Goal: Task Accomplishment & Management: Manage account settings

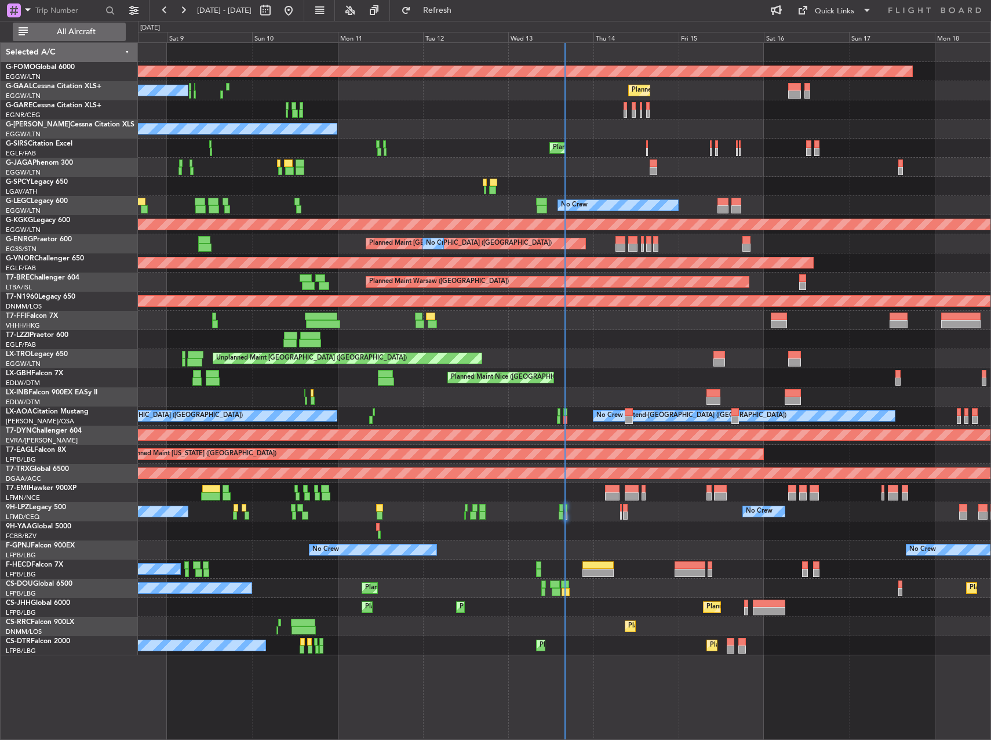
click at [82, 28] on span "All Aircraft" at bounding box center [76, 32] width 92 height 8
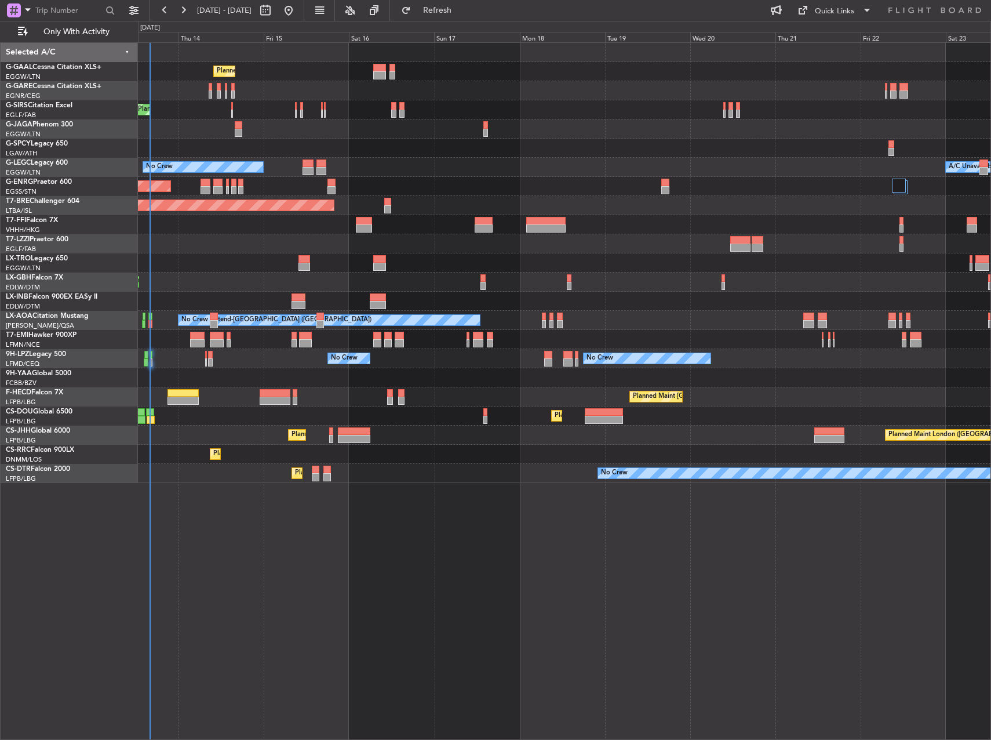
click at [414, 148] on div at bounding box center [564, 148] width 853 height 19
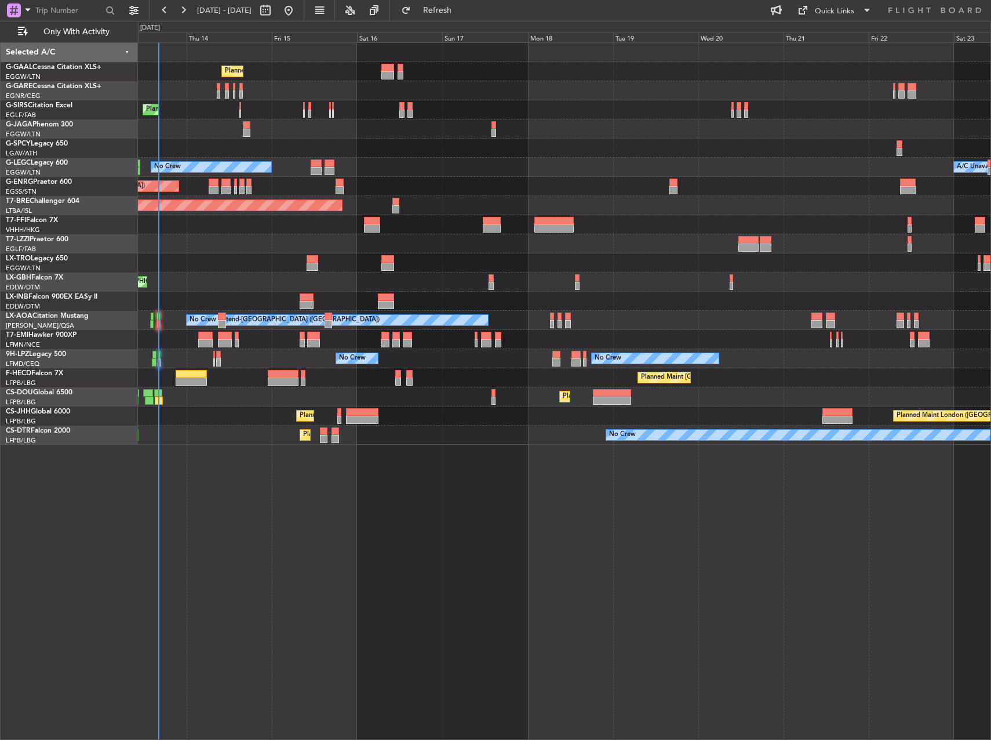
click at [622, 159] on div "No Crew A/C Unavailable [GEOGRAPHIC_DATA] ([GEOGRAPHIC_DATA])" at bounding box center [564, 167] width 853 height 19
click at [42, 66] on link "G-GAAL Cessna Citation XLS+" at bounding box center [54, 67] width 96 height 7
click at [462, 11] on span "Refresh" at bounding box center [437, 10] width 49 height 8
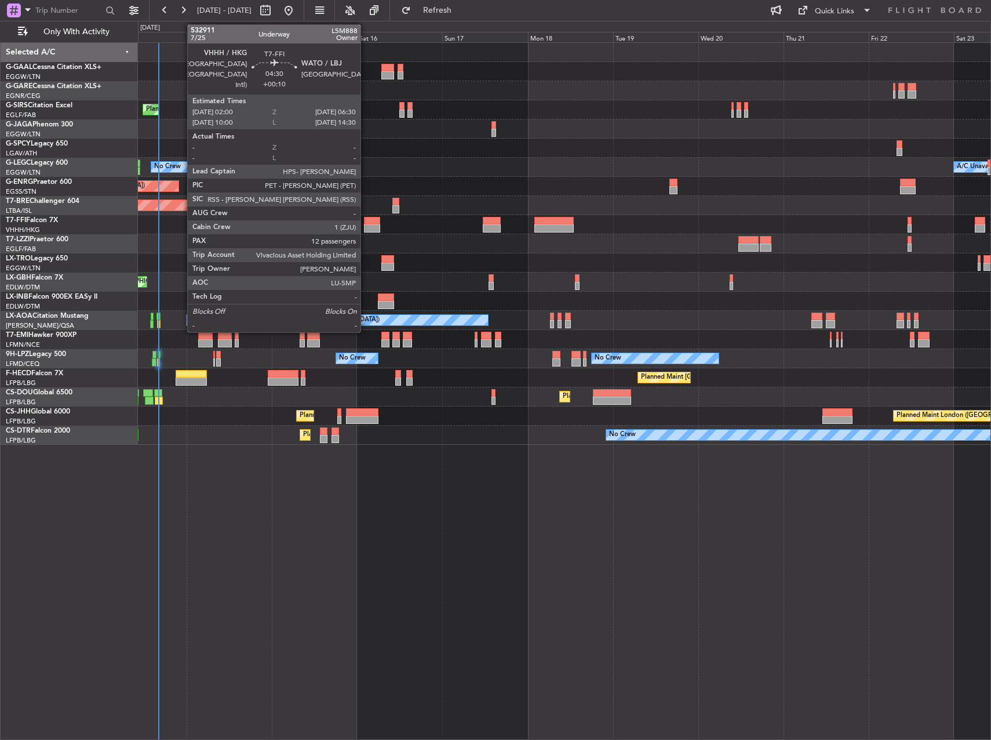
click at [366, 222] on div at bounding box center [372, 221] width 16 height 8
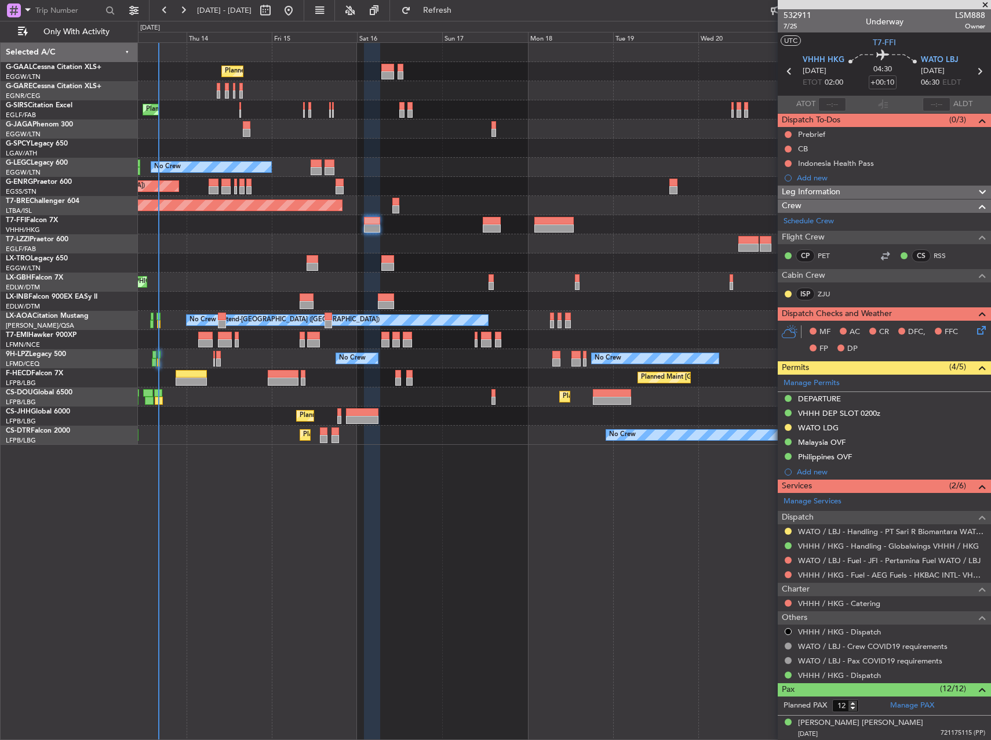
click at [499, 558] on div "Planned Maint Planned Maint London (Farnborough) A/C Unavailable London (Luton)…" at bounding box center [564, 390] width 853 height 697
click at [841, 542] on link "VHHH / HKG - Handling - Globalwings VHHH / HKG" at bounding box center [888, 546] width 181 height 10
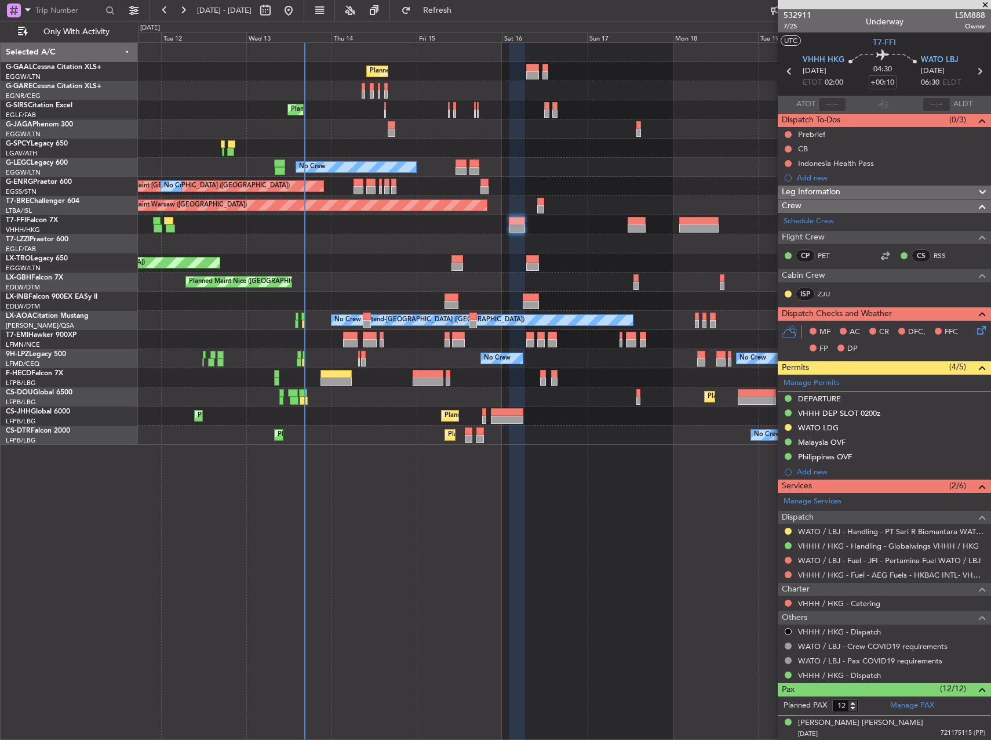
click at [377, 271] on div "Unplanned Maint [GEOGRAPHIC_DATA] ([GEOGRAPHIC_DATA])" at bounding box center [564, 262] width 853 height 19
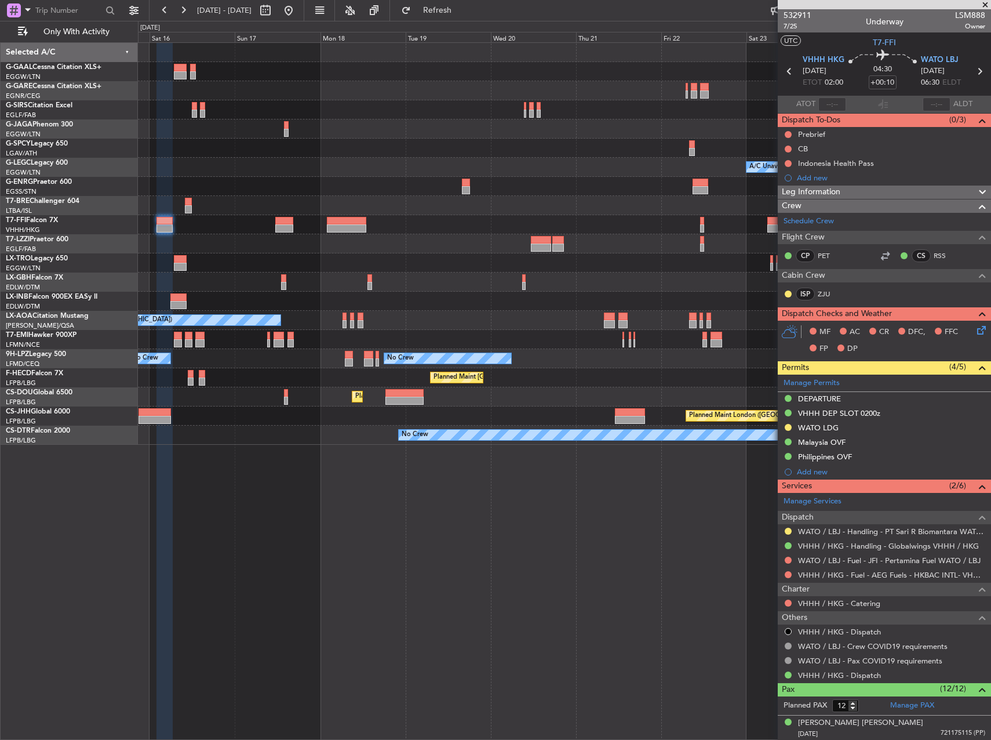
click at [123, 376] on div "Planned Maint Planned Maint Dusseldorf Planned Maint London (Farnborough) A/C U…" at bounding box center [495, 380] width 991 height 719
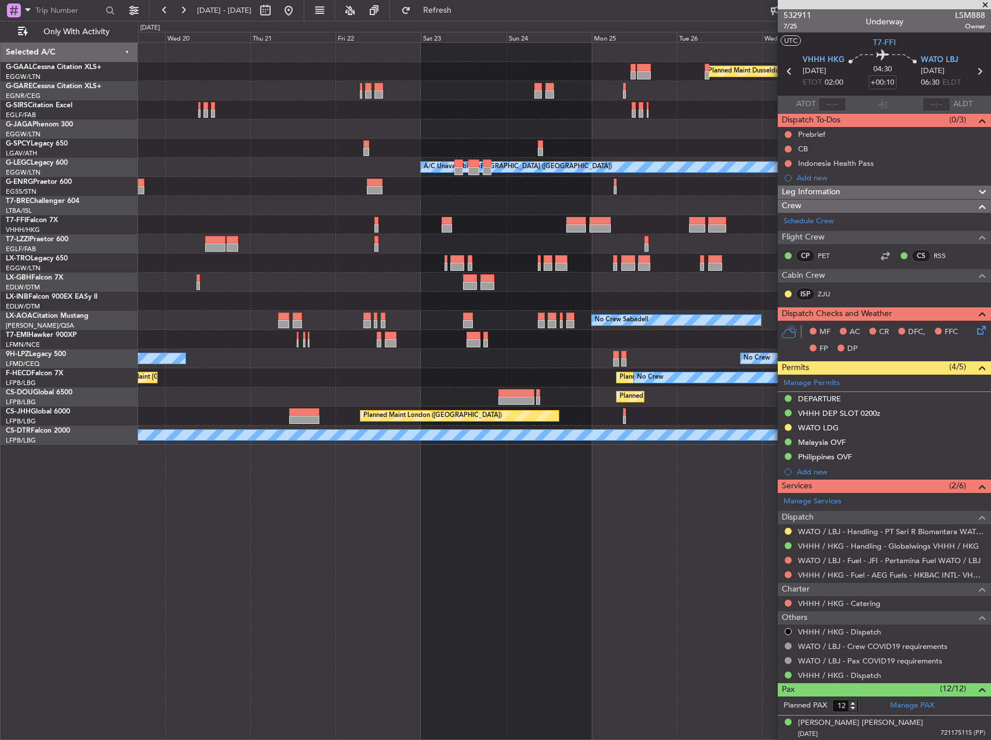
click at [238, 314] on div "Planned Maint Dusseldorf A/C Unavailable London (Luton) No Crew Sabadell No Cre…" at bounding box center [564, 244] width 853 height 402
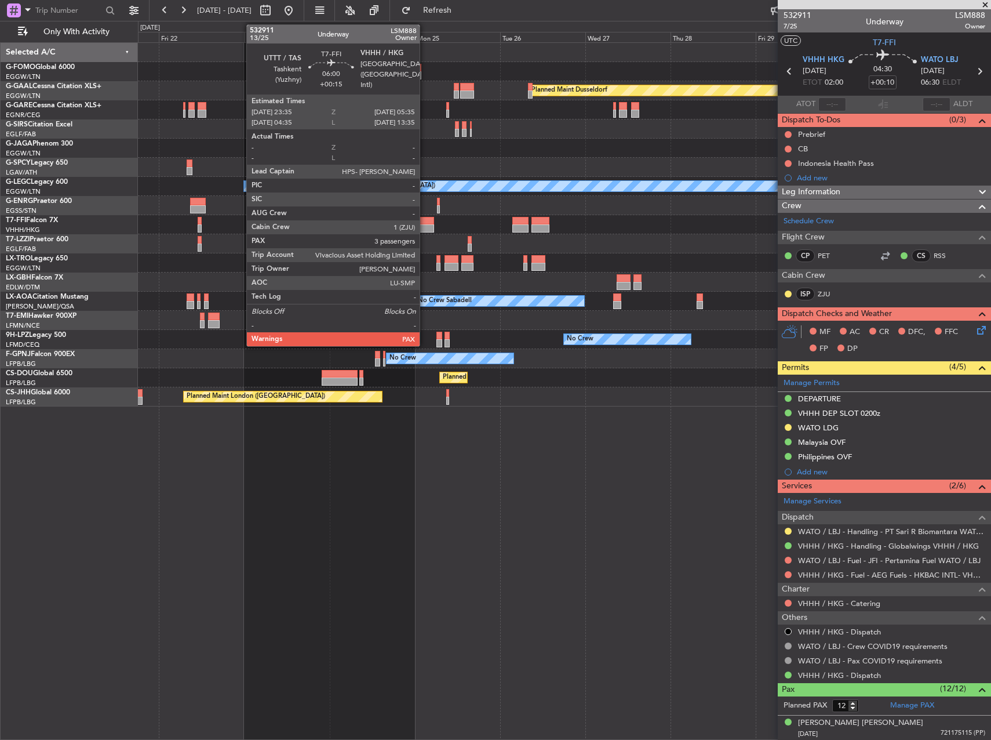
click at [425, 225] on div at bounding box center [423, 228] width 21 height 8
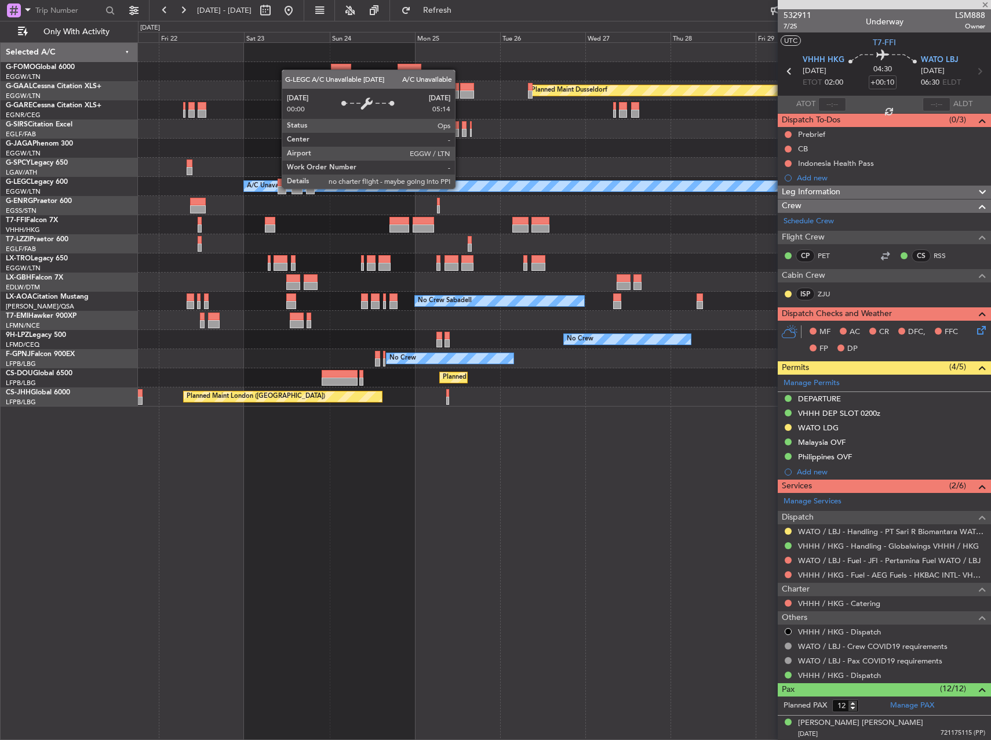
type input "+00:15"
type input "3"
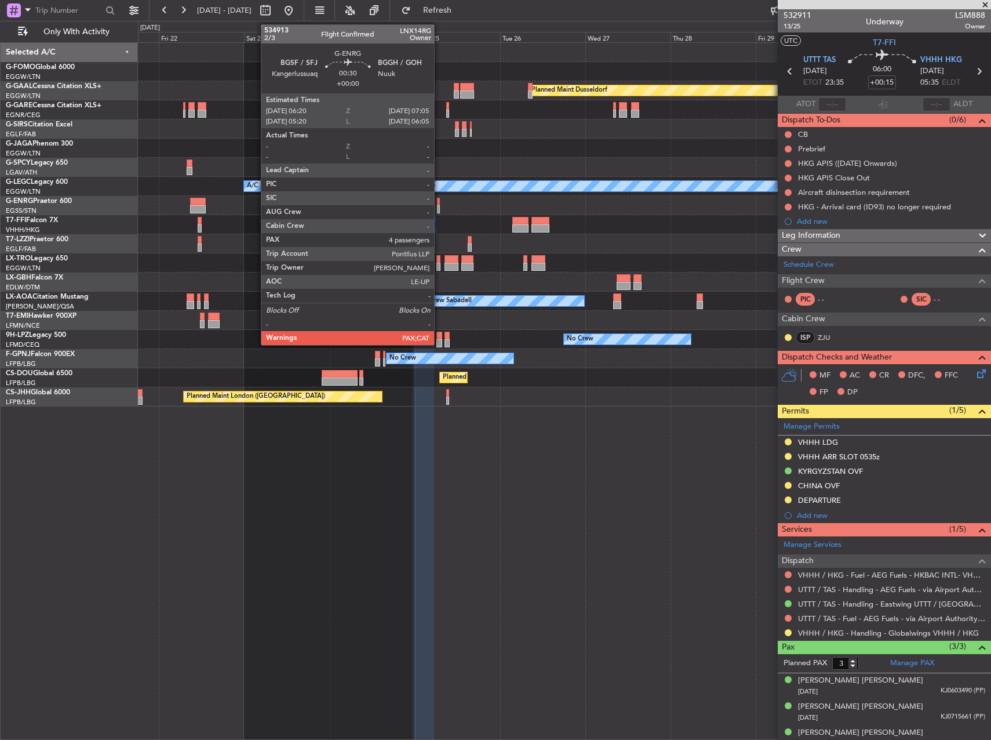
click at [439, 205] on div at bounding box center [438, 202] width 3 height 8
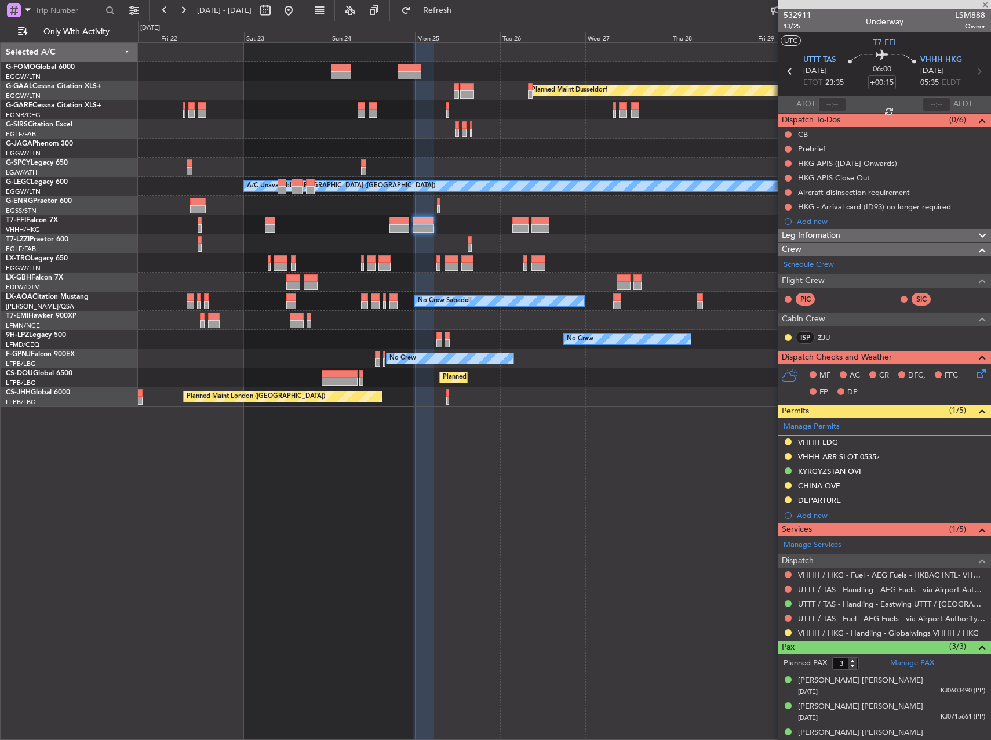
type input "4"
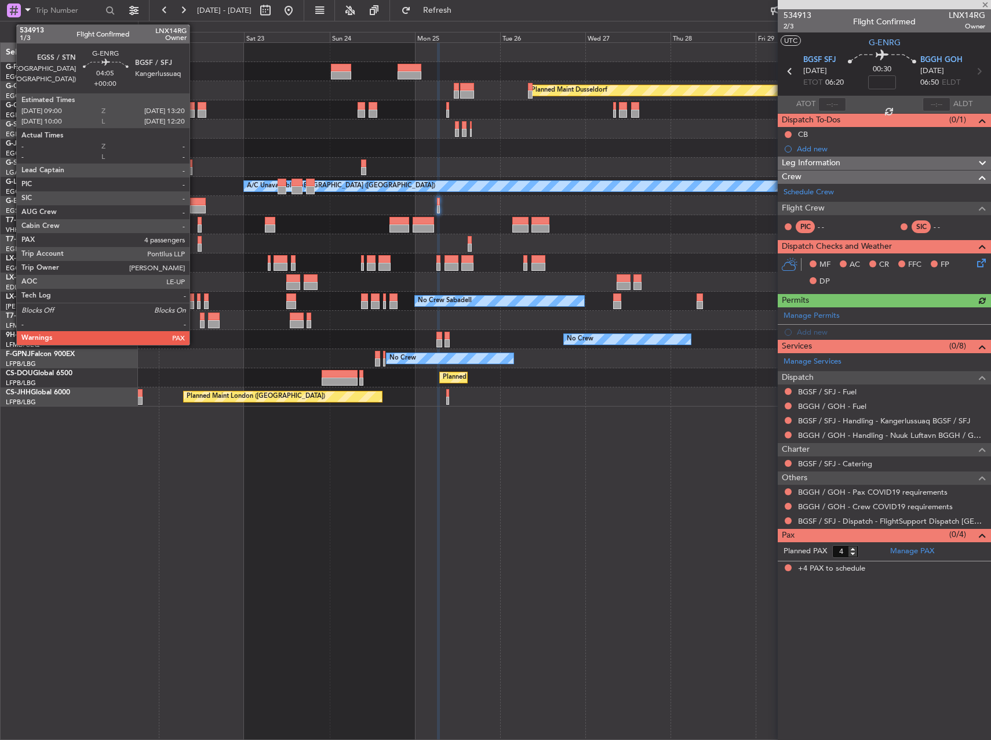
click at [194, 203] on div at bounding box center [198, 202] width 16 height 8
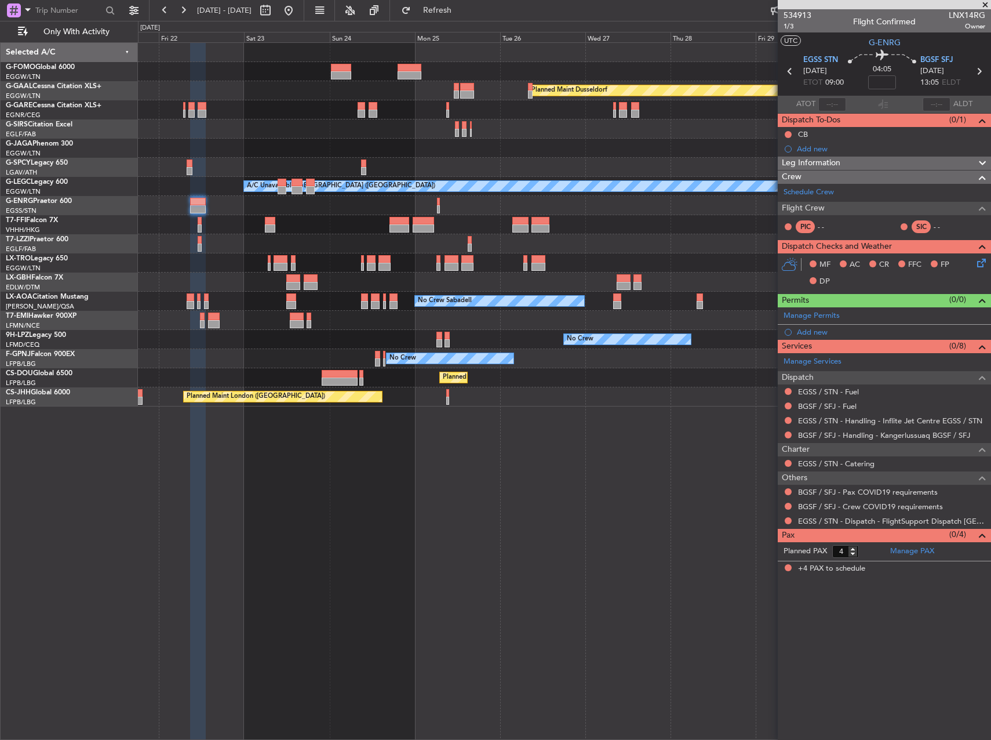
click at [439, 205] on div at bounding box center [438, 202] width 3 height 8
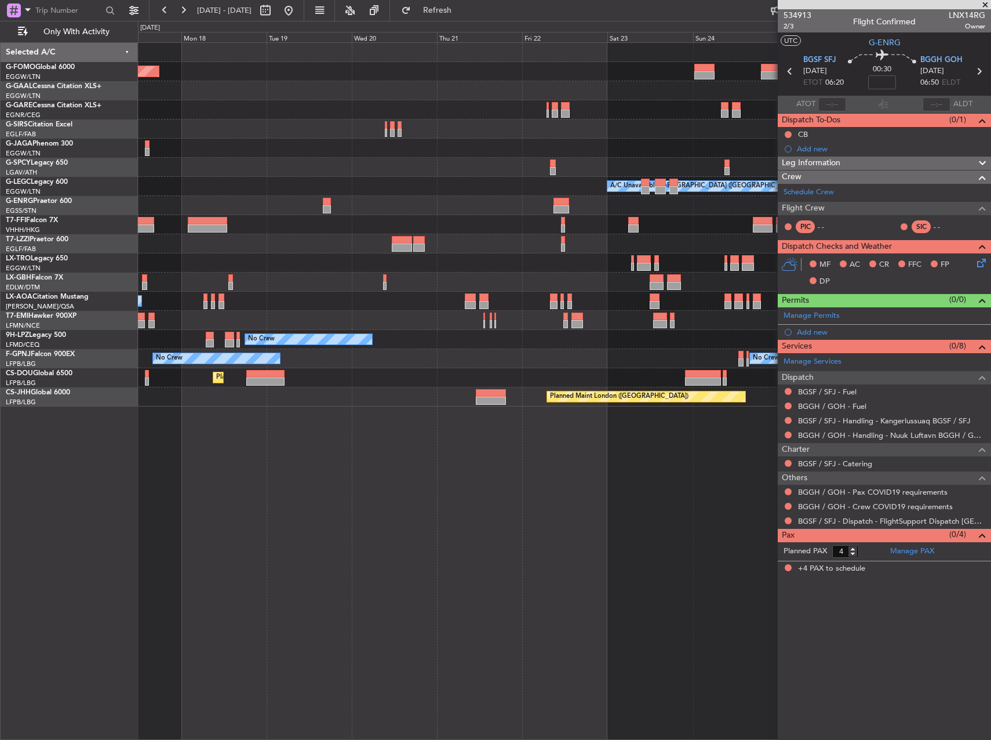
click at [774, 451] on div "Planned Maint Windsor Locks (Bradley Intl) Planned Maint Dusseldorf A/C Unavail…" at bounding box center [564, 390] width 853 height 697
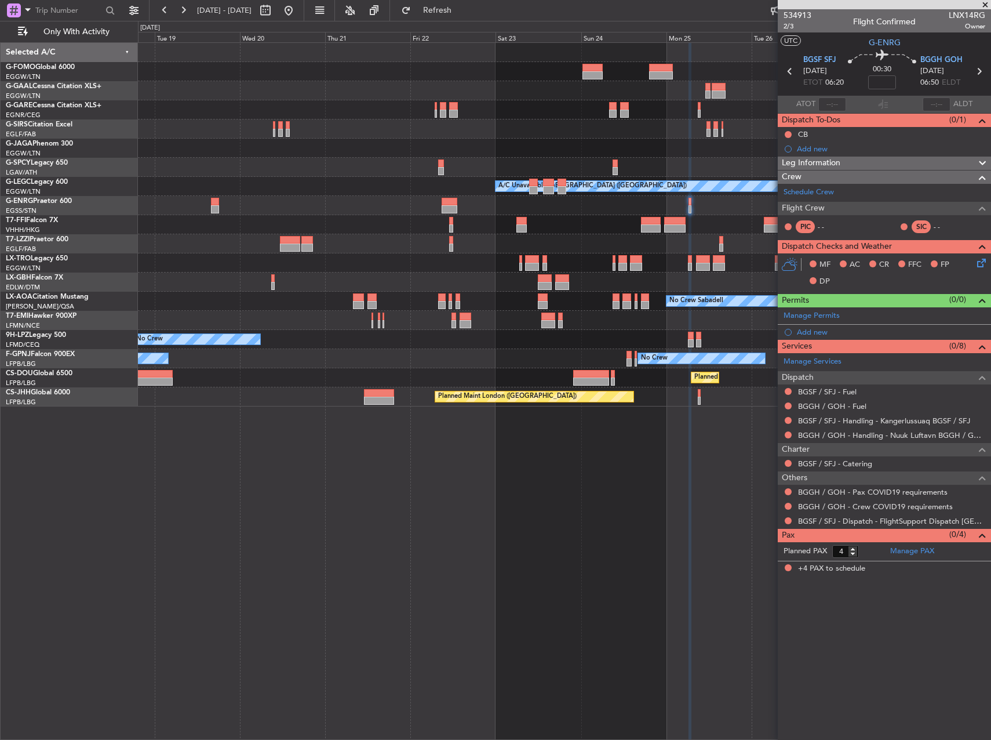
click at [354, 132] on div "Planned Maint Windsor Locks (Bradley Intl) Planned Maint Dusseldorf A/C Unavail…" at bounding box center [564, 224] width 853 height 363
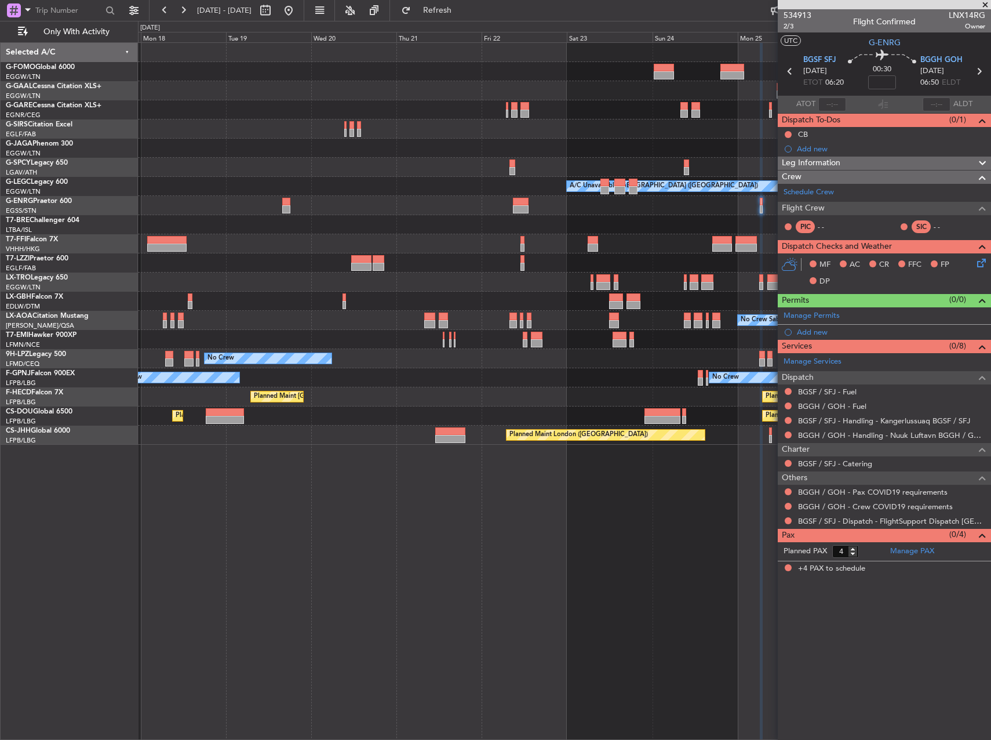
click at [288, 486] on div "Planned Maint Windsor Locks (Bradley Intl) Planned Maint Dusseldorf A/C Unavail…" at bounding box center [564, 390] width 853 height 697
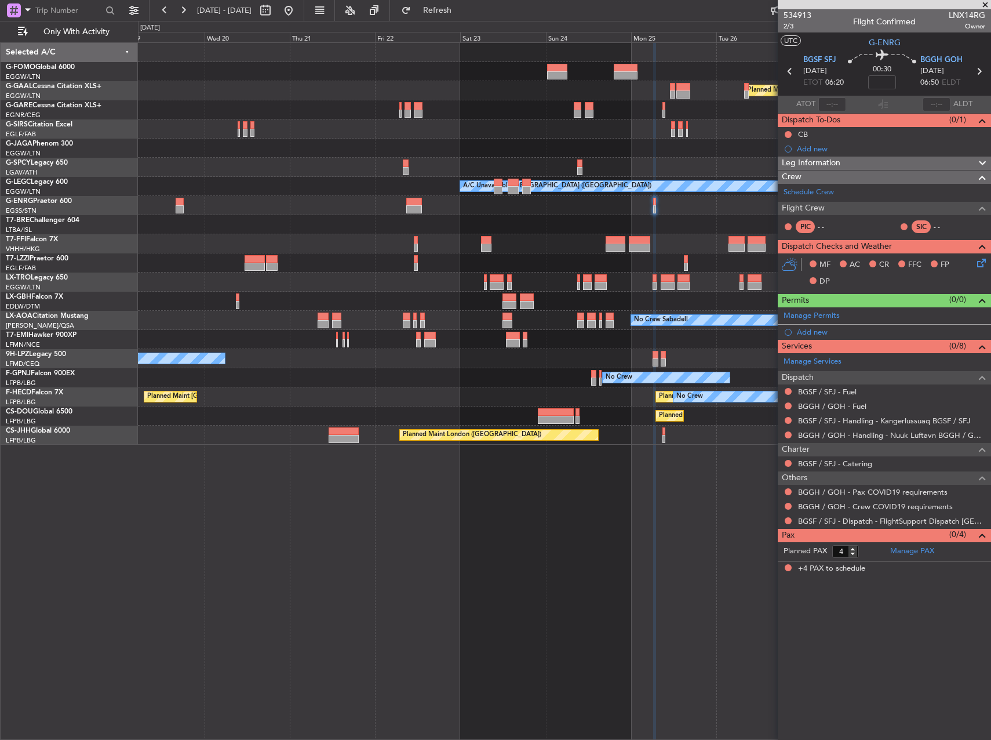
click at [281, 505] on div "Planned Maint Windsor Locks (Bradley Intl) Planned Maint Dusseldorf A/C Unavail…" at bounding box center [564, 390] width 853 height 697
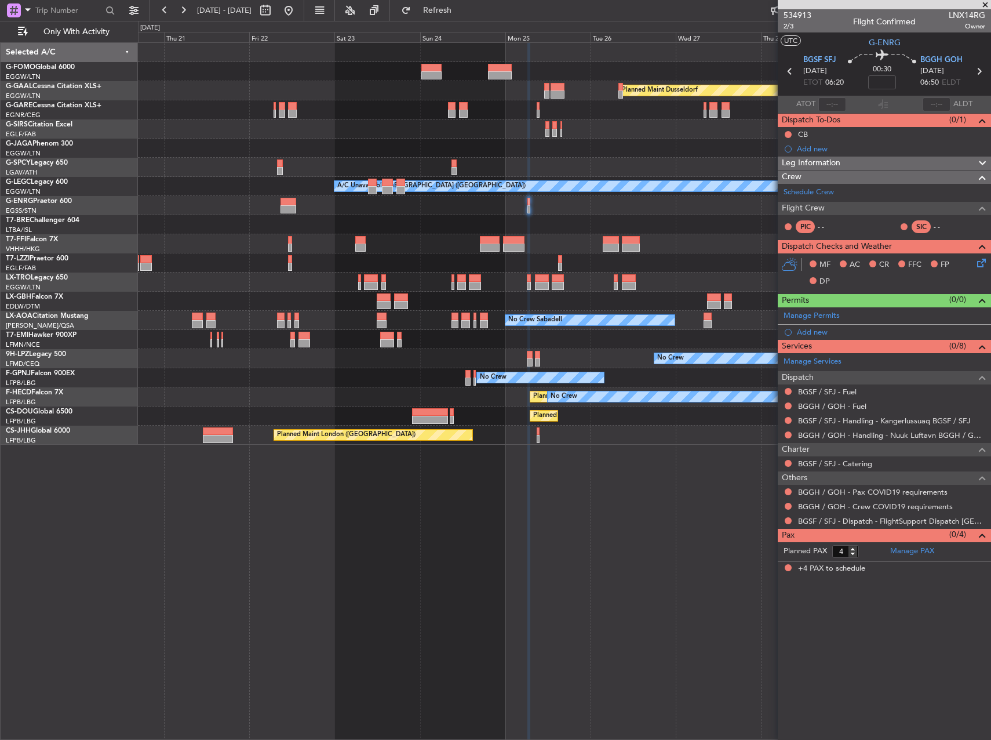
click at [559, 532] on div "Planned Maint Dusseldorf A/C Unavailable London (Luton) Owner London (Luton) No…" at bounding box center [564, 390] width 853 height 697
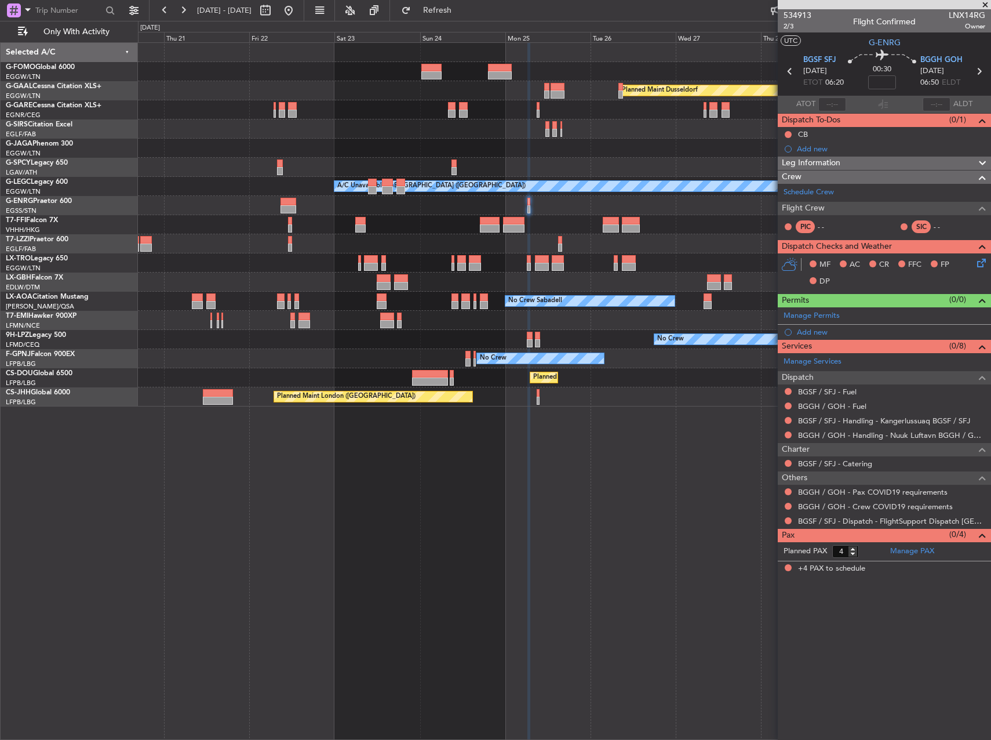
click at [634, 465] on div "Planned Maint Dusseldorf A/C Unavailable London (Luton) Owner London (Luton) No…" at bounding box center [564, 390] width 853 height 697
click at [787, 420] on button at bounding box center [788, 420] width 7 height 7
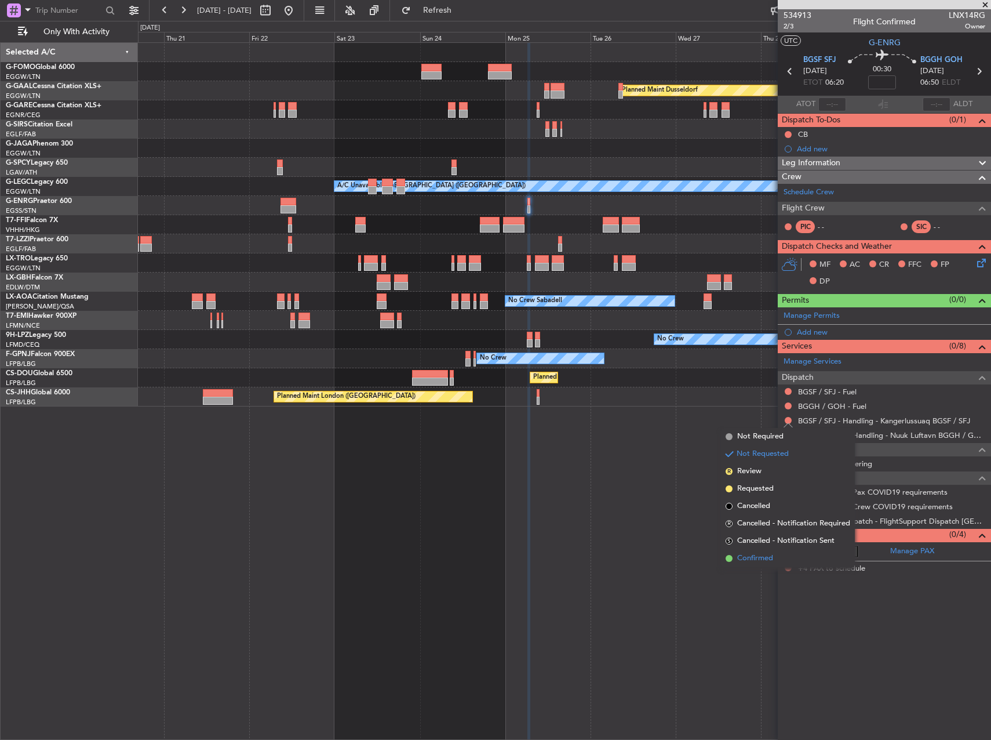
click at [766, 557] on span "Confirmed" at bounding box center [755, 558] width 36 height 12
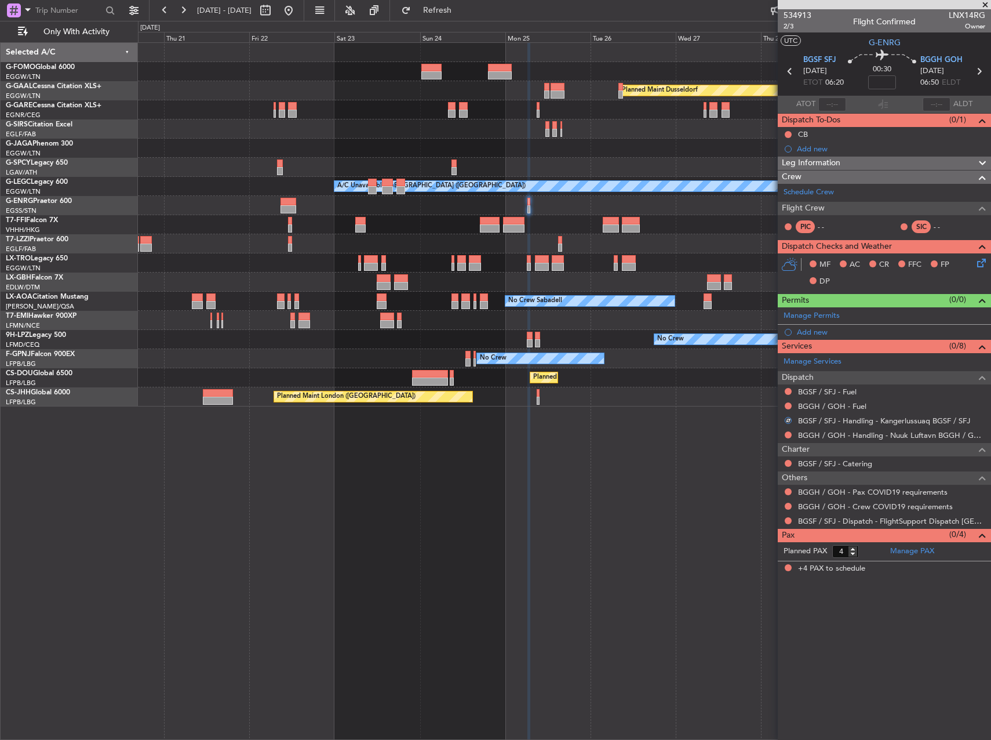
click at [692, 506] on div "Planned Maint Dusseldorf A/C Unavailable London (Luton) Owner London (Luton) No…" at bounding box center [564, 390] width 853 height 697
click at [788, 493] on button at bounding box center [788, 491] width 7 height 7
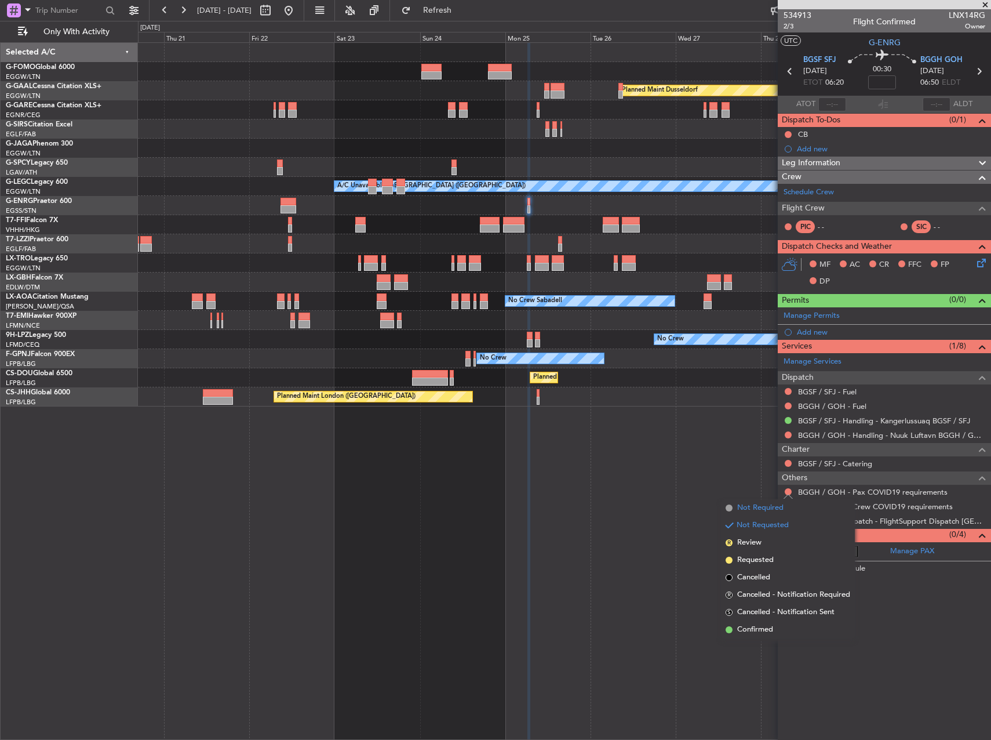
click at [760, 507] on span "Not Required" at bounding box center [760, 508] width 46 height 12
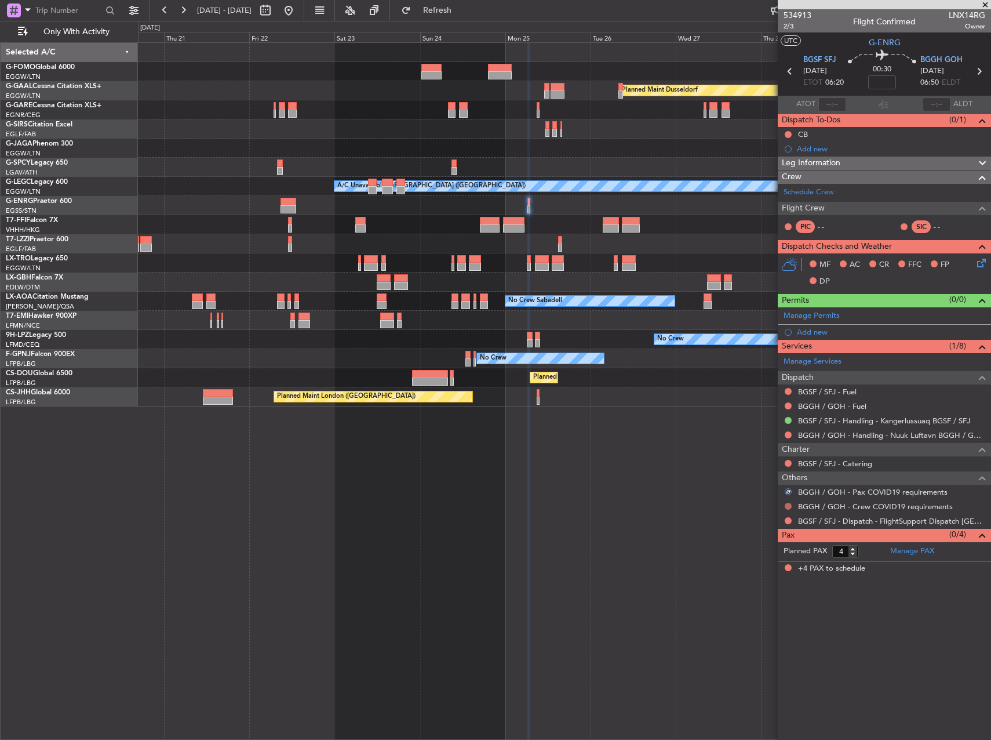
click at [788, 505] on button at bounding box center [788, 506] width 7 height 7
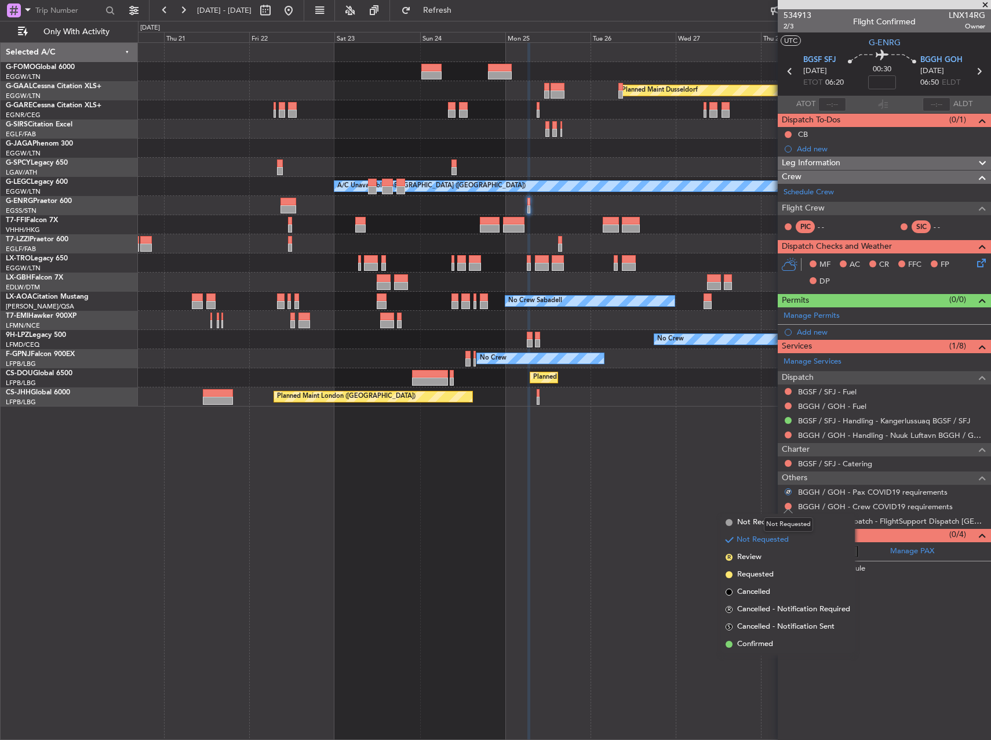
click at [762, 525] on mat-tooltip-component "Not Requested" at bounding box center [789, 524] width 66 height 31
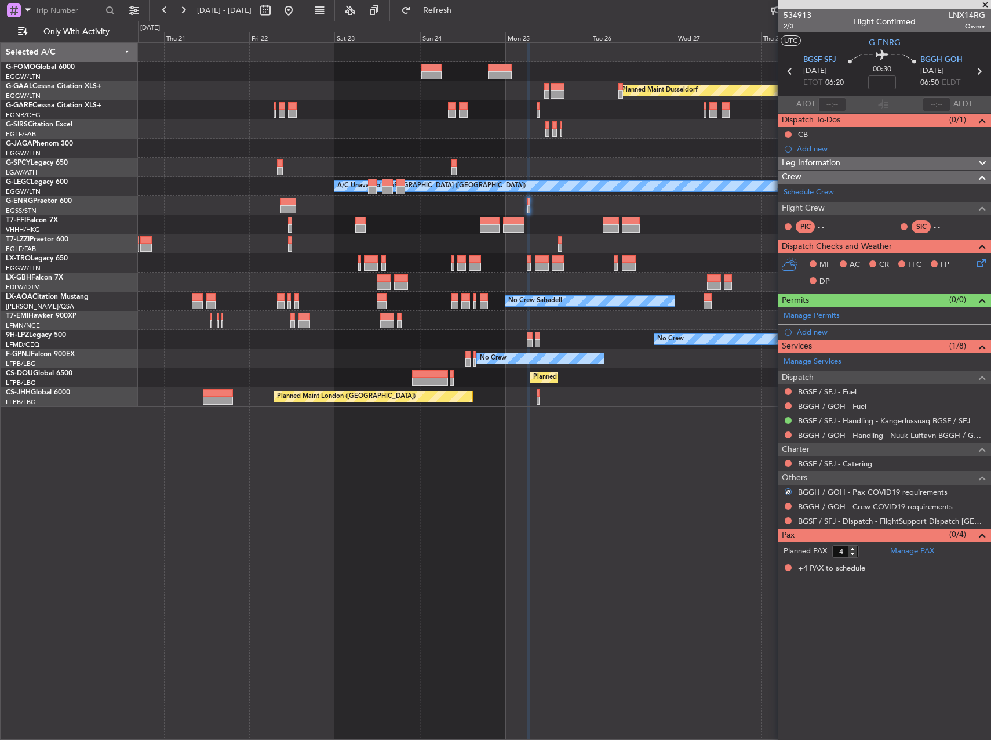
click at [789, 524] on div at bounding box center [788, 520] width 9 height 9
click at [788, 521] on button at bounding box center [788, 520] width 7 height 7
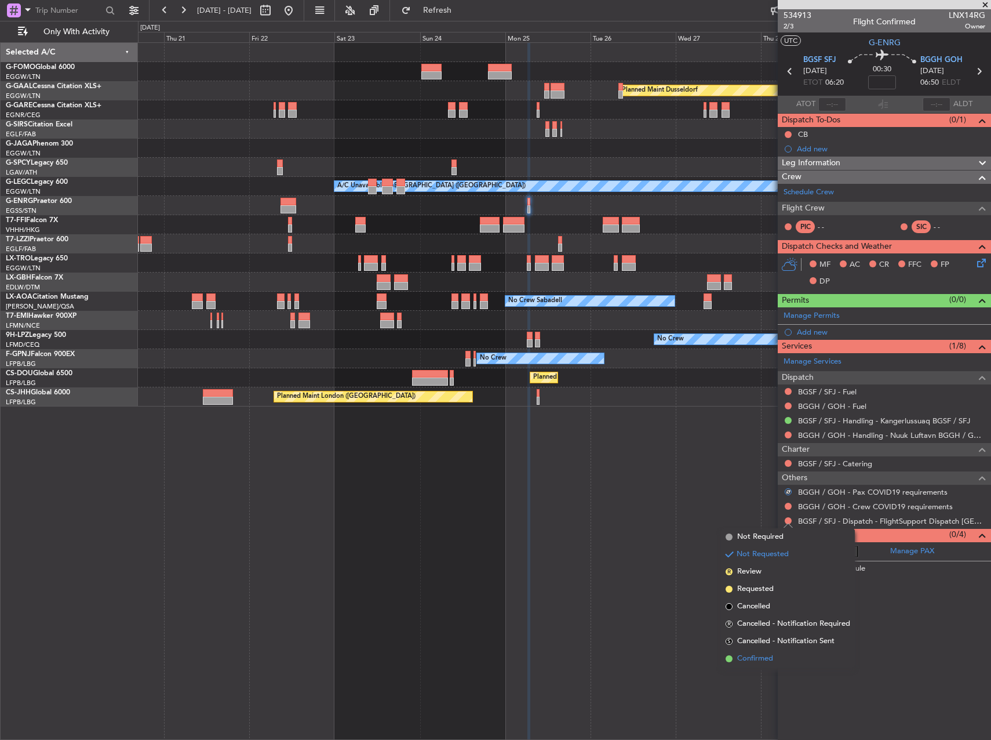
click at [780, 653] on li "Confirmed" at bounding box center [788, 658] width 134 height 17
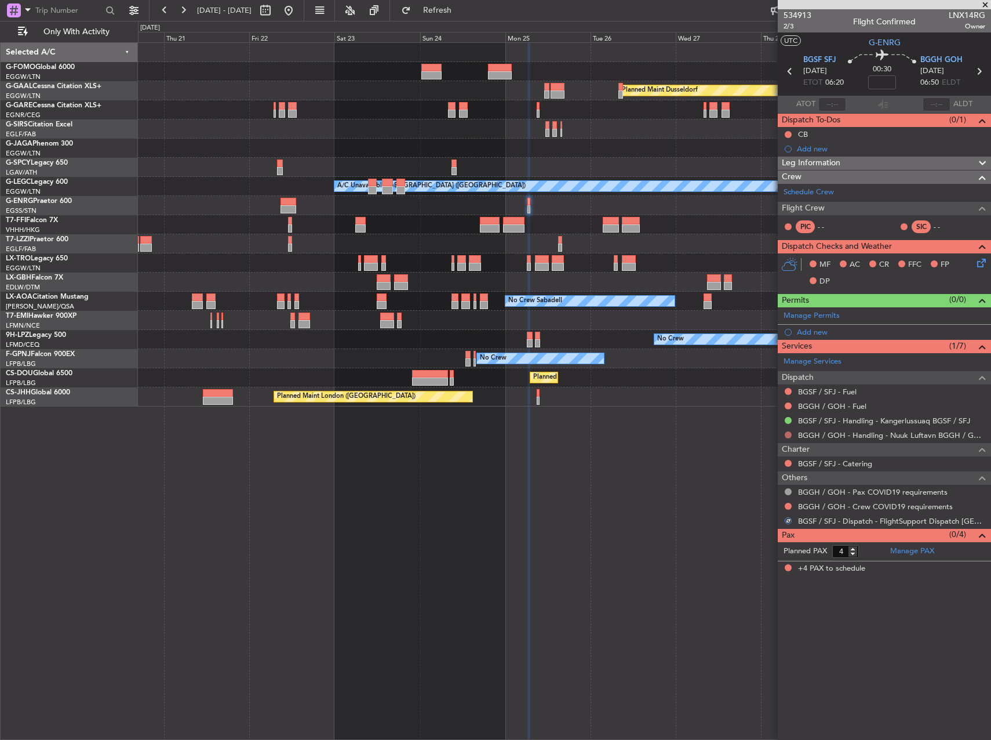
click at [788, 436] on button at bounding box center [788, 434] width 7 height 7
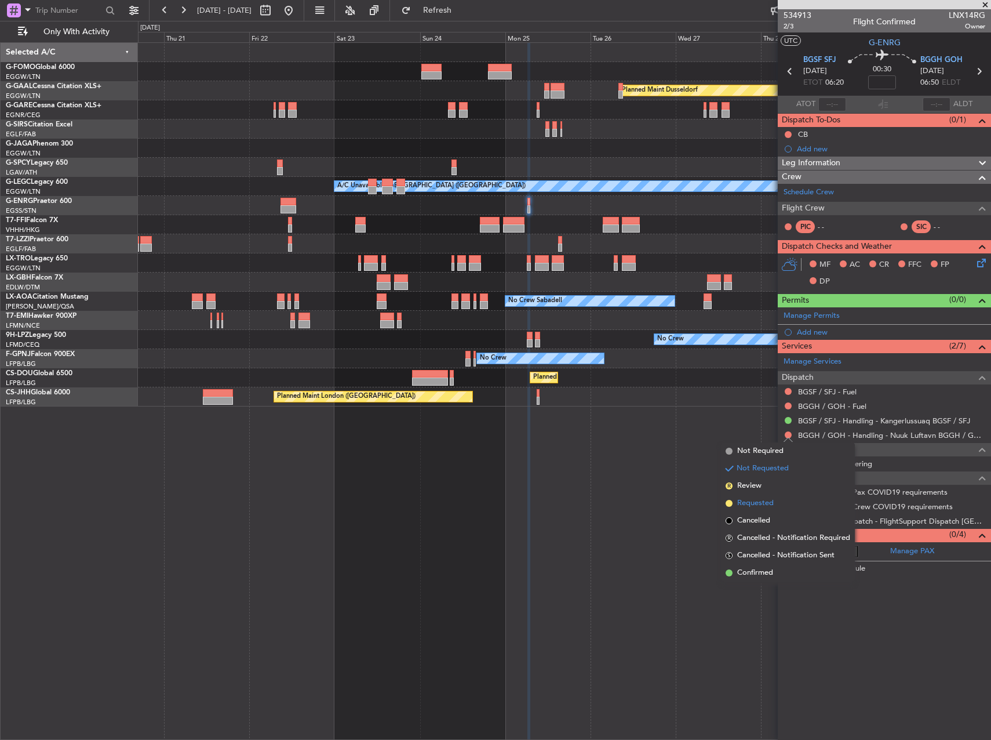
click at [751, 498] on span "Requested" at bounding box center [755, 503] width 37 height 12
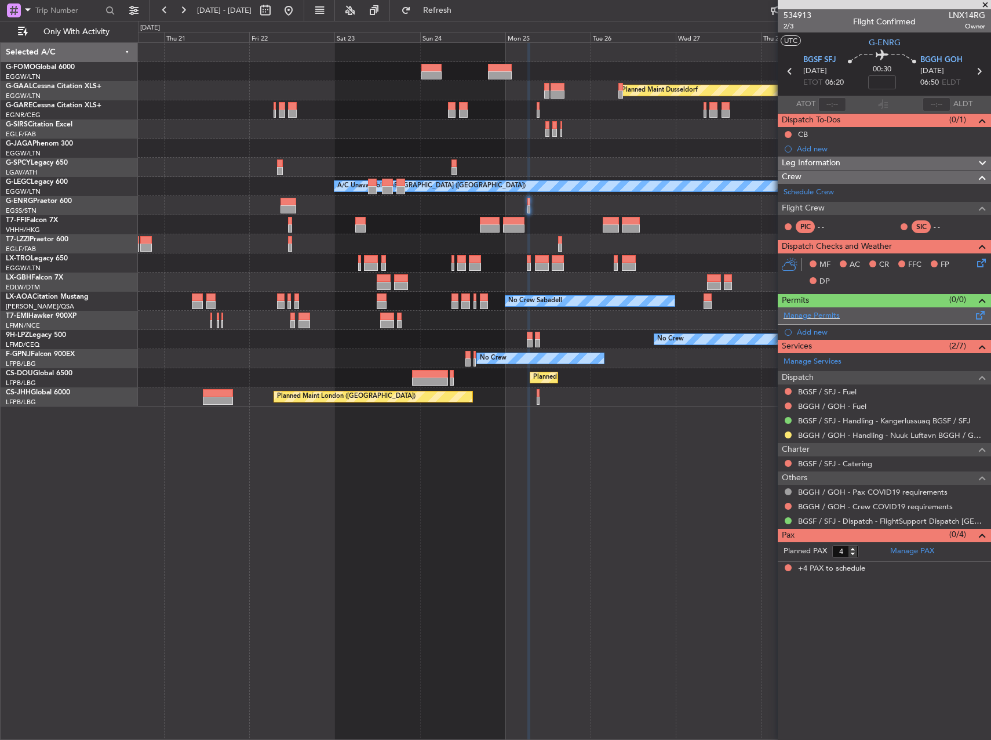
click at [983, 314] on span at bounding box center [981, 312] width 14 height 9
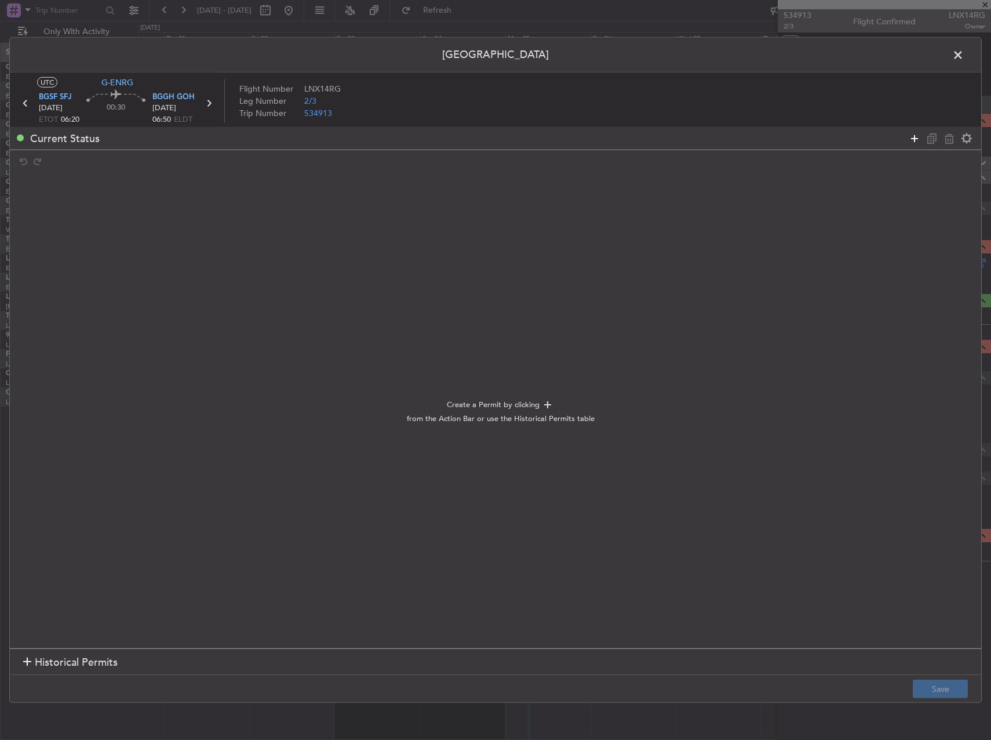
click at [912, 136] on icon at bounding box center [915, 138] width 14 height 14
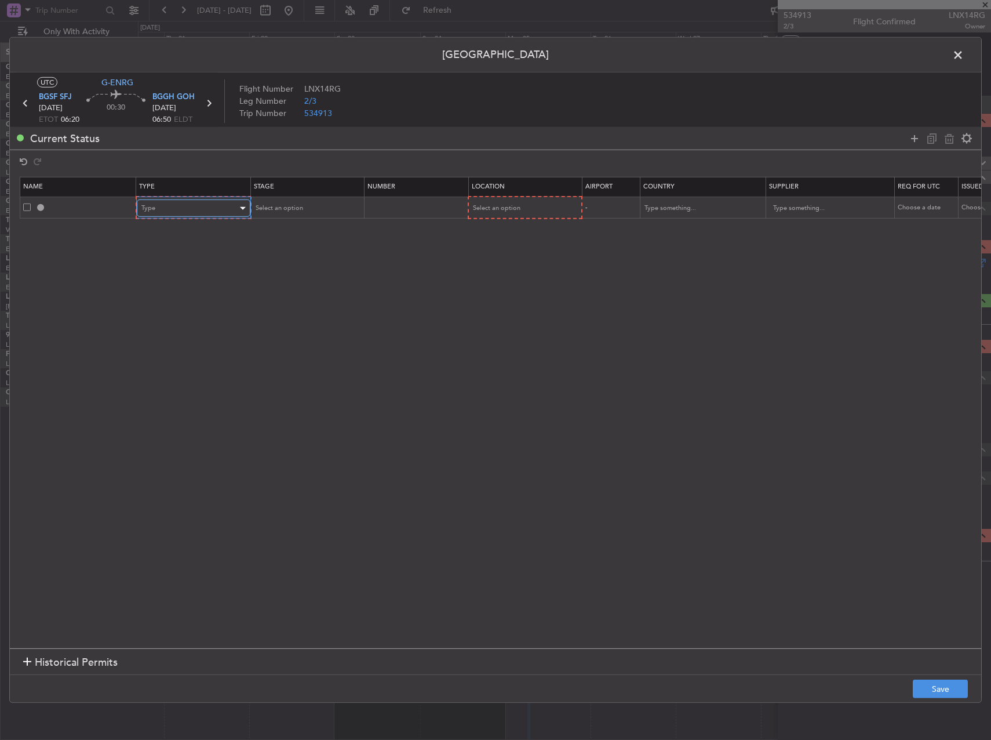
click at [192, 210] on div "Type" at bounding box center [189, 207] width 96 height 17
click at [192, 319] on span "Slot" at bounding box center [193, 318] width 103 height 17
click at [510, 209] on span "Select an option" at bounding box center [496, 207] width 48 height 9
click at [499, 227] on span "Departure" at bounding box center [523, 232] width 103 height 17
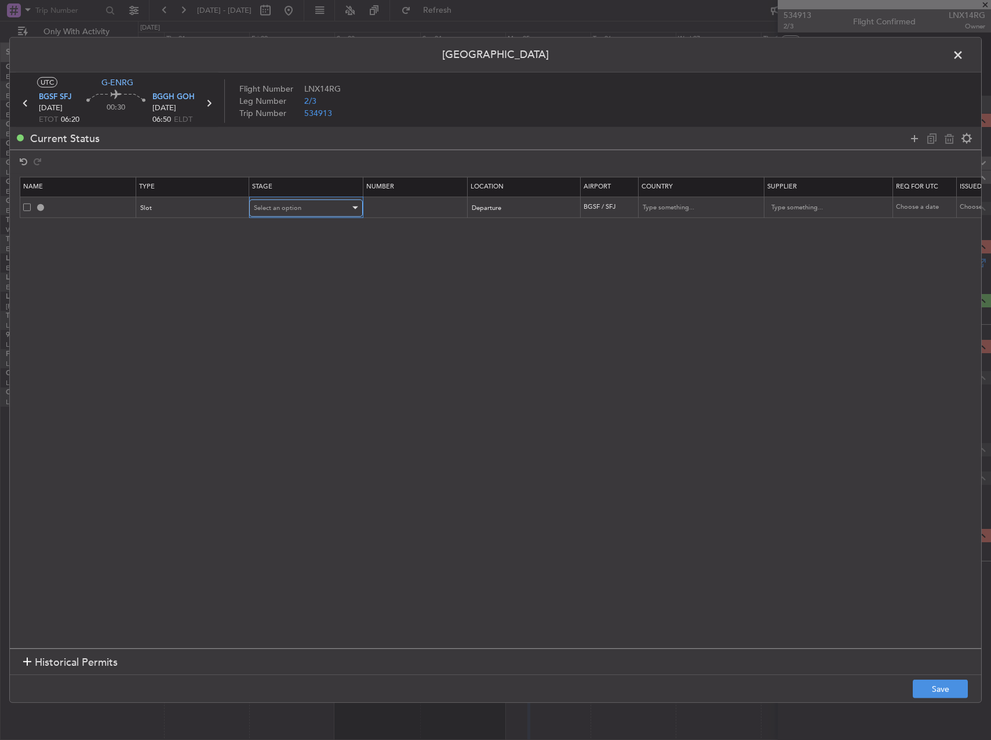
click at [310, 211] on div "Select an option" at bounding box center [302, 207] width 96 height 17
click at [296, 292] on span "Requested" at bounding box center [305, 283] width 103 height 17
click at [939, 681] on button "Save" at bounding box center [940, 688] width 55 height 19
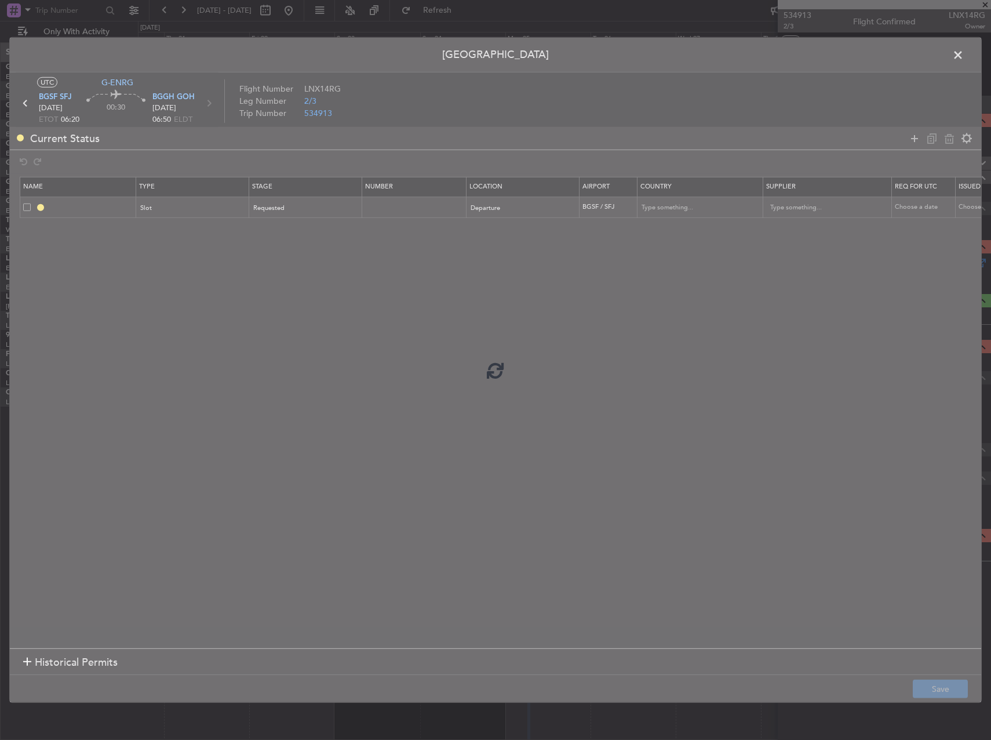
type input "BGSF DEP SLOT"
type input "Greenland"
type input "NNN"
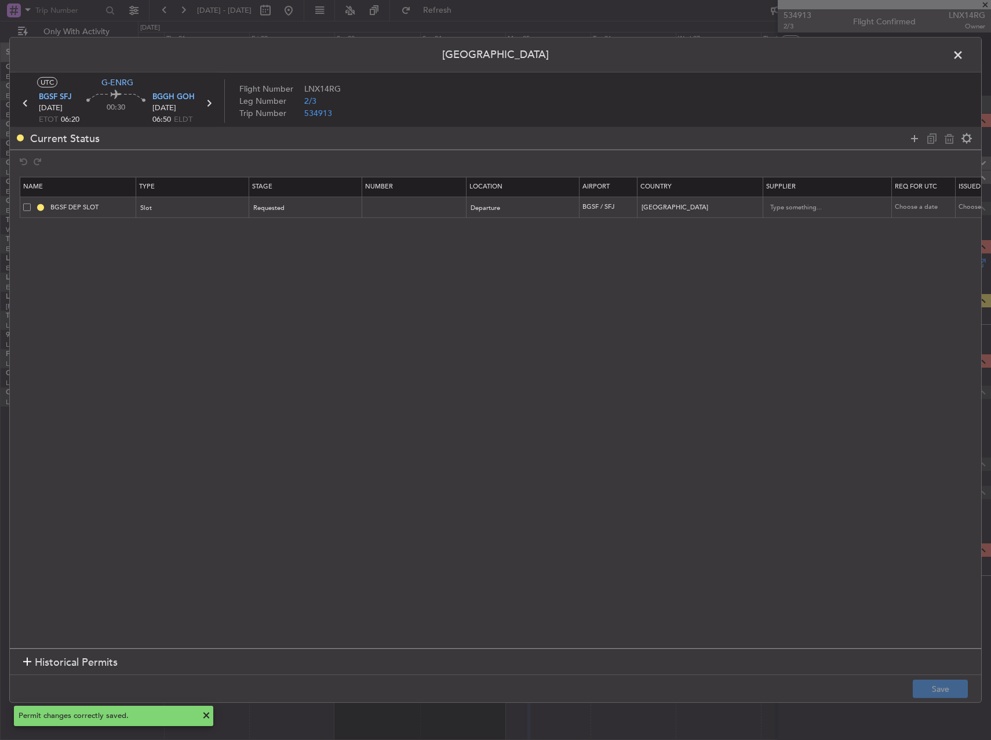
click at [964, 55] on span at bounding box center [964, 57] width 0 height 23
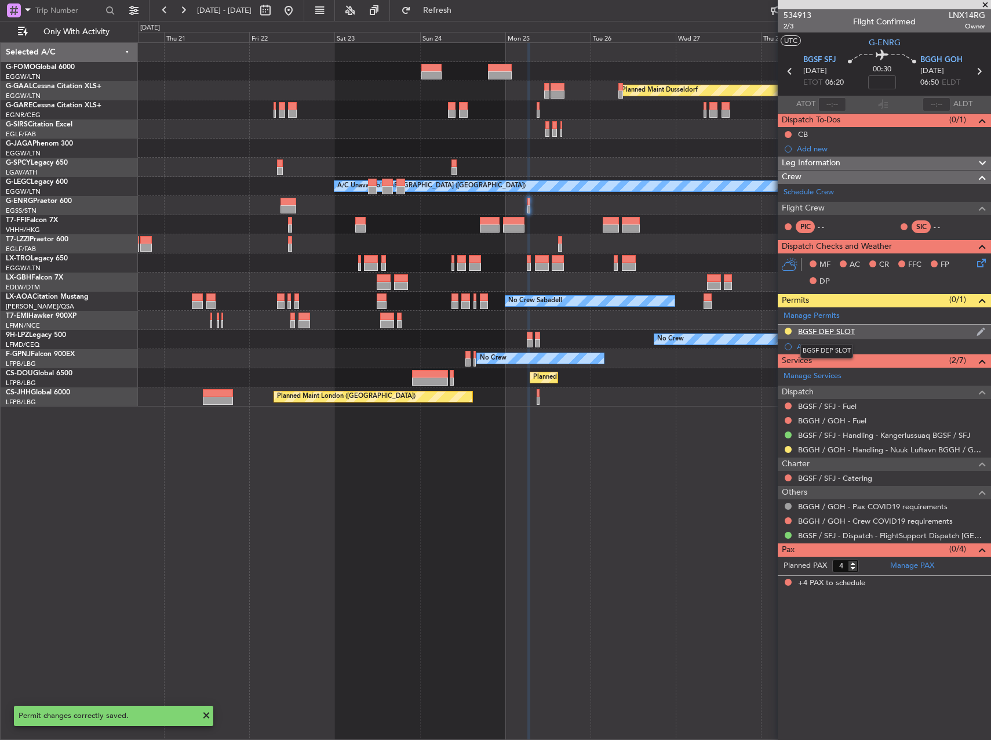
click at [836, 329] on div "BGSF DEP SLOT" at bounding box center [826, 331] width 57 height 10
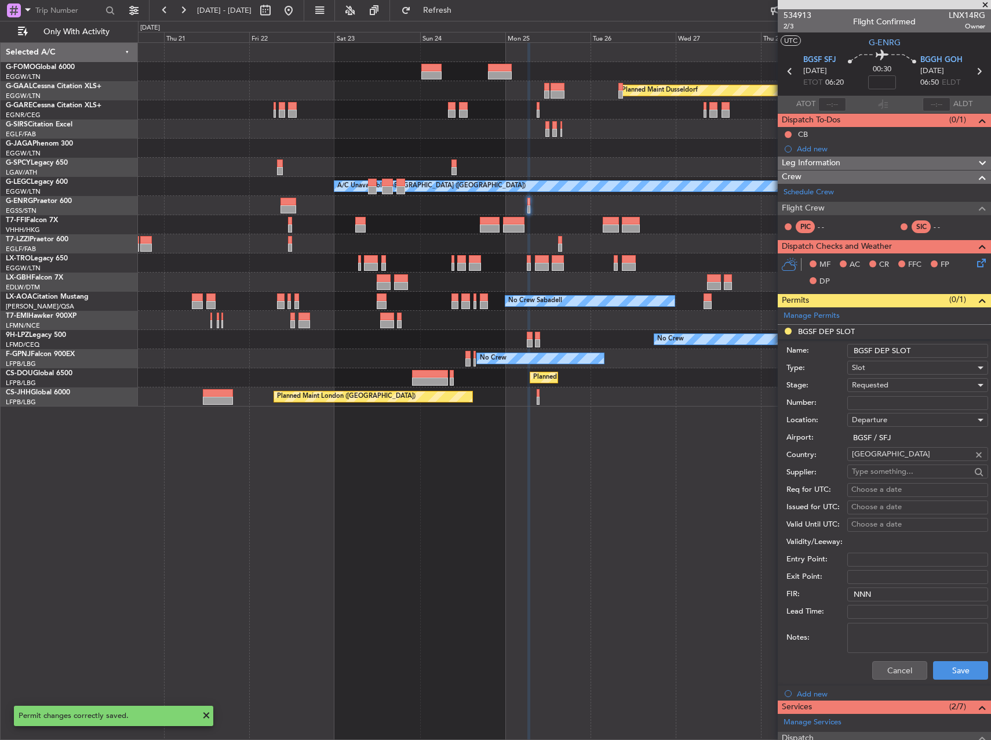
click at [934, 357] on div "Name: BGSF DEP SLOT" at bounding box center [888, 350] width 202 height 17
click at [930, 352] on input "BGSF DEP SLOT" at bounding box center [917, 351] width 141 height 14
type input "BGSF DEP SLOT 0620a"
click at [951, 663] on button "Save" at bounding box center [960, 670] width 55 height 19
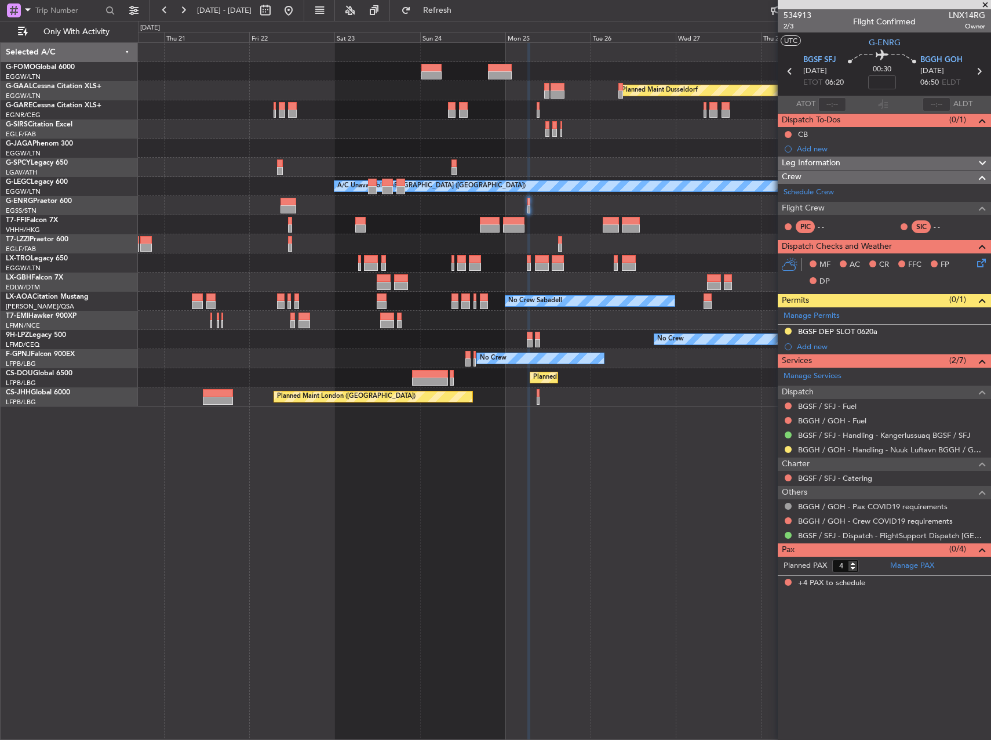
click at [545, 446] on div "Planned Maint Dusseldorf A/C Unavailable London (Luton) Owner London (Luton) No…" at bounding box center [564, 390] width 853 height 697
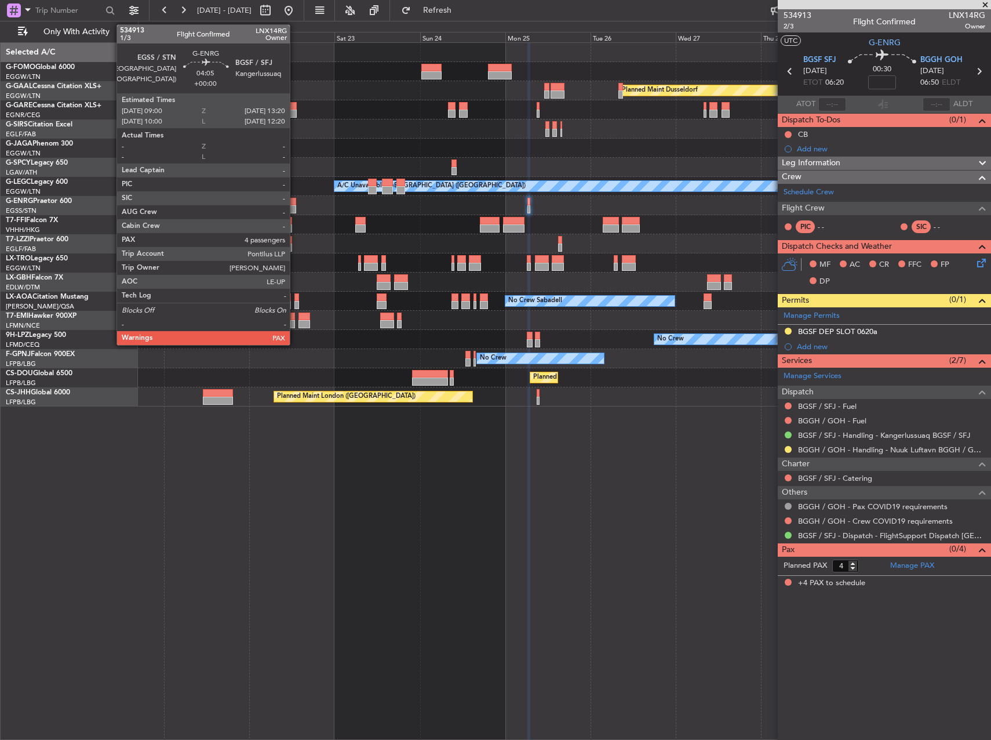
click at [293, 204] on div at bounding box center [289, 202] width 16 height 8
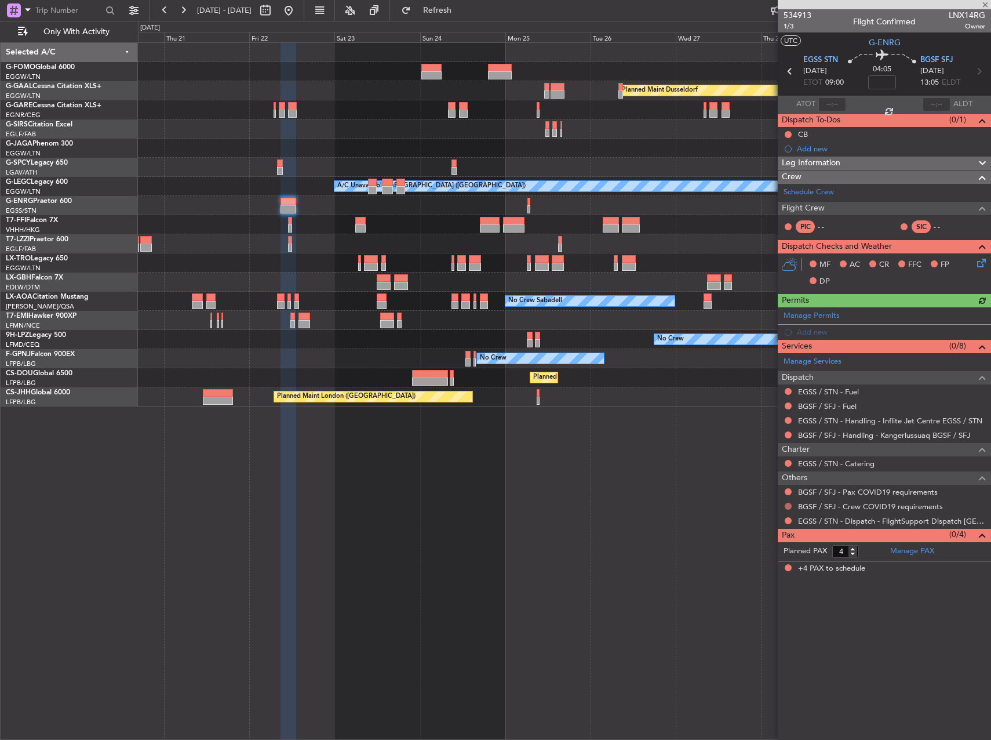
click at [791, 507] on button at bounding box center [788, 506] width 7 height 7
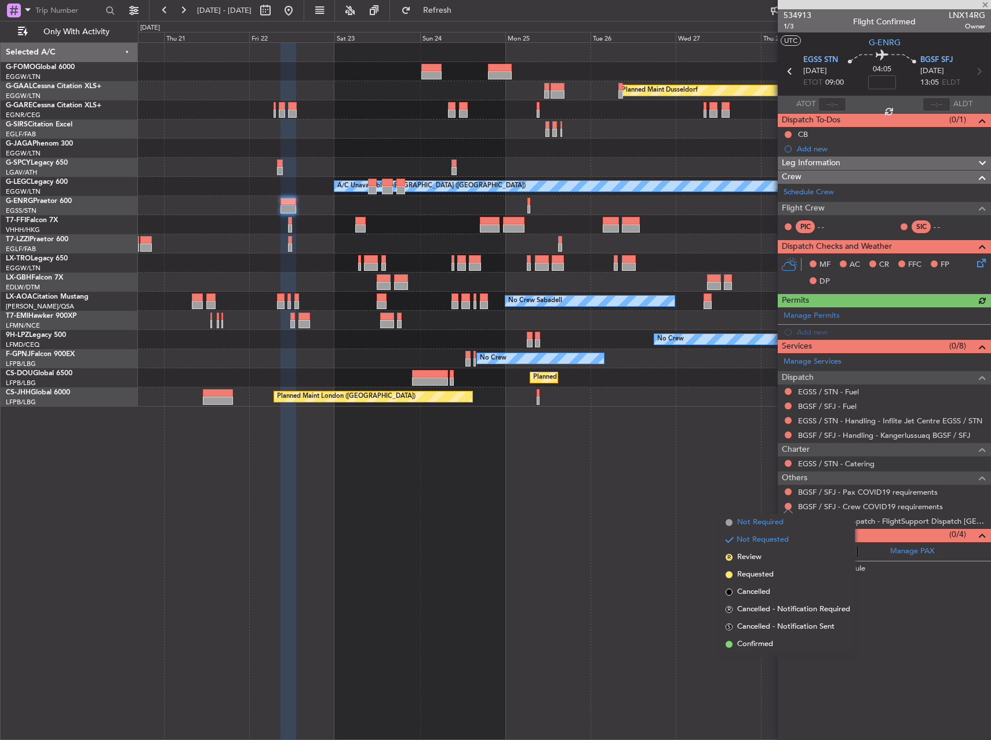
click at [762, 524] on span "Not Required" at bounding box center [760, 522] width 46 height 12
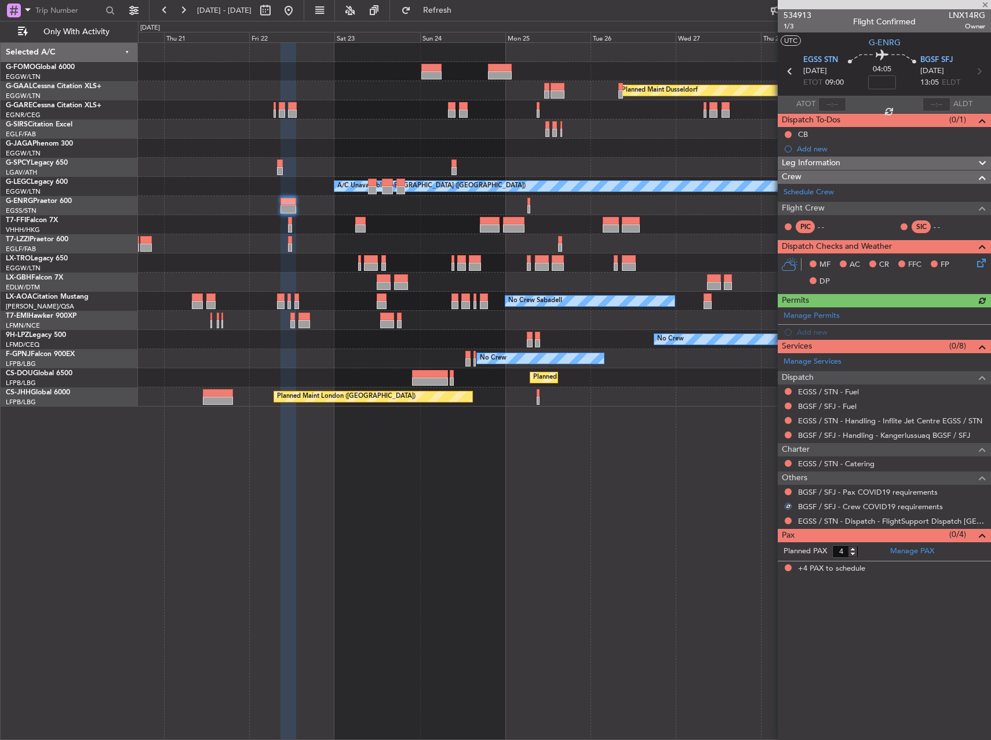
click at [788, 494] on div at bounding box center [788, 491] width 9 height 9
click at [790, 493] on button at bounding box center [788, 491] width 7 height 7
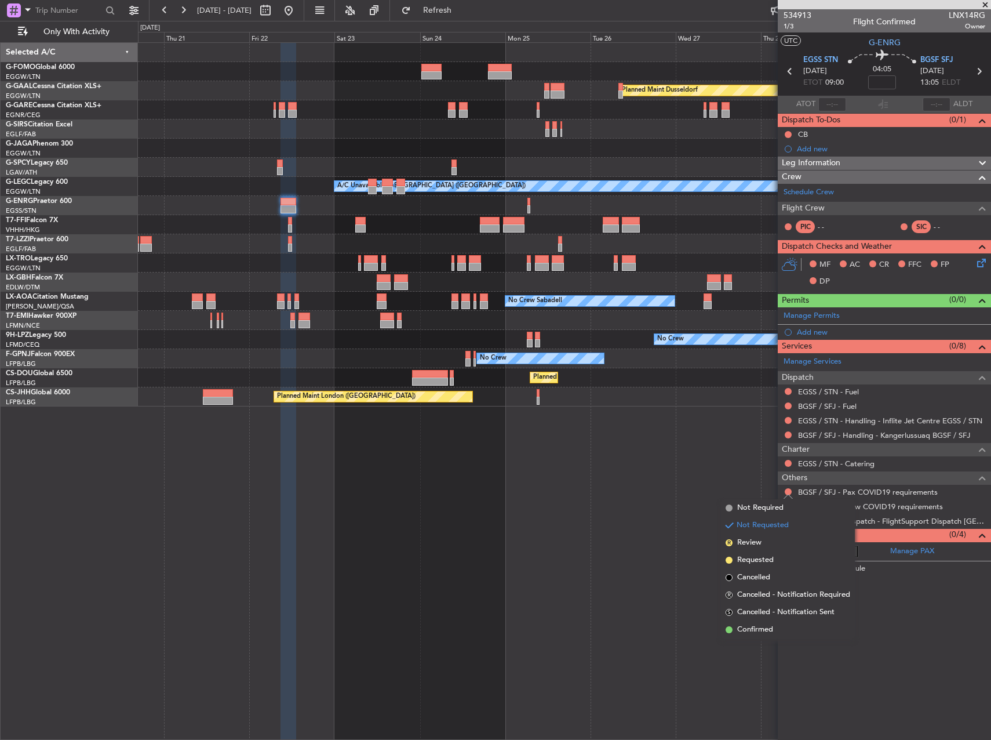
click at [764, 505] on div "Not Requested" at bounding box center [788, 510] width 49 height 14
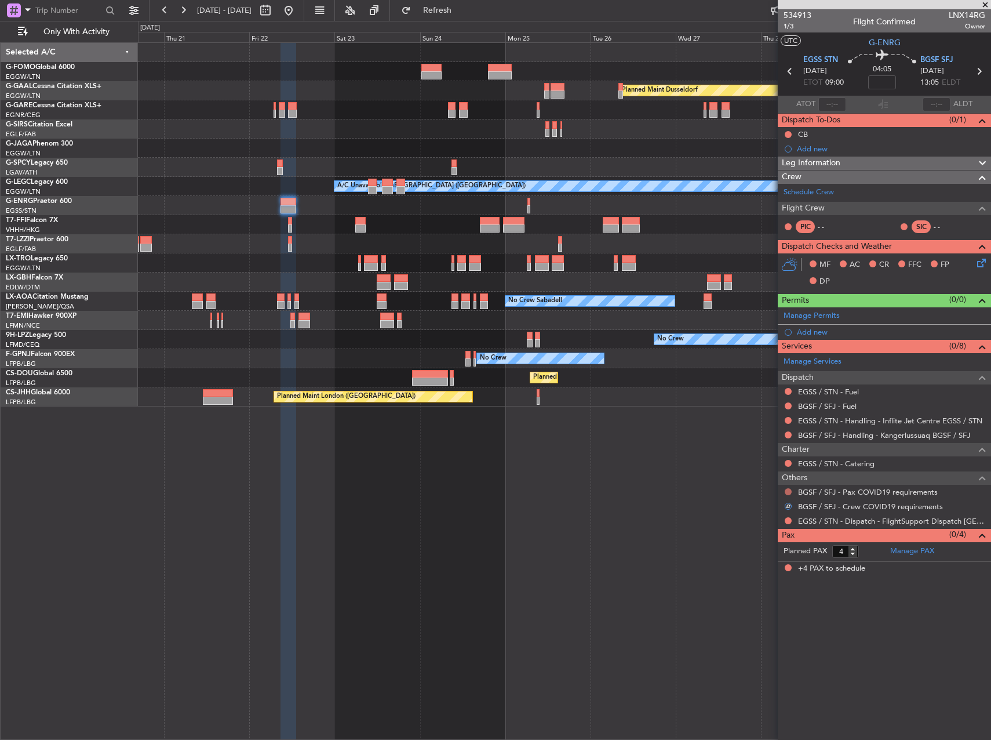
click at [790, 490] on button at bounding box center [788, 491] width 7 height 7
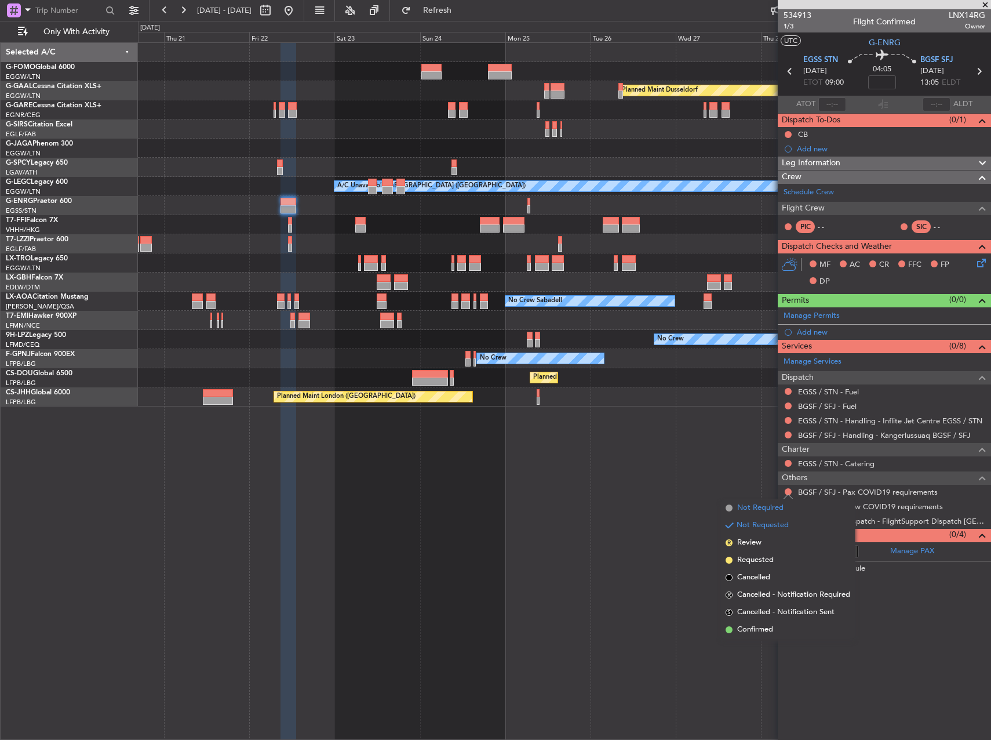
click at [759, 510] on span "Not Required" at bounding box center [760, 508] width 46 height 12
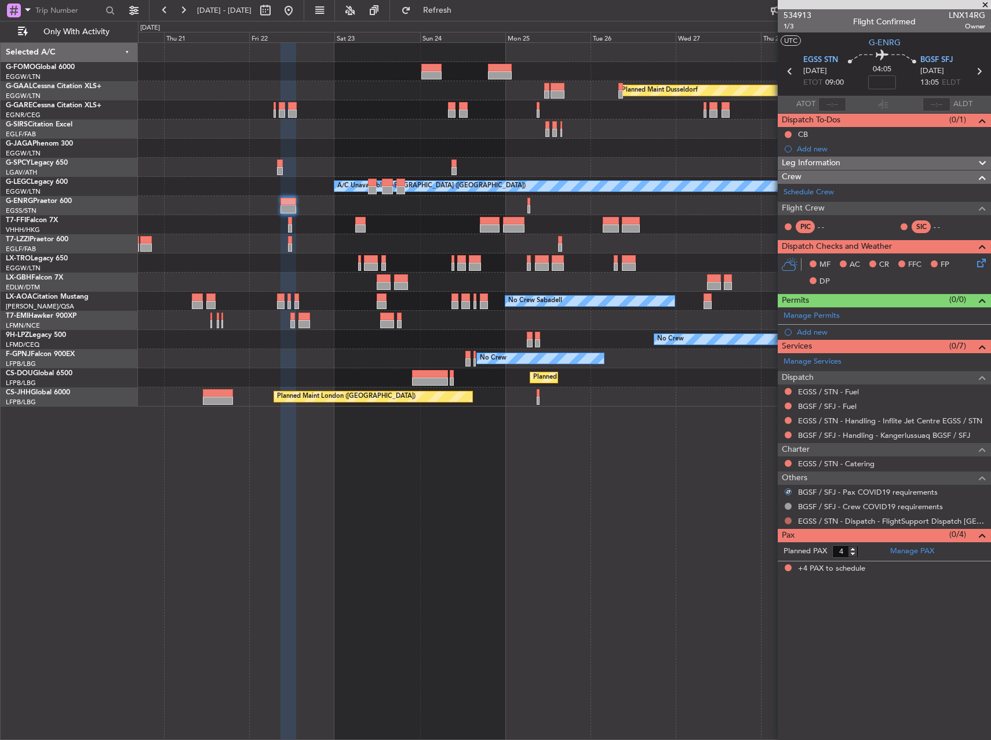
click at [786, 518] on button at bounding box center [788, 520] width 7 height 7
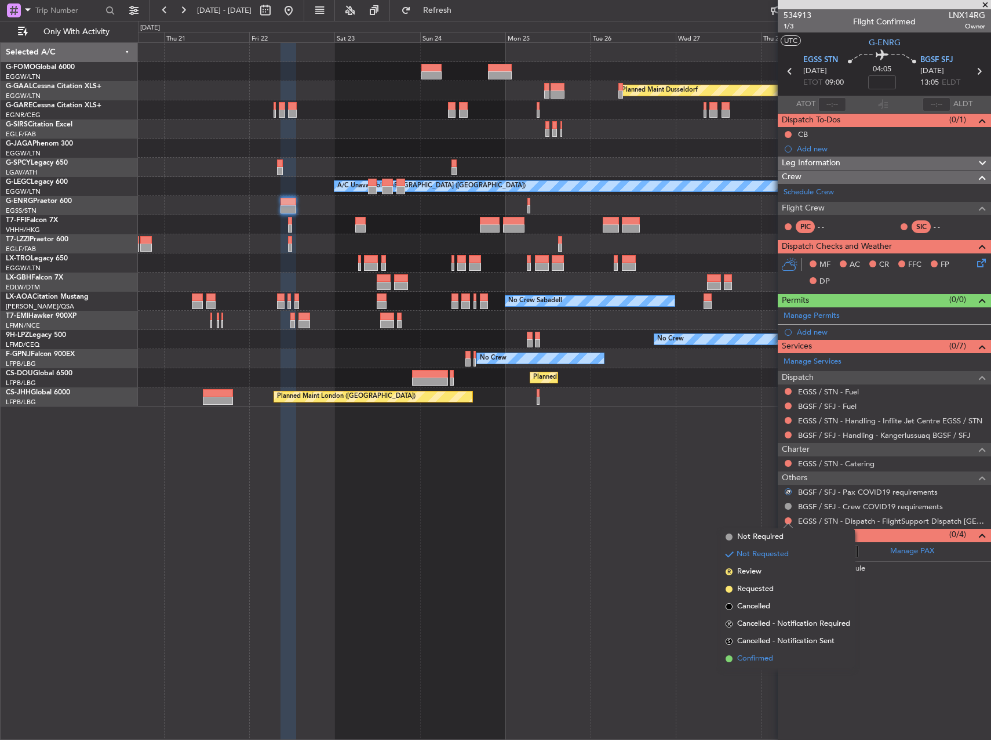
click at [755, 663] on span "Confirmed" at bounding box center [755, 659] width 36 height 12
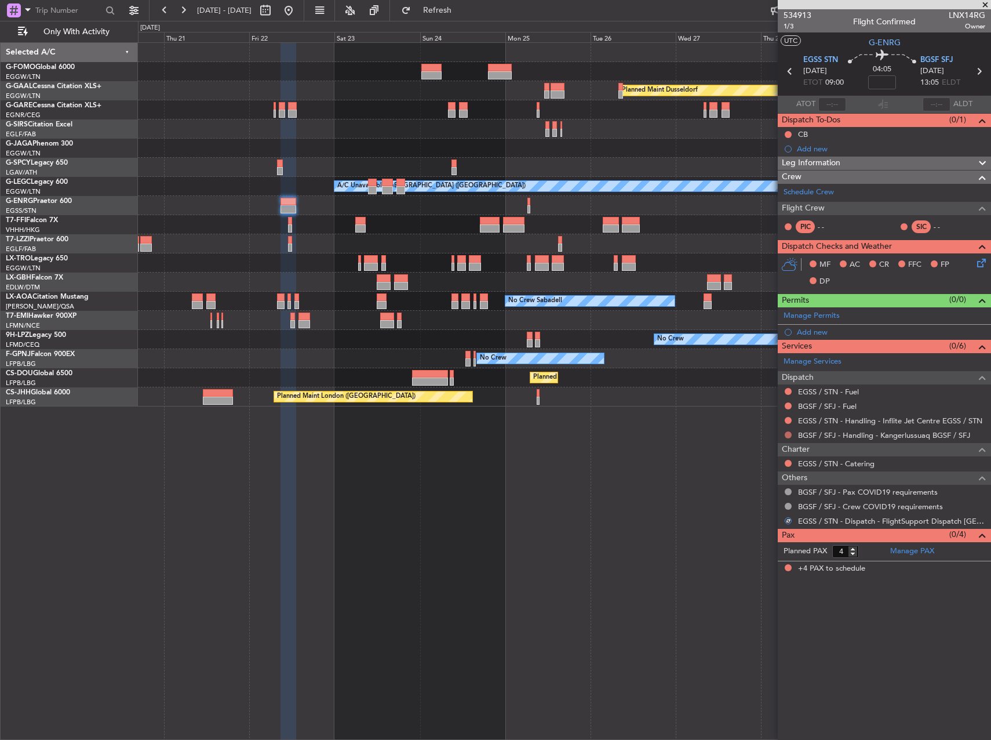
click at [788, 435] on button at bounding box center [788, 434] width 7 height 7
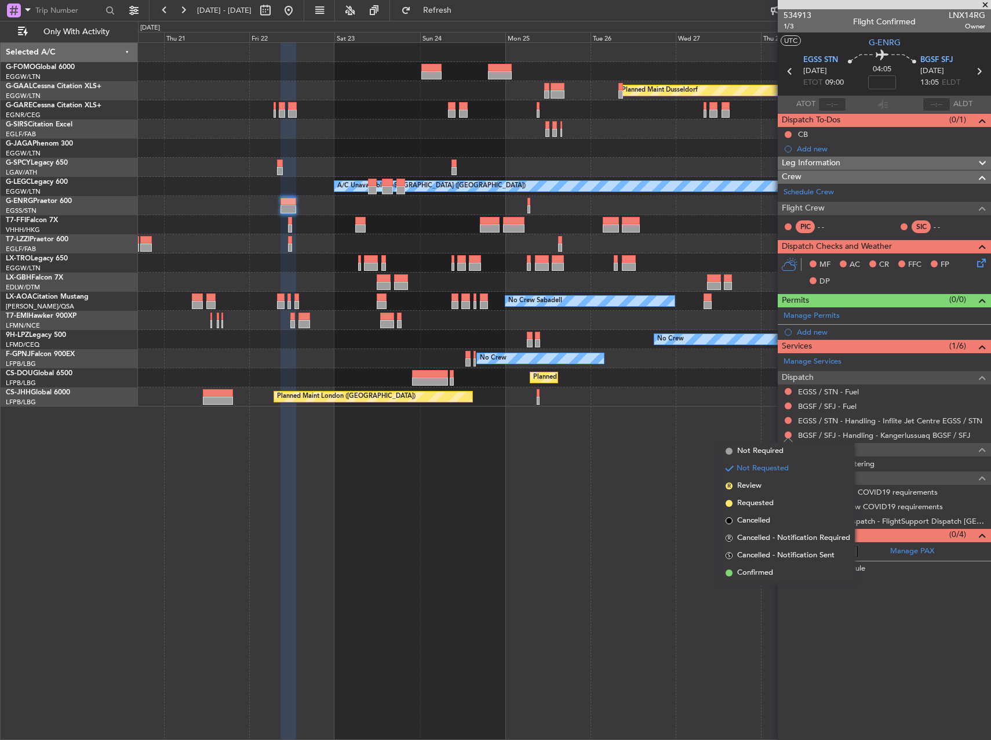
drag, startPoint x: 756, startPoint y: 575, endPoint x: 723, endPoint y: 522, distance: 62.4
click at [756, 574] on span "Confirmed" at bounding box center [755, 573] width 36 height 12
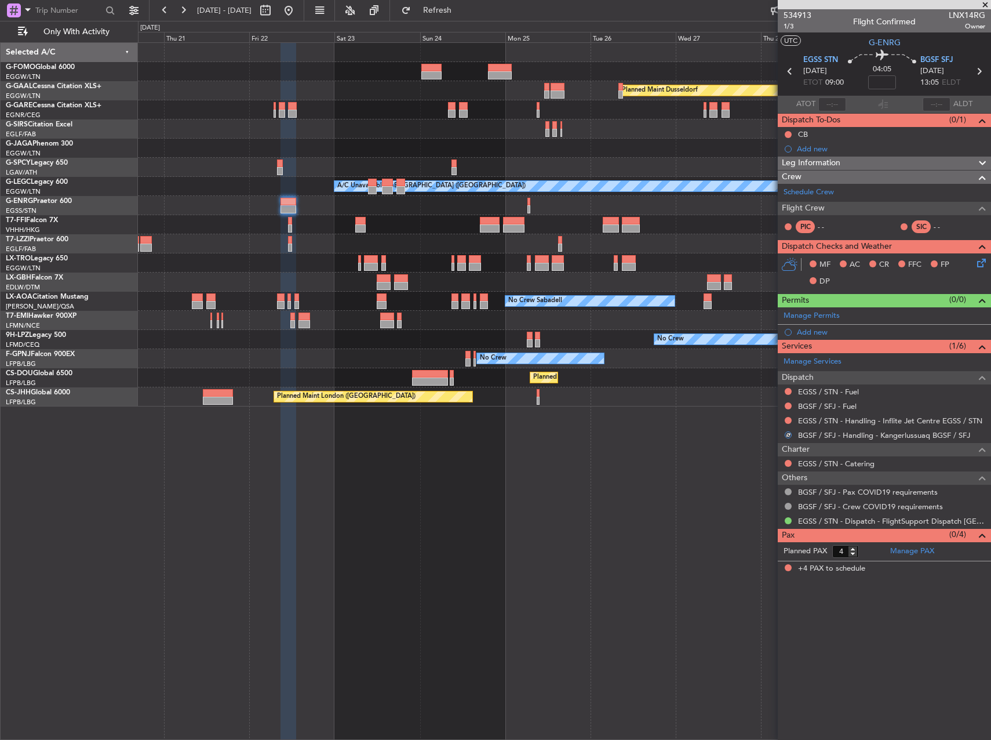
click at [694, 505] on div "Planned Maint Dusseldorf A/C Unavailable London (Luton) Owner London (Luton) No…" at bounding box center [564, 390] width 853 height 697
click at [790, 424] on div at bounding box center [788, 420] width 9 height 9
click at [788, 421] on button at bounding box center [788, 420] width 7 height 7
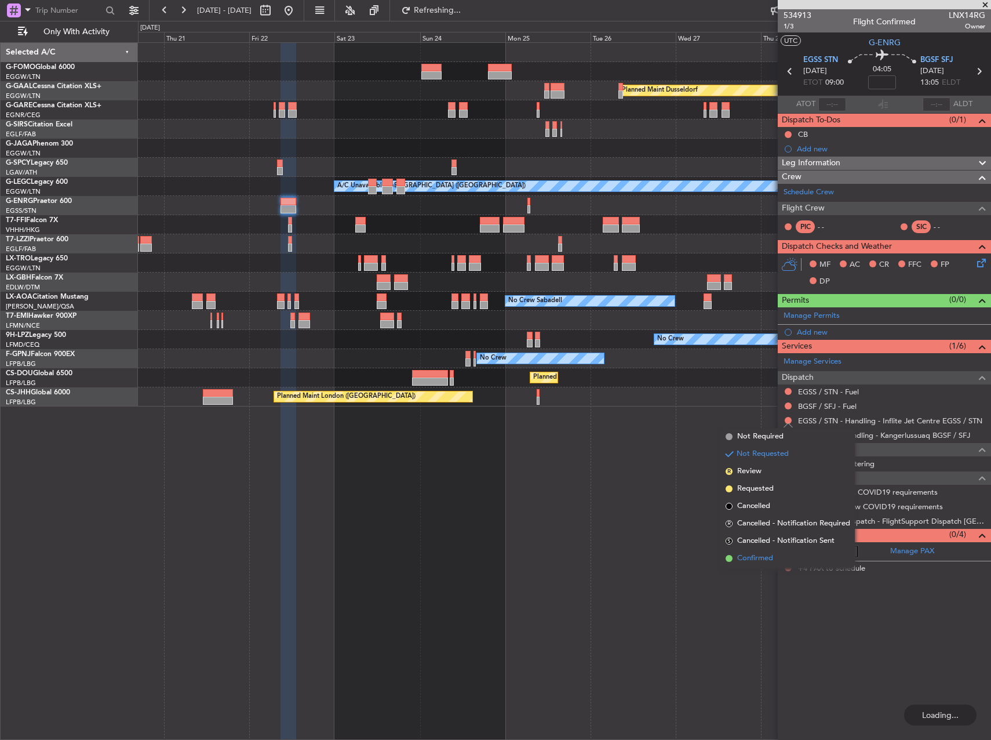
click at [767, 557] on span "Confirmed" at bounding box center [755, 558] width 36 height 12
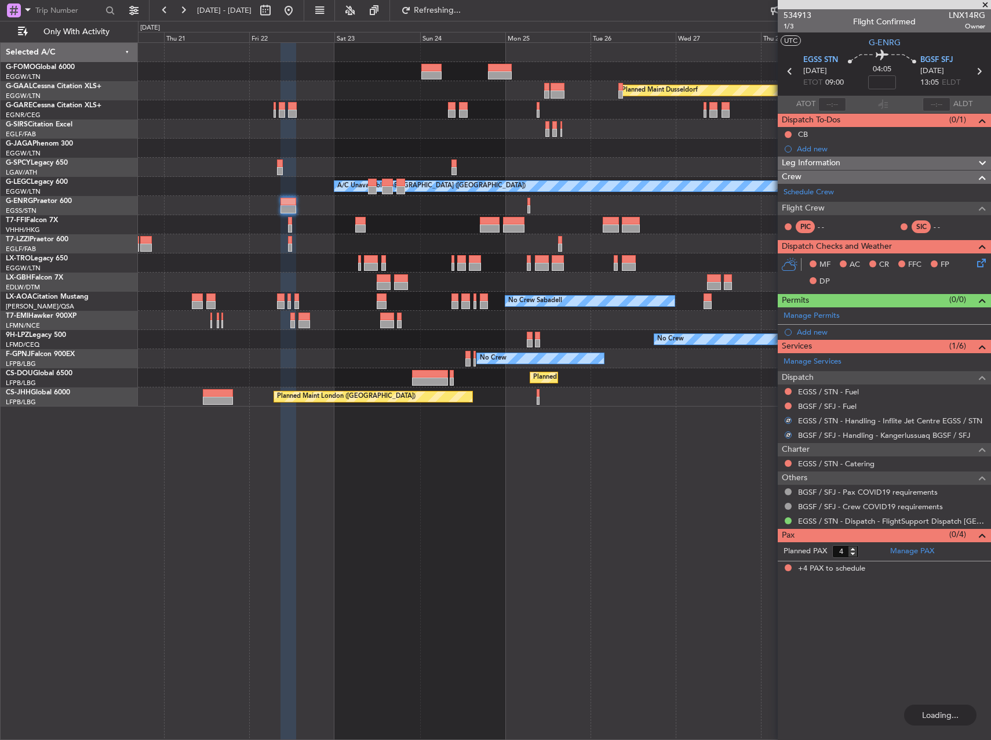
click at [705, 492] on div "Planned Maint Dusseldorf A/C Unavailable London (Luton) Owner London (Luton) No…" at bounding box center [564, 390] width 853 height 697
click at [788, 418] on button at bounding box center [788, 420] width 7 height 7
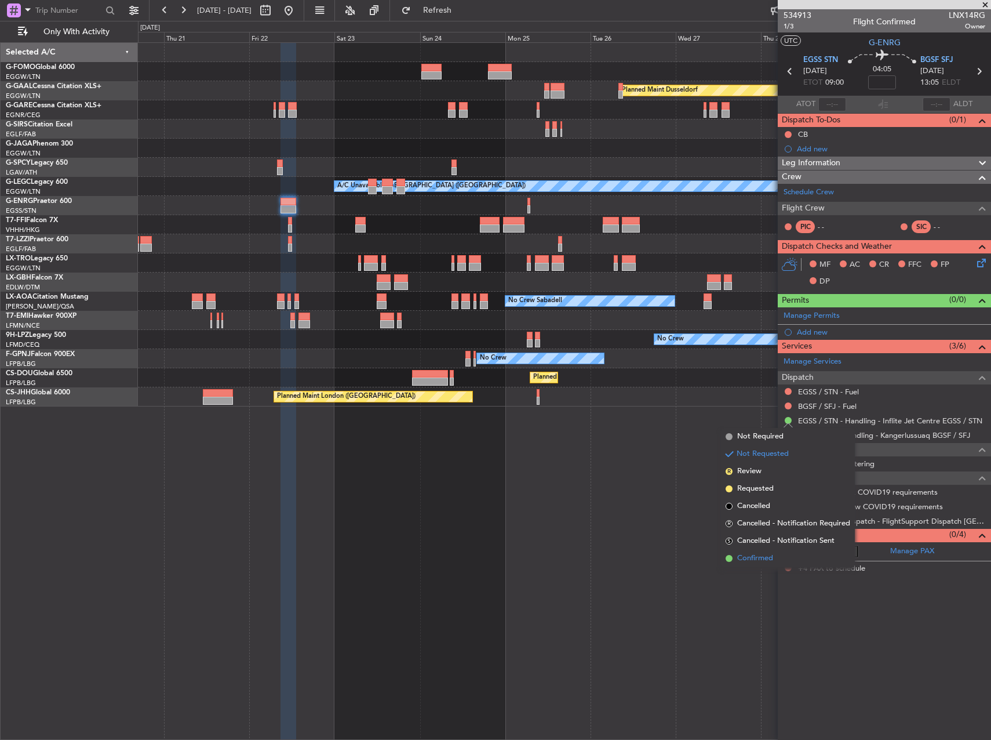
click at [760, 554] on span "Confirmed" at bounding box center [755, 558] width 36 height 12
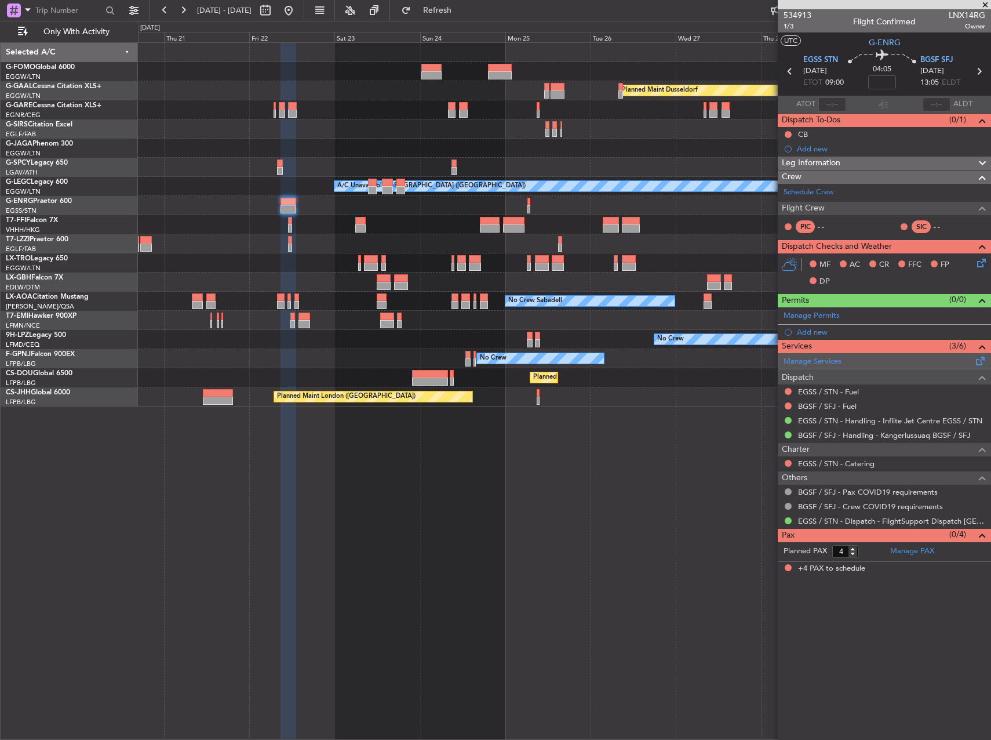
click at [980, 359] on span at bounding box center [981, 358] width 14 height 9
click at [977, 313] on span at bounding box center [981, 312] width 14 height 9
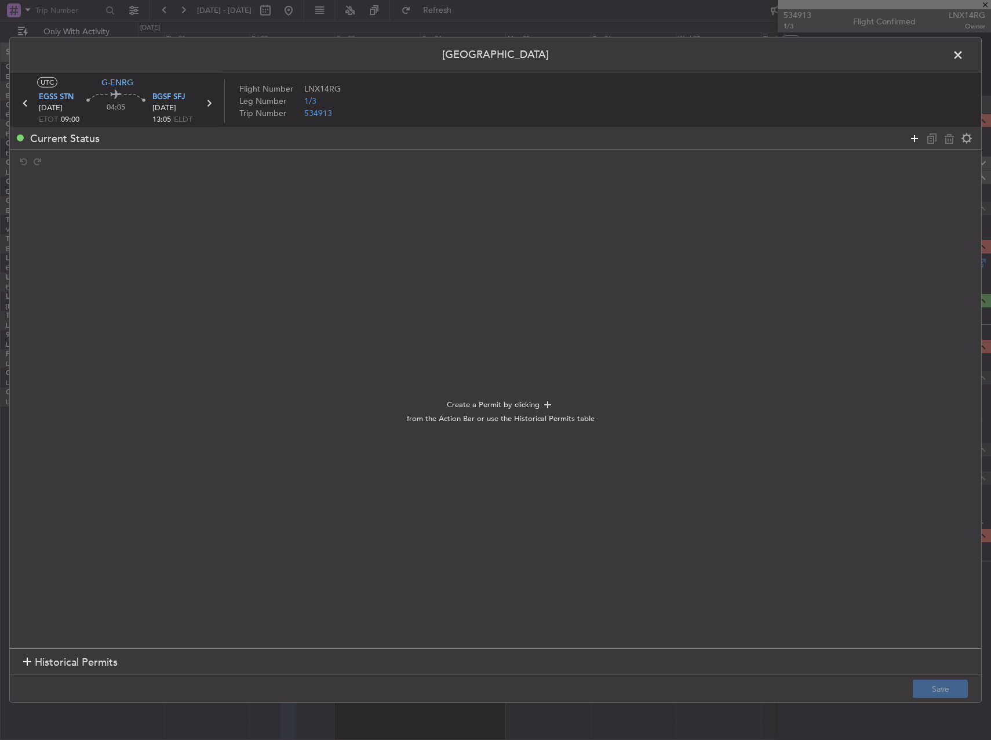
click at [913, 138] on icon at bounding box center [915, 138] width 14 height 14
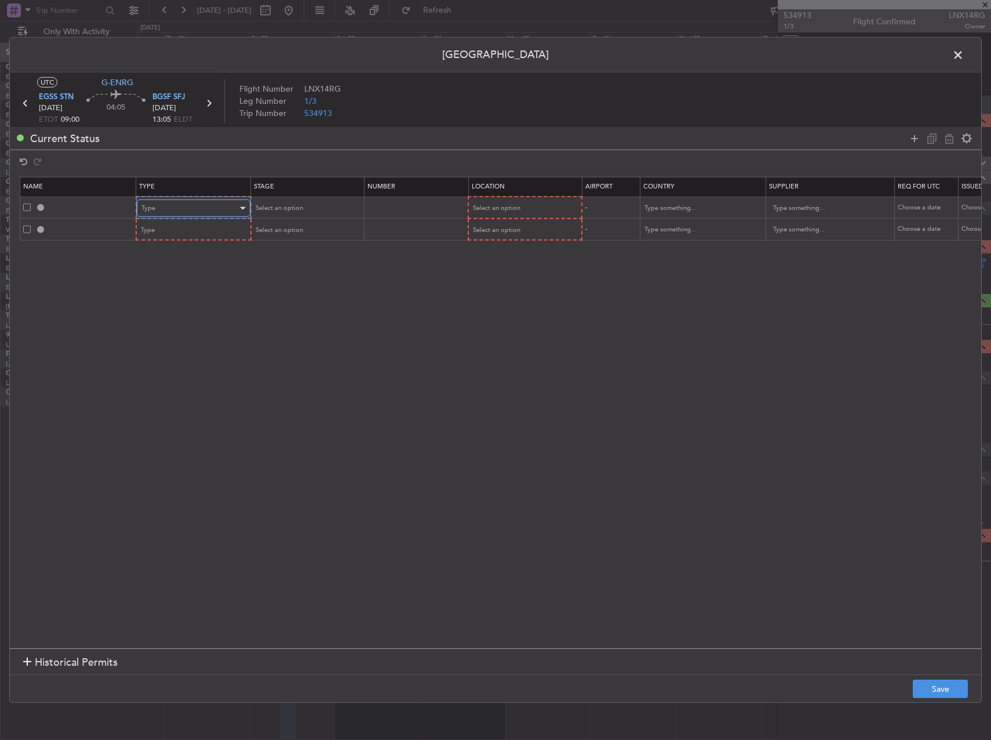
click at [190, 210] on div "Type" at bounding box center [189, 207] width 96 height 17
click at [183, 312] on span "Slot" at bounding box center [193, 318] width 103 height 17
click at [187, 233] on div "Type" at bounding box center [189, 229] width 96 height 17
click at [191, 342] on span "Slot" at bounding box center [193, 339] width 103 height 17
click at [289, 205] on span "Select an option" at bounding box center [278, 207] width 48 height 9
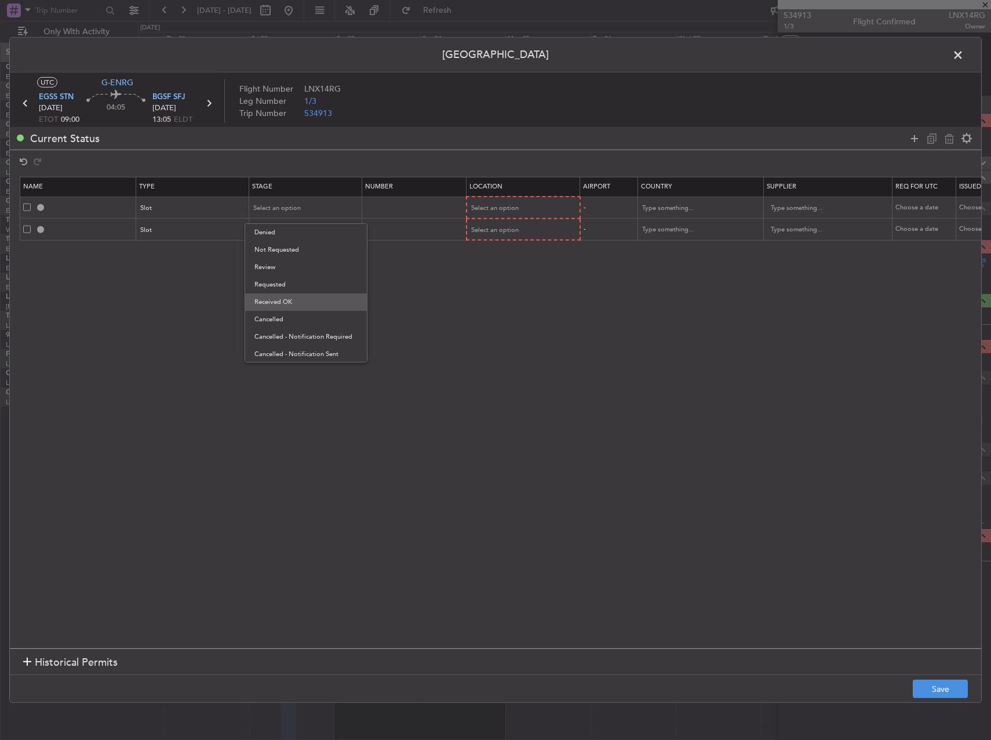
click at [303, 296] on span "Received OK" at bounding box center [305, 301] width 103 height 17
click at [304, 235] on div "Select an option" at bounding box center [302, 229] width 96 height 17
click at [301, 318] on span "Received OK" at bounding box center [305, 323] width 103 height 17
click at [490, 204] on span "Select an option" at bounding box center [496, 207] width 48 height 9
click at [490, 227] on span "Departure" at bounding box center [523, 232] width 103 height 17
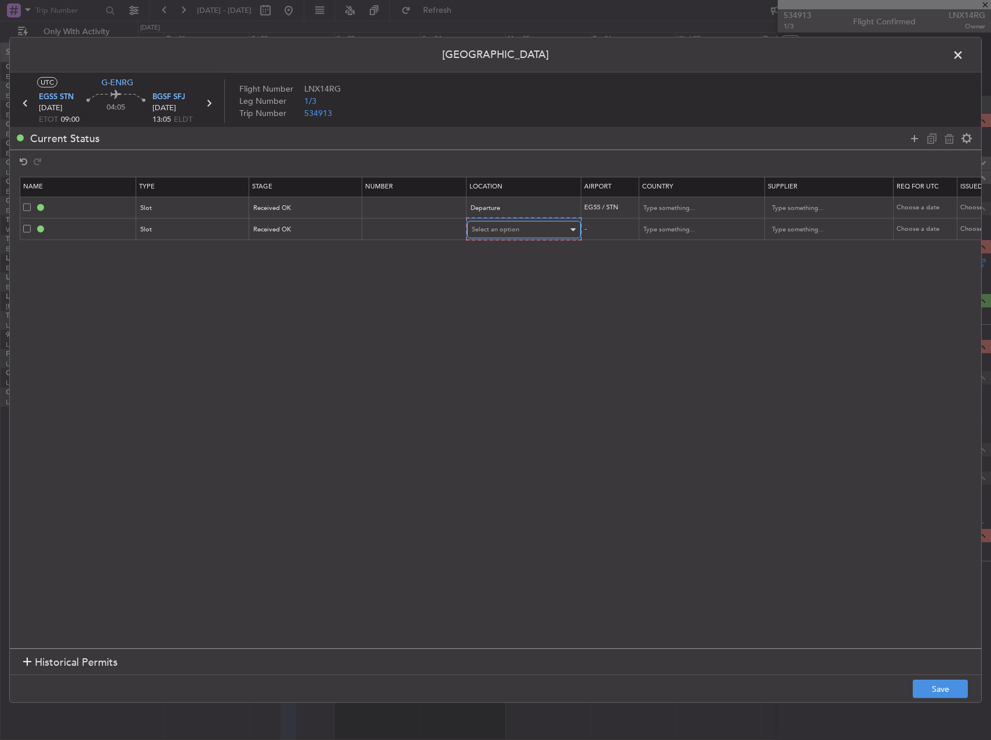
click at [492, 232] on span "Select an option" at bounding box center [496, 229] width 48 height 9
click at [494, 286] on span "Arrival" at bounding box center [523, 288] width 103 height 17
click at [936, 691] on button "Save" at bounding box center [940, 688] width 55 height 19
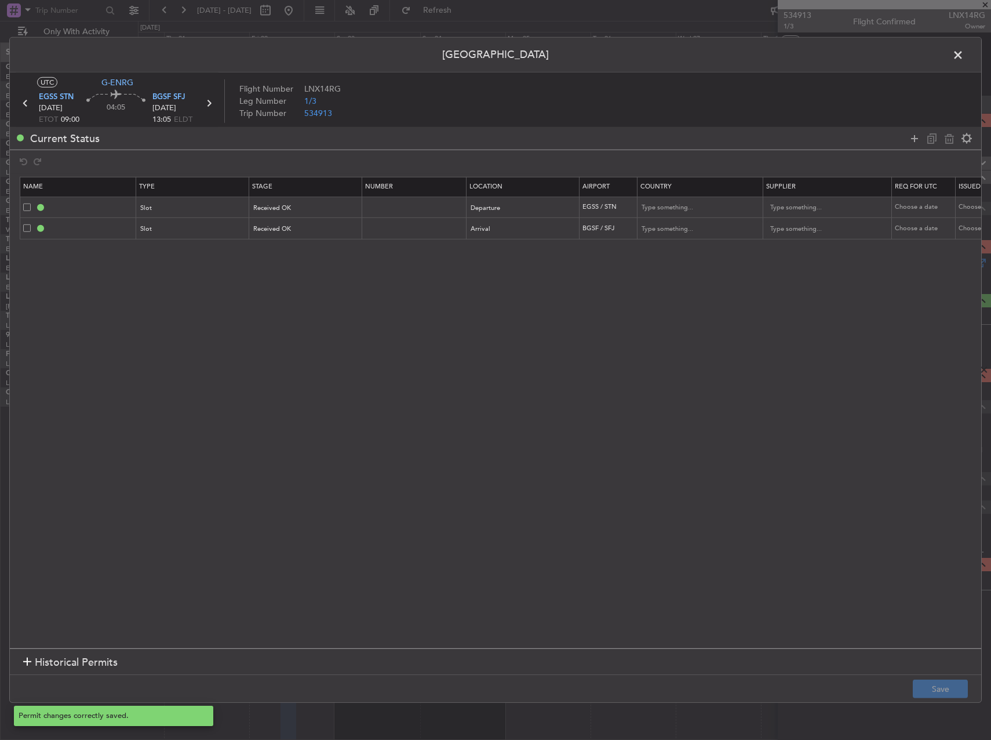
type input "EGSS DEP SLOT"
type input "[GEOGRAPHIC_DATA]"
type input "NNN"
type input "2"
type input "BGSF ARR SLOT"
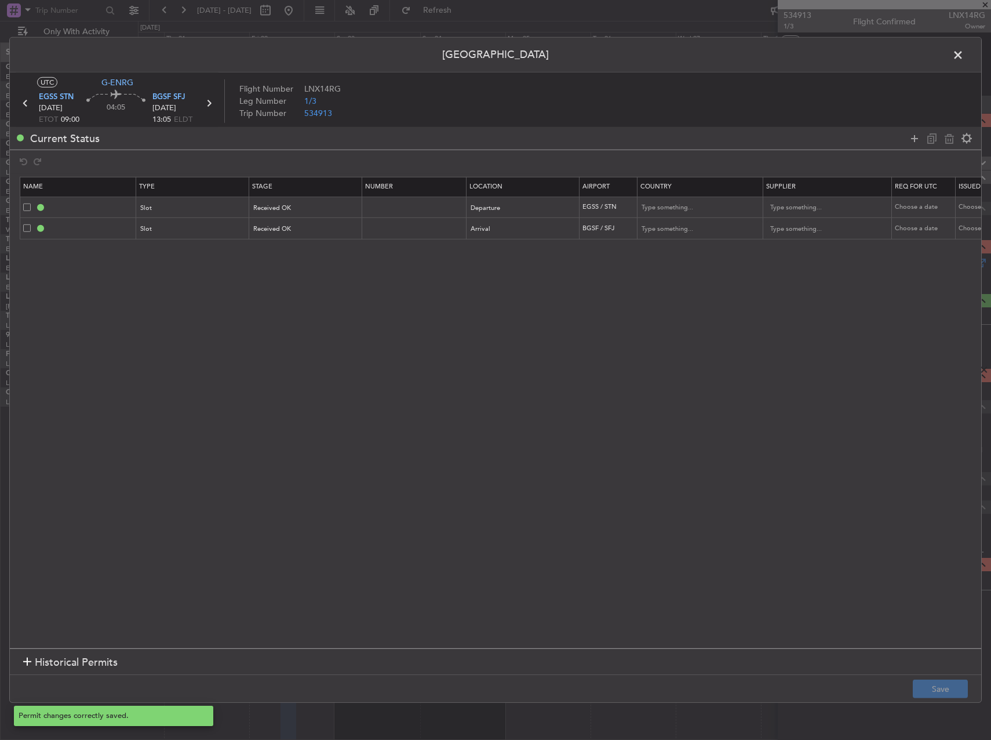
type input "Greenland"
type input "NNN"
click at [118, 204] on input "EGSS DEP SLOT" at bounding box center [91, 207] width 87 height 10
type input "EGSS DEP SLOT 0900z"
click at [108, 231] on input "BGSF ARR SLOT" at bounding box center [91, 228] width 87 height 10
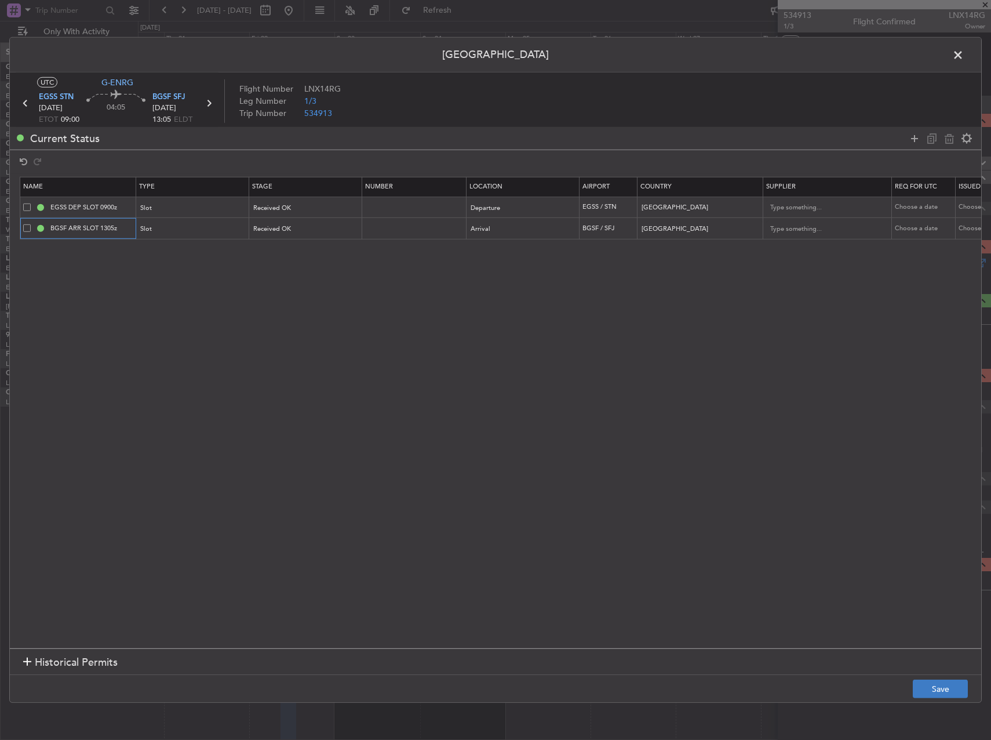
type input "BGSF ARR SLOT 1305z"
click at [934, 685] on button "Save" at bounding box center [940, 688] width 55 height 19
click at [964, 60] on span at bounding box center [964, 57] width 0 height 23
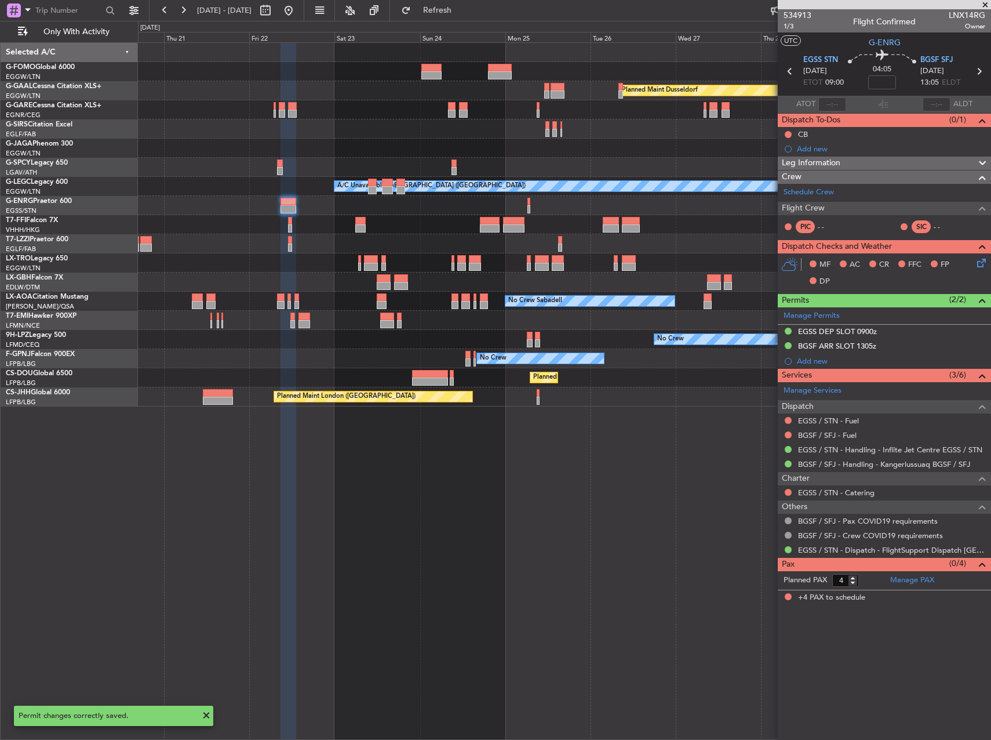
click at [662, 501] on div "Planned Maint Dusseldorf A/C Unavailable London (Luton) Owner London (Luton) No…" at bounding box center [564, 390] width 853 height 697
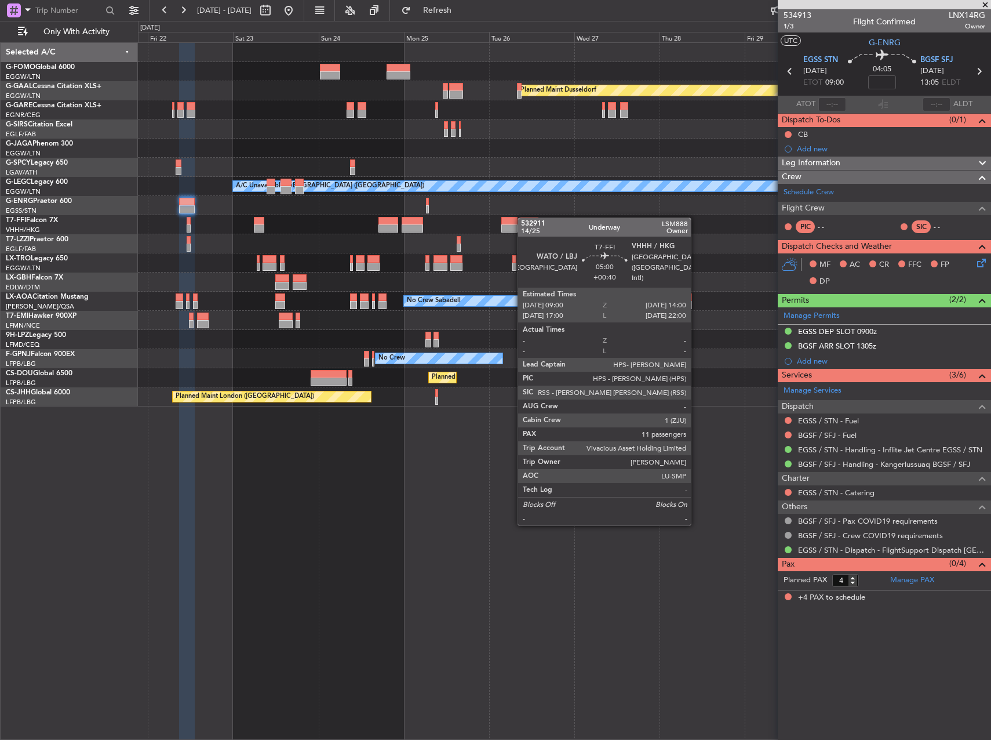
click at [523, 217] on div at bounding box center [530, 221] width 18 height 8
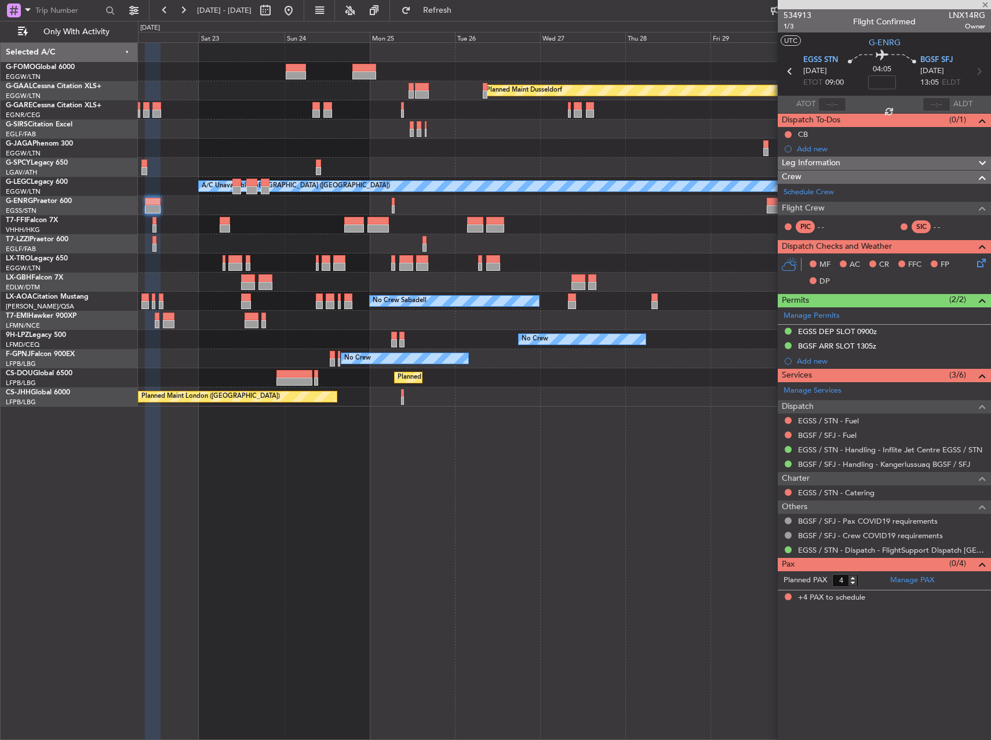
click at [377, 217] on div "Planned Maint Dusseldorf Planned Maint London (Luton) A/C Unavailable London (L…" at bounding box center [564, 224] width 853 height 363
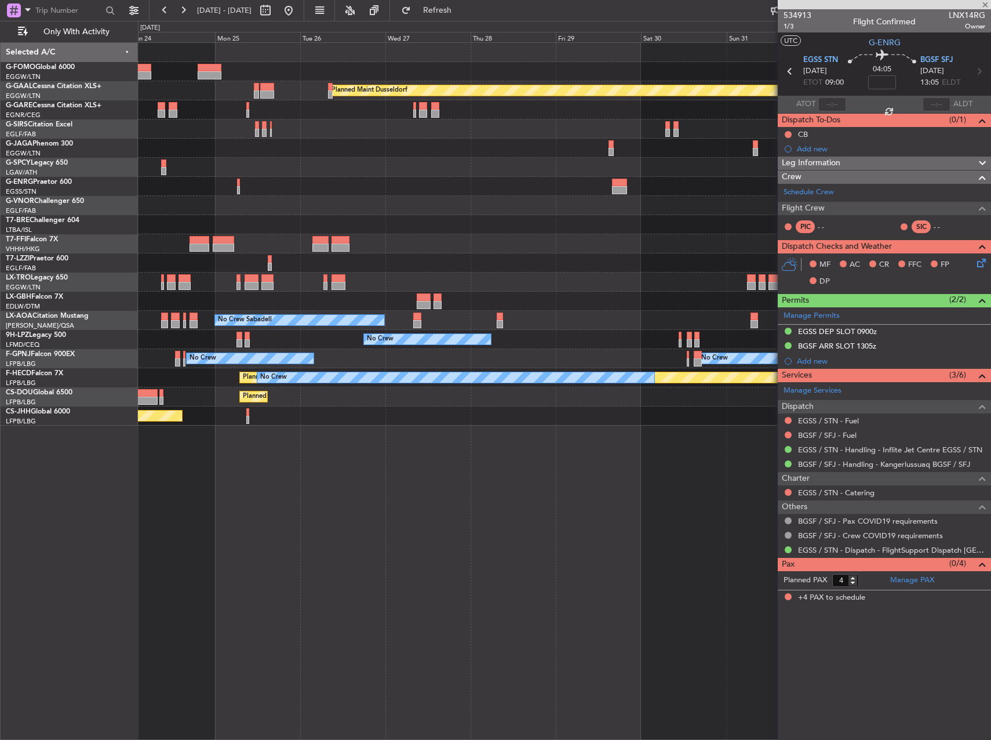
type input "+00:40"
type input "11"
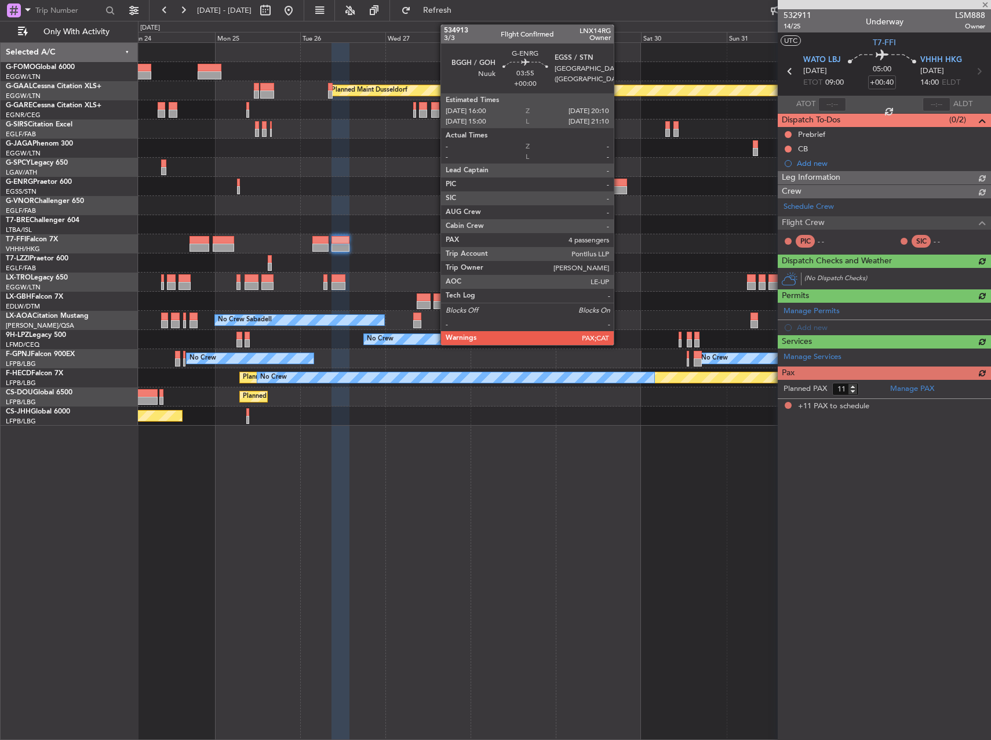
click at [619, 188] on div at bounding box center [619, 190] width 15 height 8
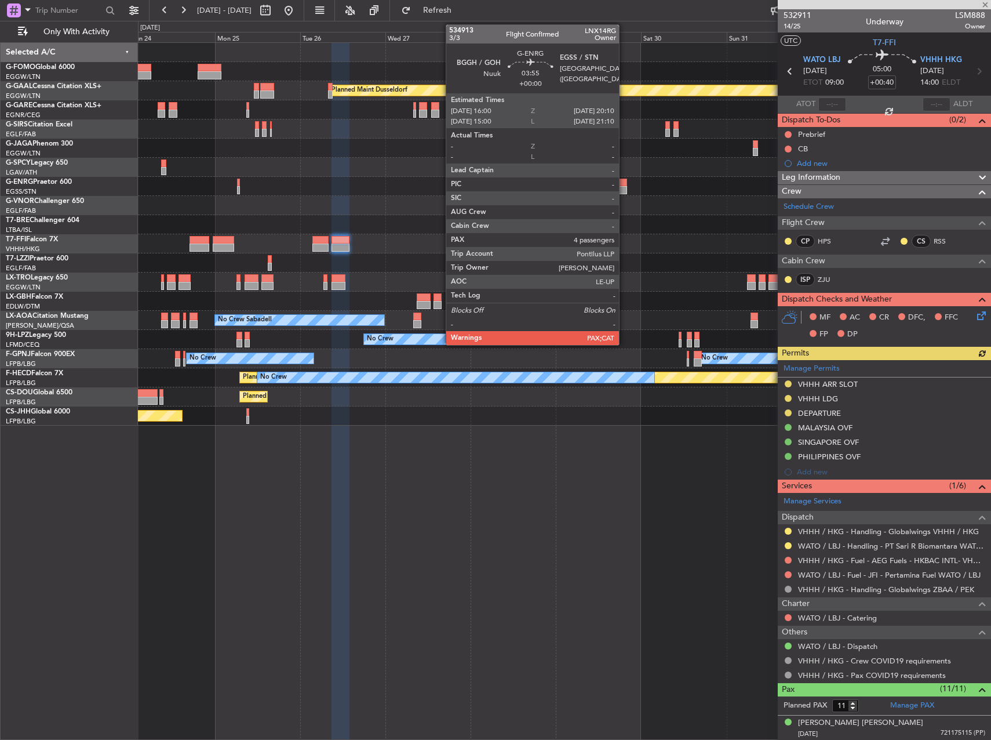
type input "4"
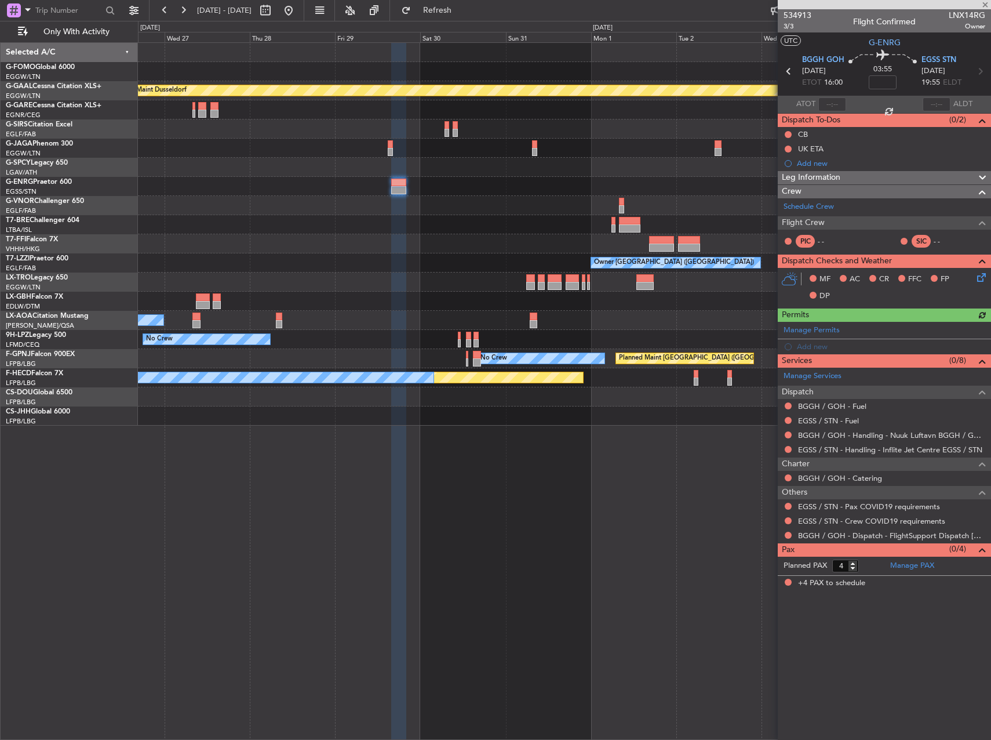
click at [391, 278] on div at bounding box center [564, 281] width 853 height 19
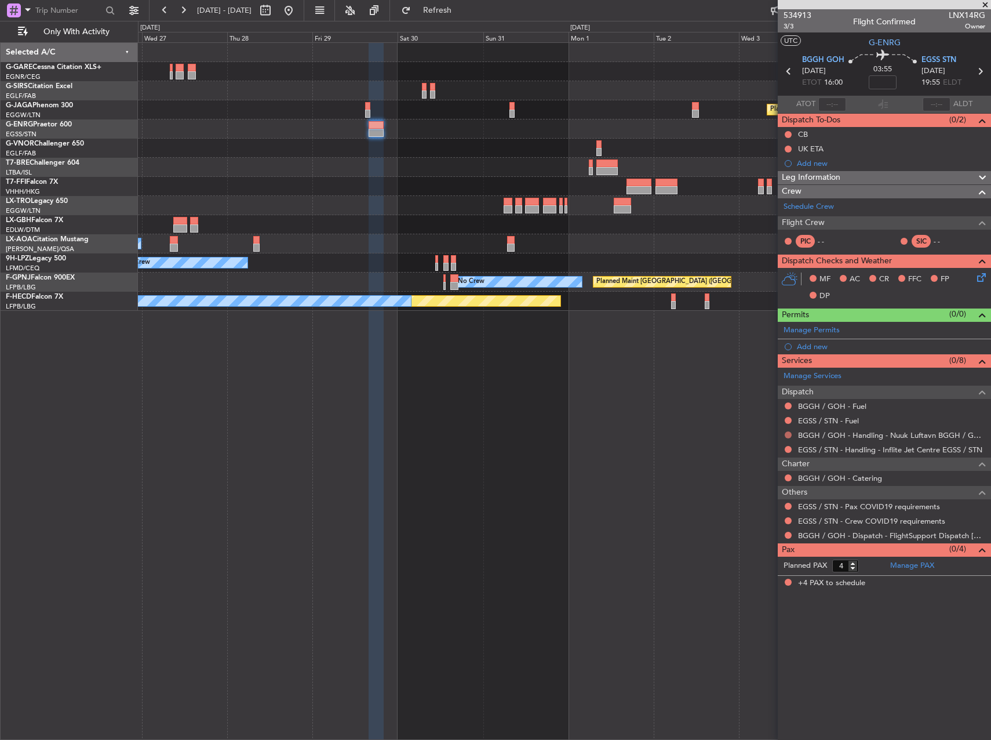
click at [789, 435] on button at bounding box center [788, 434] width 7 height 7
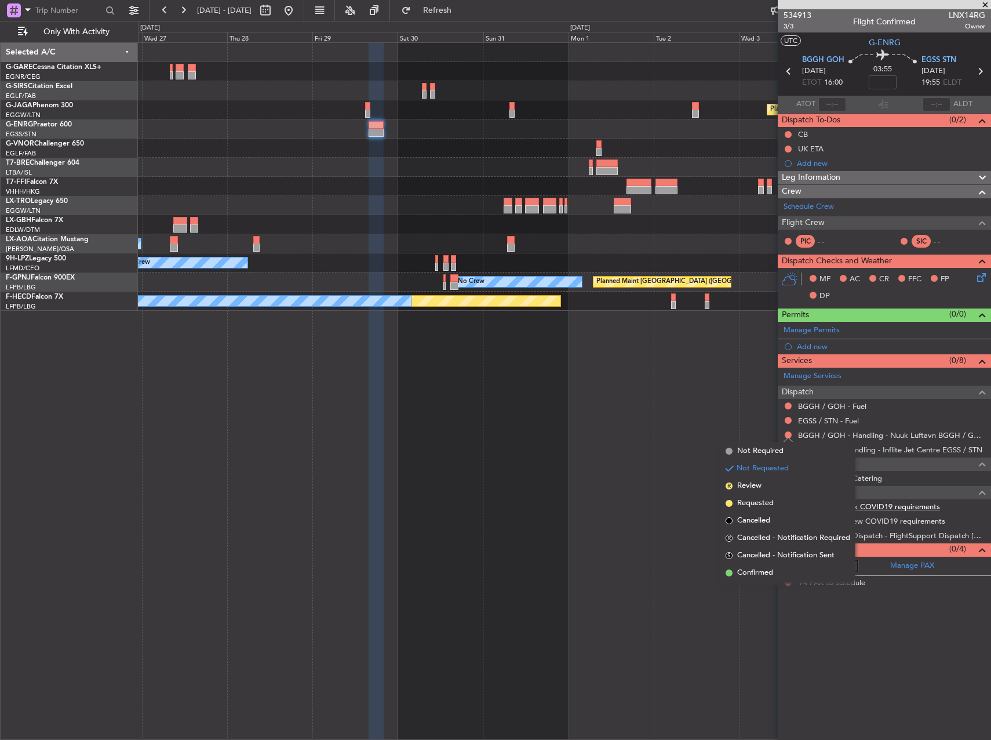
drag, startPoint x: 758, startPoint y: 499, endPoint x: 808, endPoint y: 508, distance: 51.3
click at [758, 500] on span "Requested" at bounding box center [755, 503] width 37 height 12
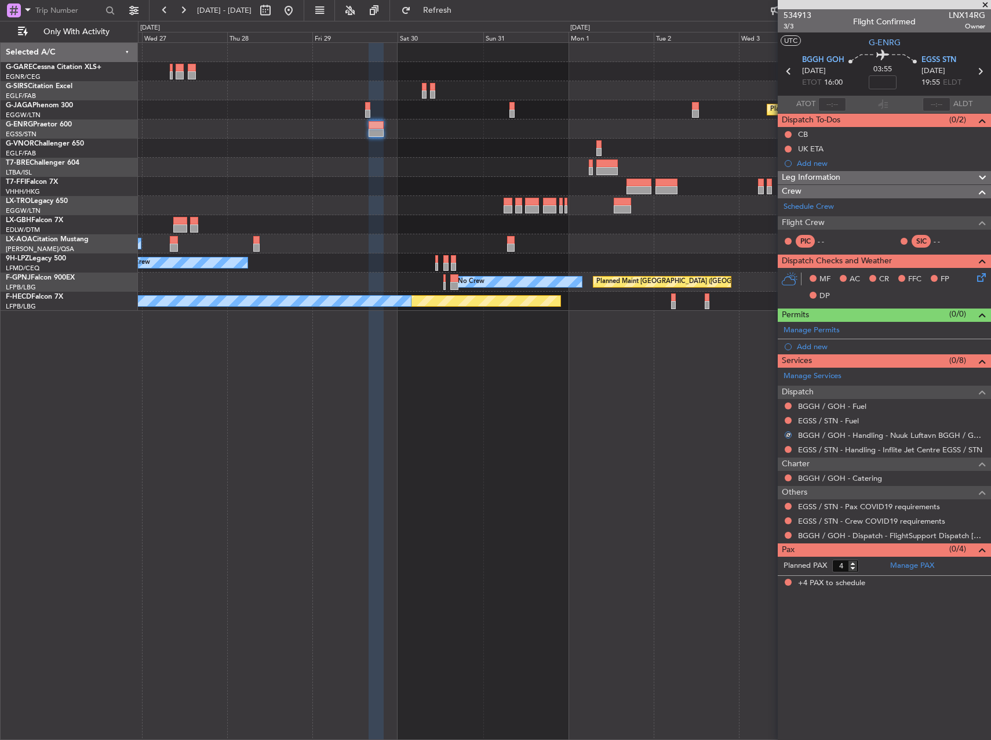
click at [792, 507] on div at bounding box center [788, 505] width 9 height 9
click at [788, 505] on button at bounding box center [788, 506] width 7 height 7
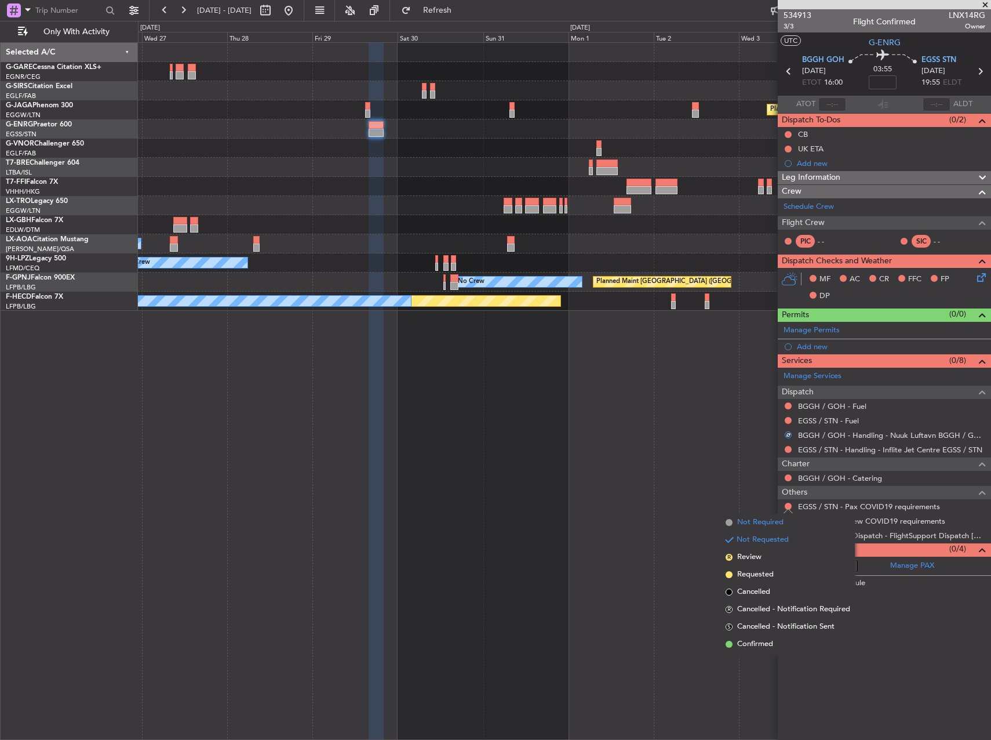
click at [755, 521] on span "Not Required" at bounding box center [760, 522] width 46 height 12
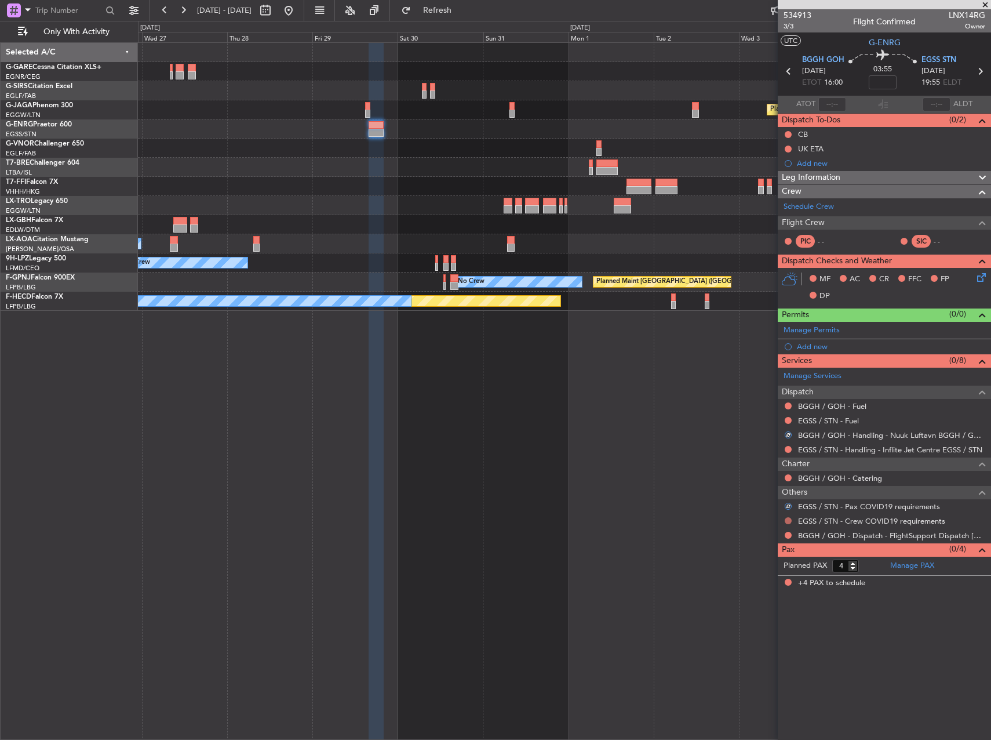
click at [791, 519] on button at bounding box center [788, 520] width 7 height 7
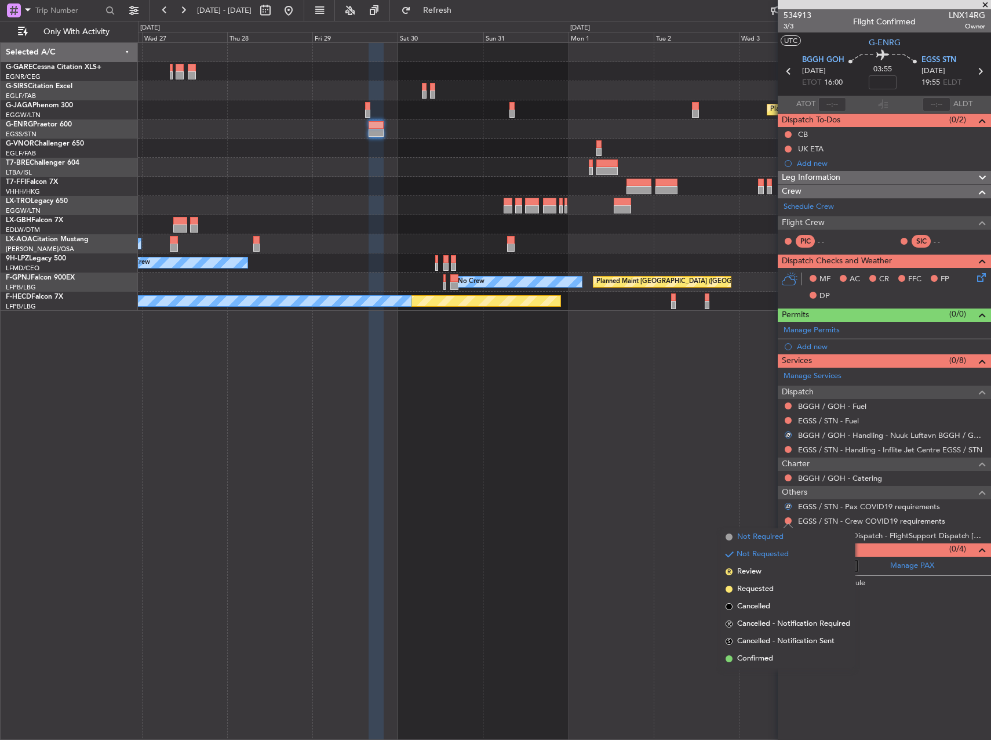
click at [772, 532] on span "Not Required" at bounding box center [760, 537] width 46 height 12
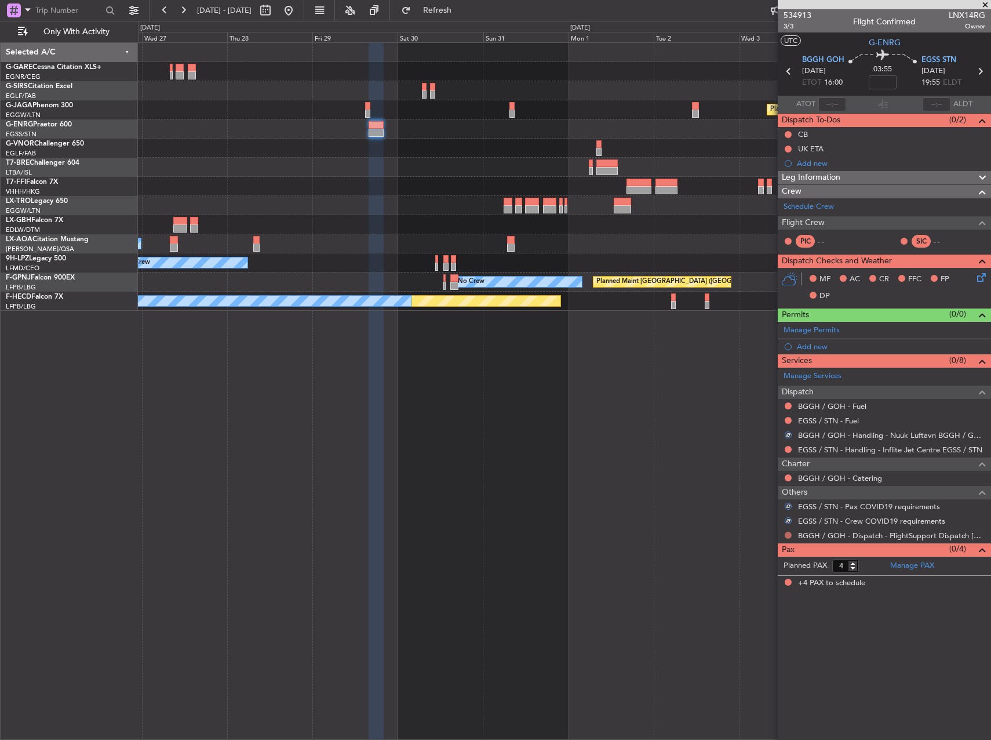
click at [785, 533] on button at bounding box center [788, 535] width 7 height 7
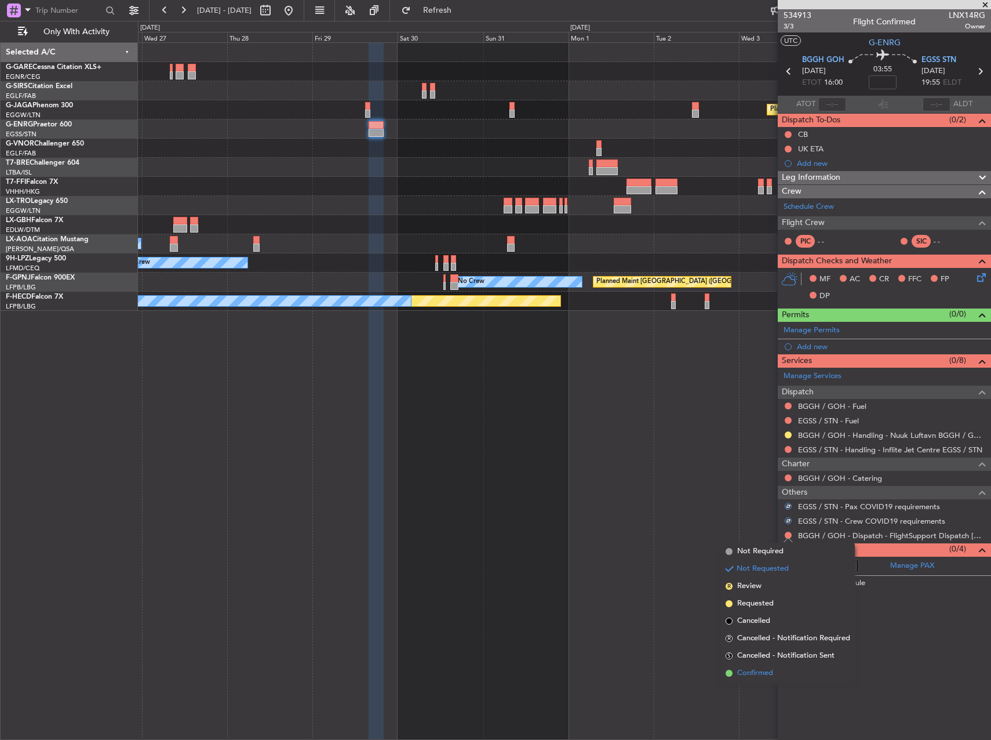
click at [765, 675] on span "Confirmed" at bounding box center [755, 673] width 36 height 12
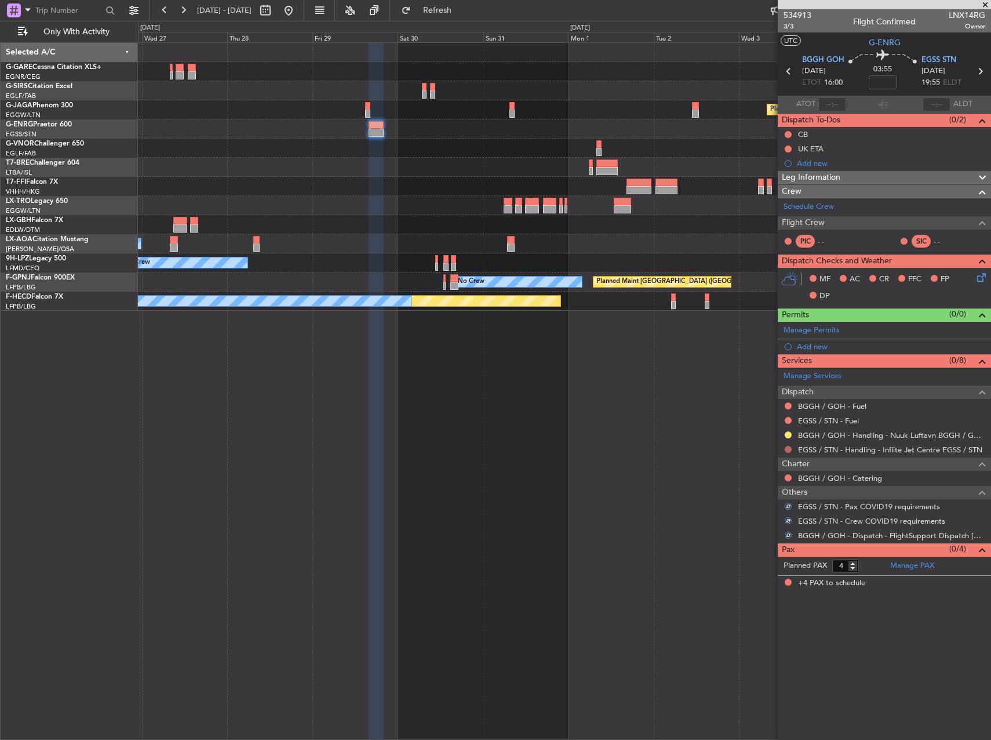
click at [788, 448] on button at bounding box center [788, 449] width 7 height 7
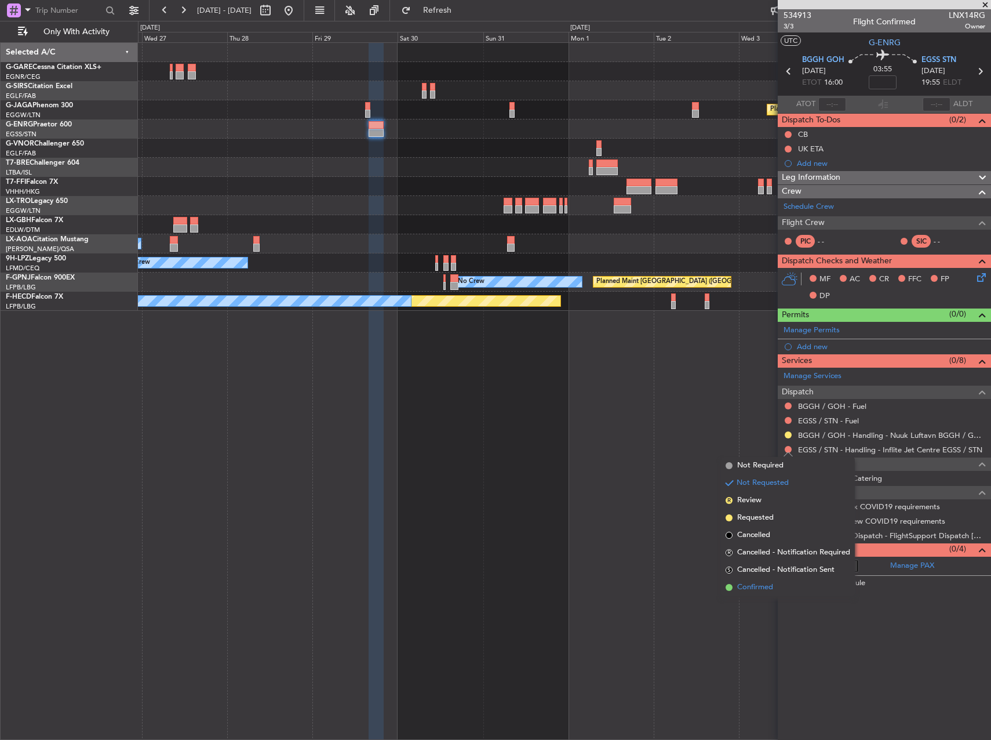
click at [754, 583] on span "Confirmed" at bounding box center [755, 587] width 36 height 12
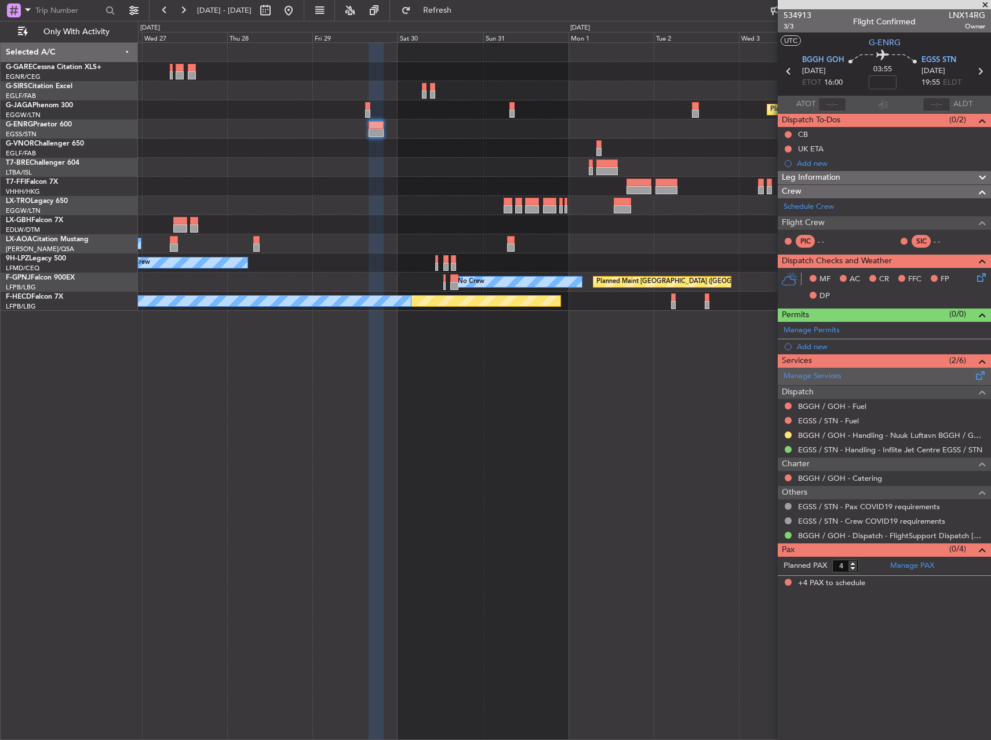
click at [981, 374] on span at bounding box center [981, 373] width 14 height 9
click at [980, 324] on span at bounding box center [981, 327] width 14 height 9
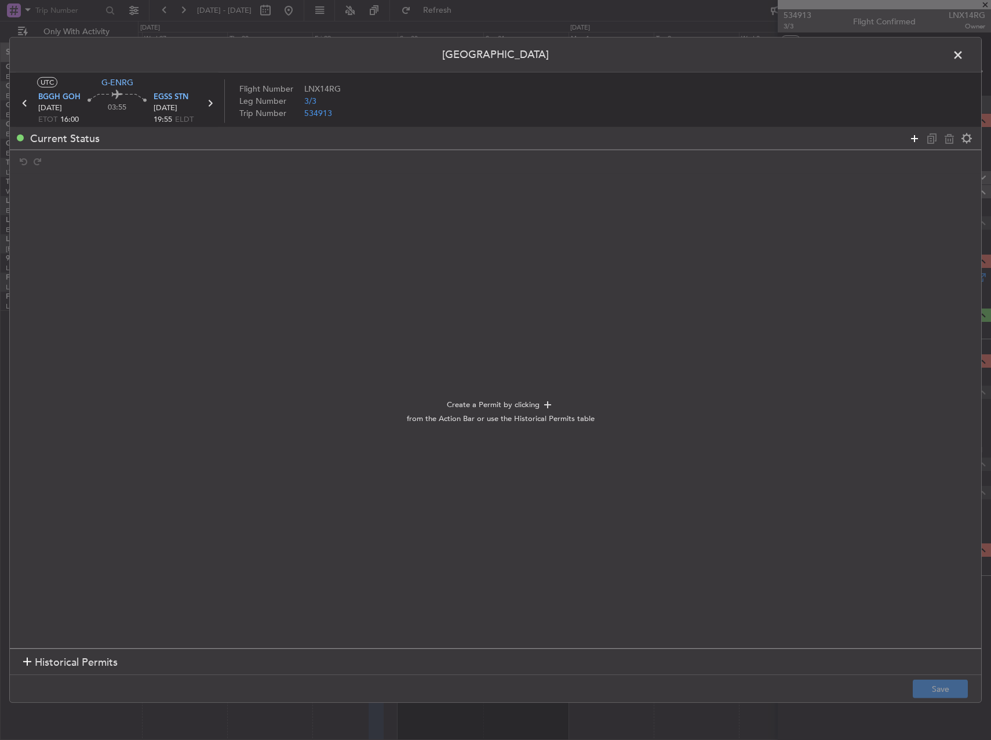
click at [917, 132] on icon at bounding box center [915, 138] width 14 height 14
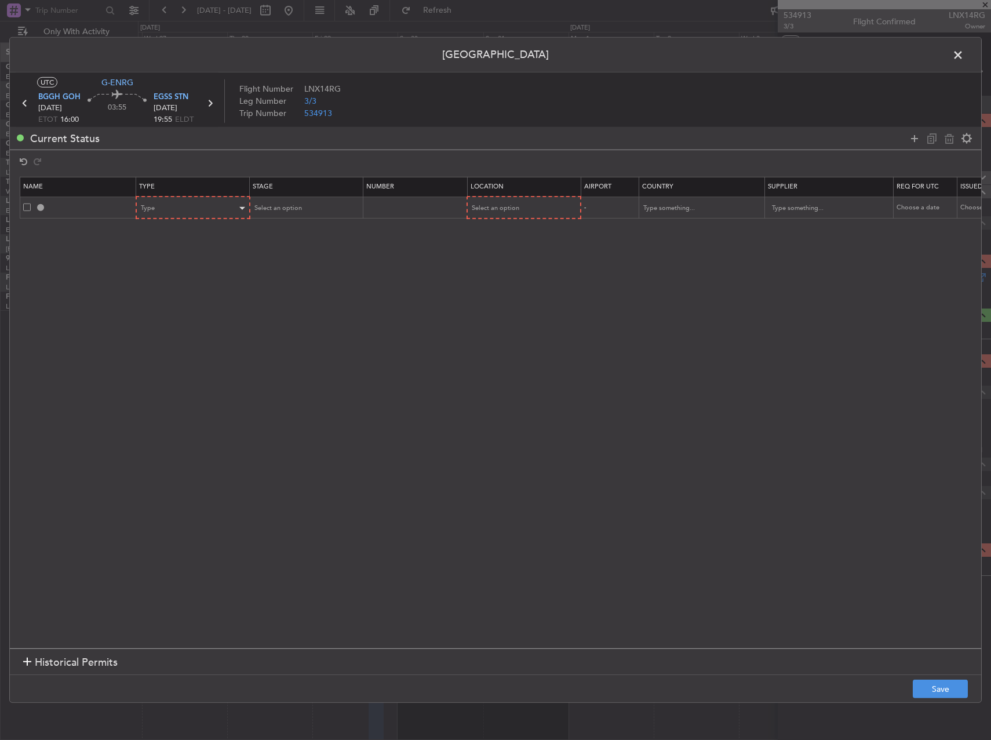
click at [203, 199] on table "Name Type Stage Number Location Airport Country Supplier Req For Utc Issued For…" at bounding box center [760, 198] width 1481 height 42
drag, startPoint x: 203, startPoint y: 201, endPoint x: 202, endPoint y: 211, distance: 10.5
click at [202, 211] on div "Type" at bounding box center [189, 207] width 96 height 17
click at [197, 209] on div at bounding box center [495, 370] width 991 height 740
click at [197, 209] on div "Type" at bounding box center [189, 207] width 96 height 17
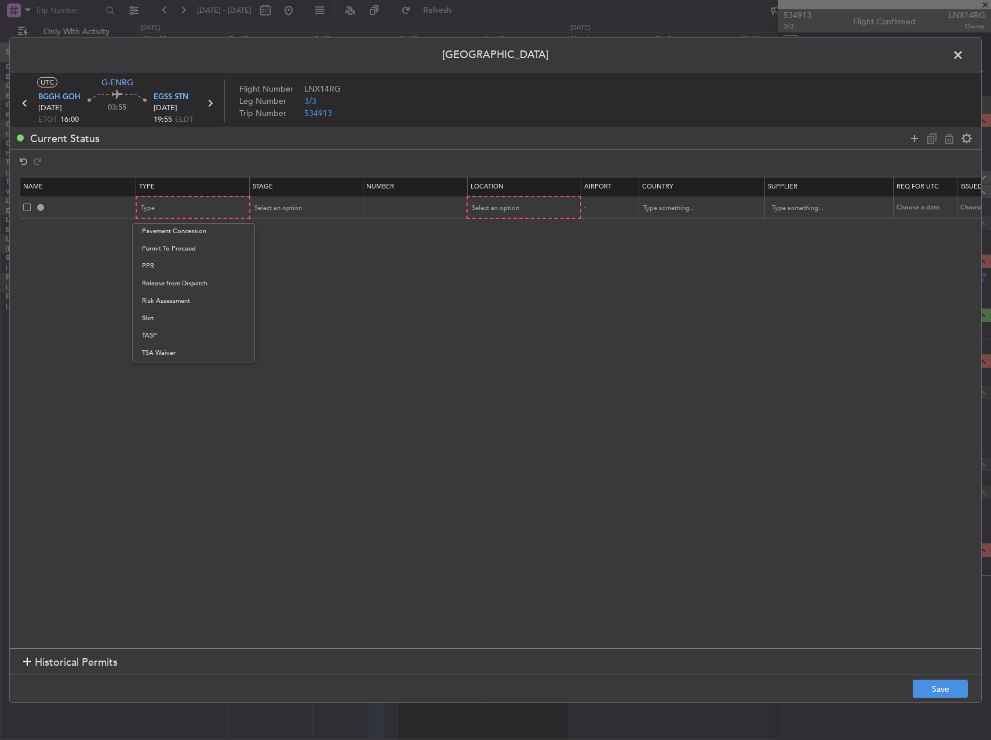
drag, startPoint x: 167, startPoint y: 314, endPoint x: 332, endPoint y: 300, distance: 165.7
click at [168, 314] on span "Slot" at bounding box center [193, 318] width 103 height 17
click at [367, 294] on section "Name Type Stage Number Location Airport Country Supplier Req For Utc Issued For…" at bounding box center [496, 411] width 972 height 474
click at [325, 205] on div "Select an option" at bounding box center [302, 207] width 96 height 17
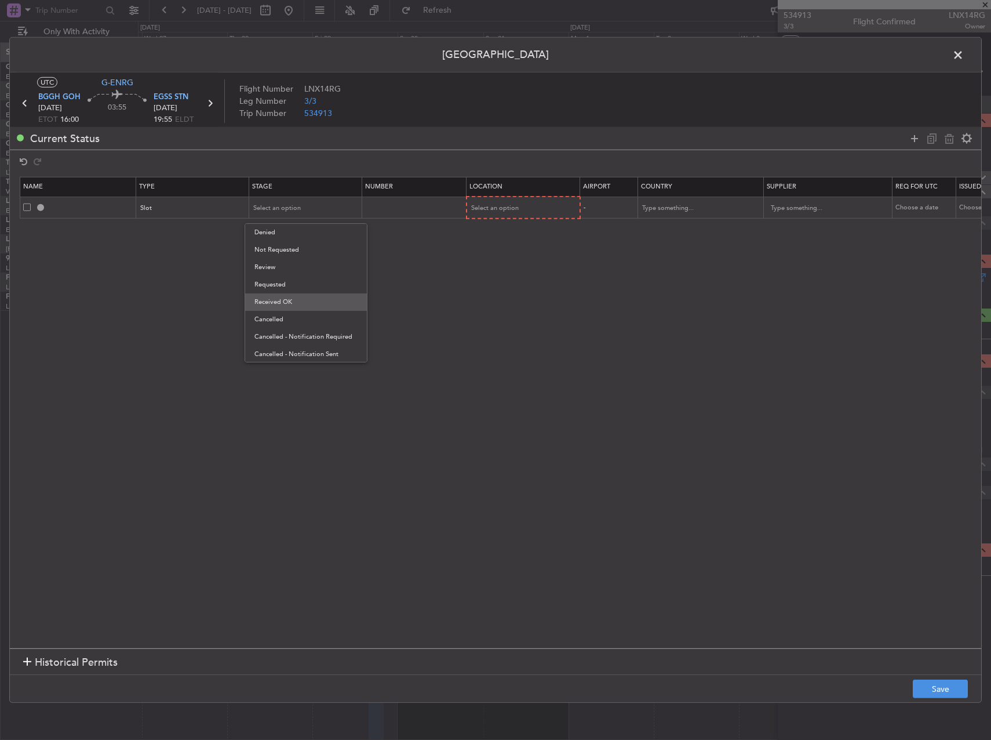
click at [321, 296] on span "Received OK" at bounding box center [305, 301] width 103 height 17
drag, startPoint x: 498, startPoint y: 255, endPoint x: 510, endPoint y: 242, distance: 18.1
click at [503, 250] on section "Name Type Stage Number Location Airport Country Supplier Req For Utc Issued For…" at bounding box center [496, 411] width 972 height 474
drag, startPoint x: 545, startPoint y: 191, endPoint x: 539, endPoint y: 207, distance: 17.2
click at [544, 191] on th "Location" at bounding box center [524, 187] width 114 height 20
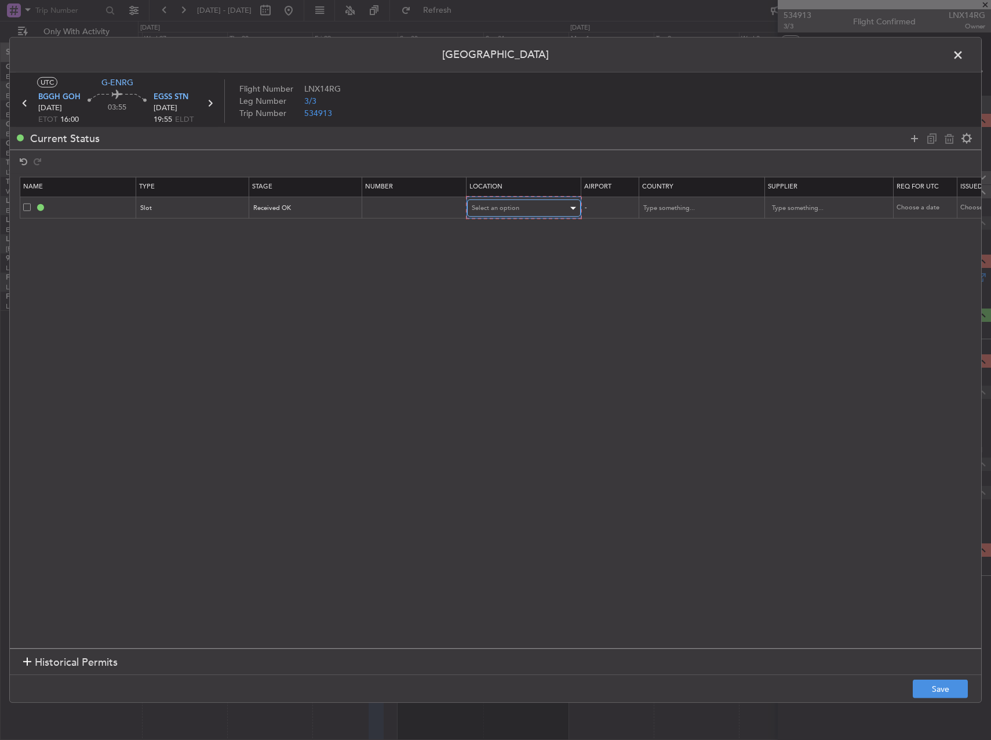
click at [539, 208] on div "Select an option" at bounding box center [520, 207] width 96 height 17
drag, startPoint x: 524, startPoint y: 260, endPoint x: 577, endPoint y: 283, distance: 58.2
click at [525, 261] on span "Arrival" at bounding box center [523, 267] width 103 height 17
drag, startPoint x: 599, startPoint y: 300, endPoint x: 812, endPoint y: 505, distance: 294.8
click at [798, 489] on section "Name Type Stage Number Location Airport Country Supplier Req For Utc Issued For…" at bounding box center [496, 411] width 972 height 474
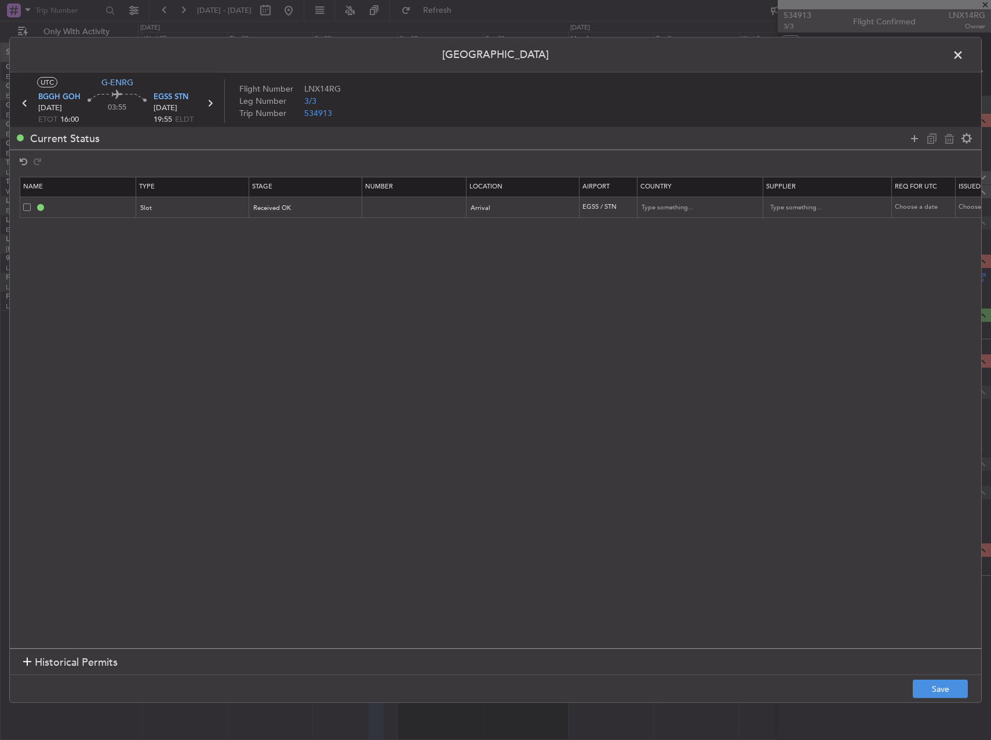
click at [666, 408] on section "Name Type Stage Number Location Airport Country Supplier Req For Utc Issued For…" at bounding box center [496, 411] width 972 height 474
click at [923, 682] on button "Save" at bounding box center [940, 688] width 55 height 19
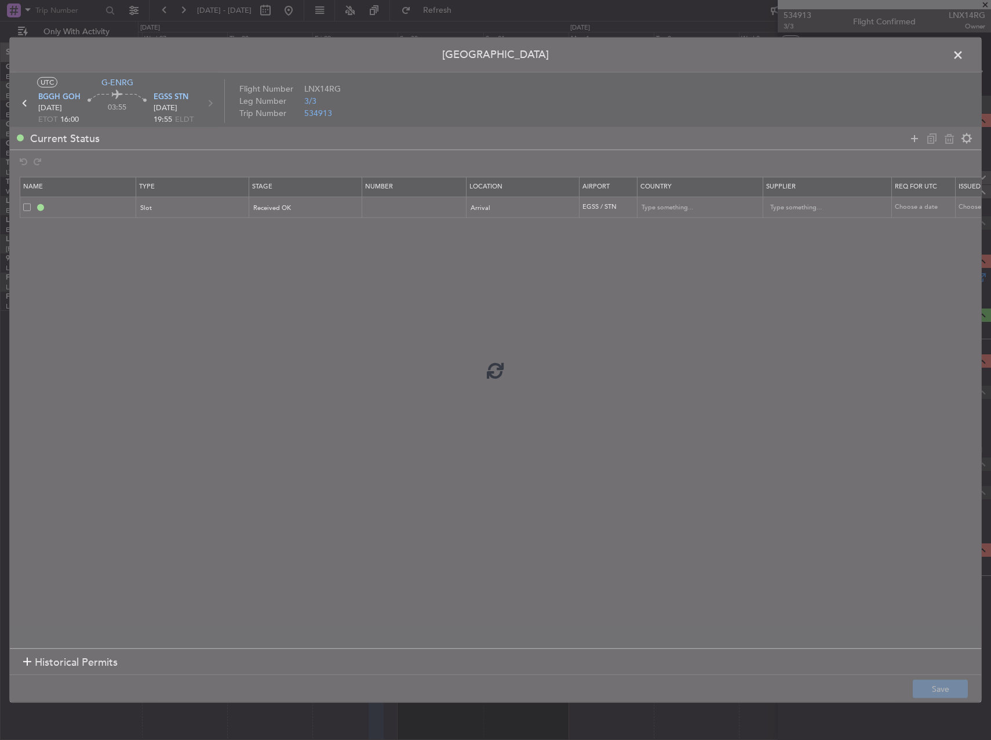
type input "EGSS ARR SLOT"
type input "[GEOGRAPHIC_DATA]"
type input "NNN"
type input "2"
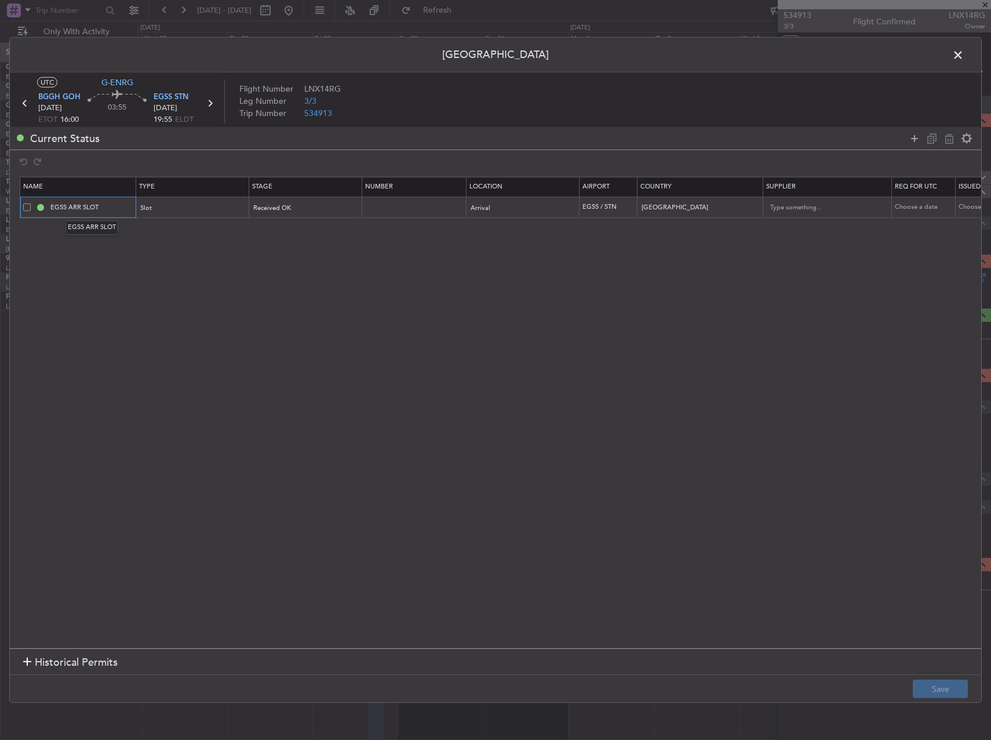
click at [115, 210] on input "EGSS ARR SLOT" at bounding box center [91, 207] width 87 height 10
type input "EGSS ARR SLOT 1955z"
click at [927, 694] on button "Save" at bounding box center [940, 688] width 55 height 19
click at [964, 51] on span at bounding box center [964, 57] width 0 height 23
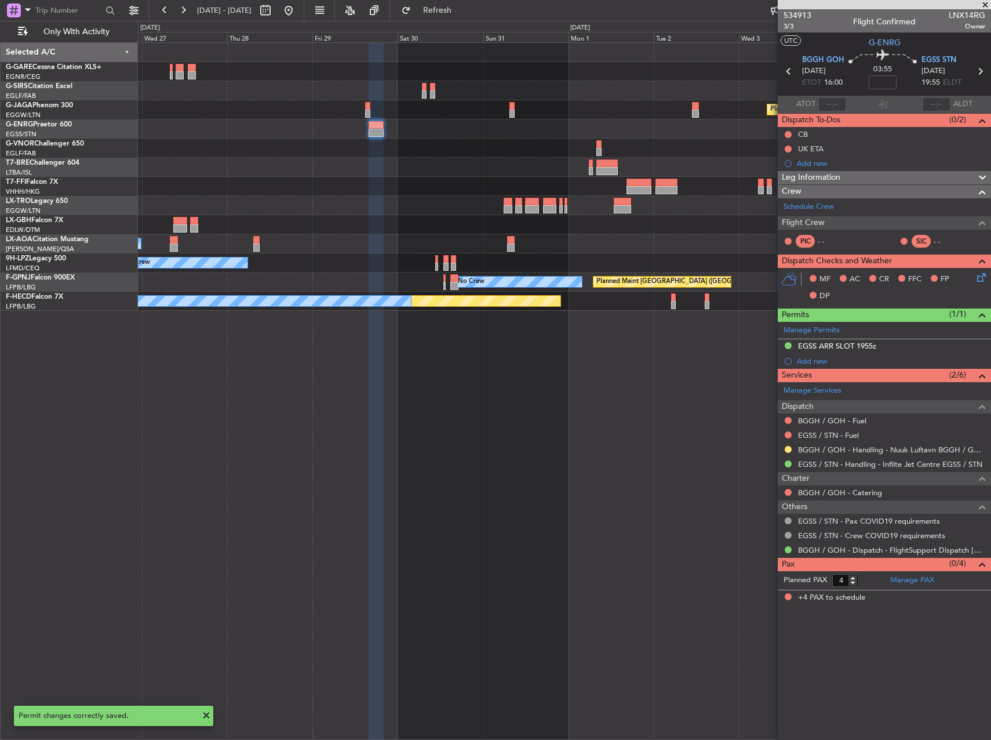
click at [595, 443] on div "Planned Maint London (Luton) Owner No Crew Sabadell No Crew No Crew No Crew No …" at bounding box center [564, 390] width 853 height 697
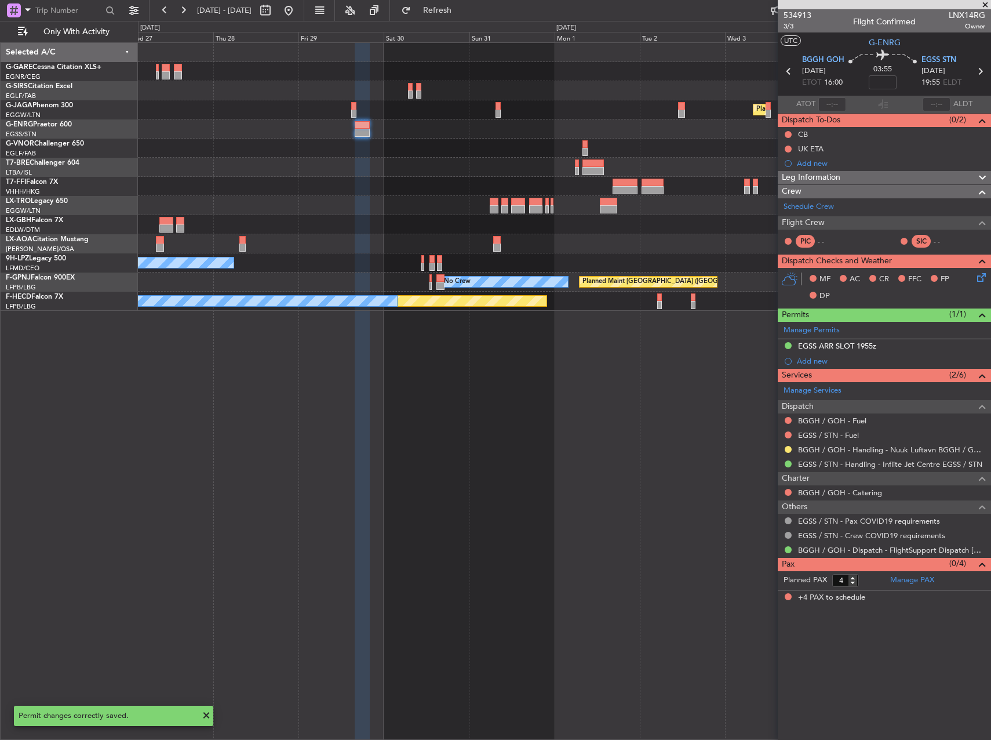
click at [441, 78] on div "Planned Maint London (Luton) Owner No Crew No Crew Sabadell No Crew No Crew No …" at bounding box center [564, 177] width 853 height 268
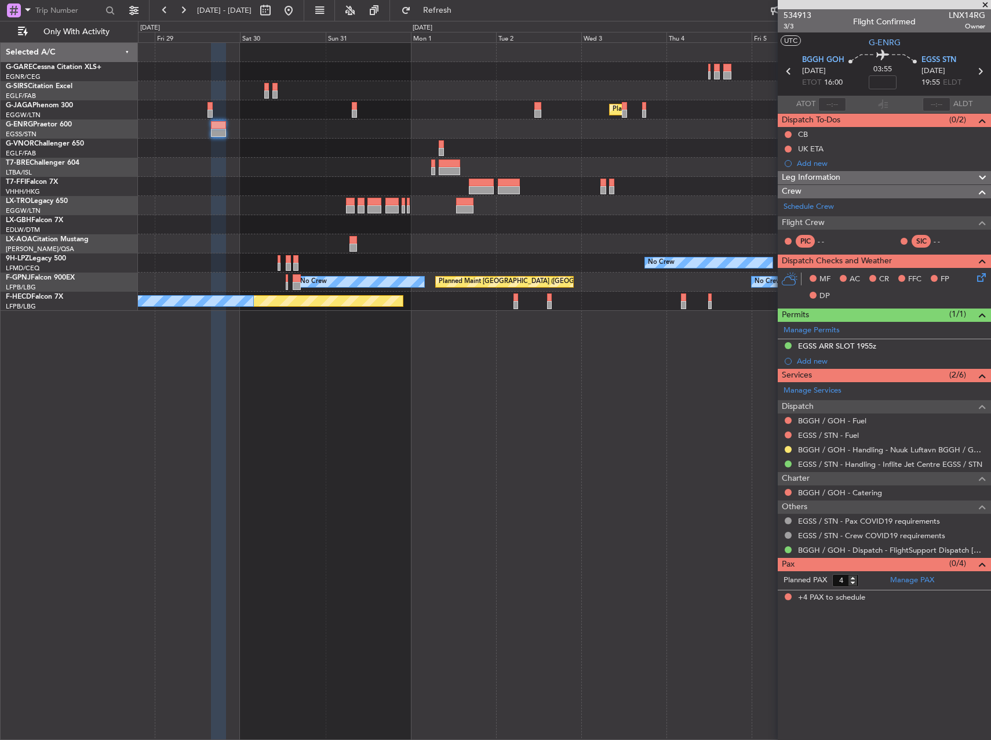
click at [661, 82] on div at bounding box center [564, 90] width 853 height 19
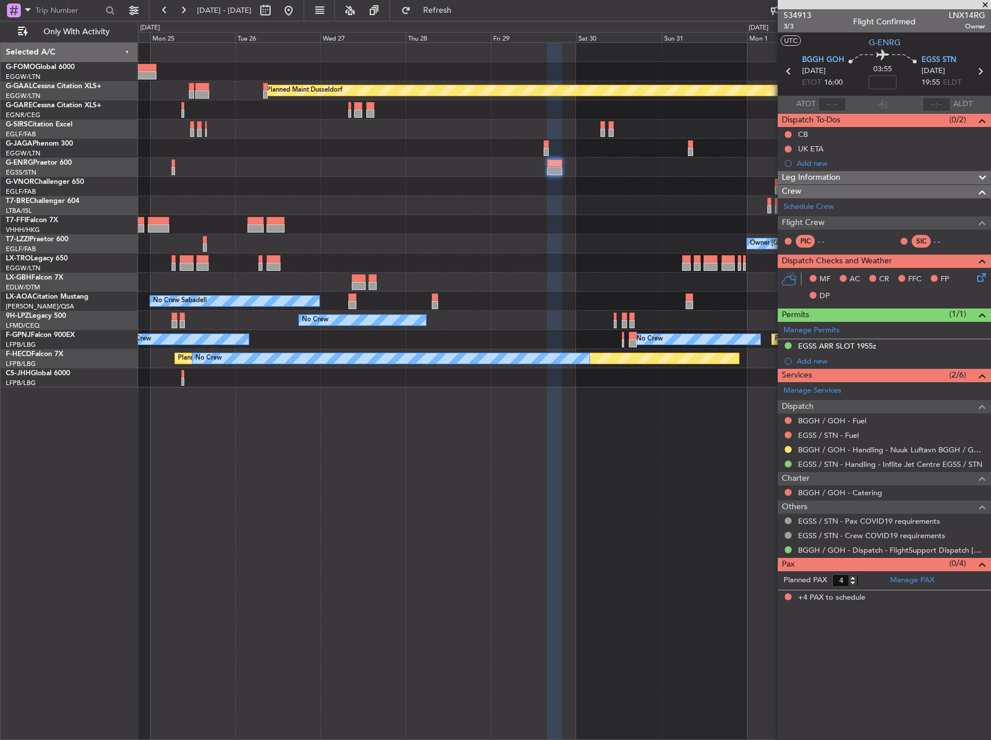
click at [639, 441] on div "Planned Maint Dusseldorf Planned Maint London (Luton) Owner London (Luton) No C…" at bounding box center [564, 390] width 853 height 697
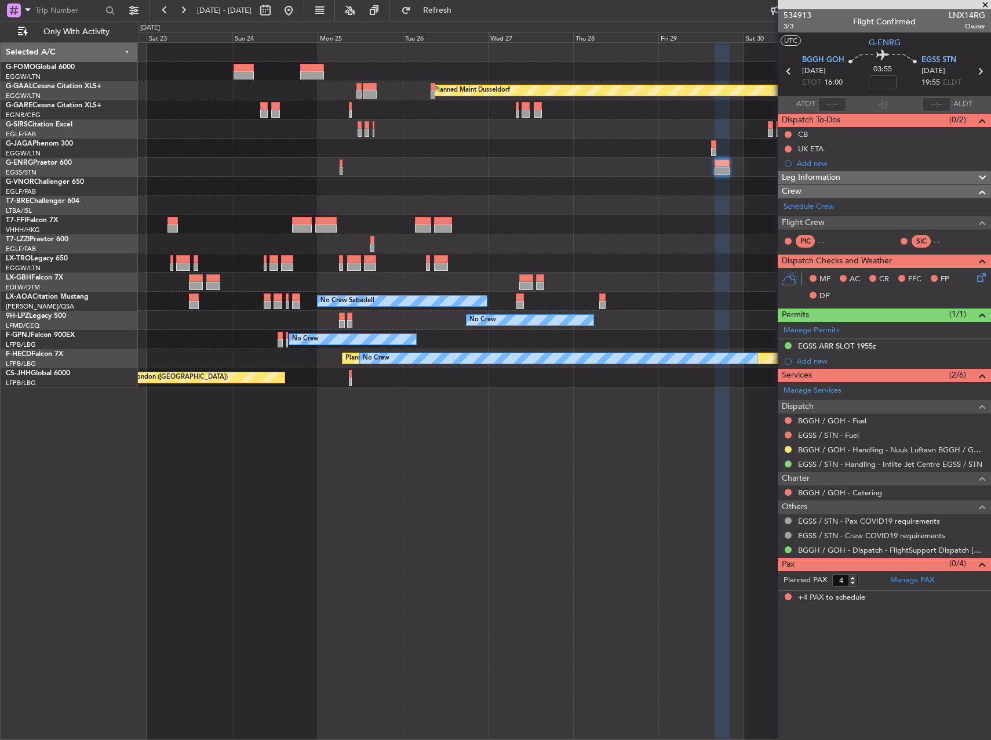
click at [443, 195] on div at bounding box center [564, 186] width 853 height 19
click at [289, 192] on div at bounding box center [564, 186] width 853 height 19
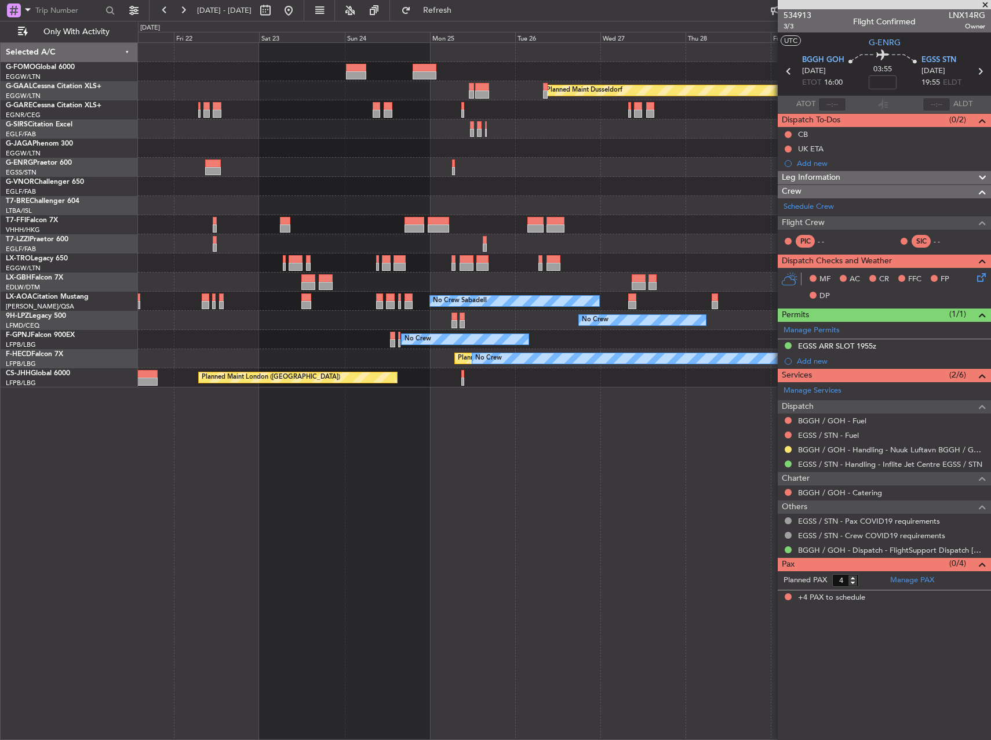
click at [736, 418] on div "Planned Maint Dusseldorf Owner London (Luton) No Crew Sabadell No Crew No Crew …" at bounding box center [564, 390] width 853 height 697
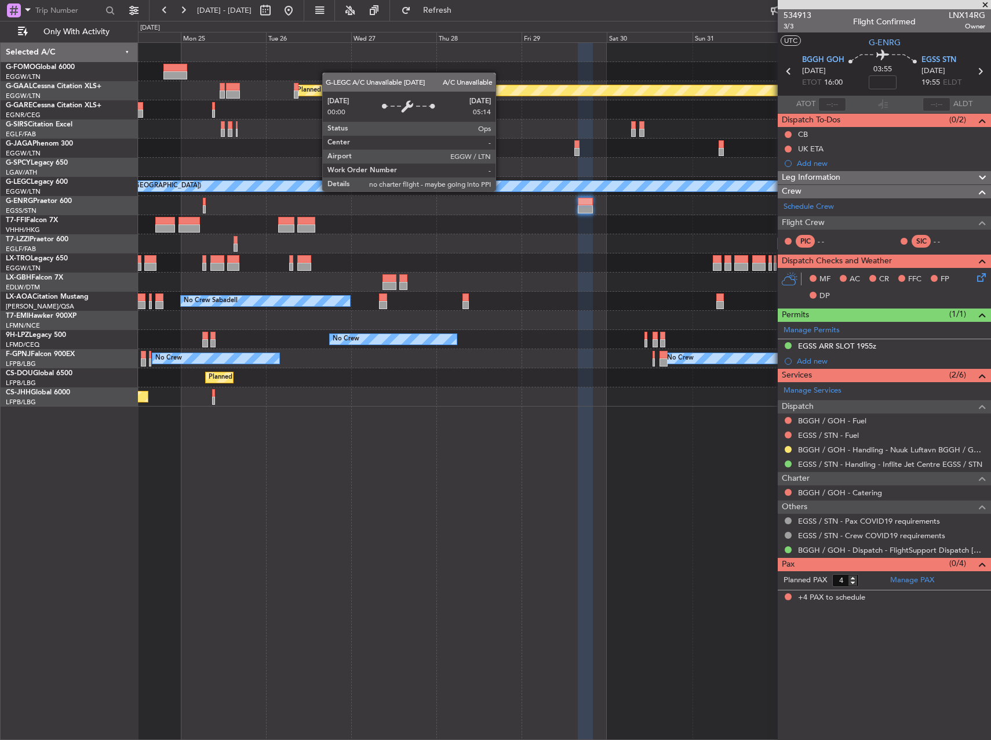
click at [187, 181] on div "A/C Unavailable [GEOGRAPHIC_DATA] ([GEOGRAPHIC_DATA])" at bounding box center [926, 186] width 1833 height 10
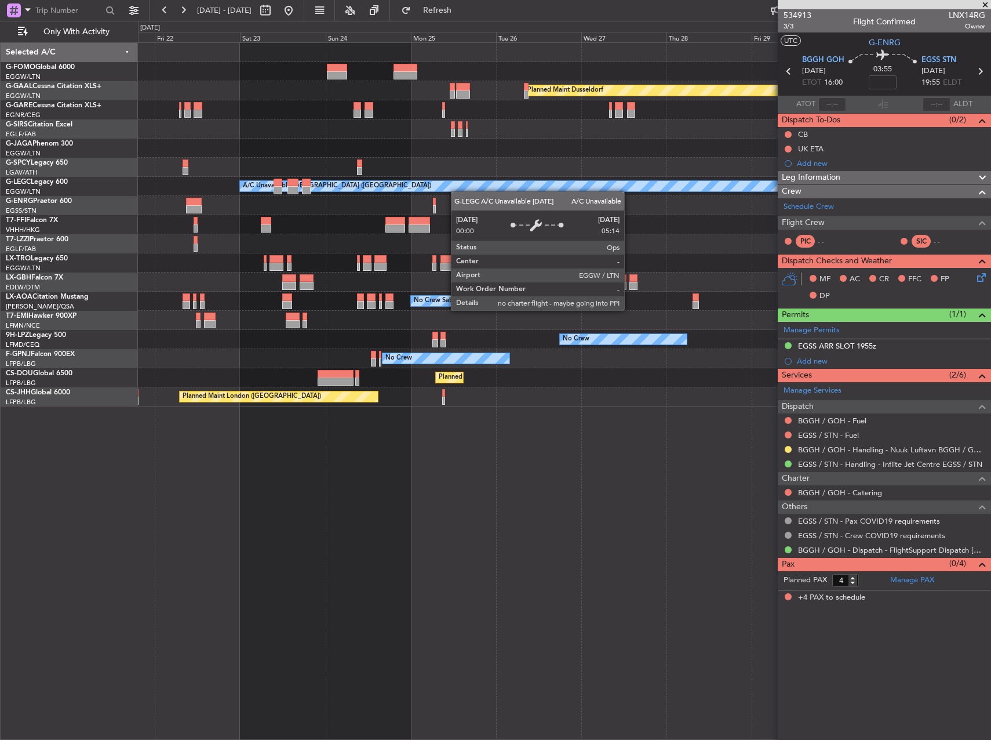
click at [521, 186] on div "A/C Unavailable [GEOGRAPHIC_DATA] ([GEOGRAPHIC_DATA])" at bounding box center [564, 186] width 853 height 19
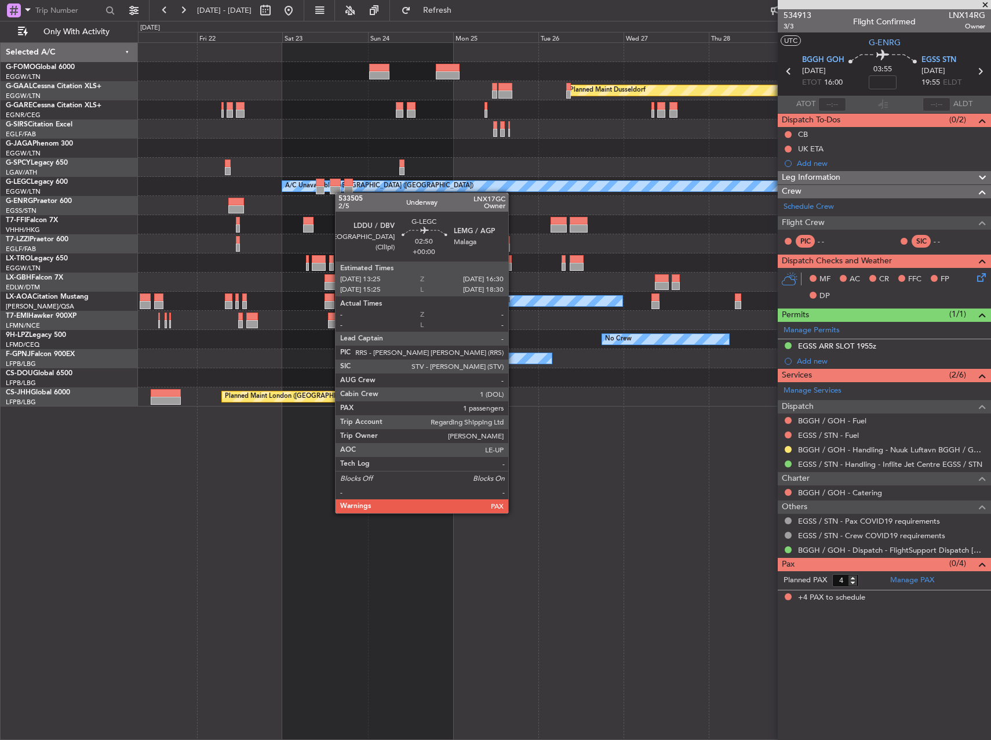
click at [341, 192] on div at bounding box center [335, 190] width 11 height 8
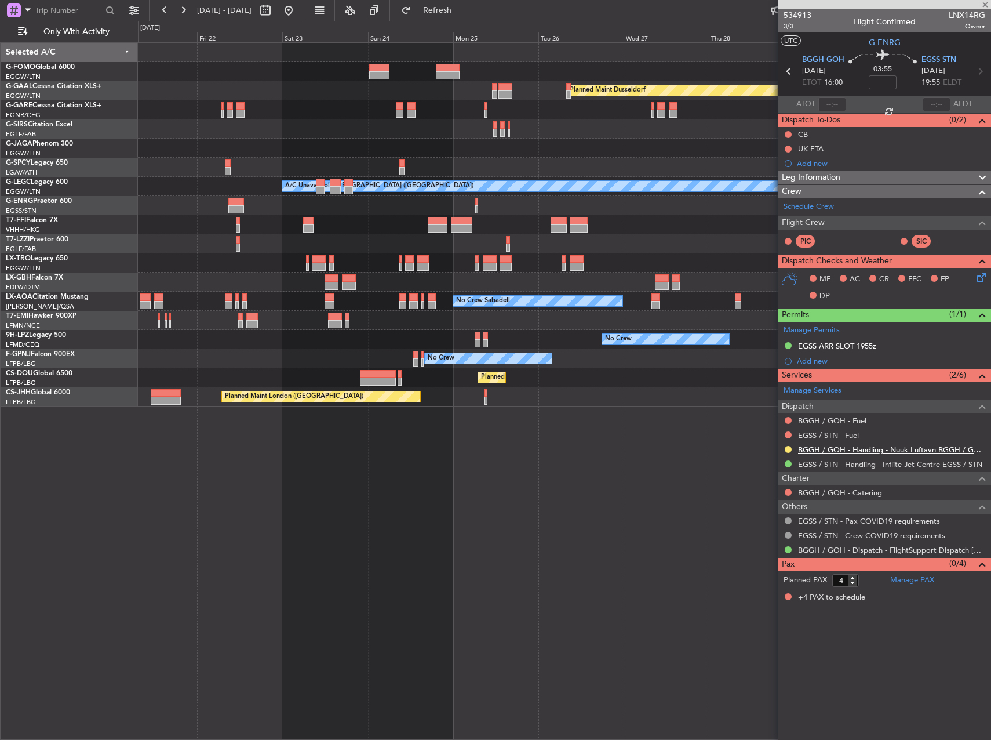
type input "1"
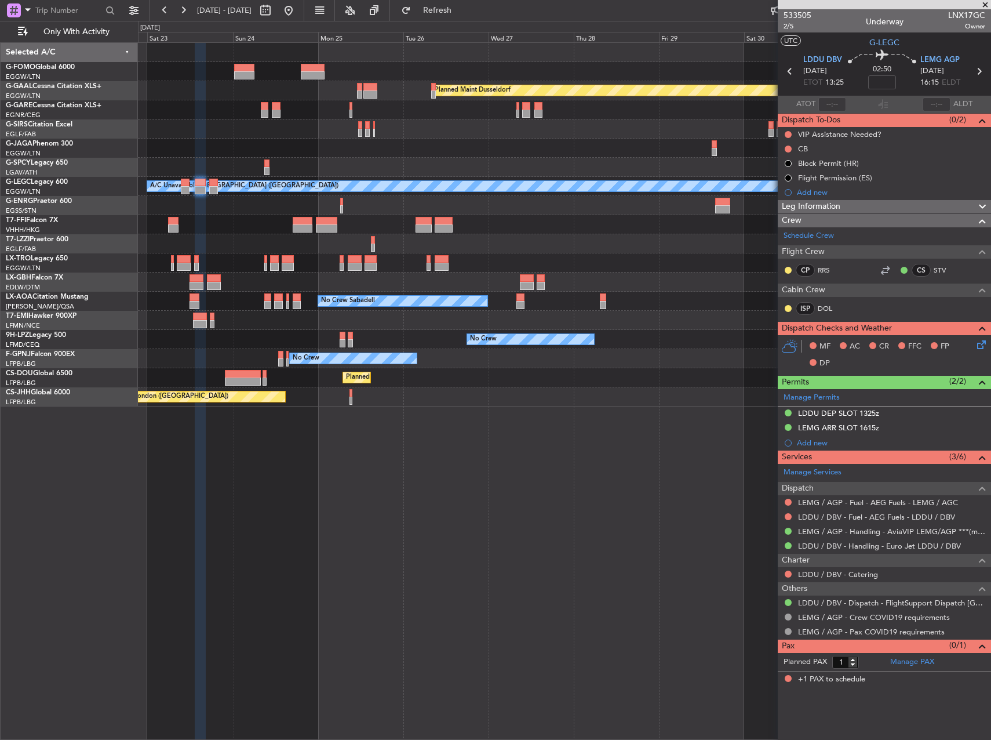
click at [518, 510] on div "Planned Maint Dusseldorf Planned Maint London (Luton) A/C Unavailable London (L…" at bounding box center [564, 390] width 853 height 697
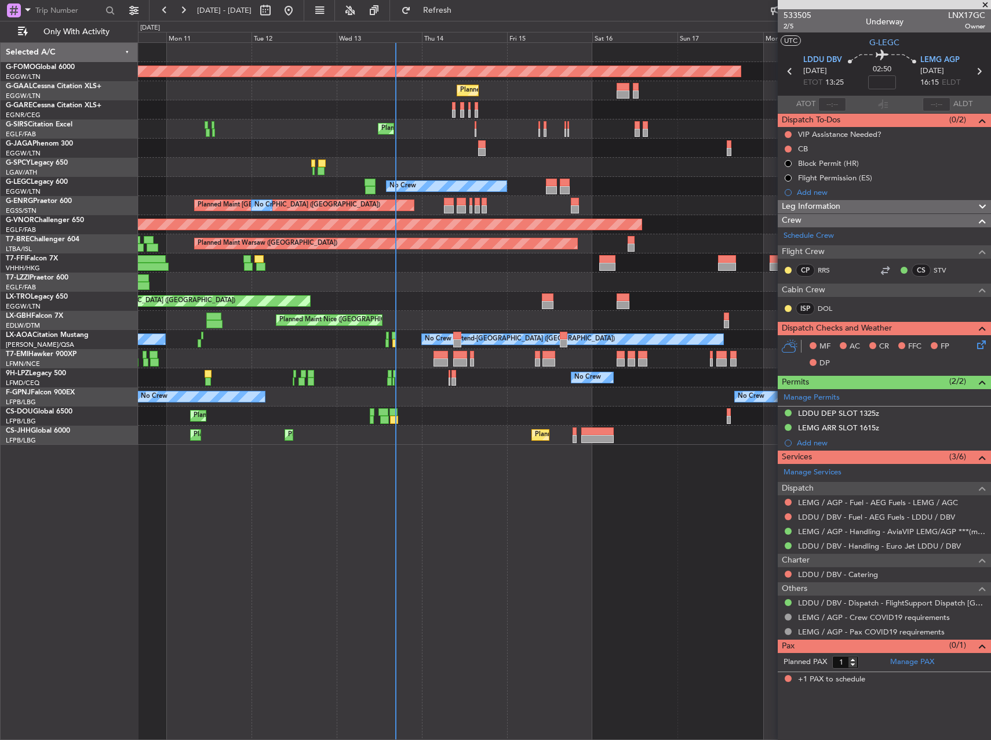
click at [991, 464] on html "22 Aug 2025 - 01 Sep 2025 Refresh Quick Links Only With Activity Planned Maint …" at bounding box center [495, 370] width 991 height 740
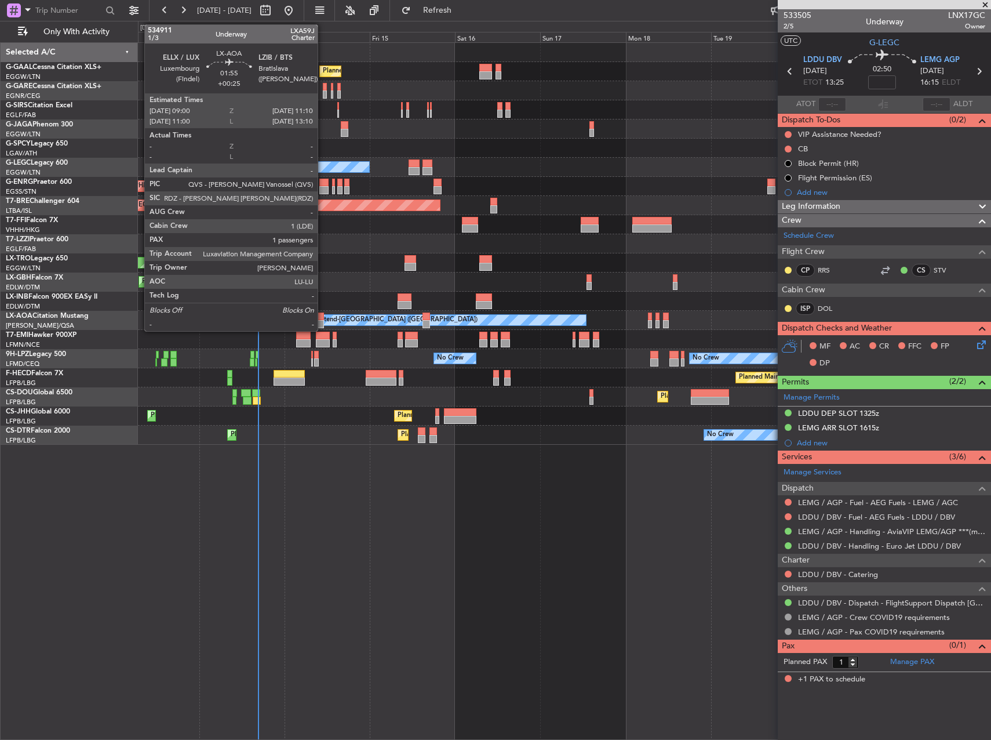
click at [323, 318] on div at bounding box center [320, 316] width 8 height 8
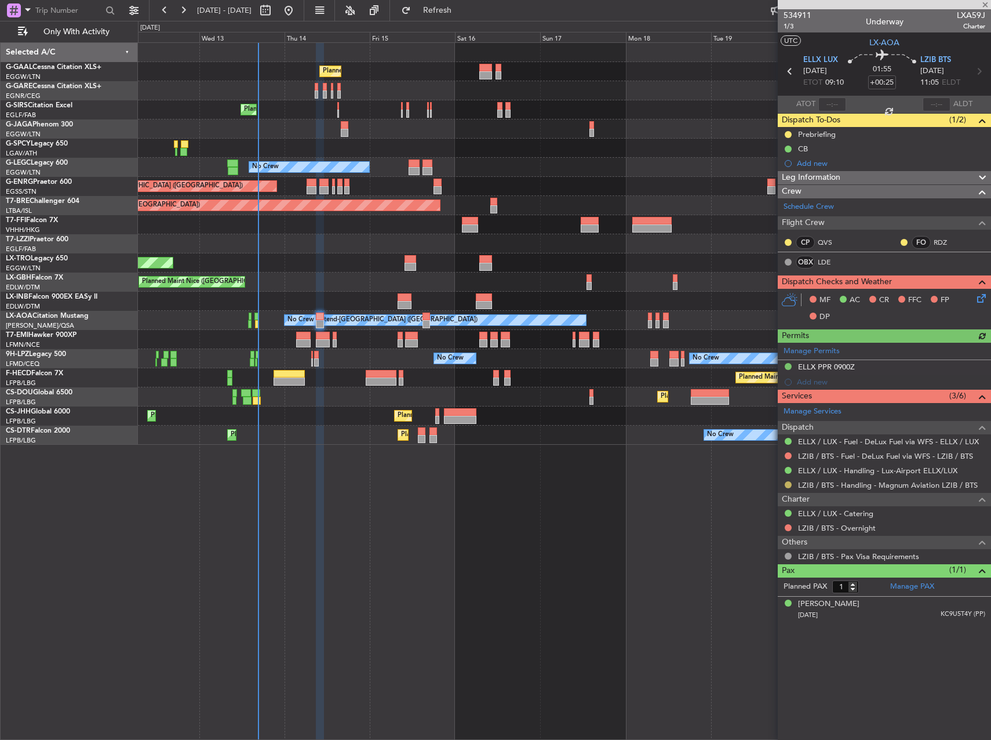
click at [789, 483] on button at bounding box center [788, 484] width 7 height 7
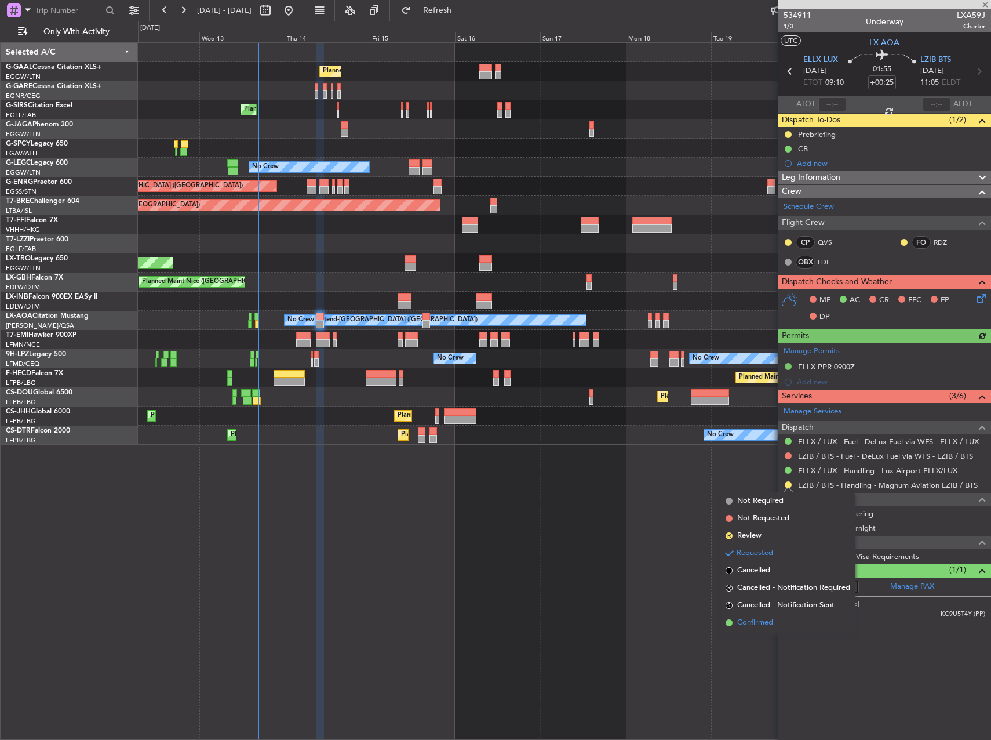
click at [765, 626] on span "Confirmed" at bounding box center [755, 623] width 36 height 12
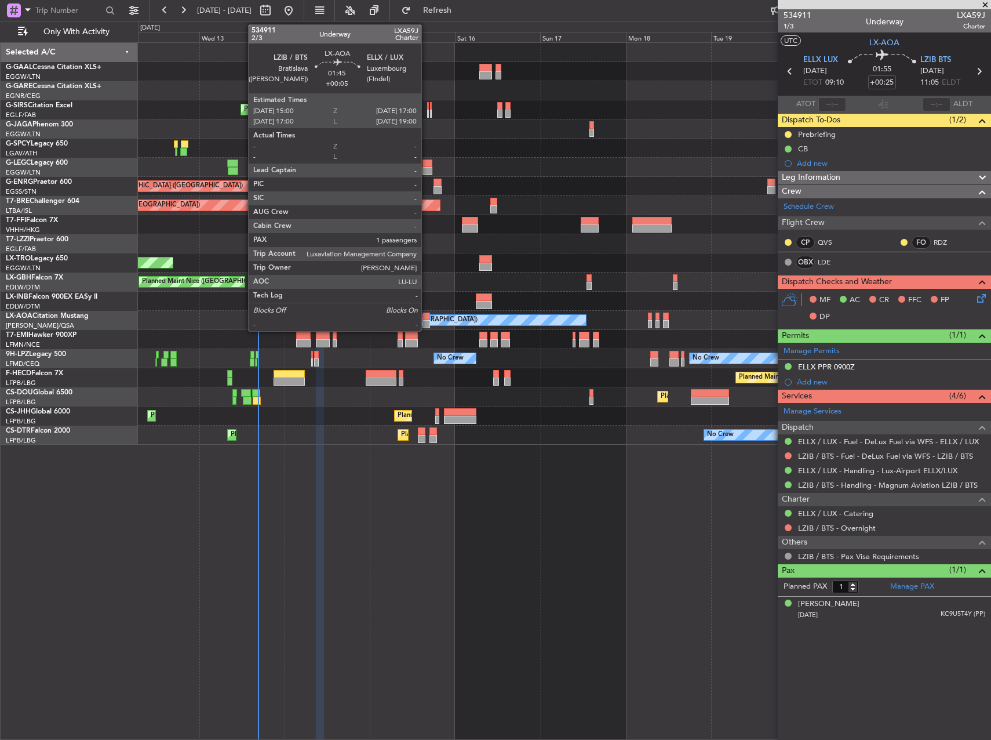
click at [427, 317] on div at bounding box center [427, 316] width 8 height 8
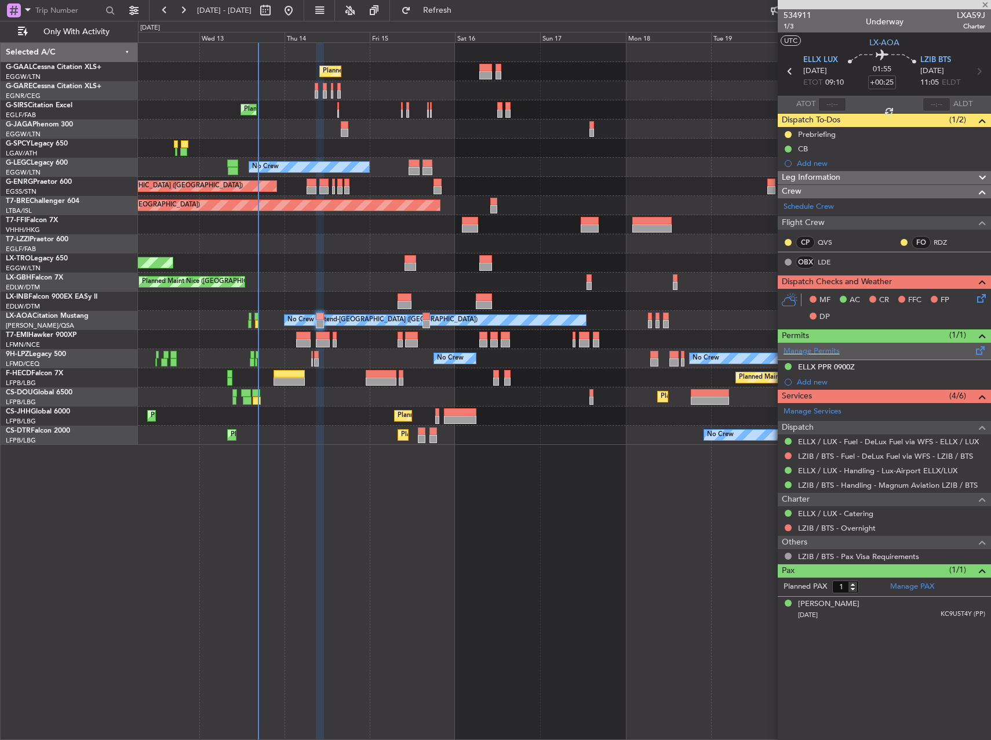
type input "+00:05"
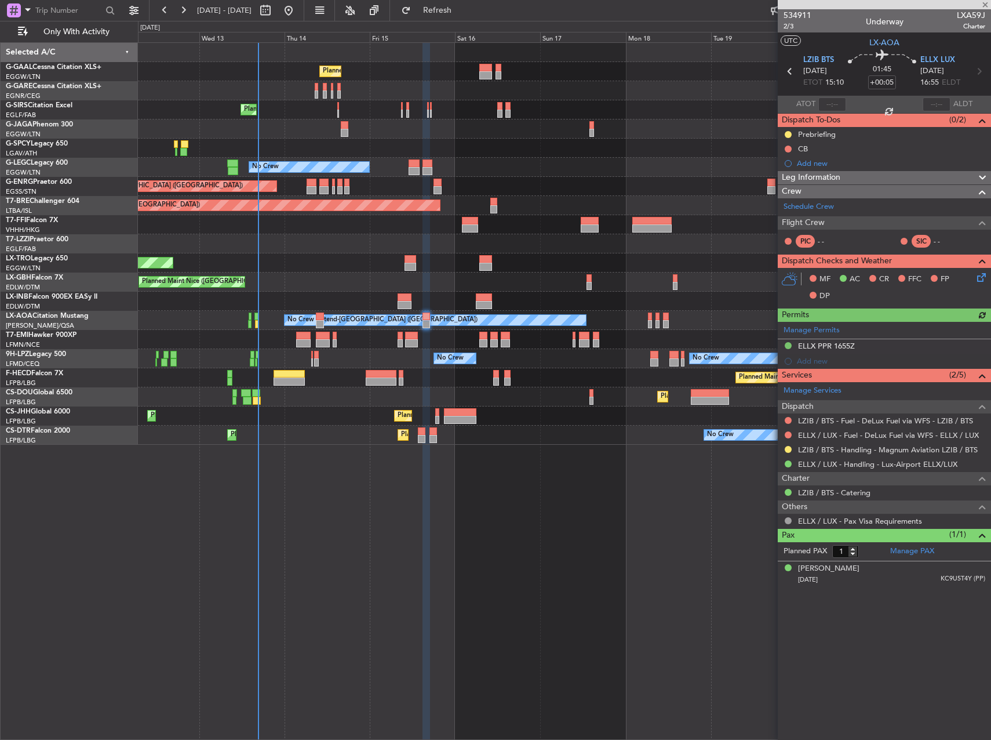
click at [785, 445] on div at bounding box center [788, 449] width 9 height 9
click at [787, 446] on button at bounding box center [788, 449] width 7 height 7
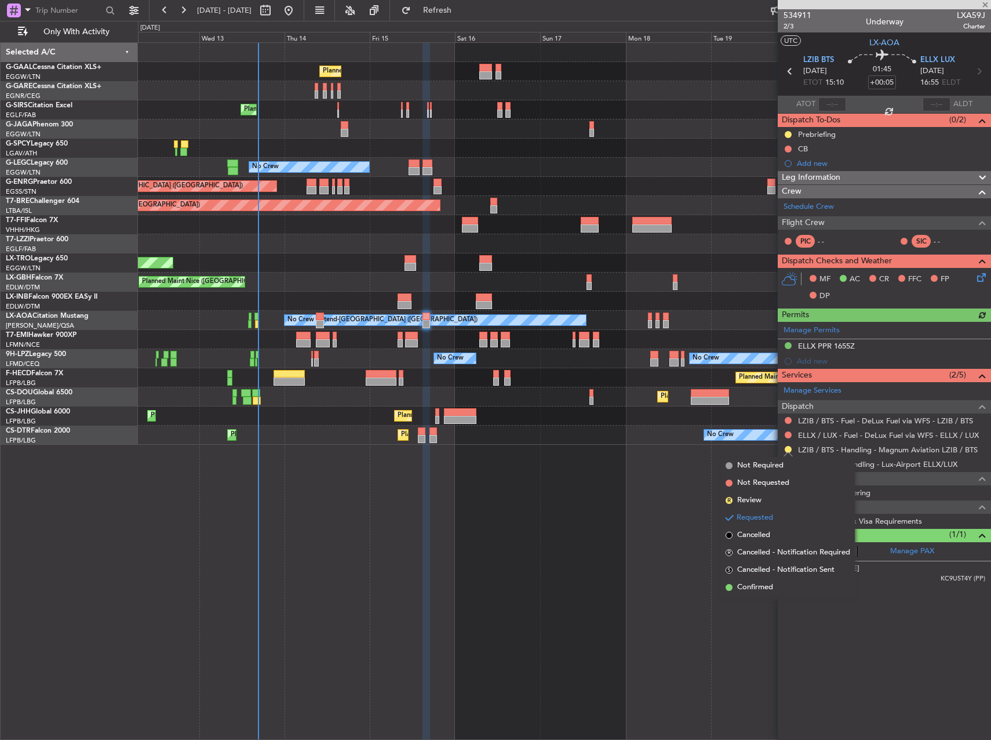
click at [748, 587] on span "Confirmed" at bounding box center [755, 587] width 36 height 12
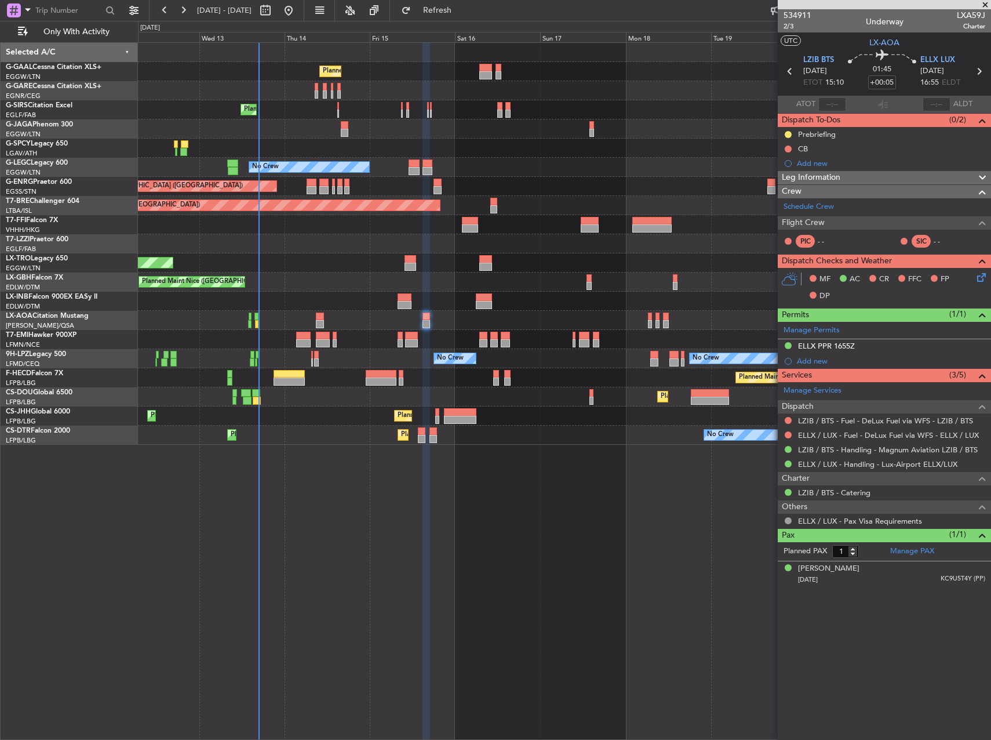
click at [264, 498] on div "Planned Maint Planned Maint London (Farnborough) No Crew A/C Unavailable London…" at bounding box center [564, 390] width 853 height 697
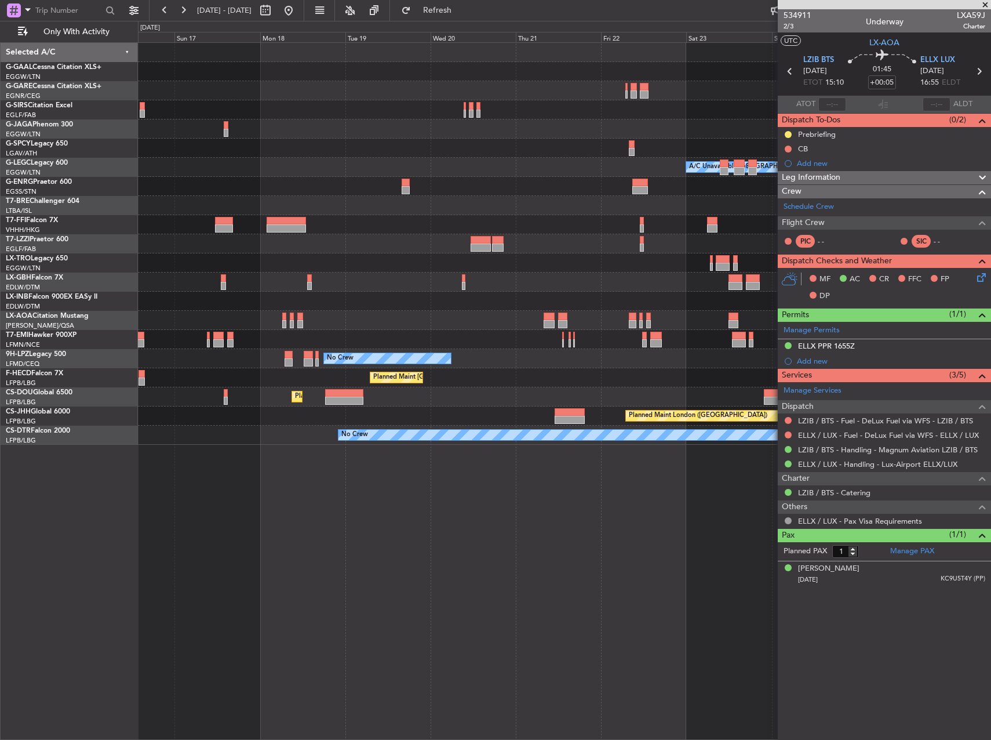
click at [75, 488] on div "Planned Maint Dusseldorf Planned Maint A/C Unavailable London (Luton) No Crew P…" at bounding box center [495, 380] width 991 height 719
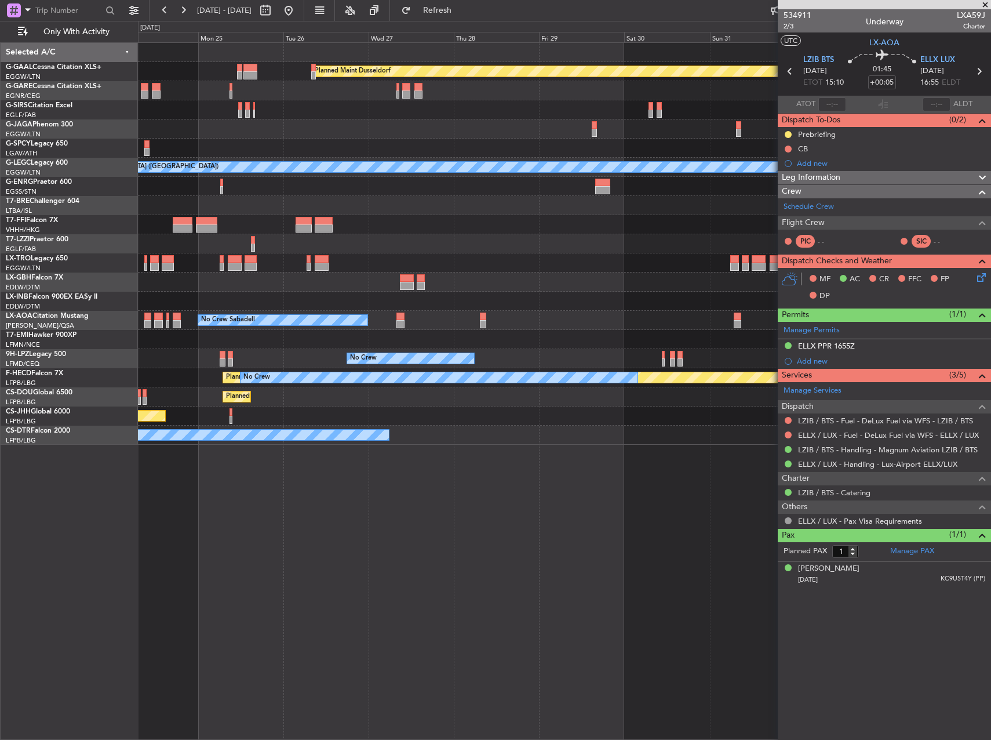
click at [121, 487] on div "Planned Maint Dusseldorf Planned Maint London (Luton) A/C Unavailable London (L…" at bounding box center [495, 380] width 991 height 719
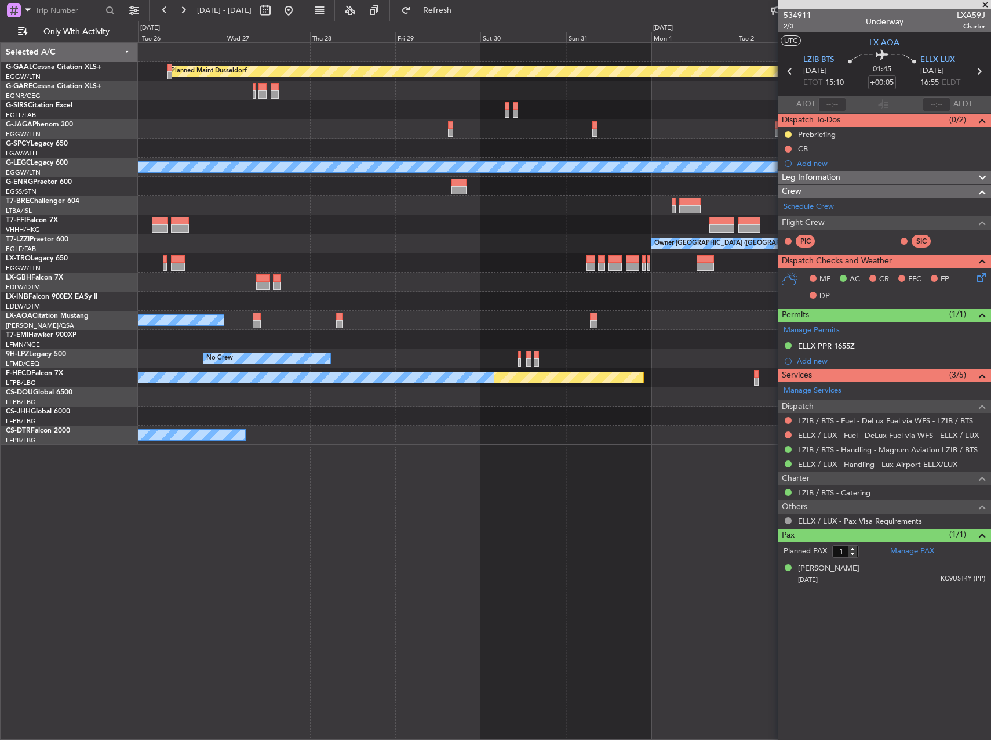
click at [154, 483] on div "Planned Maint Dusseldorf Planned Maint London (Luton) A/C Unavailable London (L…" at bounding box center [564, 390] width 853 height 697
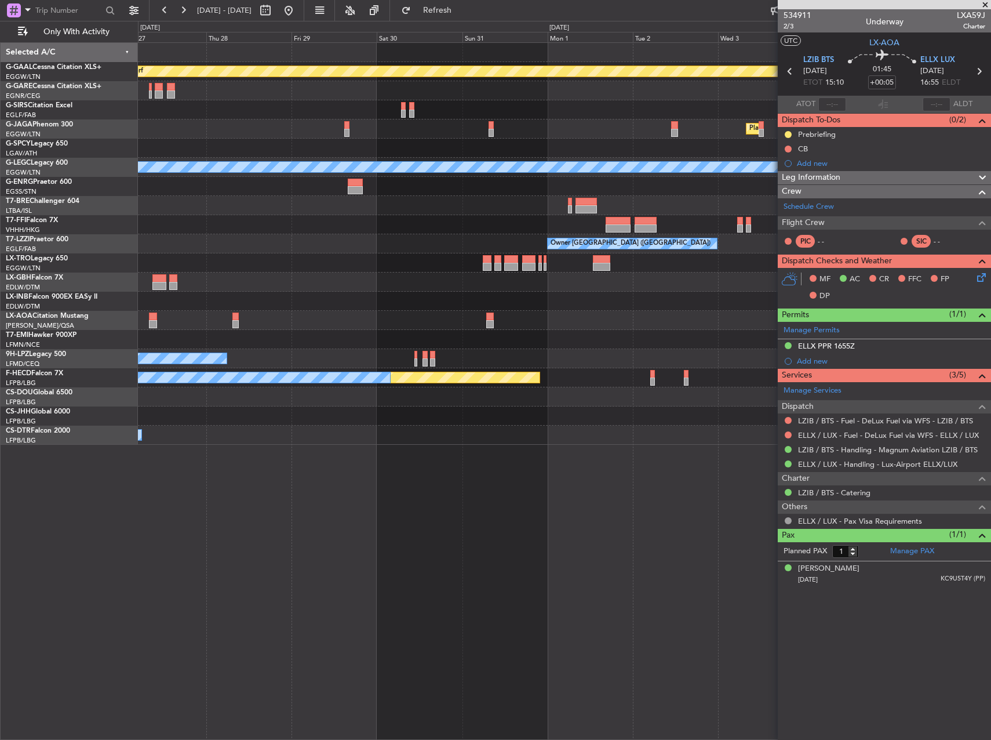
click at [70, 479] on div "Planned Maint Dusseldorf Planned Maint London (Luton) A/C Unavailable London (L…" at bounding box center [495, 380] width 991 height 719
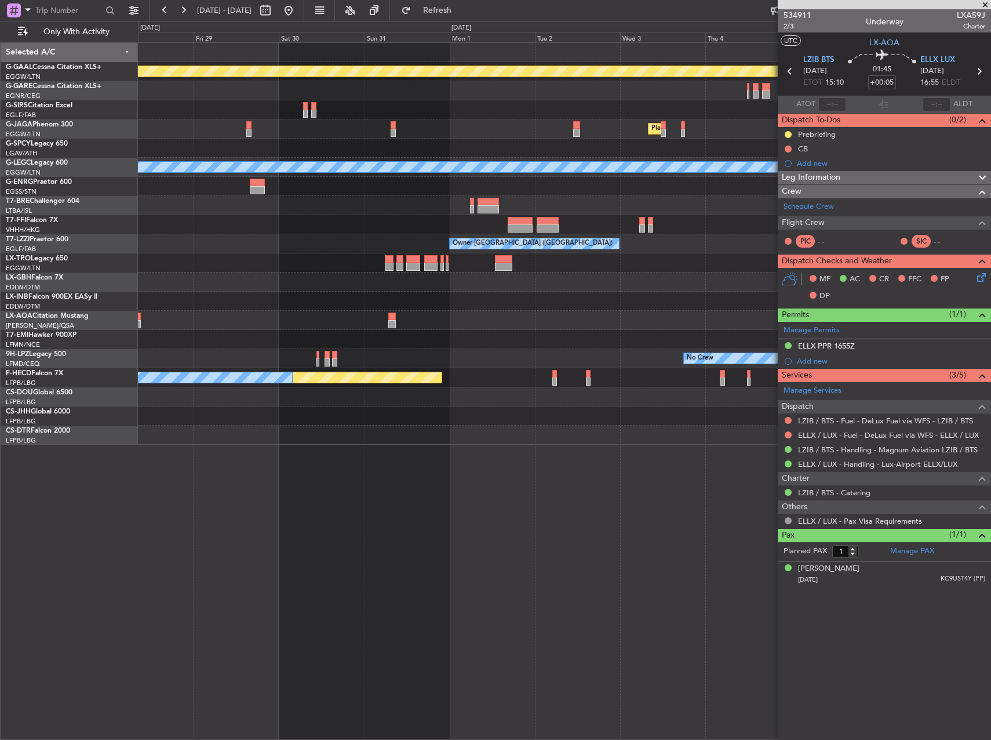
click at [307, 477] on div "Planned Maint Dusseldorf Planned Maint London (Luton) A/C Unavailable London (L…" at bounding box center [564, 390] width 853 height 697
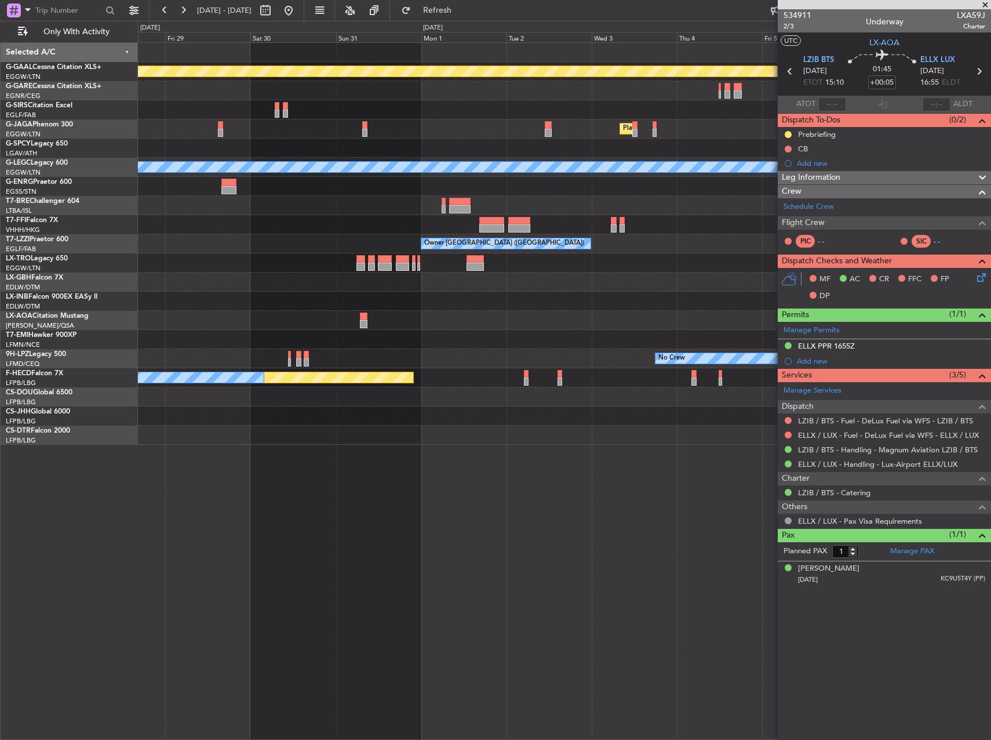
click at [616, 477] on div "Planned Maint Dusseldorf Planned Maint London (Luton) A/C Unavailable London (L…" at bounding box center [564, 390] width 853 height 697
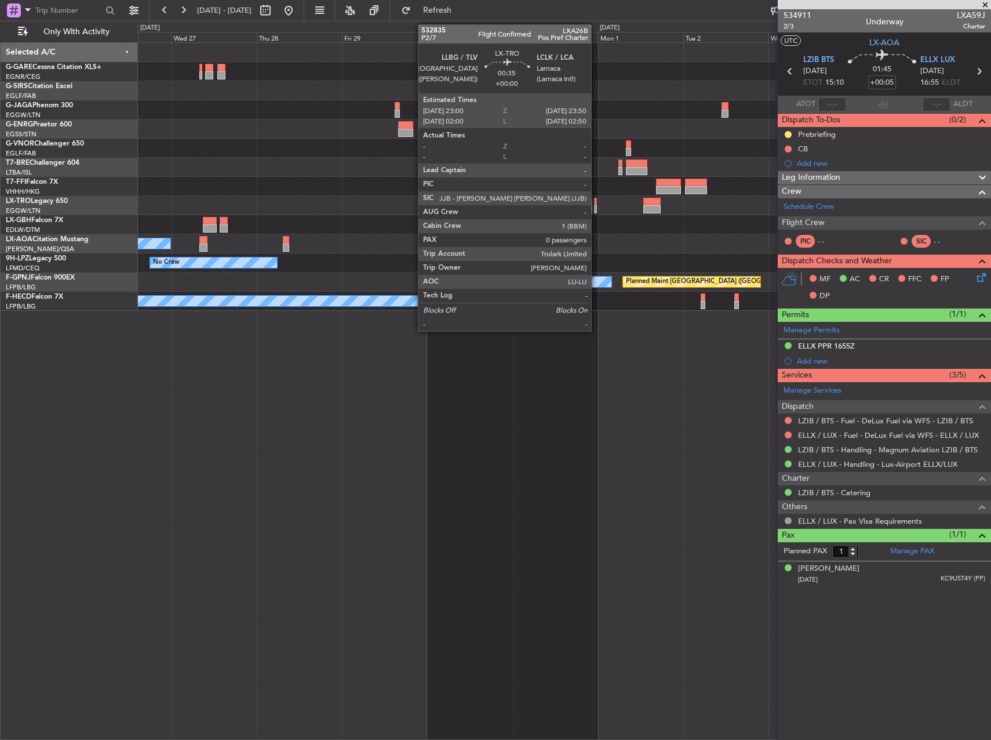
click at [596, 206] on div at bounding box center [595, 209] width 3 height 8
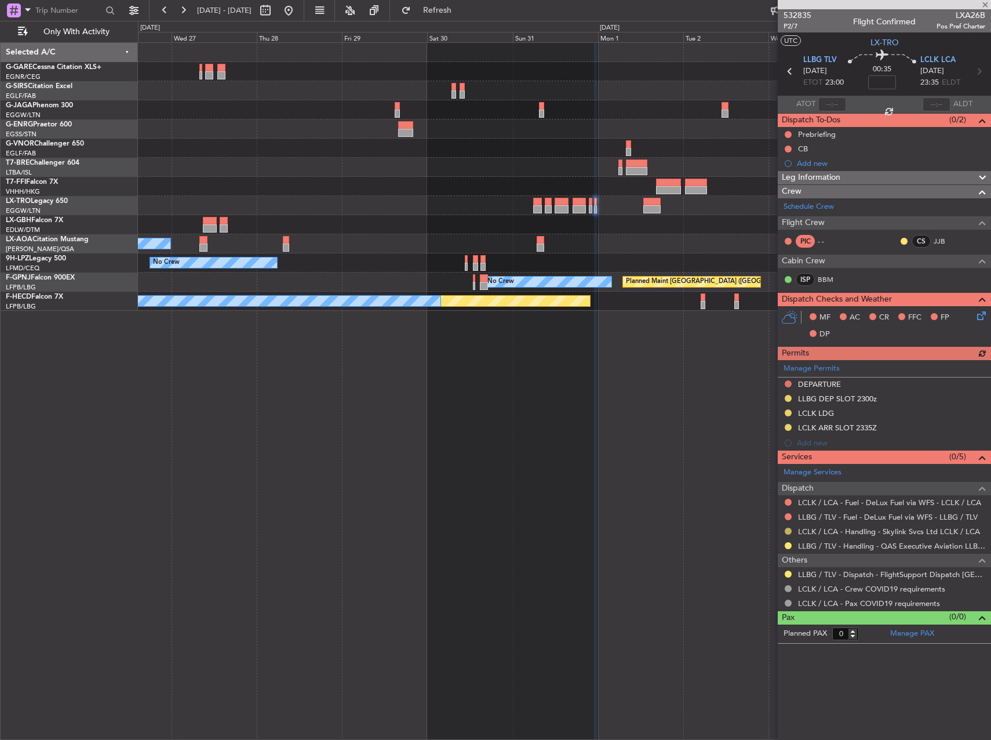
click at [787, 532] on button at bounding box center [788, 531] width 7 height 7
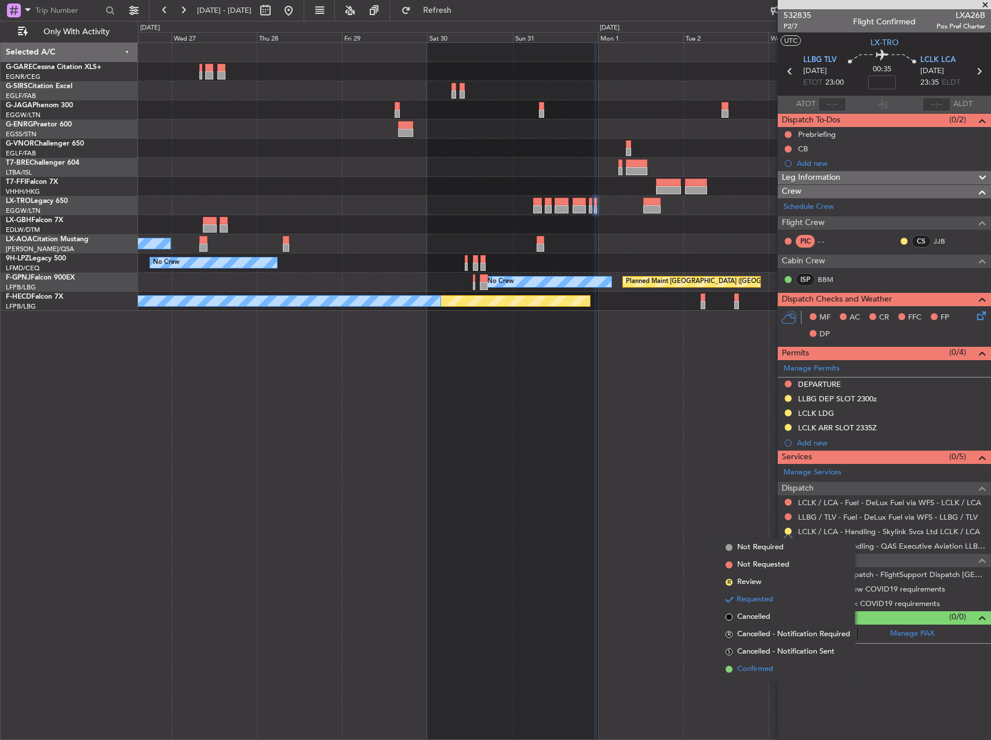
click at [762, 672] on span "Confirmed" at bounding box center [755, 669] width 36 height 12
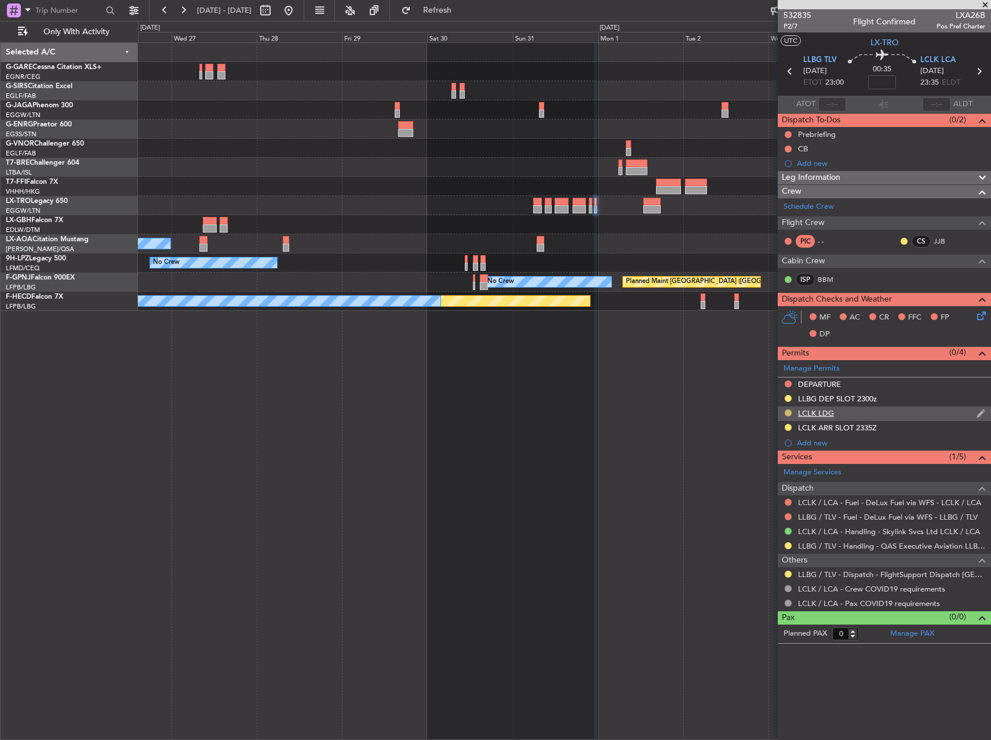
click at [785, 411] on button at bounding box center [788, 412] width 7 height 7
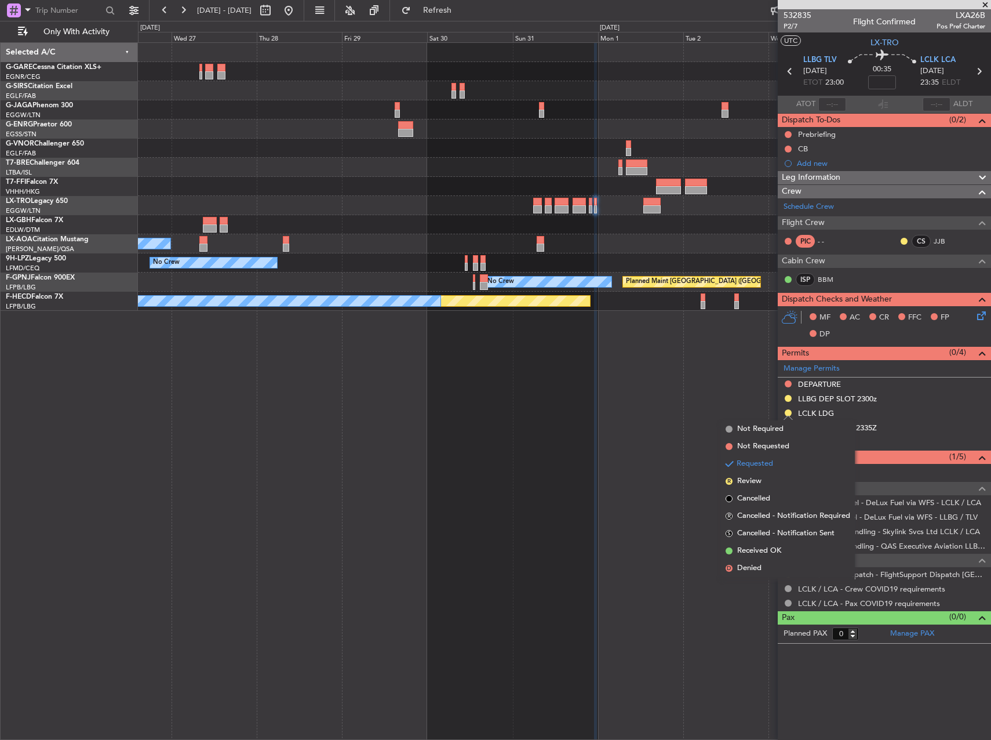
click at [767, 552] on span "Received OK" at bounding box center [759, 551] width 44 height 12
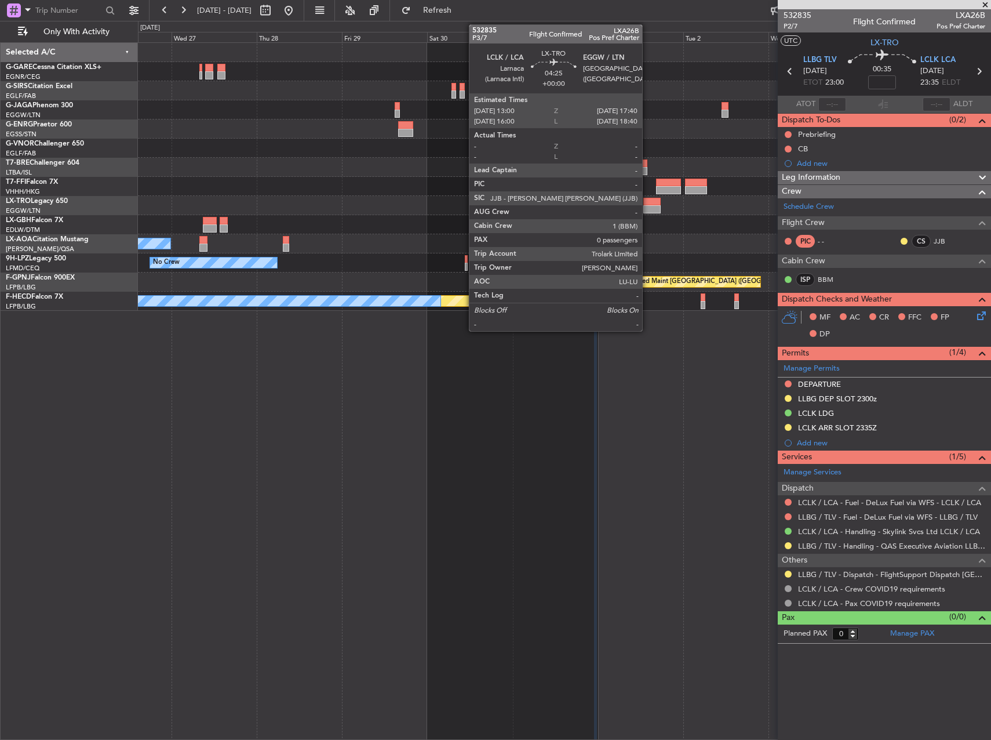
click at [648, 202] on div at bounding box center [651, 202] width 17 height 8
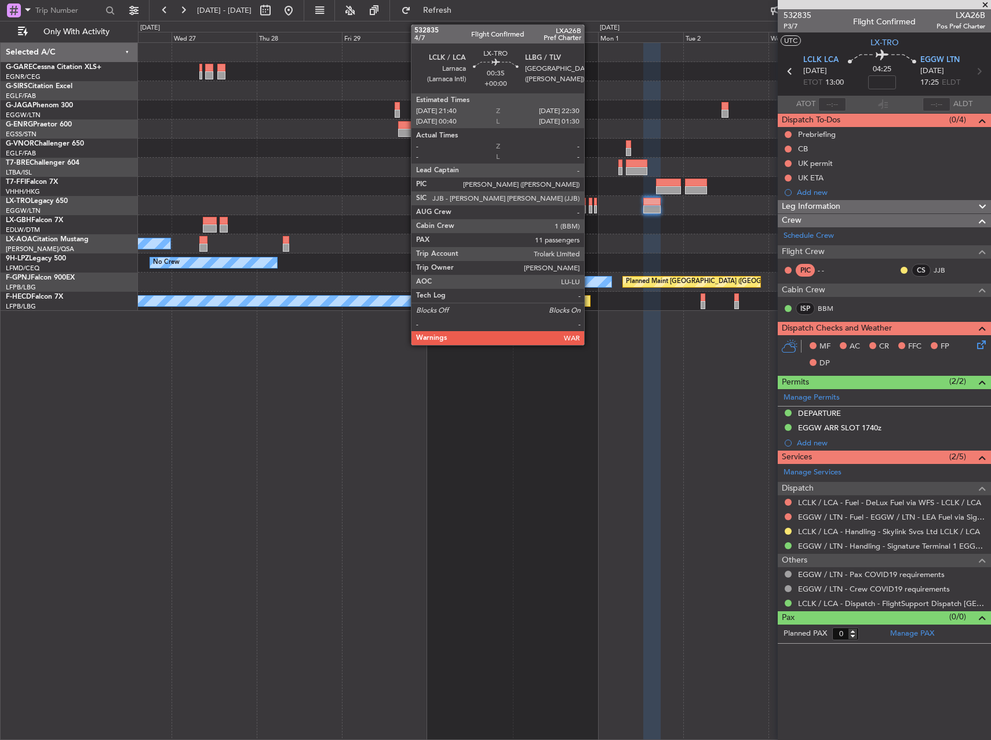
click at [590, 207] on div at bounding box center [590, 209] width 3 height 8
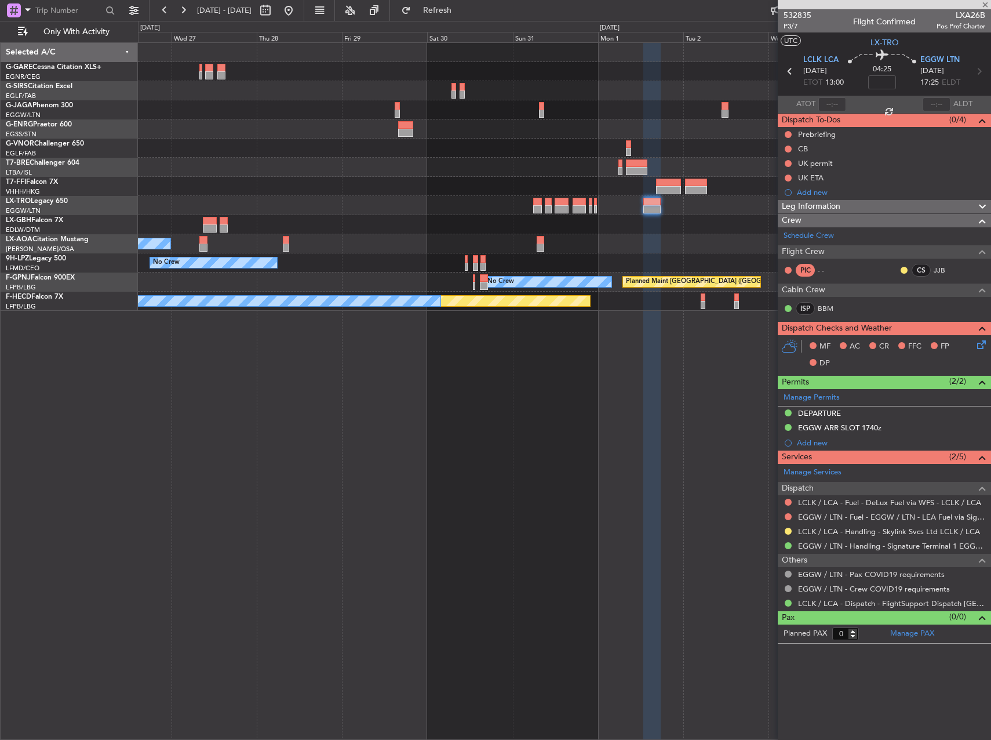
type input "11"
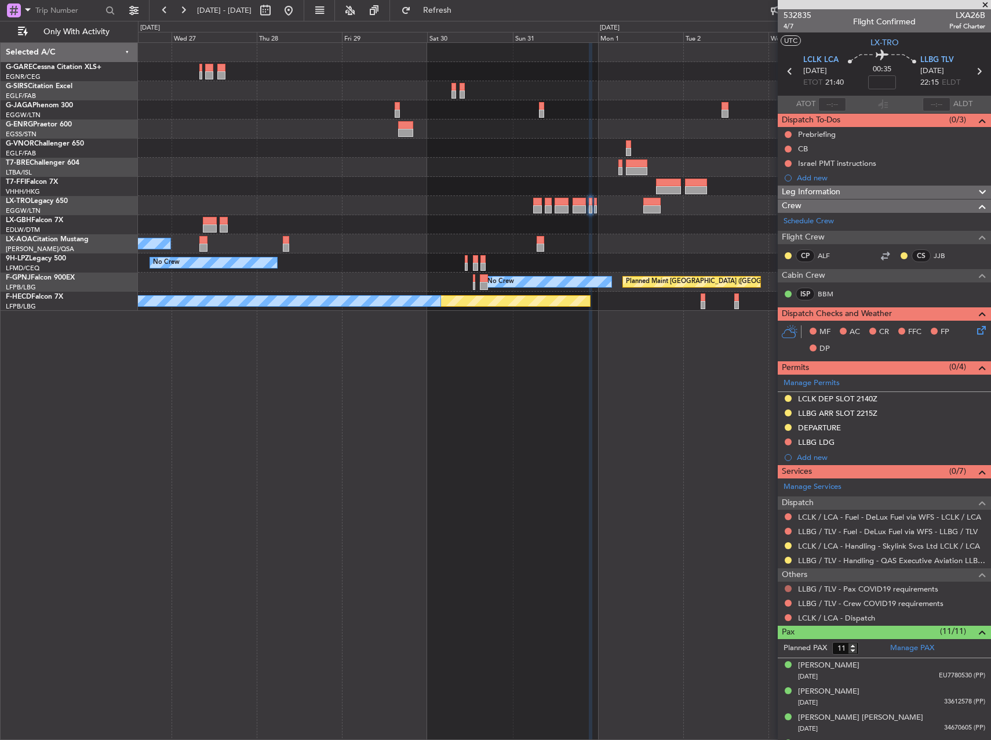
click at [788, 591] on button at bounding box center [788, 588] width 7 height 7
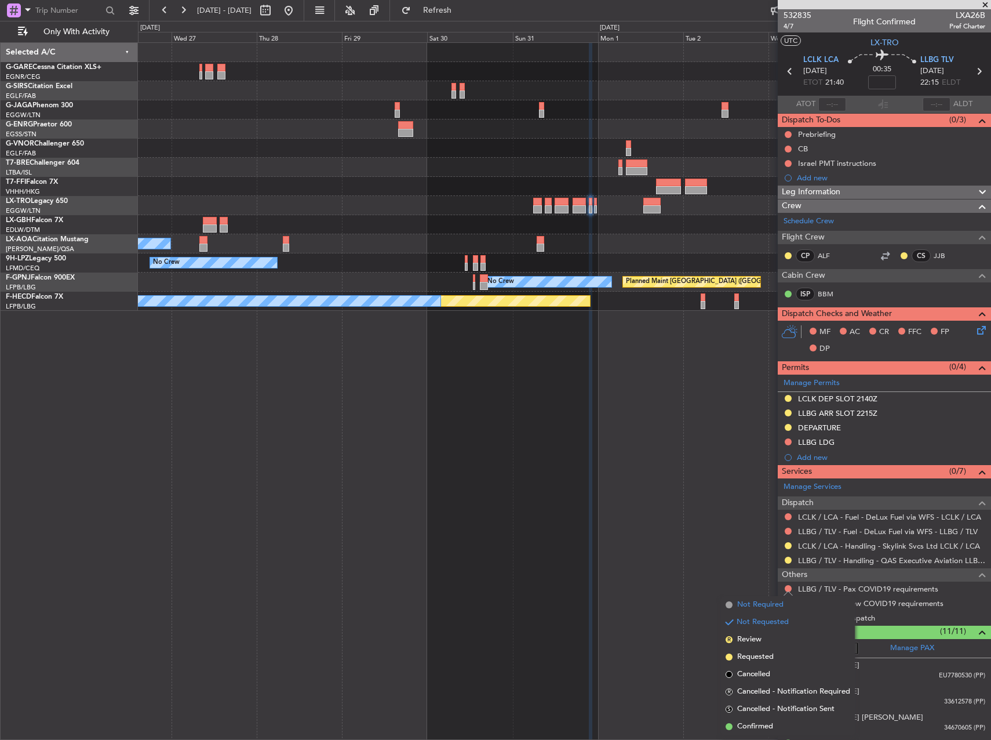
click at [776, 608] on span "Not Required" at bounding box center [760, 605] width 46 height 12
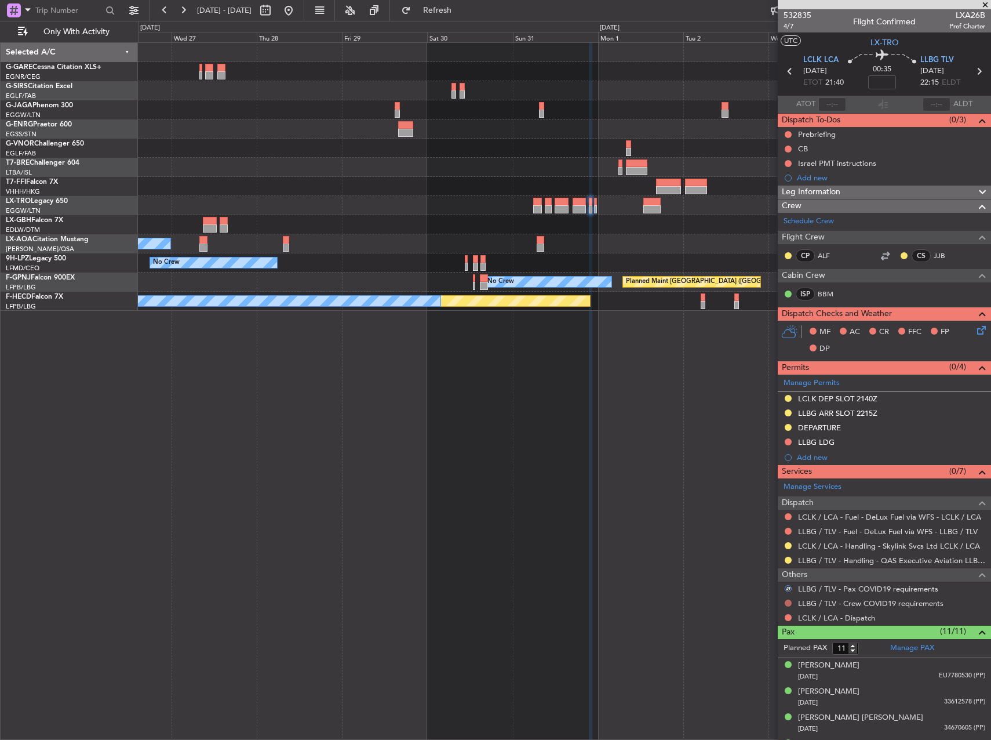
click at [788, 601] on button at bounding box center [788, 602] width 7 height 7
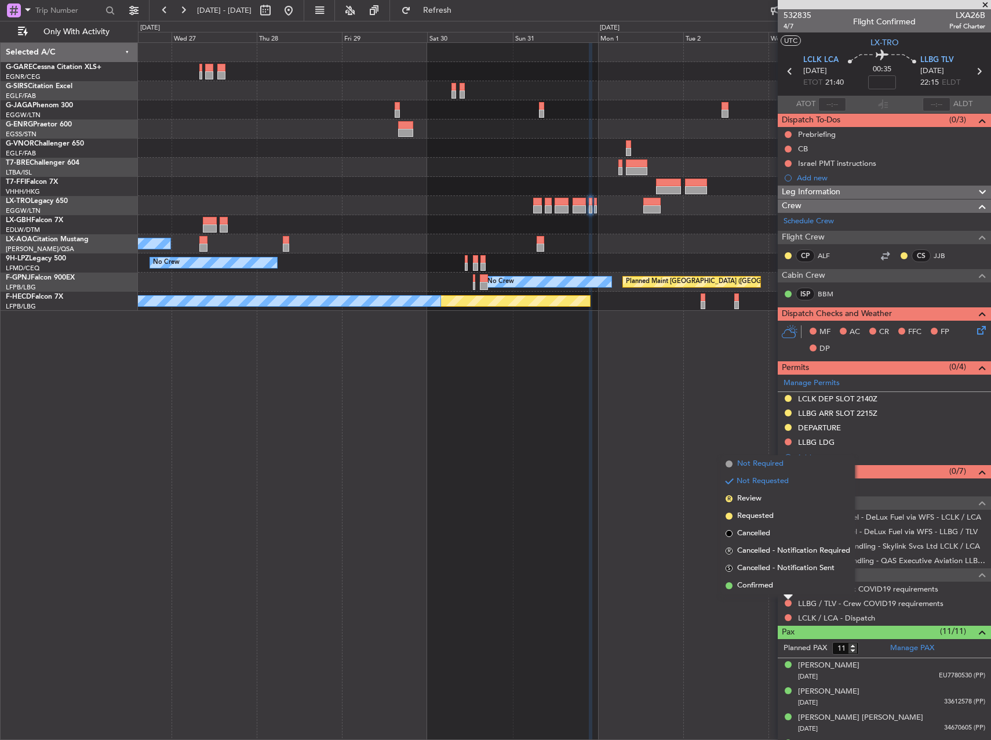
click at [761, 460] on span "Not Required" at bounding box center [760, 464] width 46 height 12
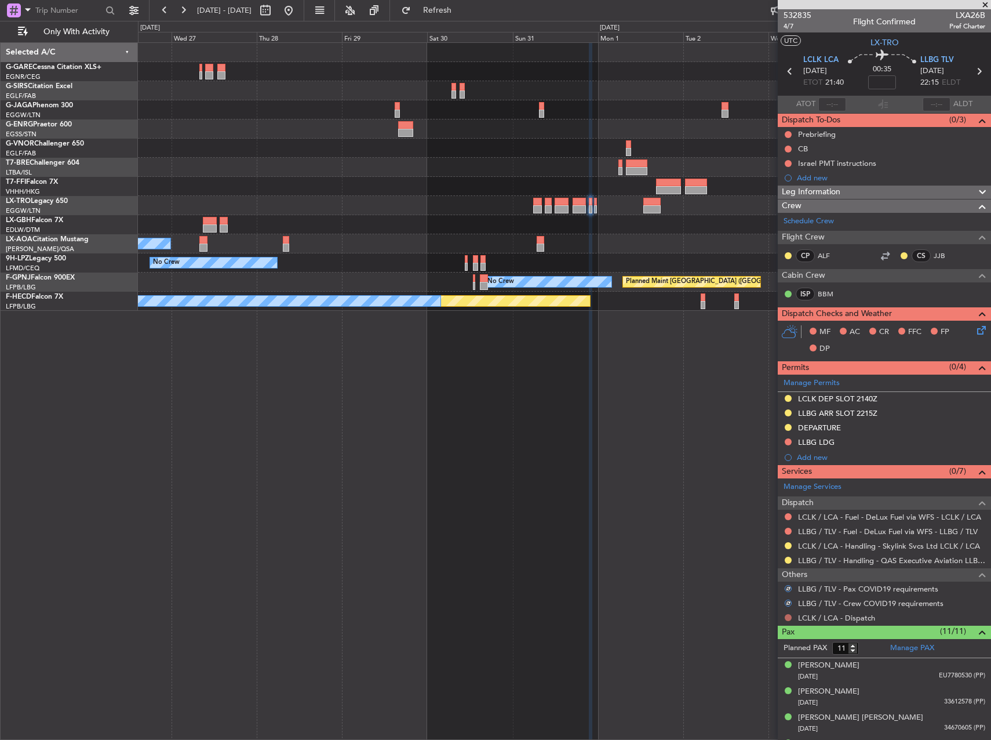
click at [788, 614] on button at bounding box center [788, 617] width 7 height 7
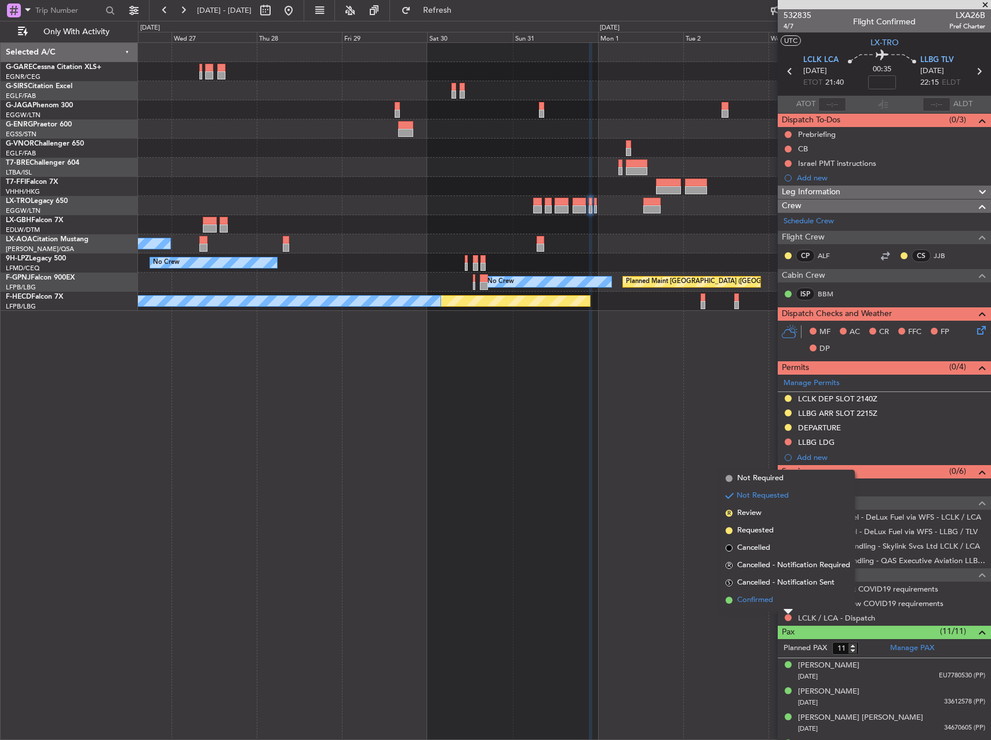
click at [761, 604] on span "Confirmed" at bounding box center [755, 600] width 36 height 12
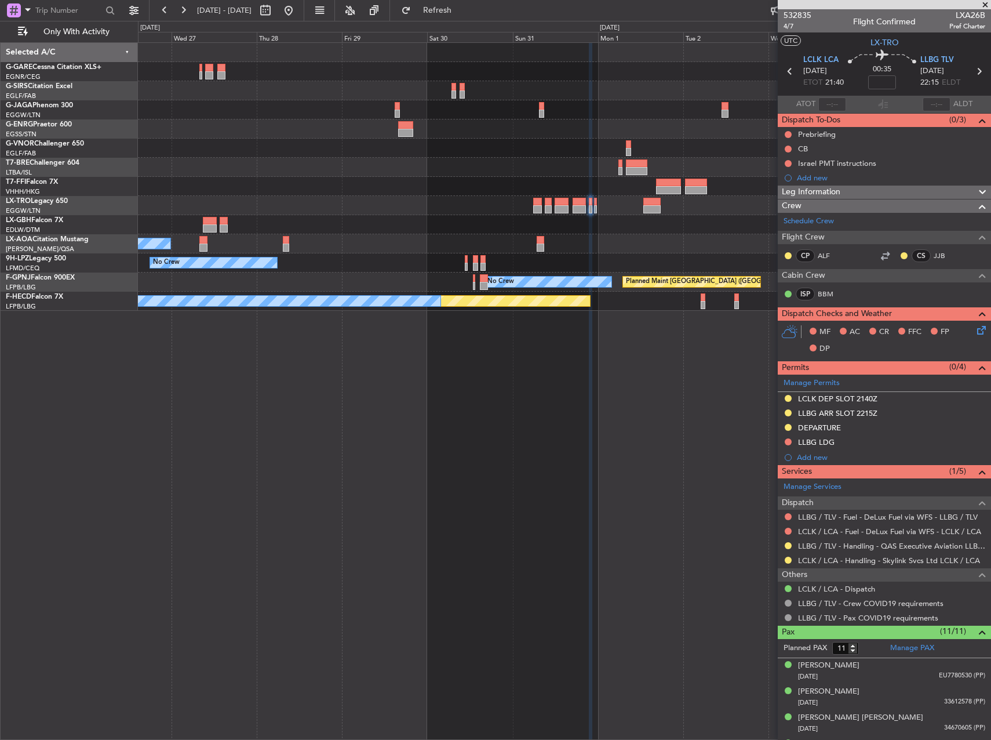
click at [321, 159] on div "Planned Maint [GEOGRAPHIC_DATA] ([GEOGRAPHIC_DATA]) Owner No Crew Sabadell No C…" at bounding box center [564, 177] width 853 height 268
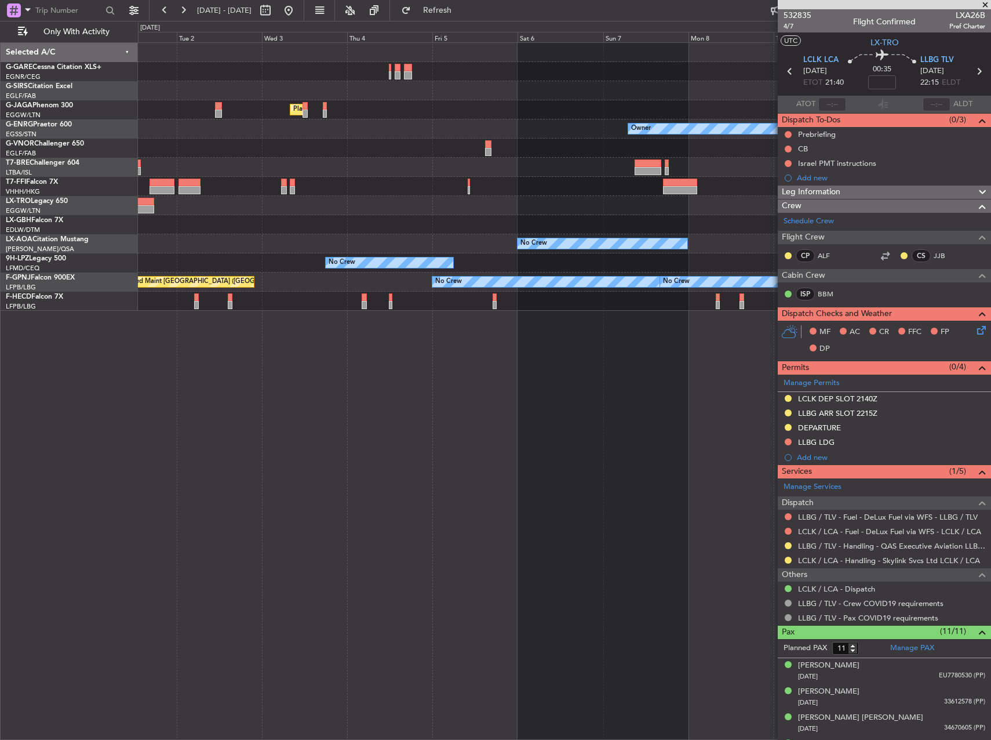
click at [443, 95] on div "Planned Maint [GEOGRAPHIC_DATA] ([GEOGRAPHIC_DATA]) Owner Planned Maint Geneva …" at bounding box center [564, 177] width 853 height 268
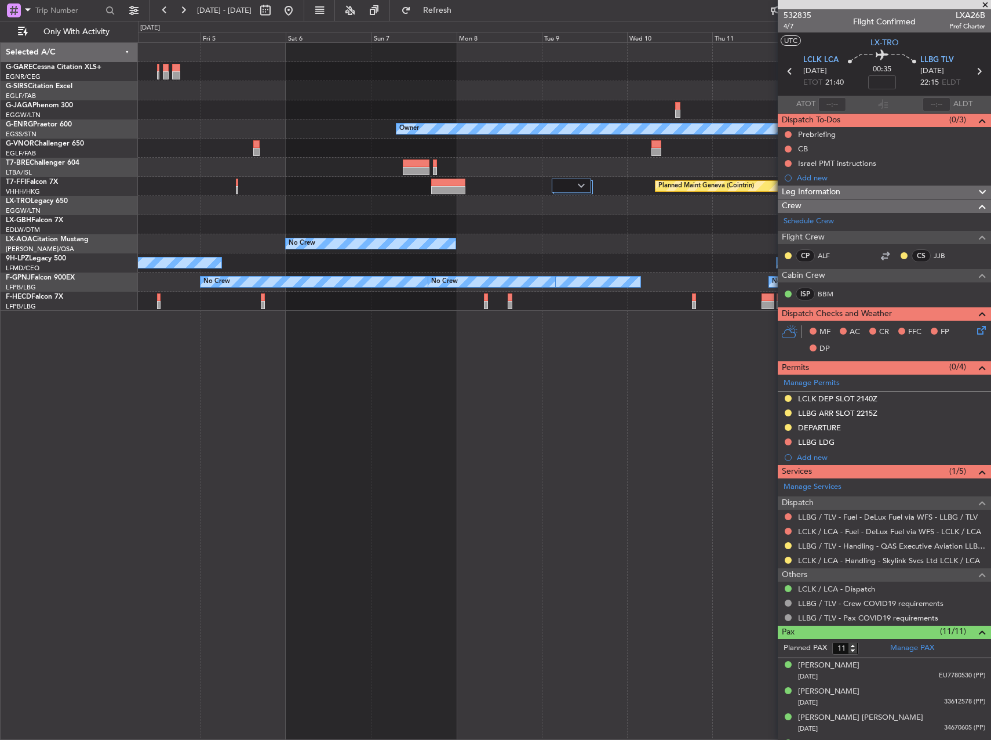
click at [356, 108] on div "Planned Maint [GEOGRAPHIC_DATA] ([GEOGRAPHIC_DATA]) Owner Planned Maint Geneva …" at bounding box center [564, 177] width 853 height 268
click at [346, 134] on div "Planned Maint [GEOGRAPHIC_DATA] ([GEOGRAPHIC_DATA]) Owner Planned Maint Geneva …" at bounding box center [564, 177] width 853 height 268
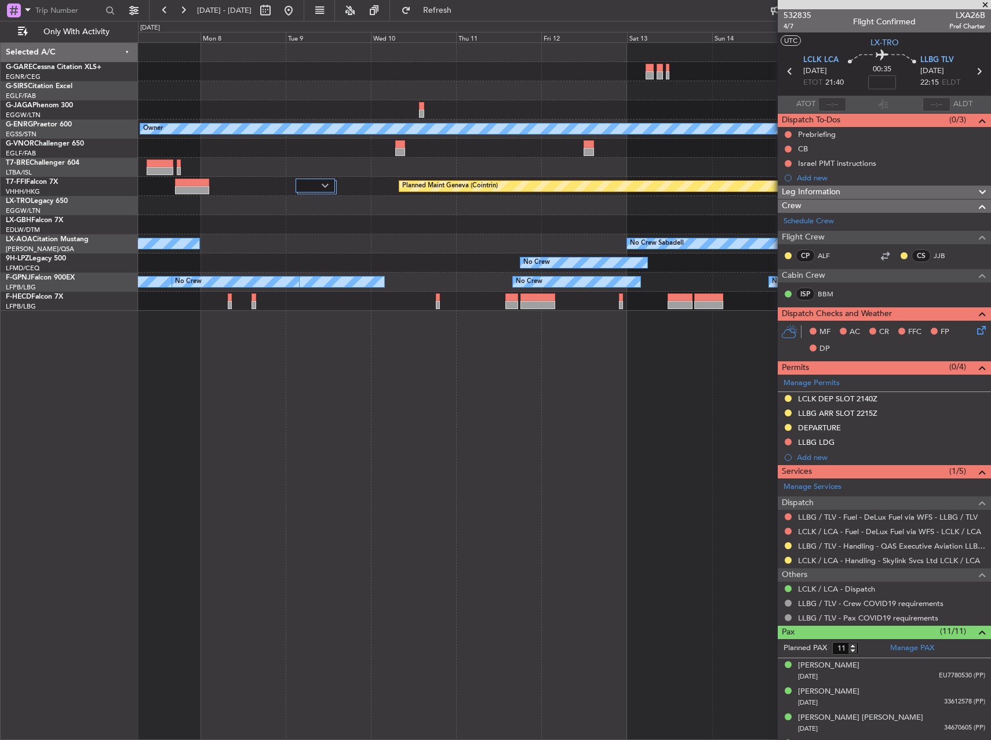
click at [403, 134] on div "Owner Planned Maint Geneva ([GEOGRAPHIC_DATA]) No Crew No Crew Sabadell No Crew…" at bounding box center [564, 177] width 853 height 268
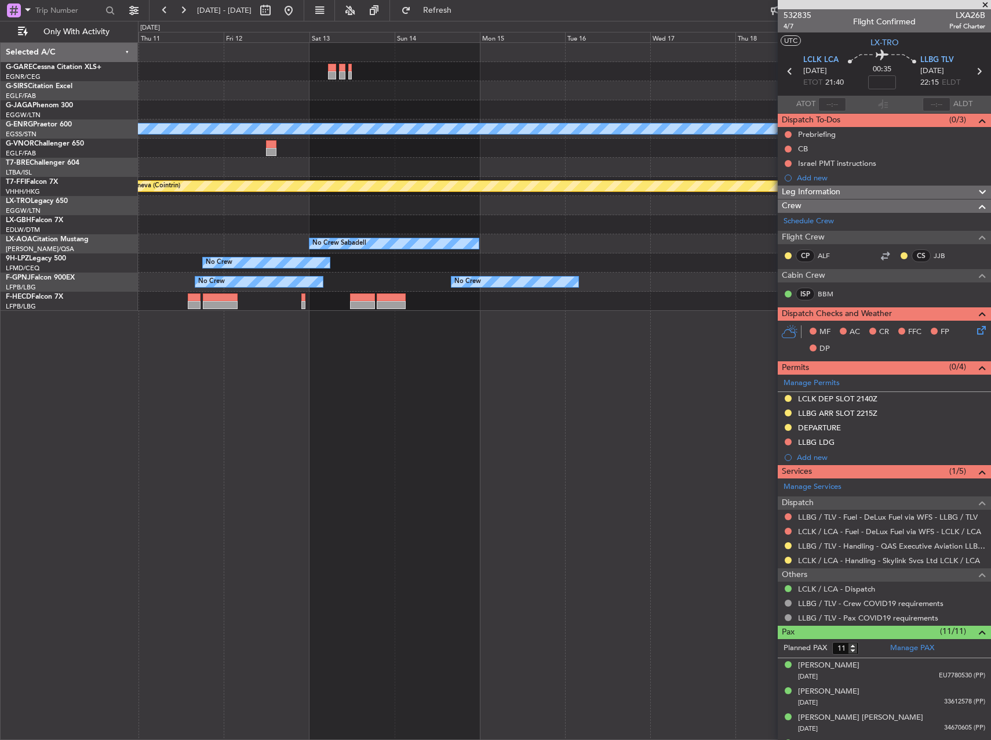
click at [483, 123] on div "Owner Planned Maint Geneva ([GEOGRAPHIC_DATA]) No Crew Sabadell No Crew No Crew…" at bounding box center [564, 177] width 853 height 268
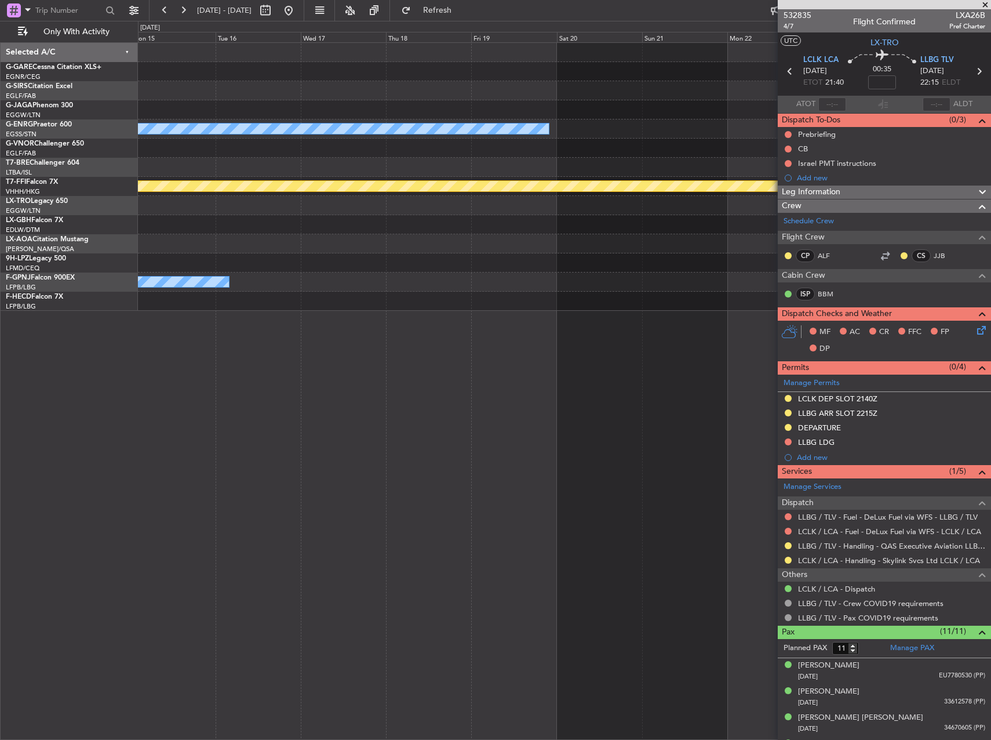
click at [237, 163] on div "Owner Planned Maint Geneva ([GEOGRAPHIC_DATA]) No Crew Sabadell No Crew No Crew…" at bounding box center [564, 177] width 853 height 268
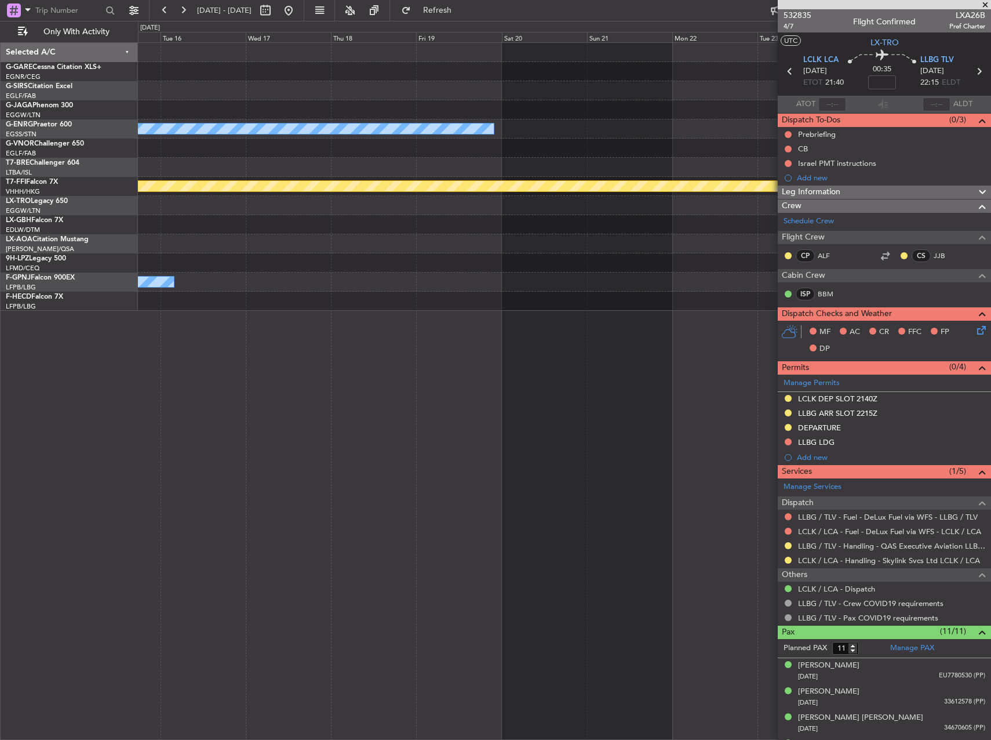
click at [265, 158] on div "Owner Planned Maint Geneva ([GEOGRAPHIC_DATA]) No Crew Sabadell No Crew No Crew" at bounding box center [564, 177] width 853 height 268
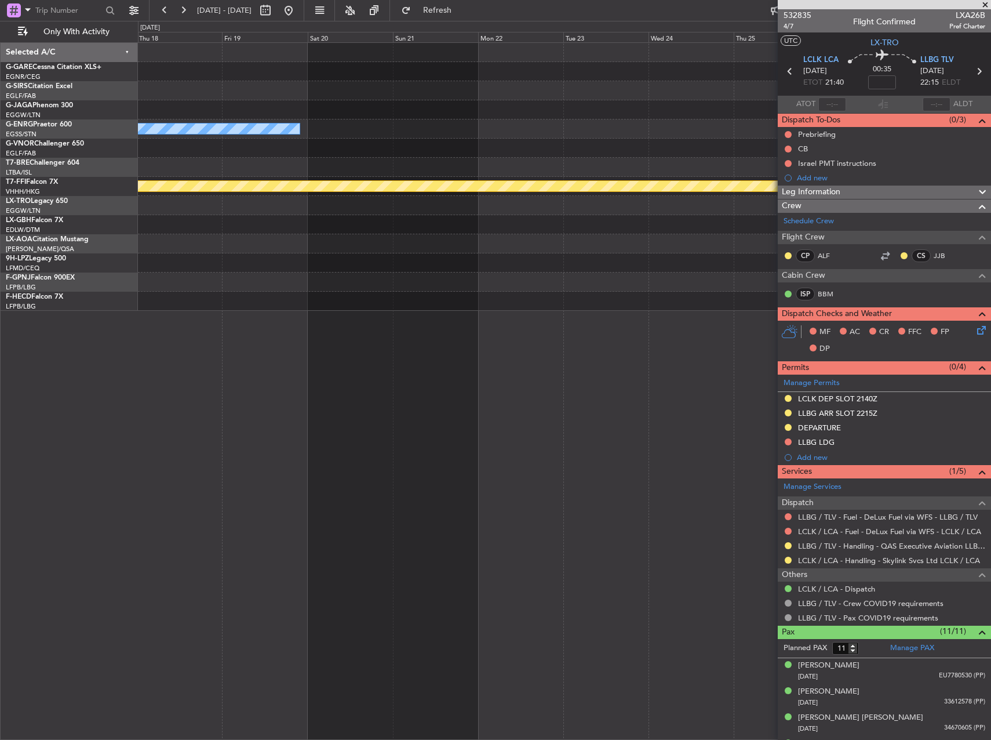
click at [253, 143] on div at bounding box center [564, 148] width 853 height 19
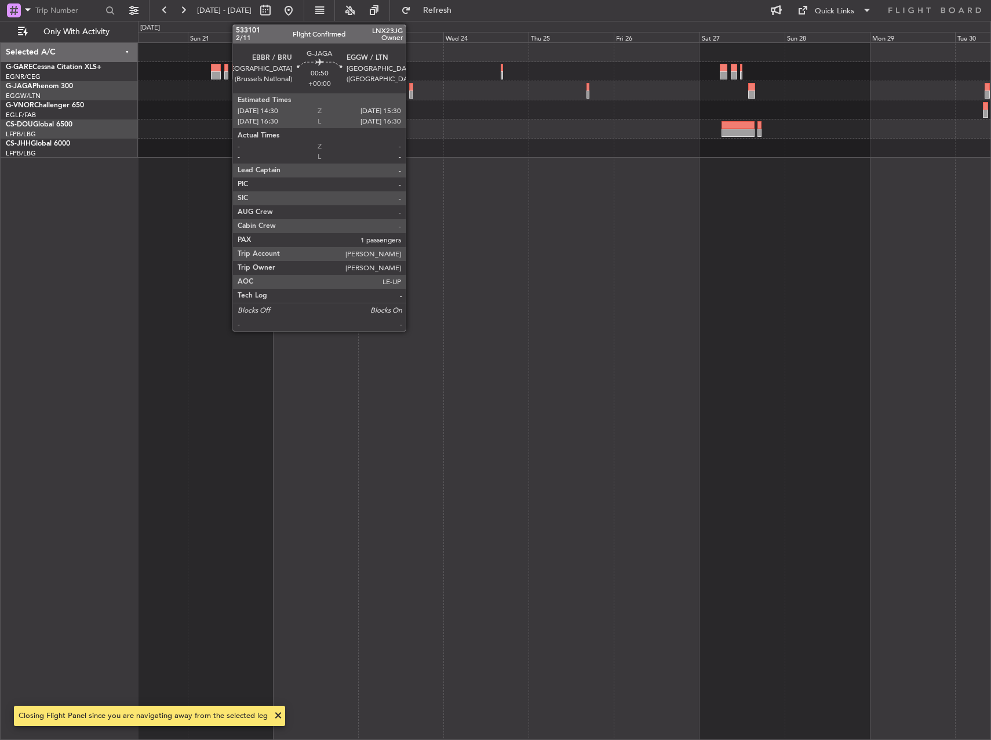
click at [411, 96] on div at bounding box center [411, 94] width 4 height 8
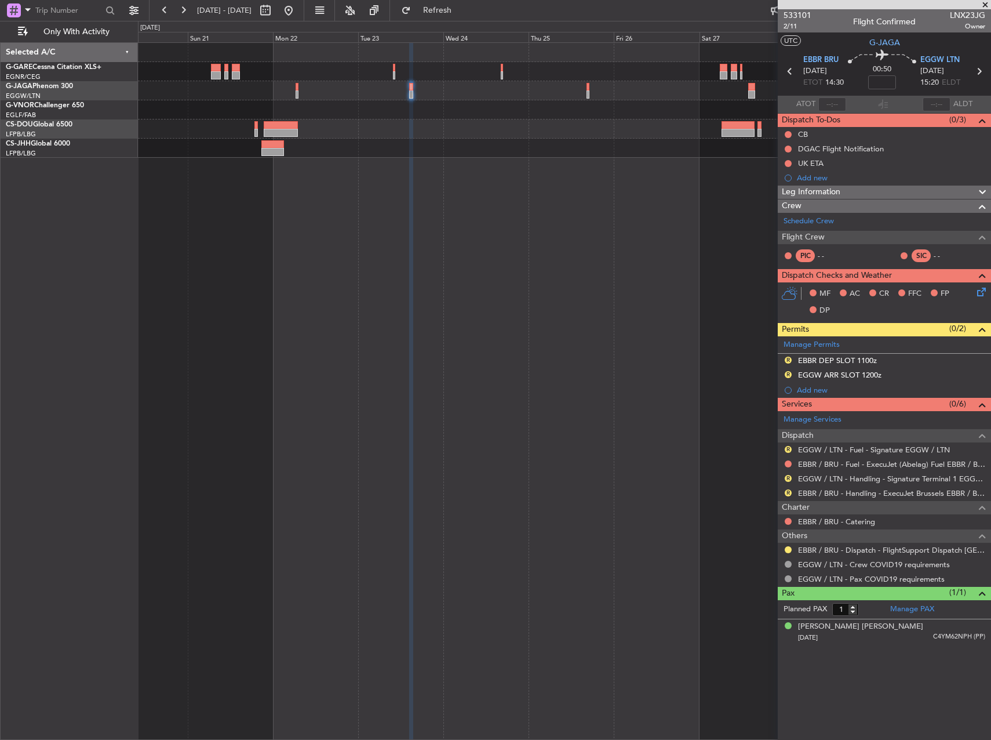
click at [587, 99] on div at bounding box center [564, 90] width 853 height 19
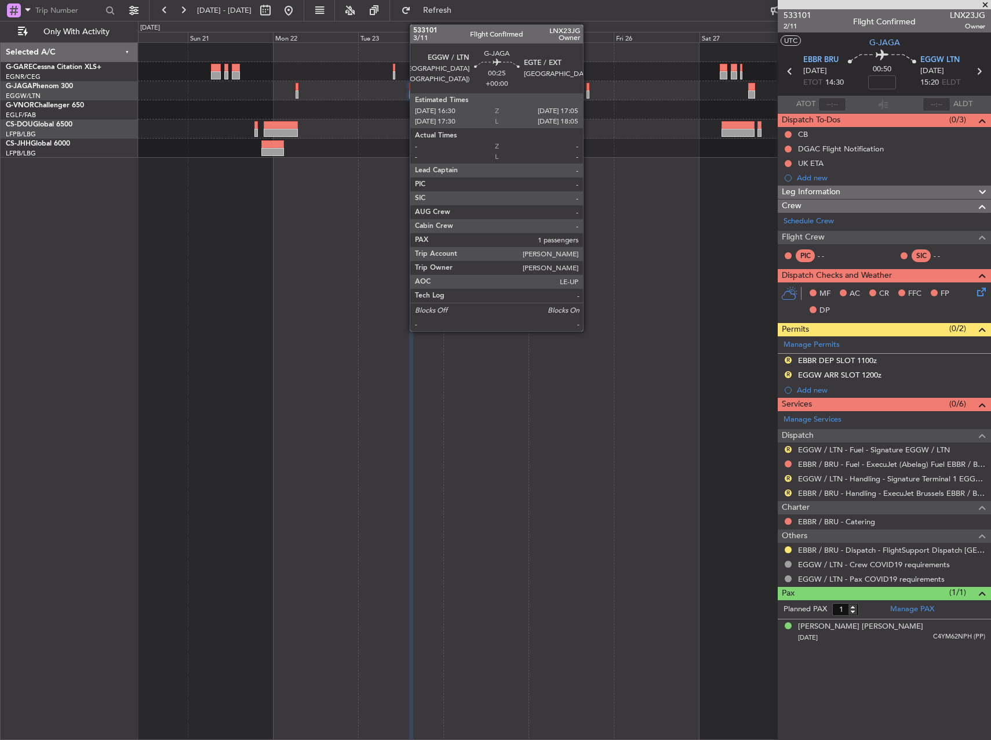
click at [588, 97] on div at bounding box center [588, 94] width 2 height 8
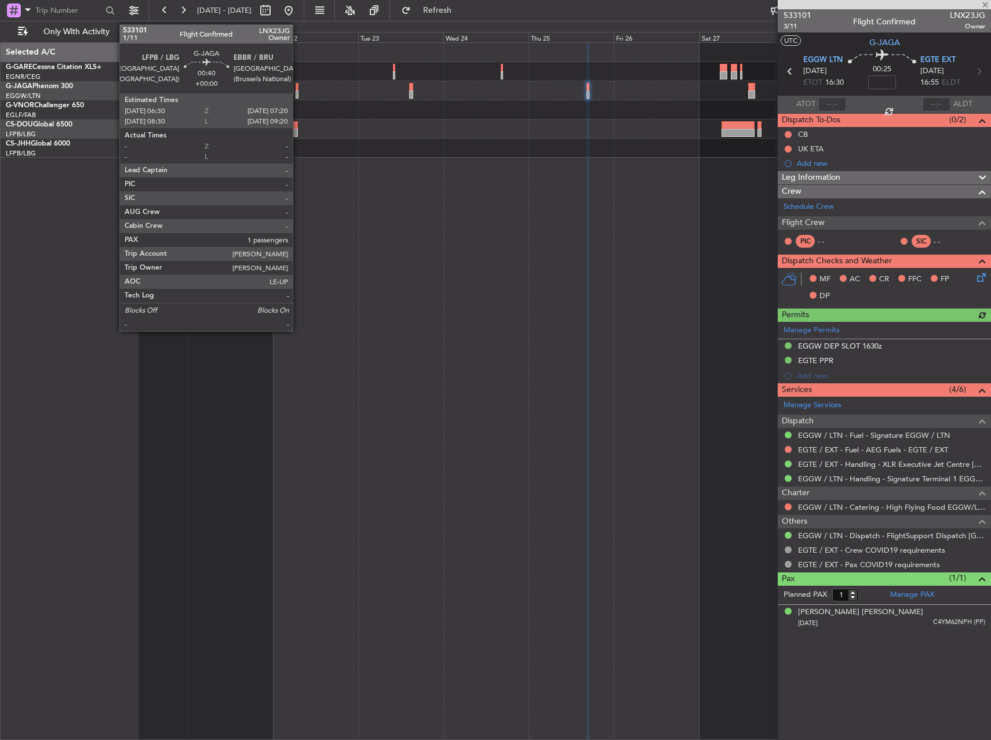
click at [298, 83] on div at bounding box center [297, 87] width 3 height 8
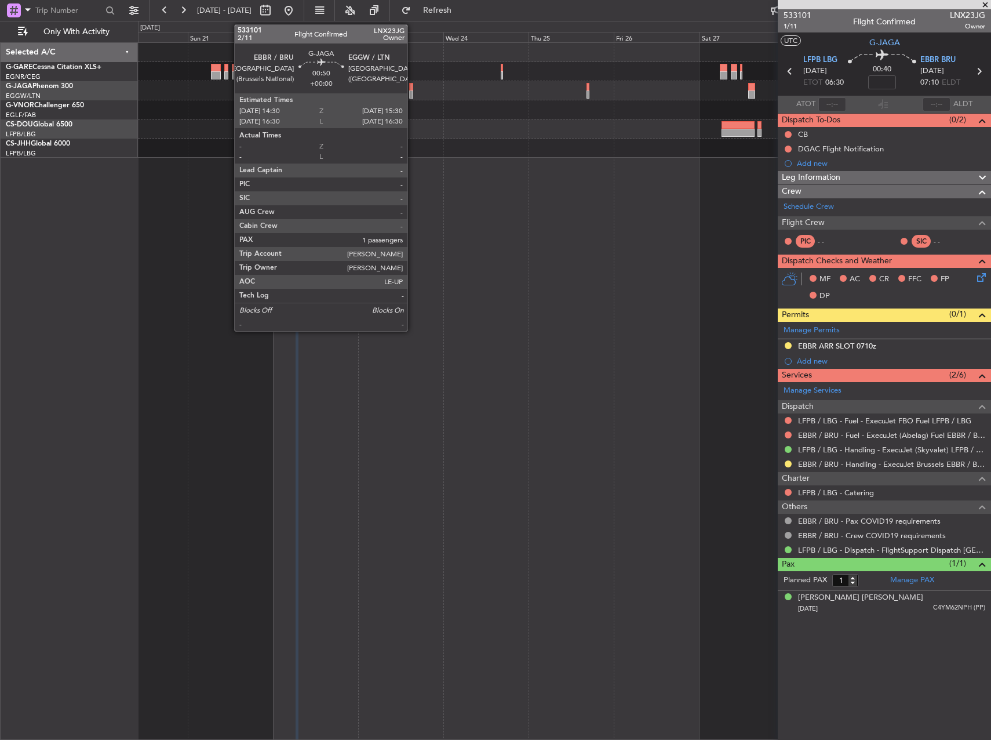
click at [412, 93] on div at bounding box center [411, 94] width 4 height 8
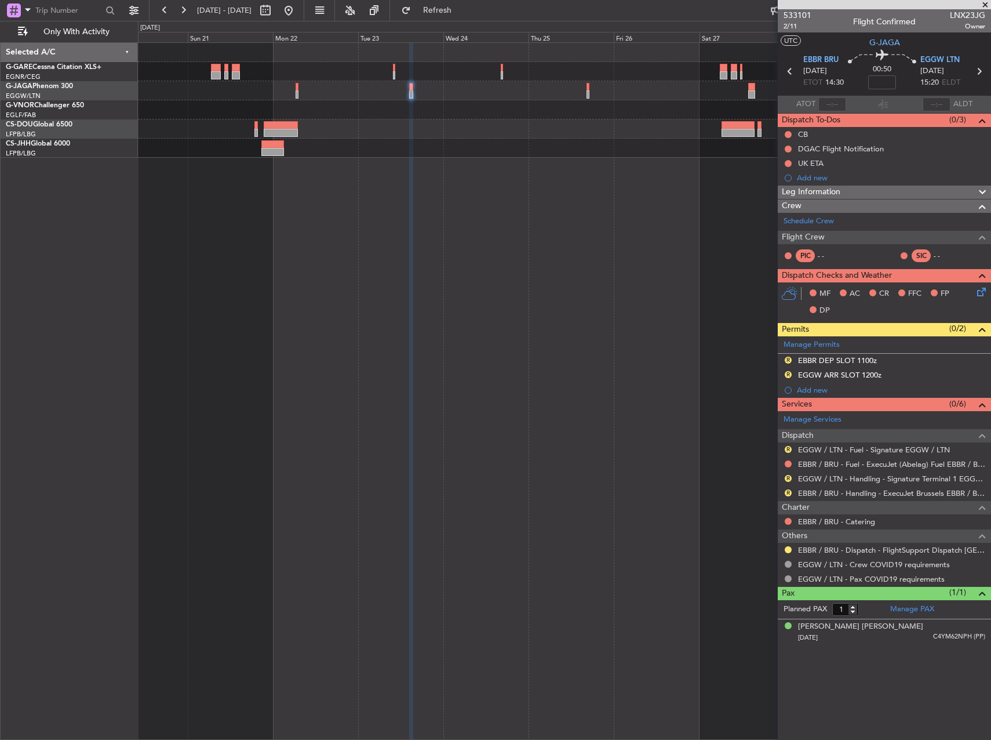
click at [854, 499] on mat-tooltip-component "EBBR / BRU - Handling - ExecuJet Brussels EBBR / BRU" at bounding box center [892, 512] width 181 height 31
click at [852, 496] on link "EBBR / BRU - Handling - ExecuJet Brussels EBBR / BRU" at bounding box center [891, 493] width 187 height 10
drag, startPoint x: 815, startPoint y: 488, endPoint x: 809, endPoint y: 482, distance: 8.2
click at [807, 482] on body "[DATE] - [DATE] Refresh Quick Links Only With Activity Selected A/C G-GARE Cess…" at bounding box center [495, 370] width 991 height 740
click at [807, 477] on link "EGGW / LTN - Handling - Signature Terminal 1 EGGW / LTN" at bounding box center [891, 479] width 187 height 10
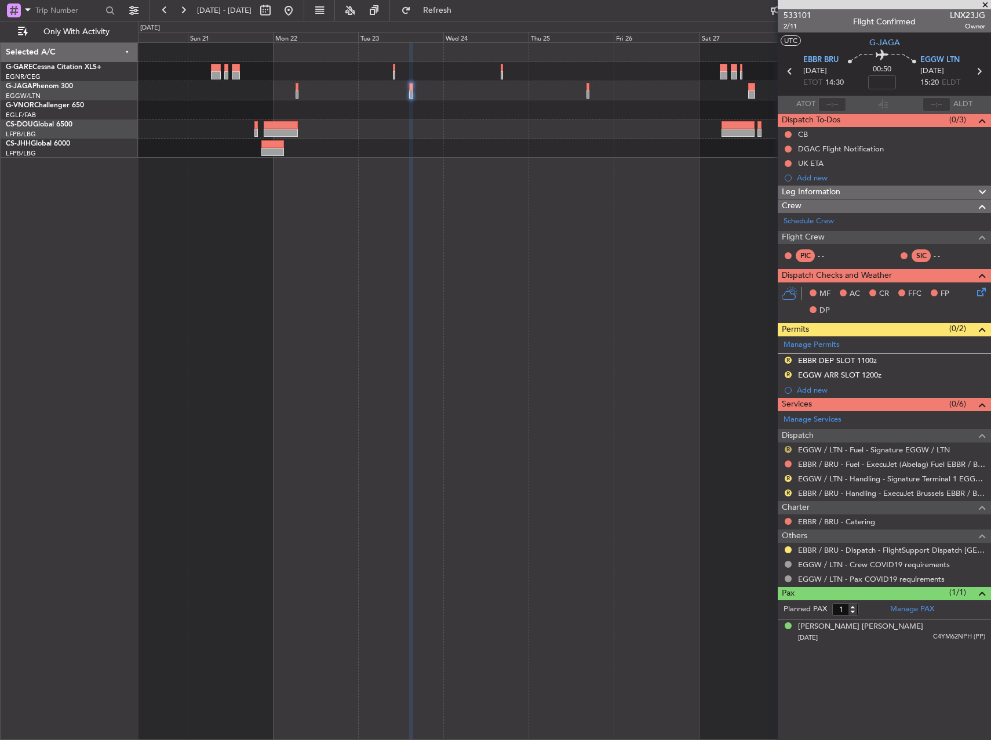
click at [787, 448] on button "R" at bounding box center [788, 449] width 7 height 7
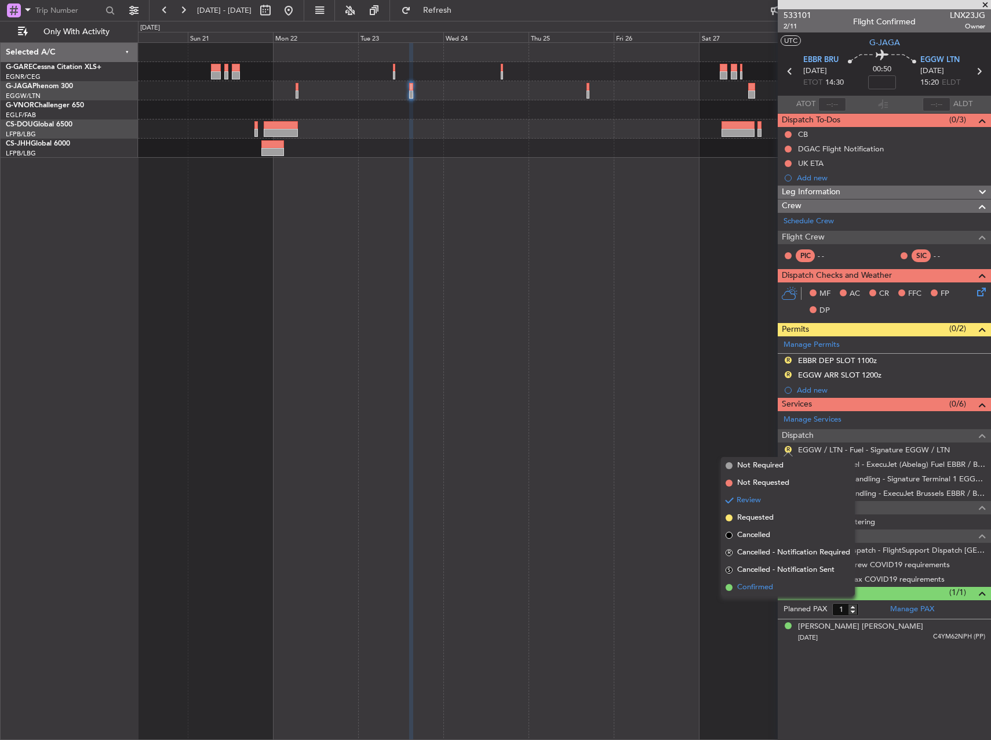
click at [771, 590] on span "Confirmed" at bounding box center [755, 587] width 36 height 12
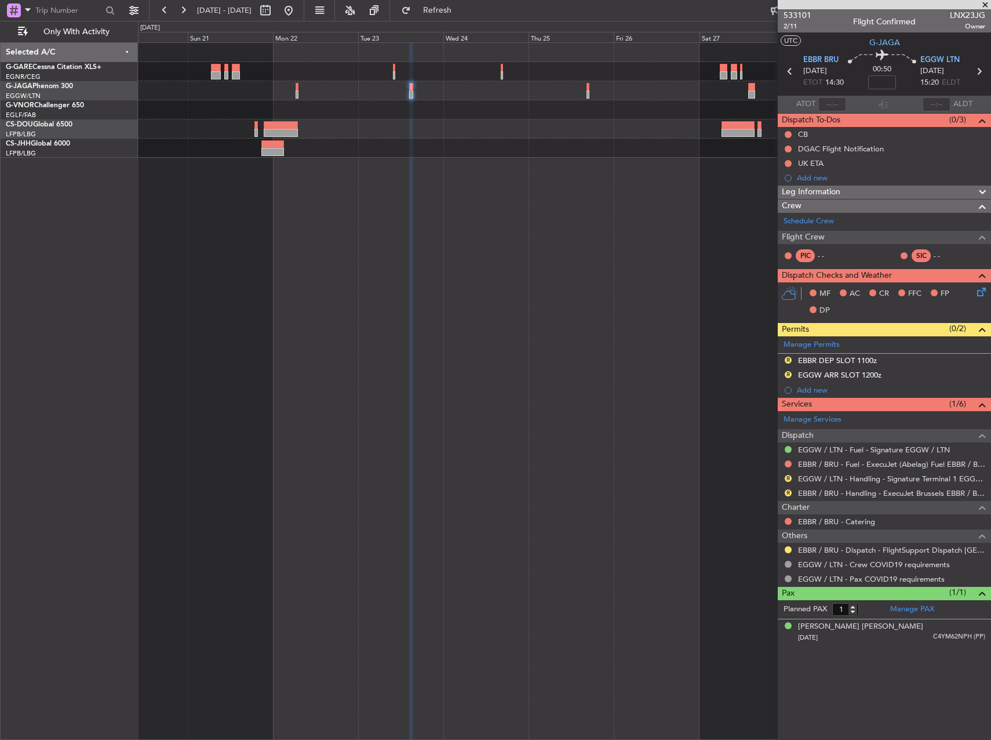
click at [471, 20] on fb-refresh-button "Refresh" at bounding box center [430, 10] width 81 height 21
click at [462, 14] on span "Refresh" at bounding box center [437, 10] width 49 height 8
click at [791, 475] on button "R" at bounding box center [788, 478] width 7 height 7
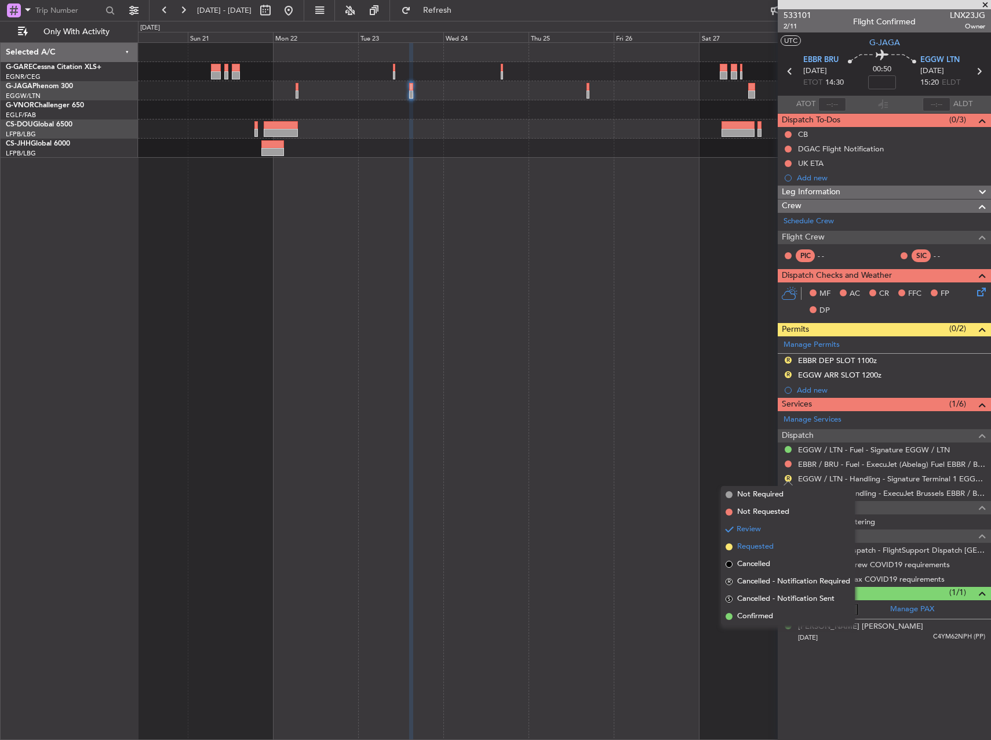
click at [763, 546] on span "Requested" at bounding box center [755, 547] width 37 height 12
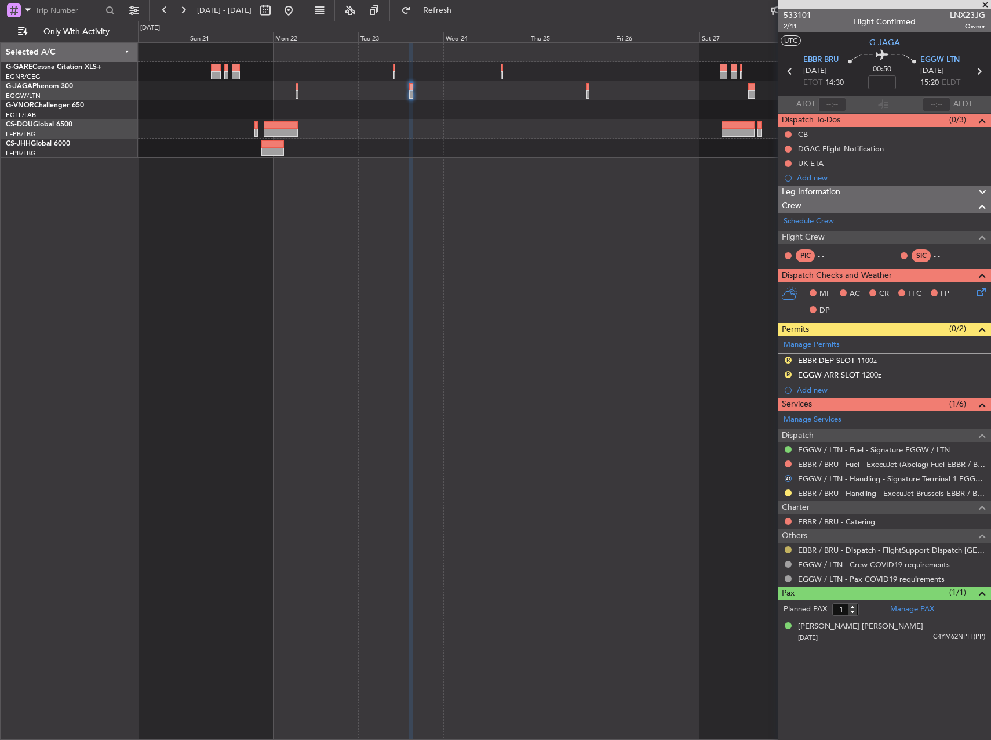
click at [786, 548] on button at bounding box center [788, 549] width 7 height 7
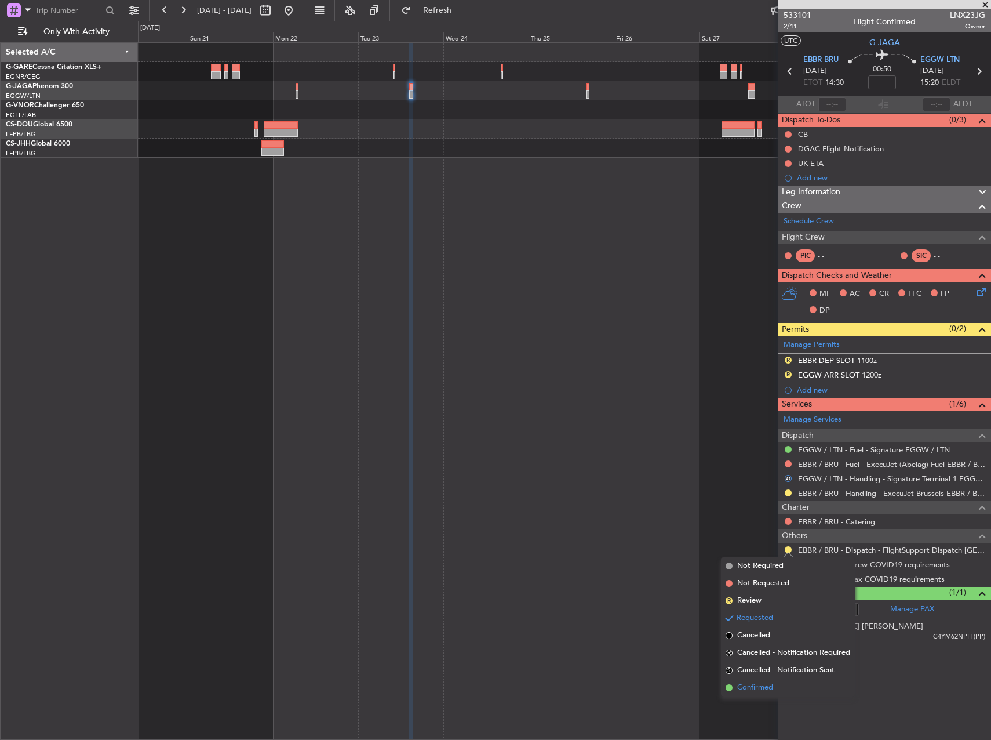
click at [783, 688] on li "Confirmed" at bounding box center [788, 687] width 134 height 17
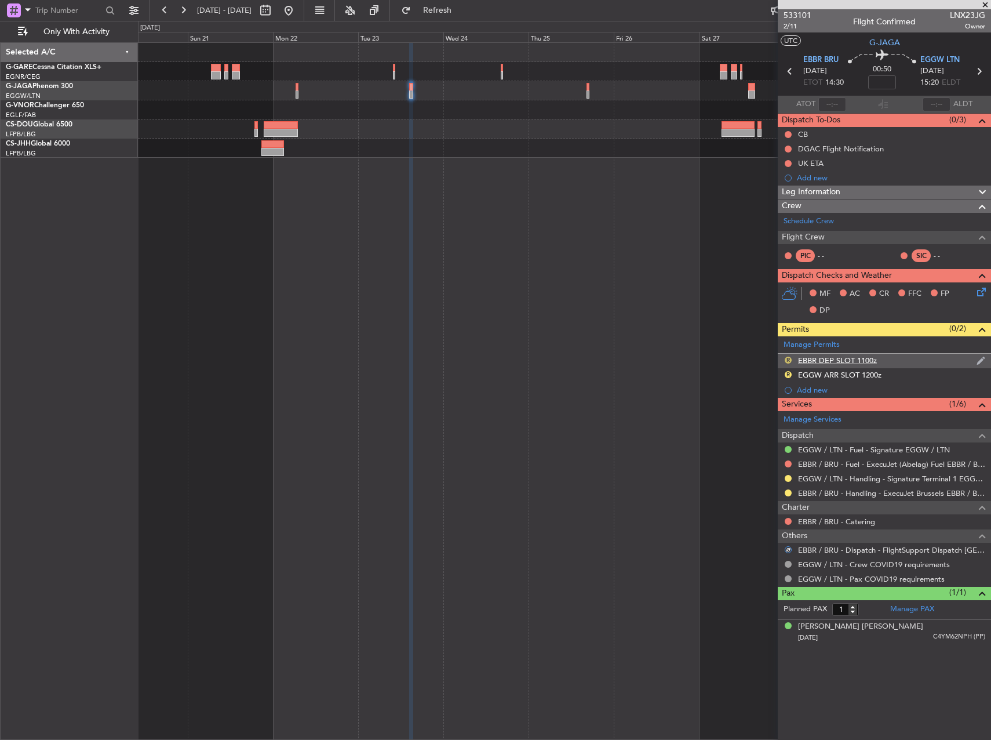
click at [789, 358] on button "R" at bounding box center [788, 360] width 7 height 7
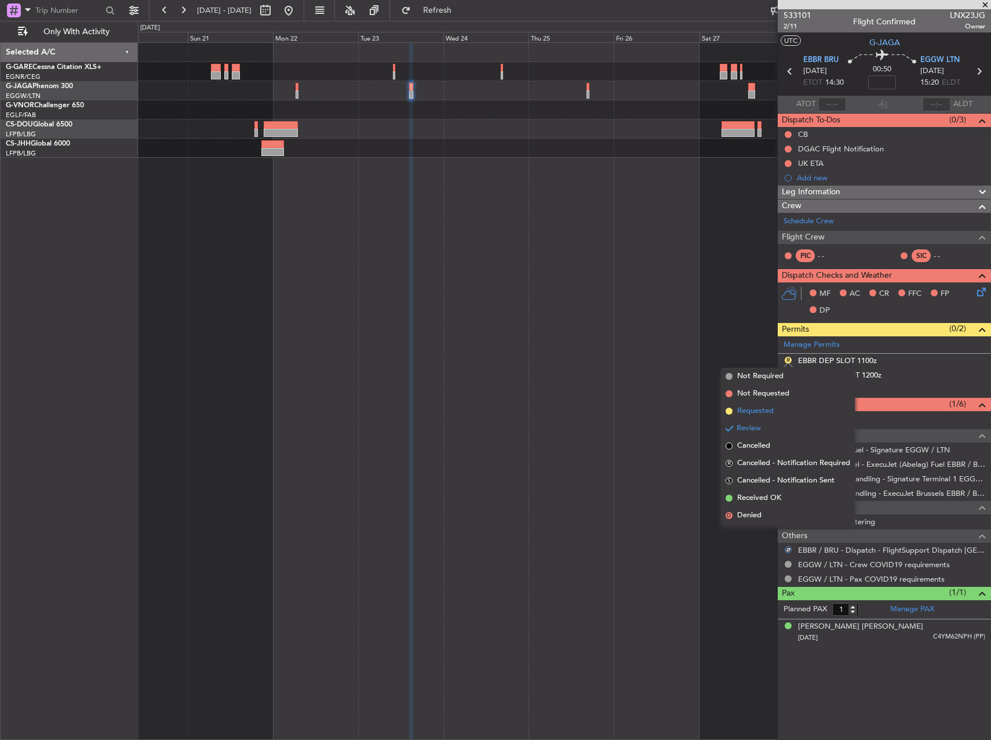
click at [762, 411] on span "Requested" at bounding box center [755, 411] width 37 height 12
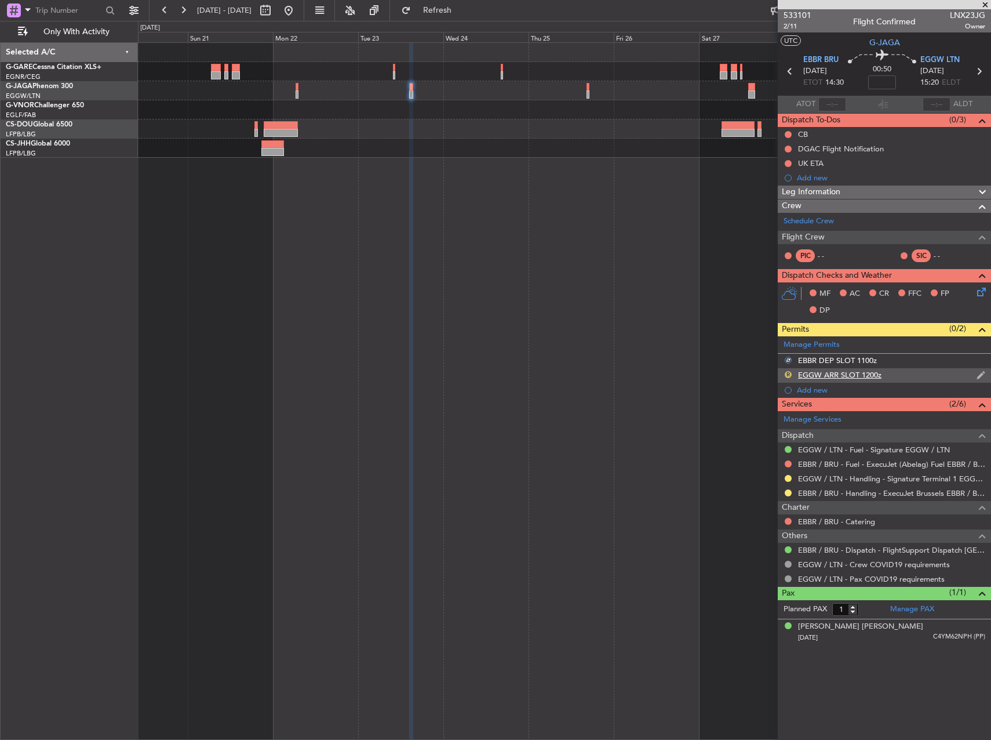
click at [789, 376] on button "R" at bounding box center [788, 374] width 7 height 7
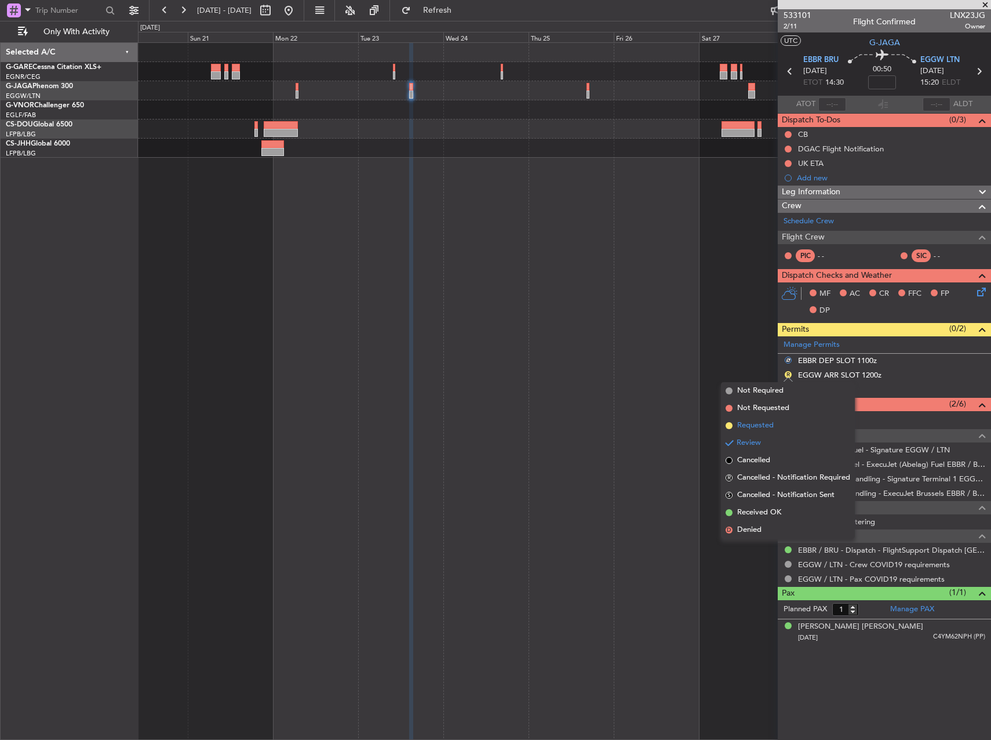
click at [785, 423] on li "Requested" at bounding box center [788, 425] width 134 height 17
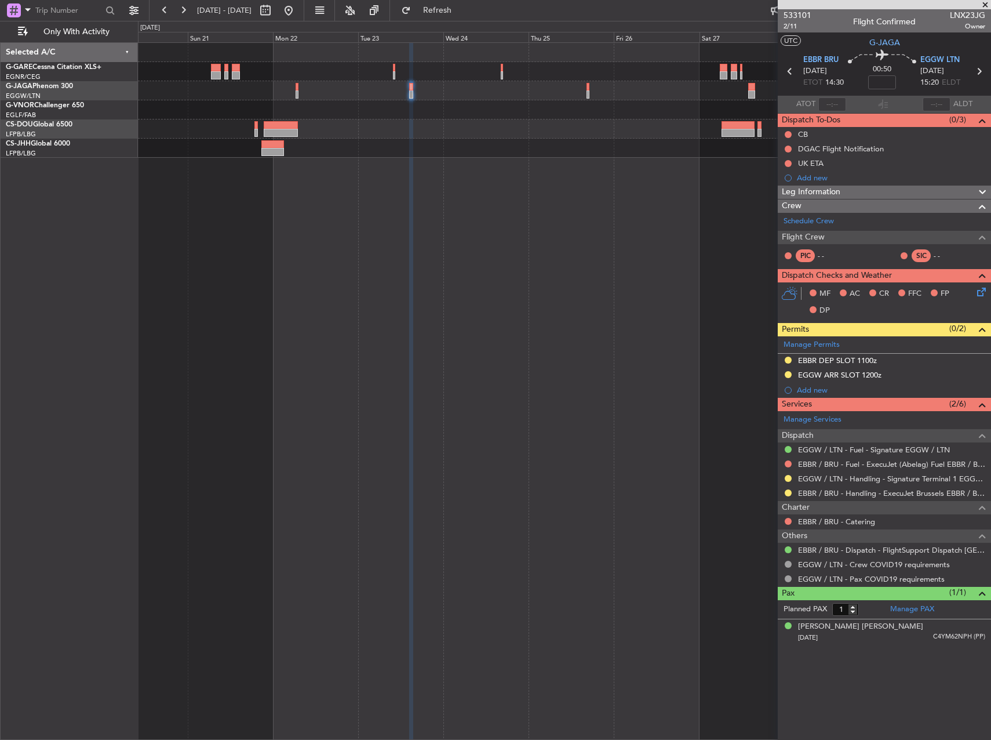
drag, startPoint x: 825, startPoint y: 361, endPoint x: 839, endPoint y: 366, distance: 14.9
click at [825, 361] on div "EBBR DEP SLOT 1100z" at bounding box center [837, 360] width 79 height 10
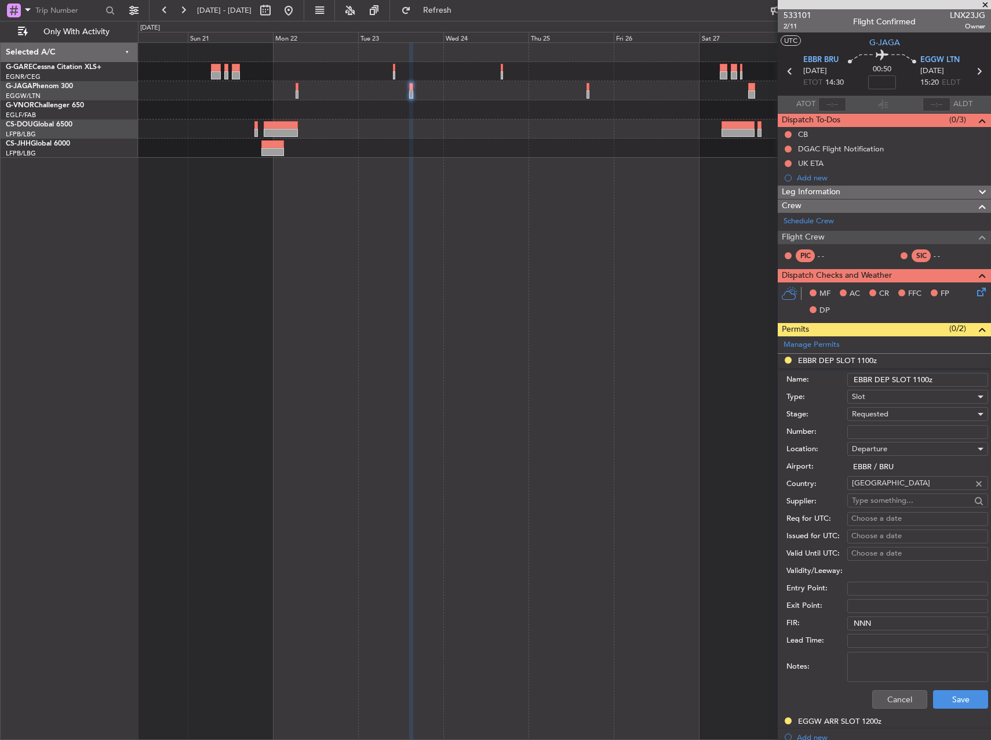
drag, startPoint x: 923, startPoint y: 379, endPoint x: 932, endPoint y: 385, distance: 10.9
click at [923, 380] on input "EBBR DEP SLOT 1100z" at bounding box center [917, 380] width 141 height 14
type input "EBBR DEP SLOT 1520z"
click at [973, 698] on button "Save" at bounding box center [960, 699] width 55 height 19
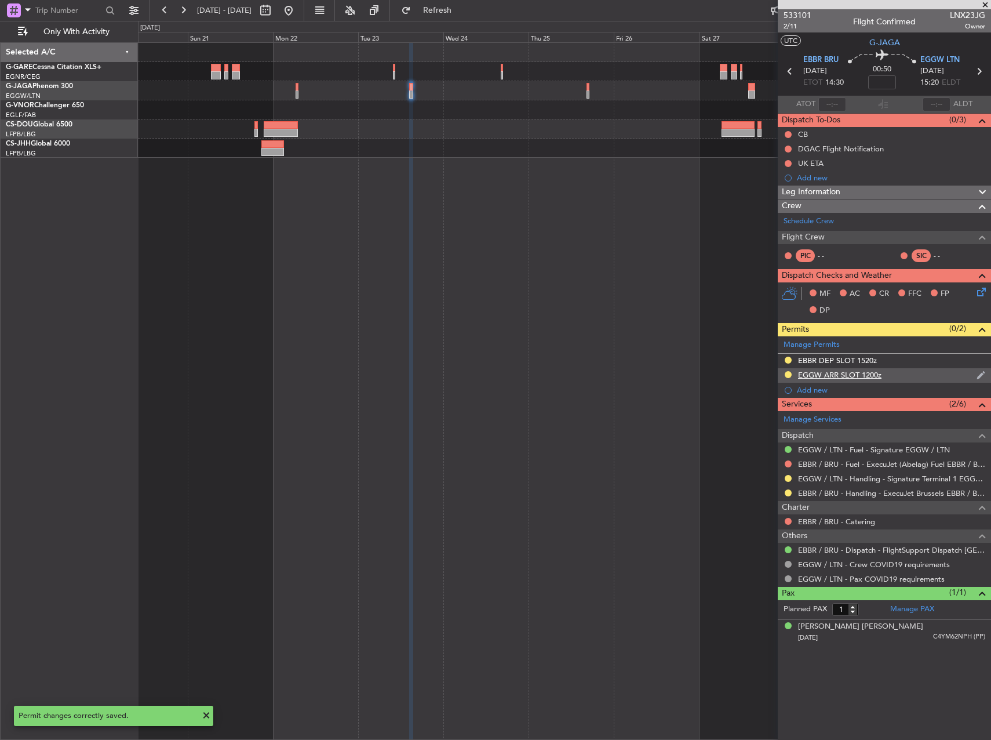
click at [868, 375] on div "EGGW ARR SLOT 1200z" at bounding box center [839, 375] width 83 height 10
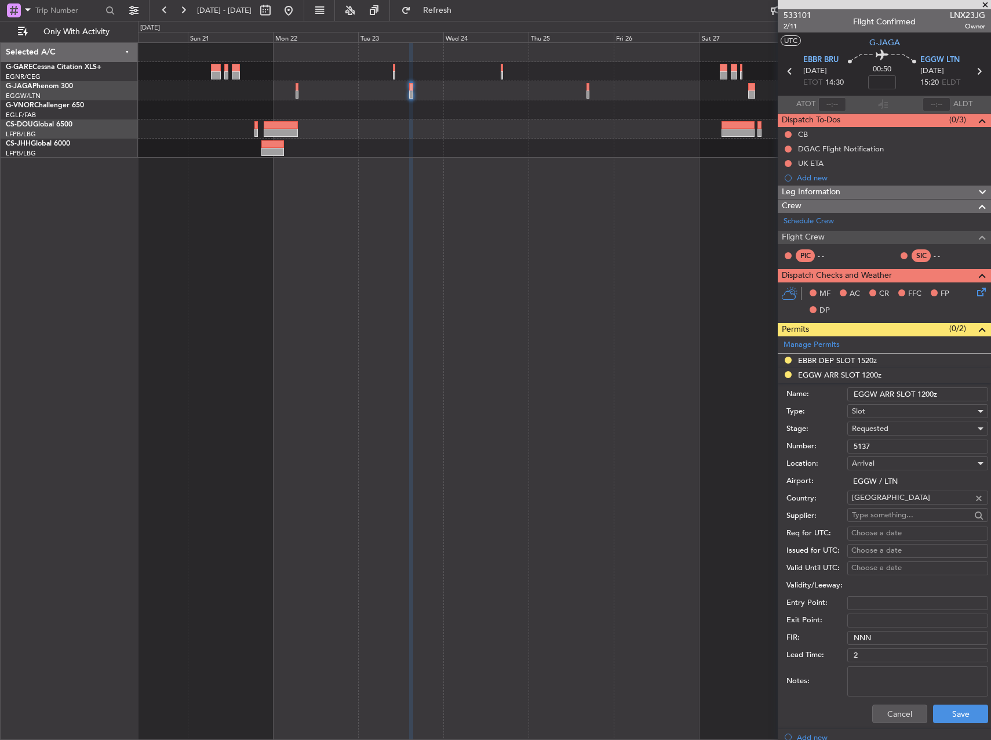
click at [928, 396] on input "EGGW ARR SLOT 1200z" at bounding box center [917, 394] width 141 height 14
click at [925, 396] on input "EGGW ARR SLOT 1200z" at bounding box center [917, 394] width 141 height 14
type input "EGGW ARR SLOT 1520z"
click at [948, 710] on button "Save" at bounding box center [960, 713] width 55 height 19
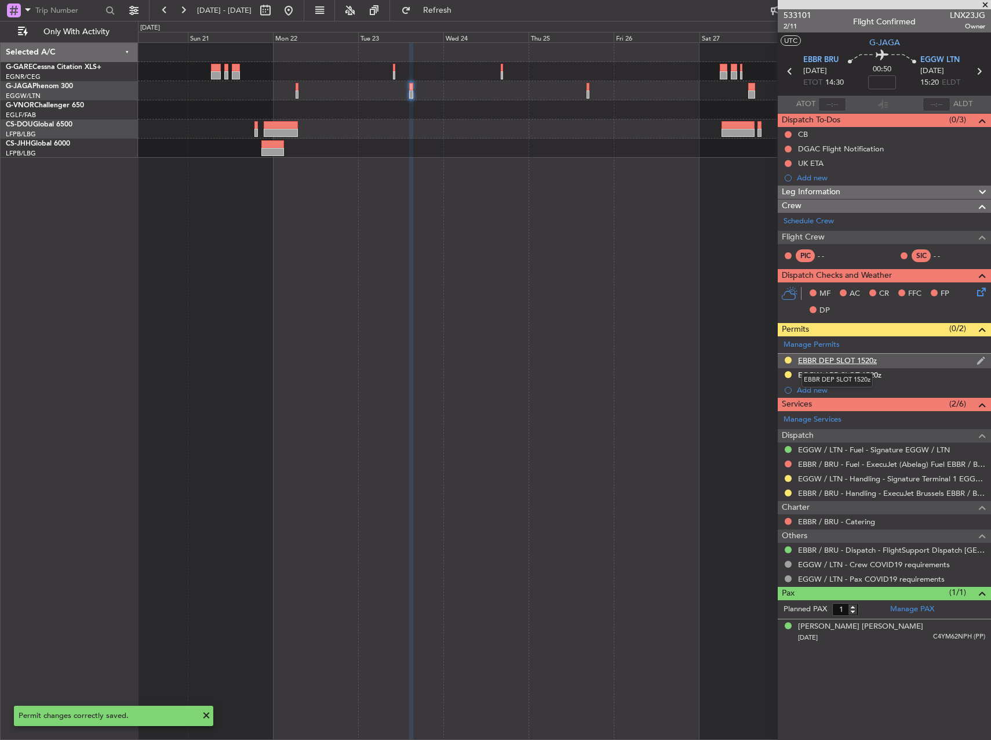
click at [819, 361] on div "EBBR DEP SLOT 1520z" at bounding box center [837, 360] width 79 height 10
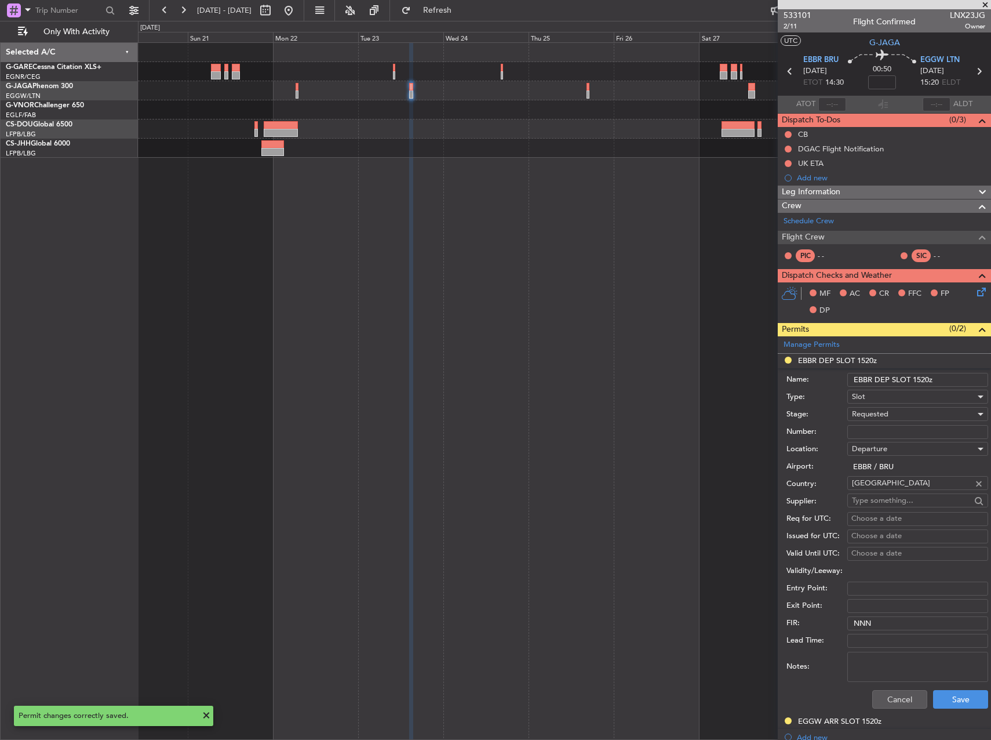
click at [924, 379] on input "EBBR DEP SLOT 1520z" at bounding box center [917, 380] width 141 height 14
type input "EBBR DEP SLOT 1430z"
click at [951, 702] on button "Save" at bounding box center [960, 699] width 55 height 19
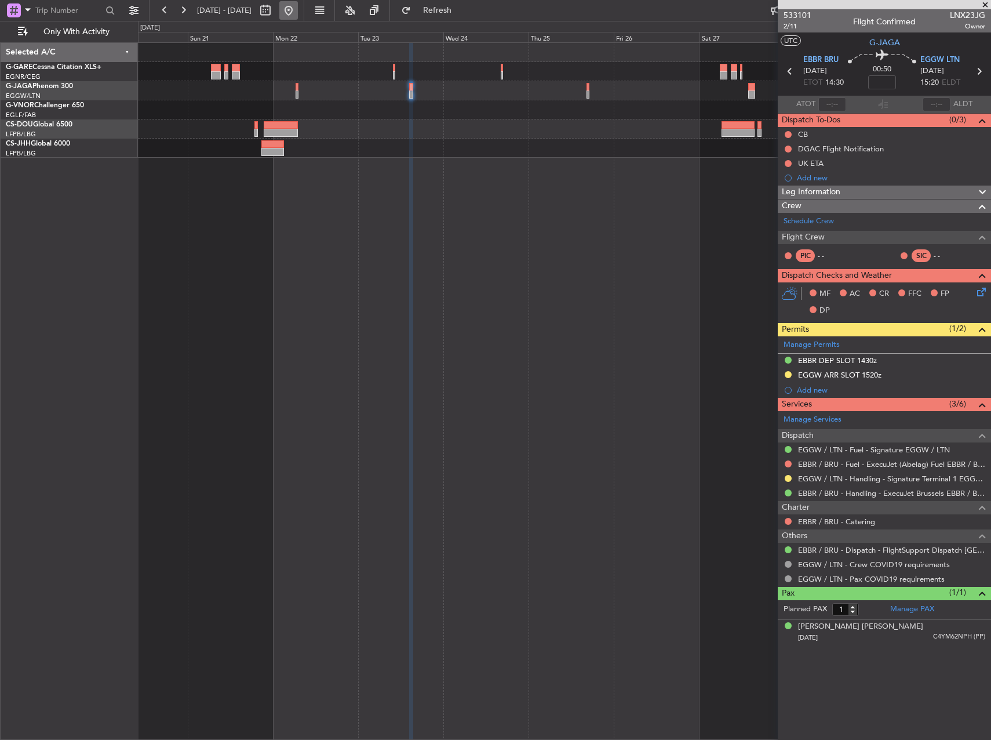
click at [298, 11] on button at bounding box center [288, 10] width 19 height 19
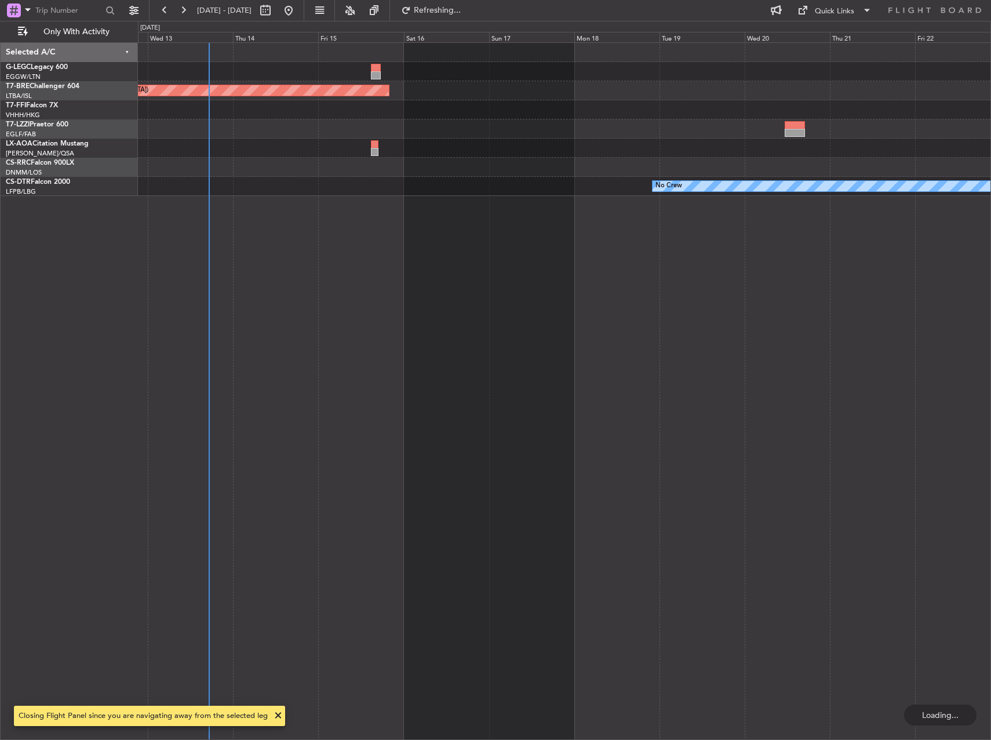
click at [338, 260] on div "A/C Unavailable [GEOGRAPHIC_DATA] ([GEOGRAPHIC_DATA]) Planned Maint [GEOGRAPHIC…" at bounding box center [564, 390] width 853 height 697
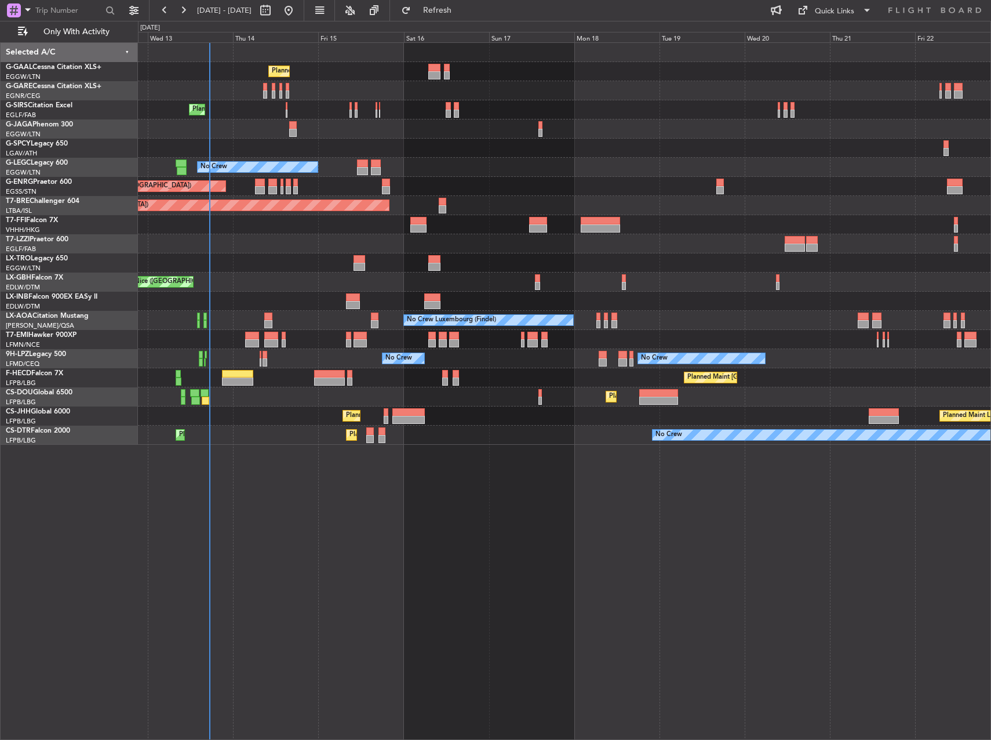
click at [433, 590] on div "Planned Maint Planned Maint [GEOGRAPHIC_DATA] ([GEOGRAPHIC_DATA]) No Crew A/C U…" at bounding box center [564, 390] width 853 height 697
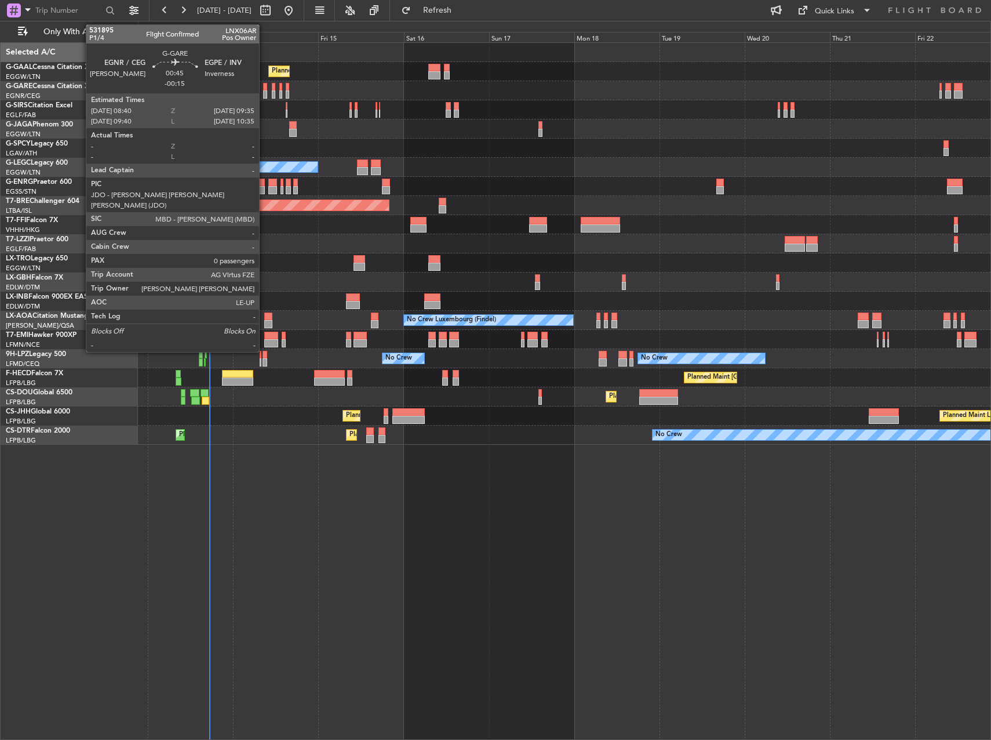
click at [264, 88] on div at bounding box center [264, 87] width 3 height 8
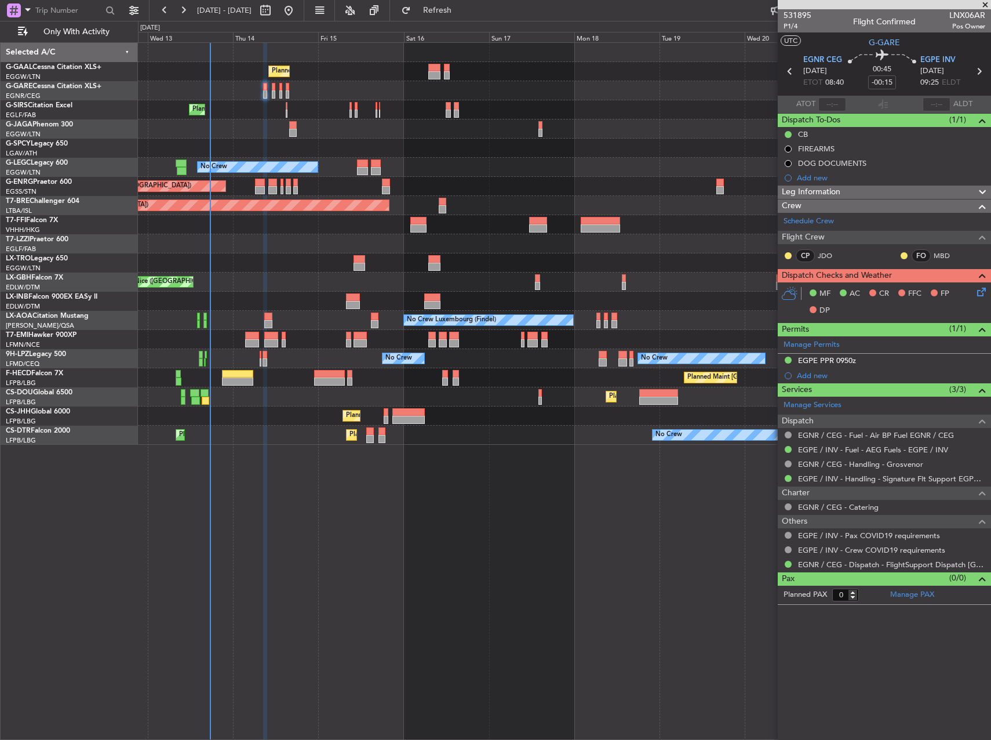
click at [263, 293] on div at bounding box center [564, 301] width 853 height 19
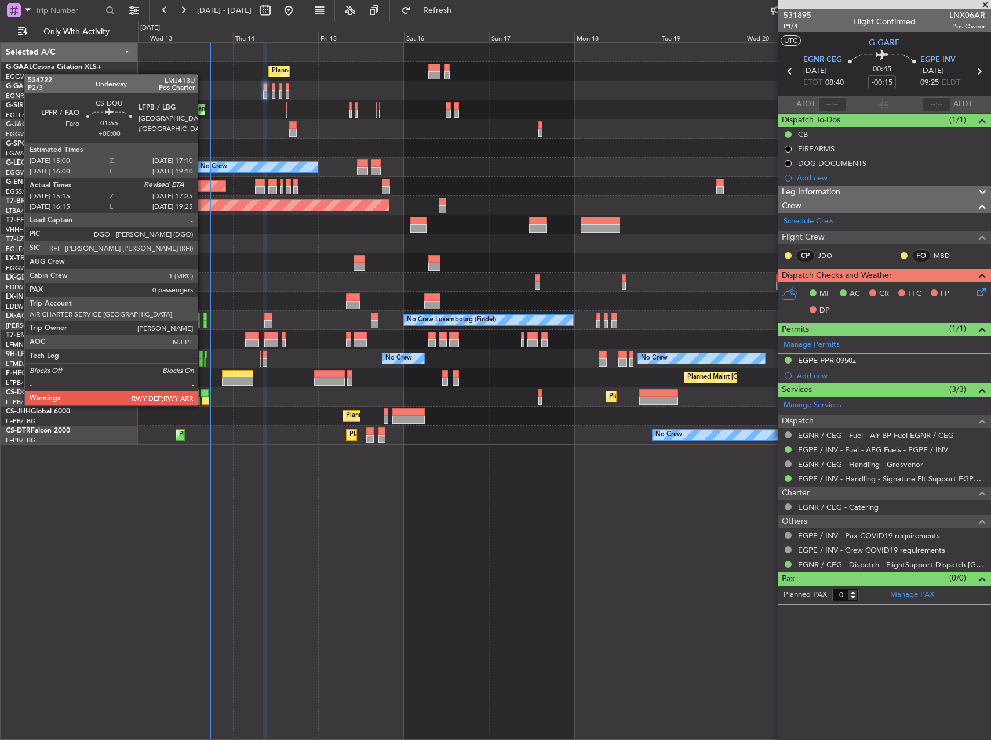
click at [203, 394] on div at bounding box center [205, 393] width 8 height 8
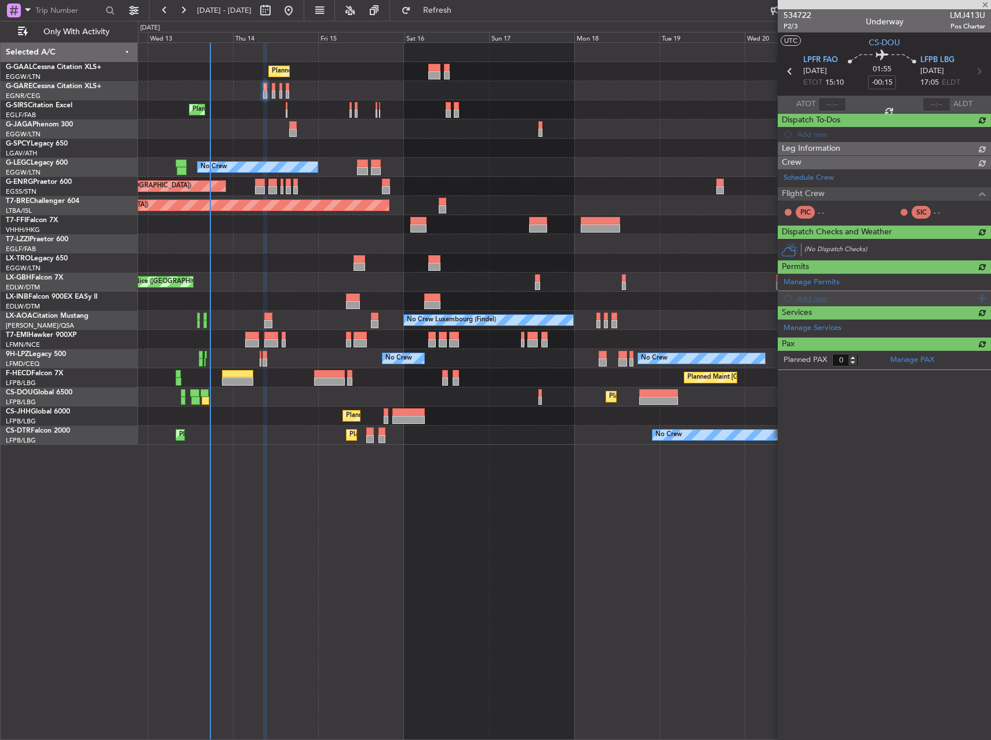
type input "15:25"
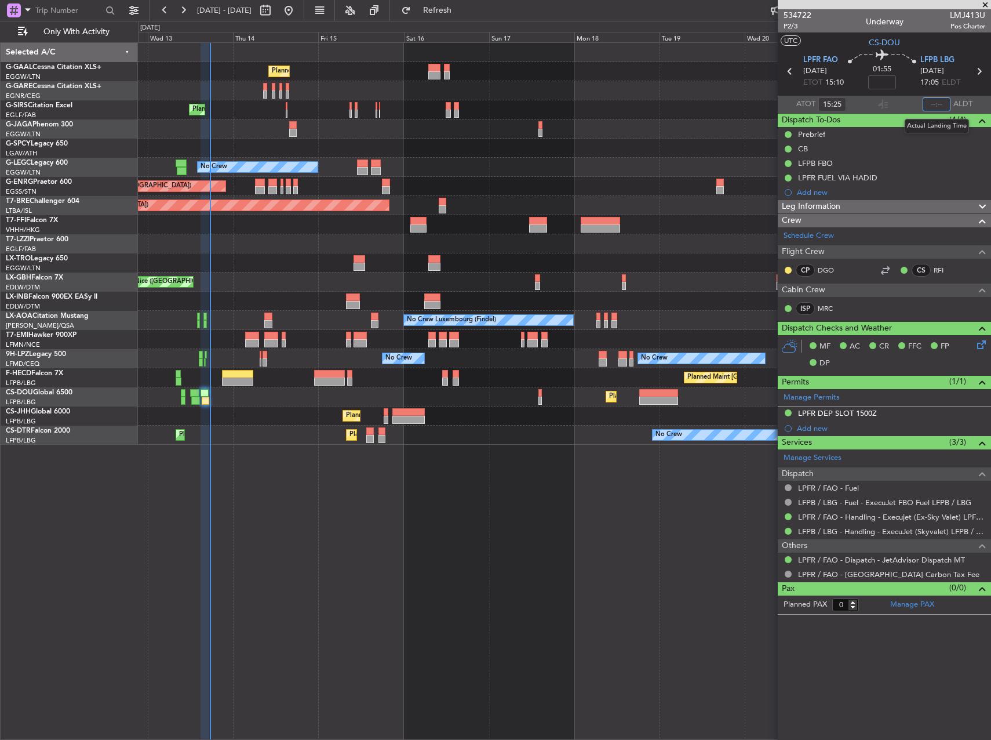
click at [939, 105] on input "text" at bounding box center [937, 104] width 28 height 14
click at [629, 132] on div at bounding box center [564, 128] width 853 height 19
type input "17:26"
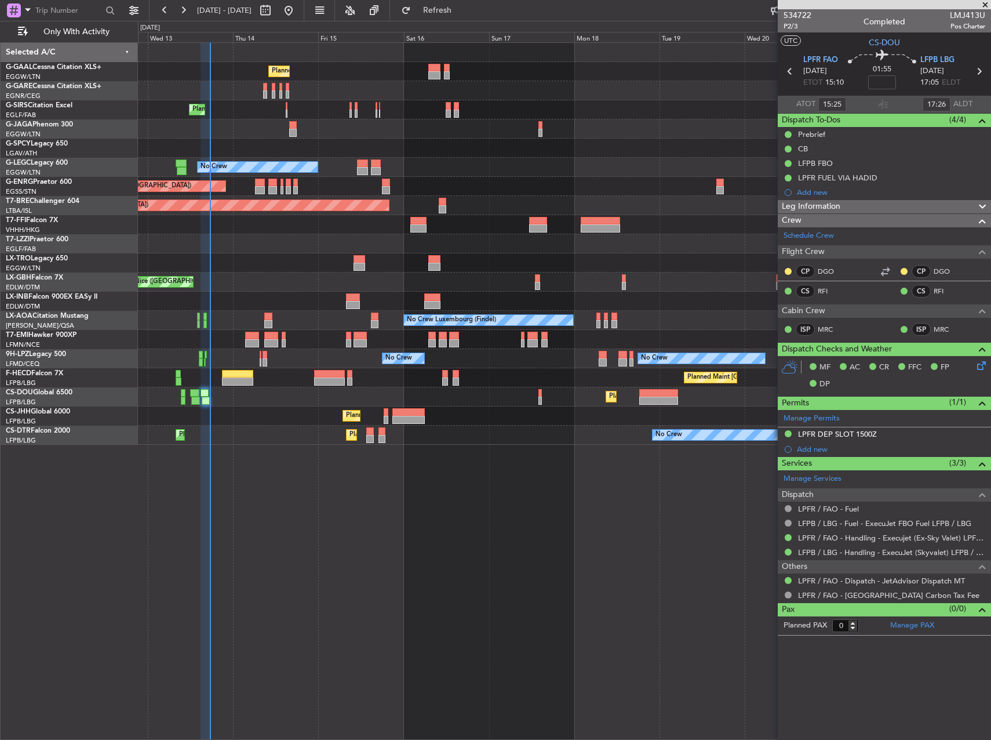
click at [271, 279] on div "Planned Maint Nice ([GEOGRAPHIC_DATA])" at bounding box center [564, 281] width 853 height 19
click at [296, 277] on div "Planned Maint Nice ([GEOGRAPHIC_DATA])" at bounding box center [564, 281] width 853 height 19
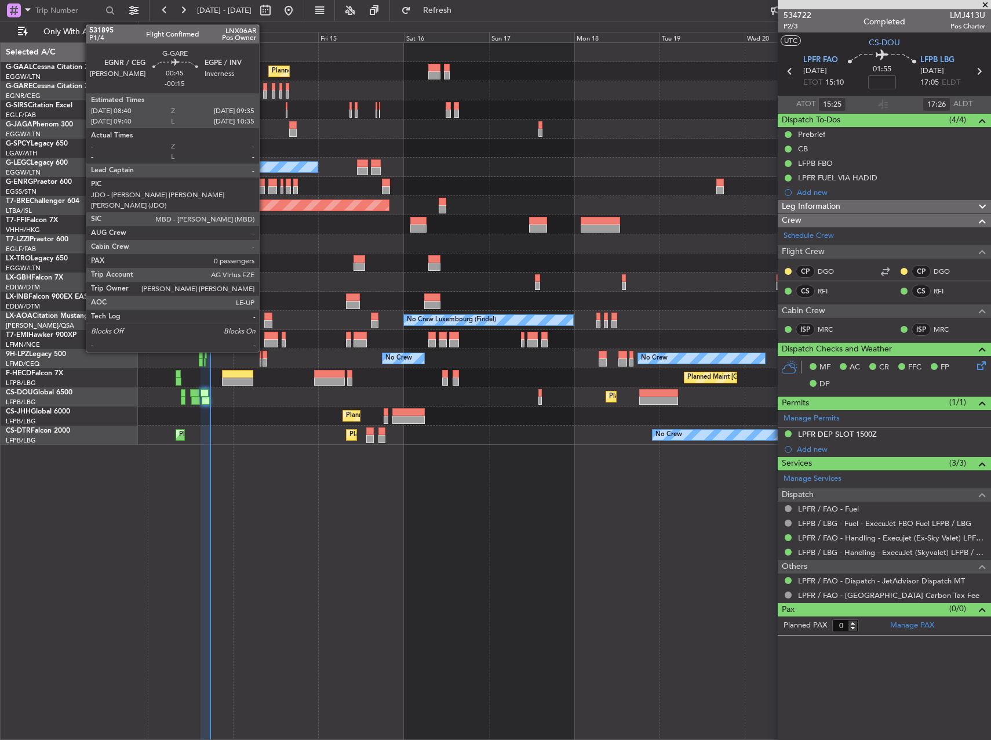
click at [264, 86] on div at bounding box center [264, 87] width 3 height 8
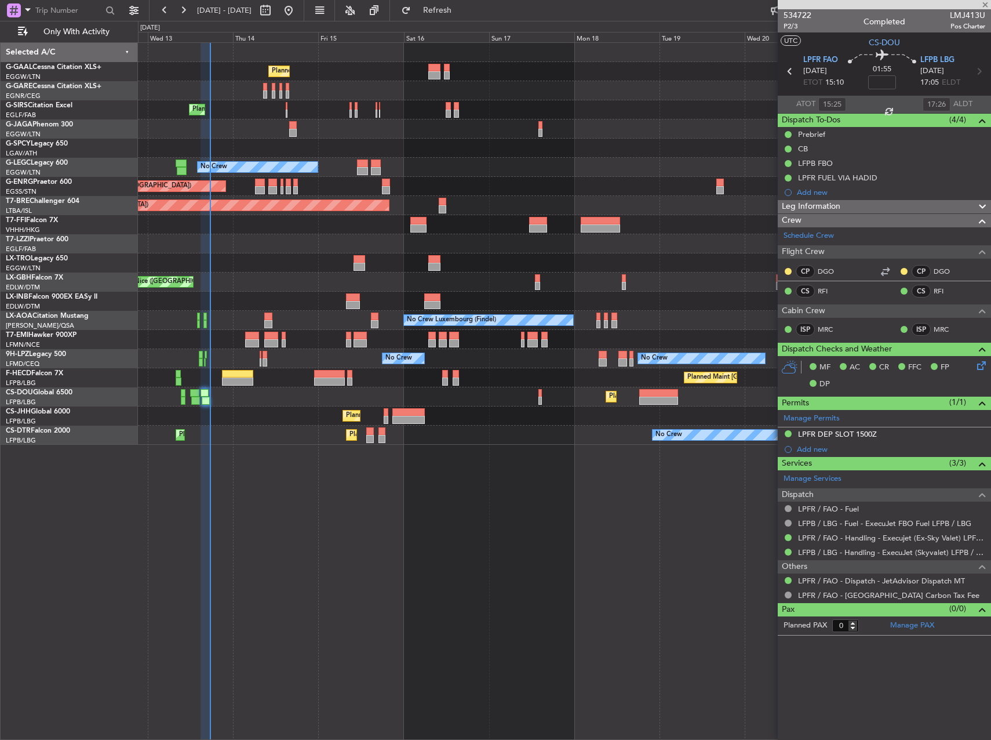
type input "-00:15"
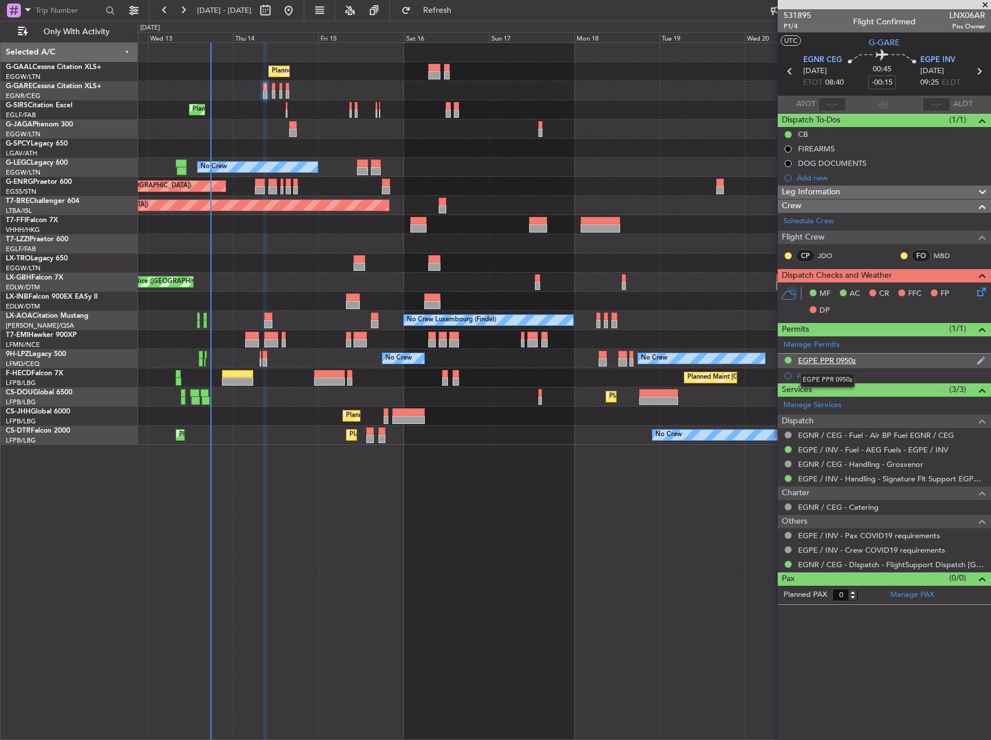
click at [832, 360] on div "EGPE PPR 0950z" at bounding box center [827, 360] width 58 height 10
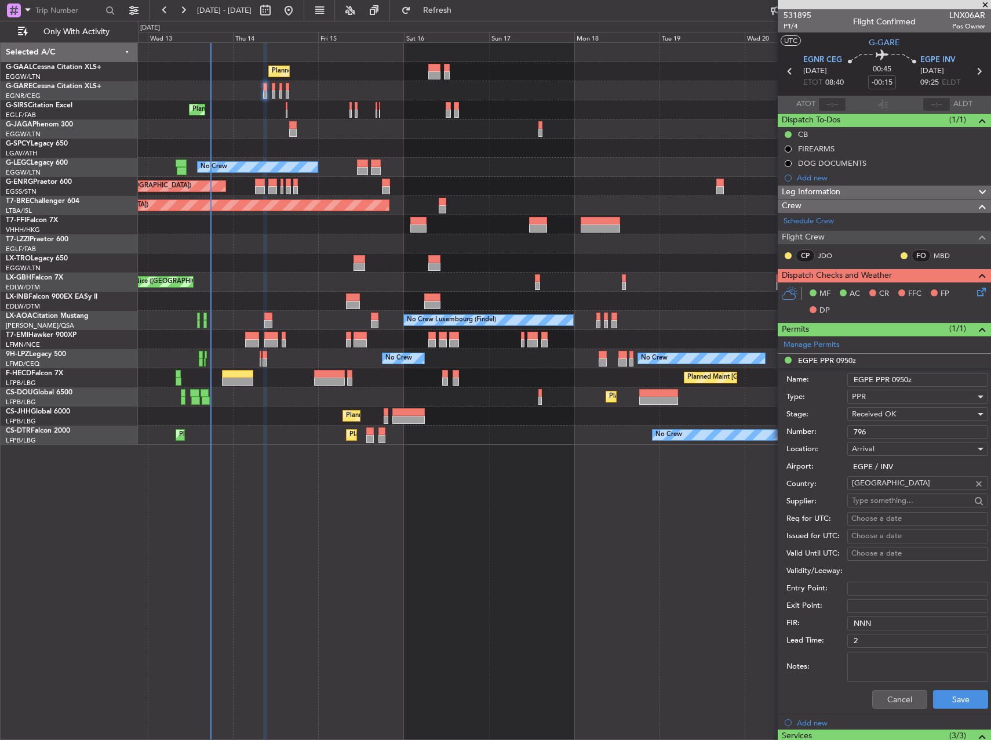
click at [875, 428] on input "796" at bounding box center [917, 432] width 141 height 14
click at [876, 699] on button "Cancel" at bounding box center [899, 699] width 55 height 19
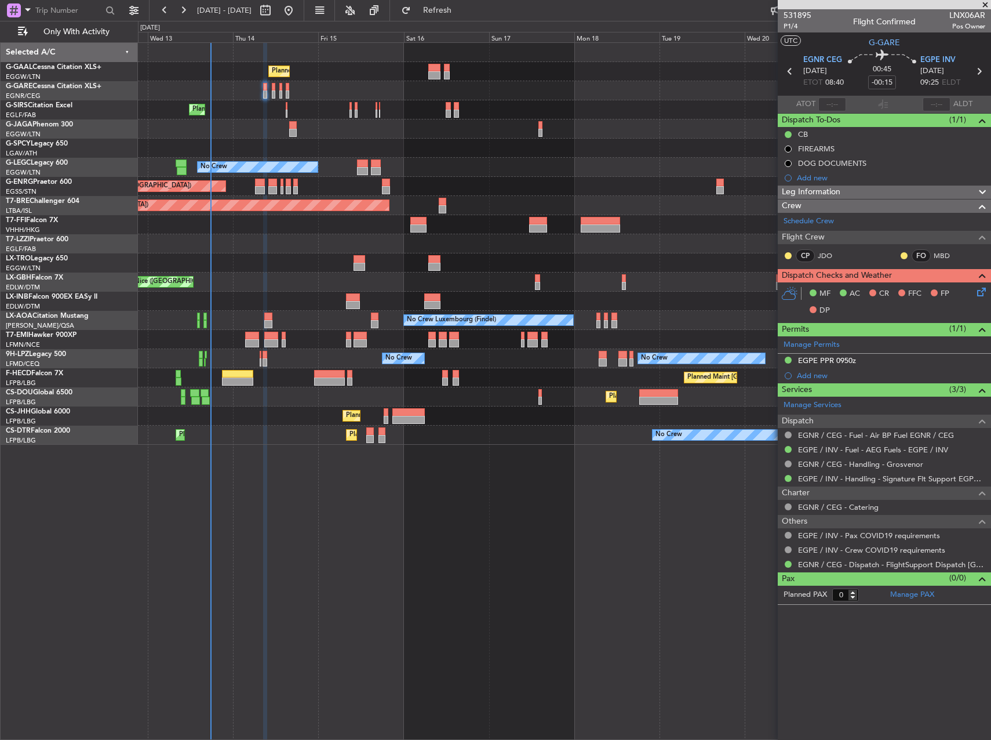
click at [379, 131] on div at bounding box center [564, 128] width 853 height 19
click at [290, 271] on div "Unplanned Maint [GEOGRAPHIC_DATA] ([GEOGRAPHIC_DATA])" at bounding box center [564, 262] width 853 height 19
click at [297, 277] on div "Planned Maint Nice ([GEOGRAPHIC_DATA])" at bounding box center [564, 281] width 853 height 19
click at [847, 190] on div "Leg Information" at bounding box center [884, 191] width 213 height 13
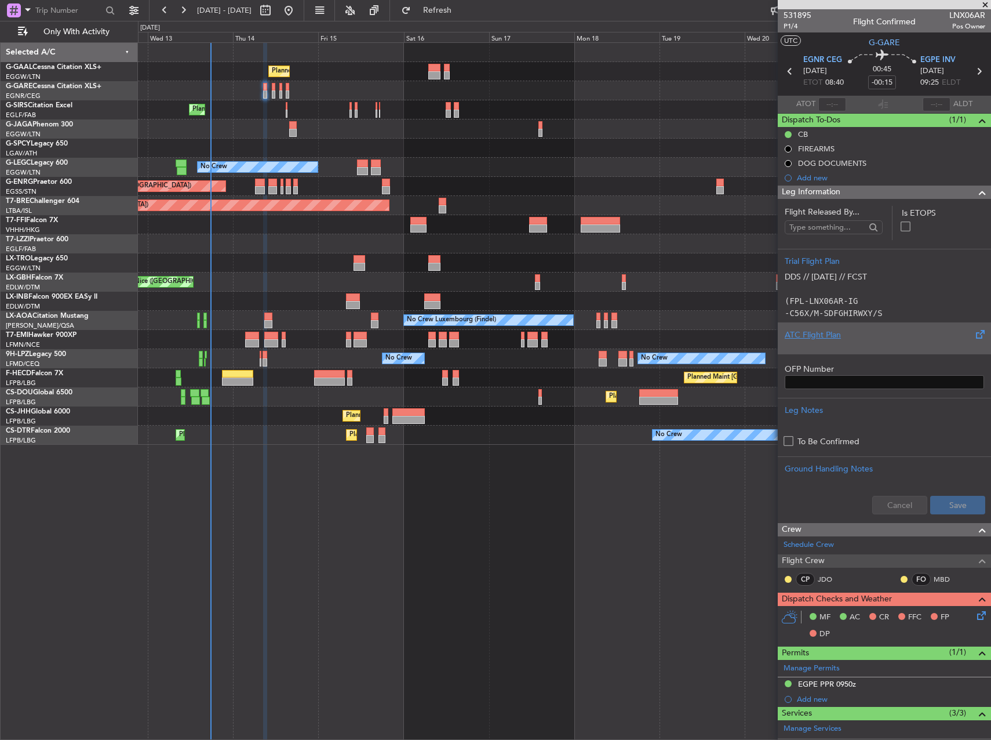
click at [876, 342] on div at bounding box center [884, 344] width 199 height 7
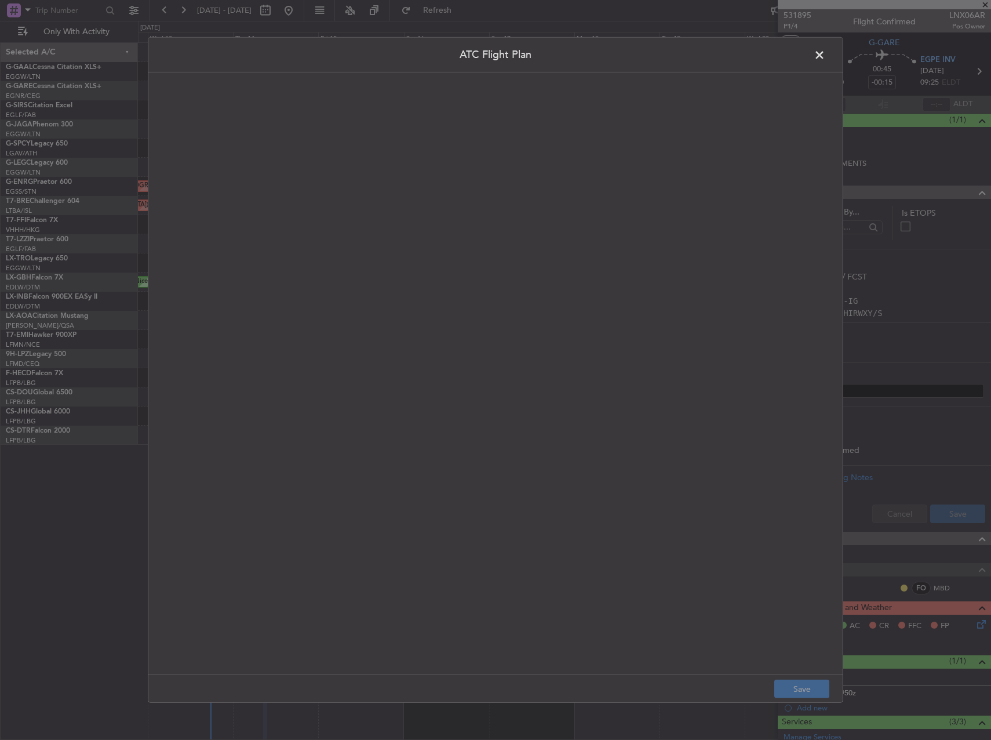
click at [417, 262] on quill-editor at bounding box center [495, 361] width 671 height 554
click at [421, 224] on div at bounding box center [496, 386] width 670 height 553
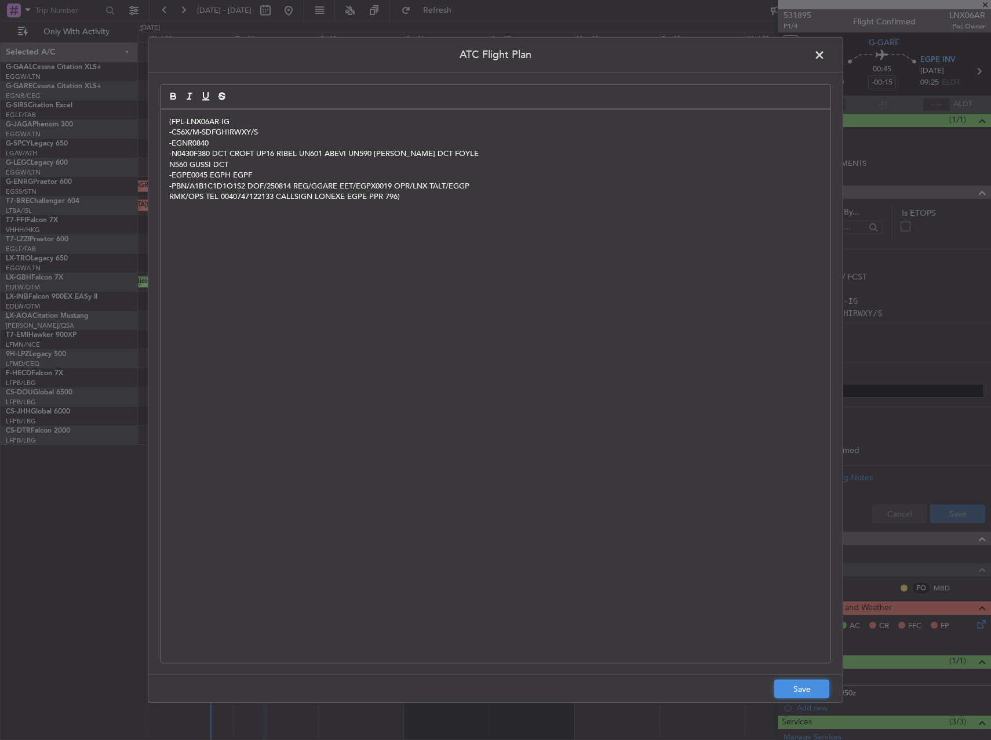
click at [816, 686] on button "Save" at bounding box center [801, 688] width 55 height 19
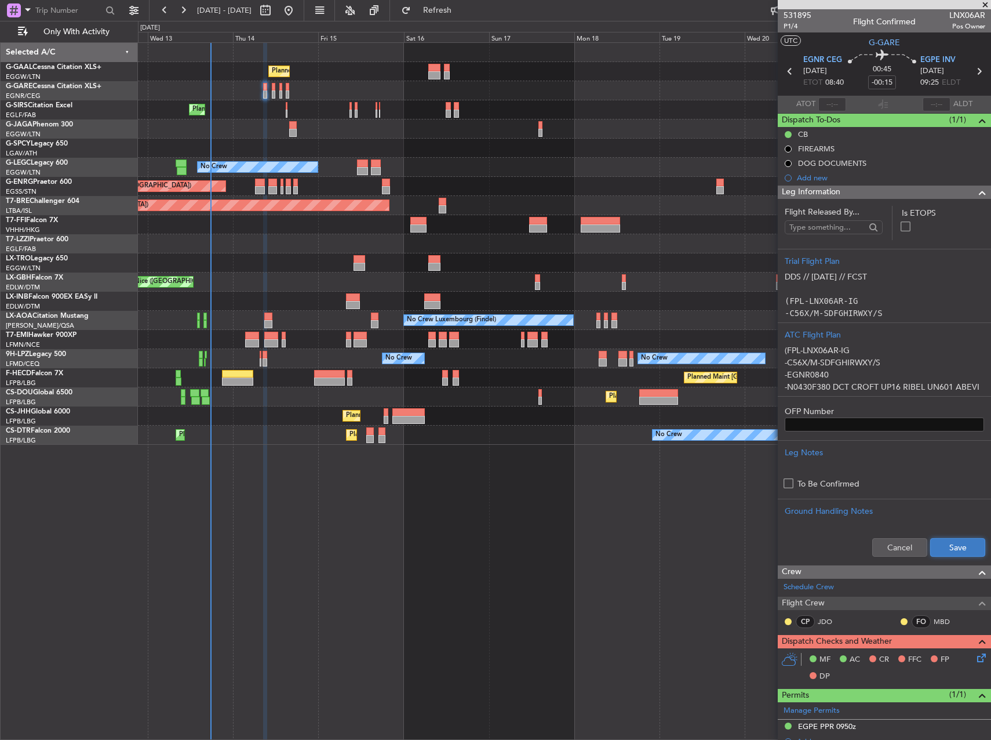
click at [954, 545] on button "Save" at bounding box center [957, 547] width 55 height 19
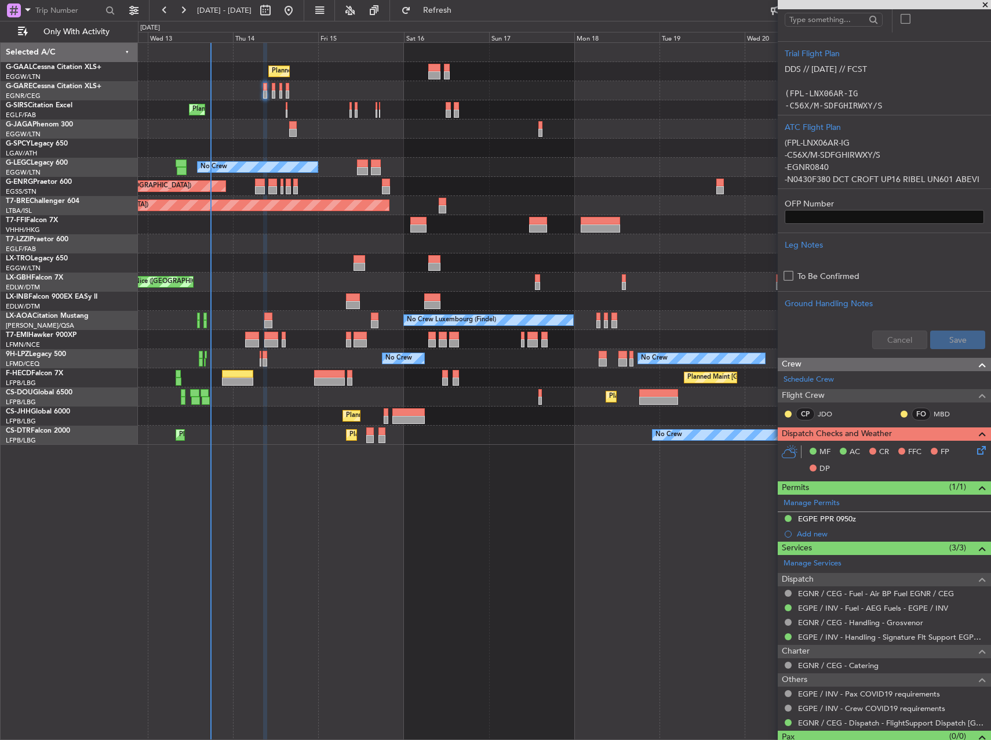
scroll to position [230, 0]
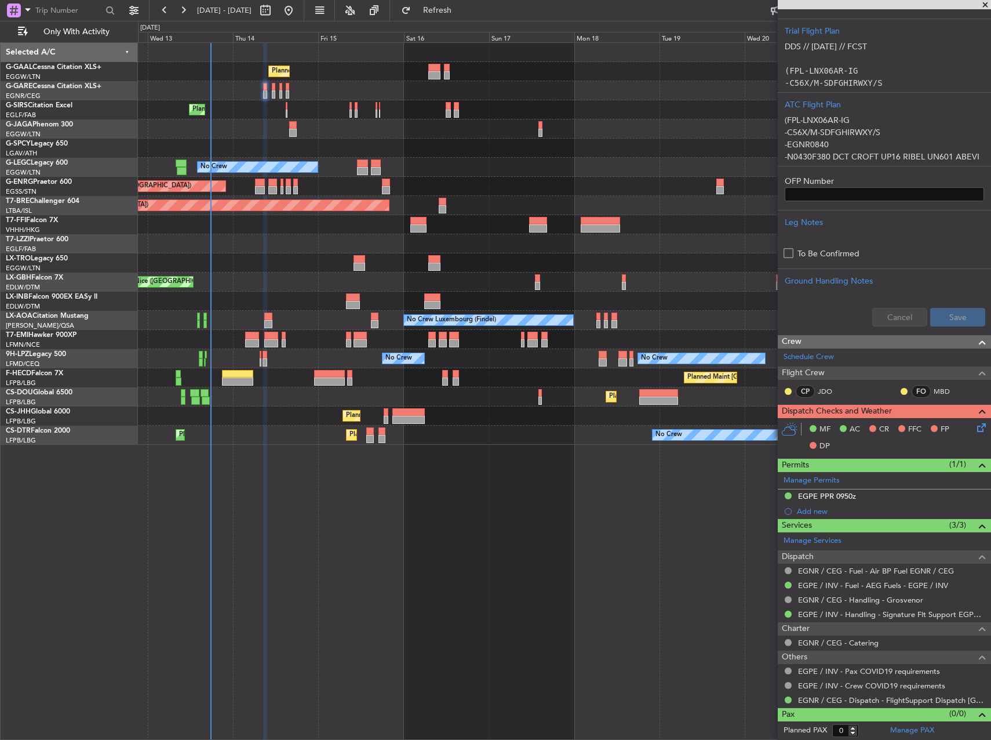
click at [975, 428] on icon at bounding box center [979, 425] width 9 height 9
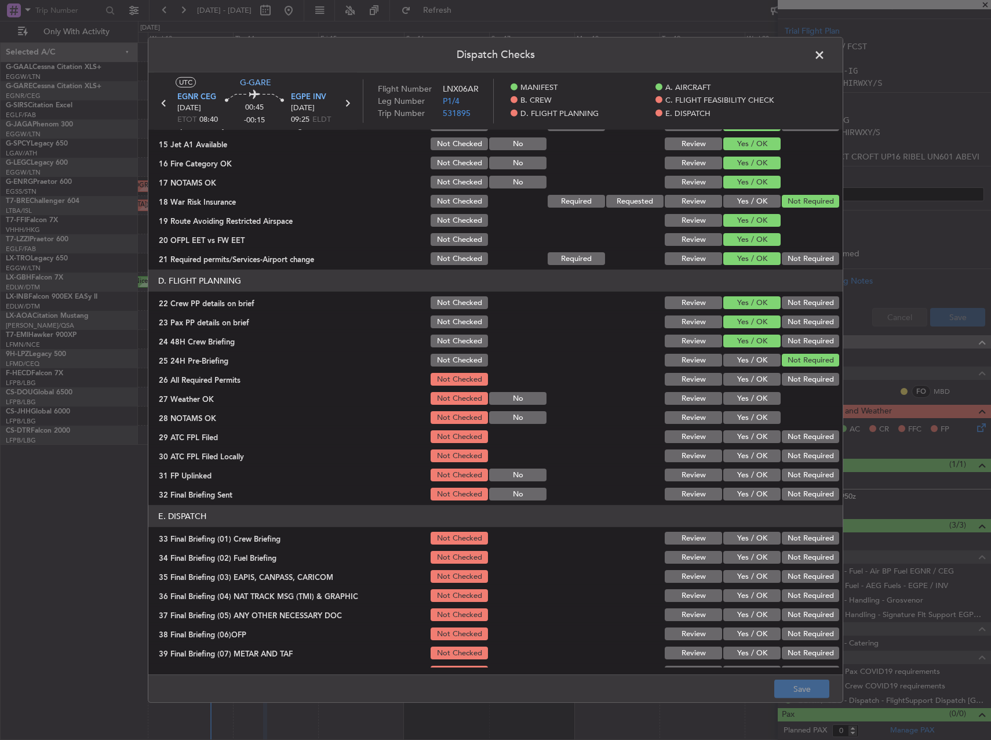
scroll to position [406, 0]
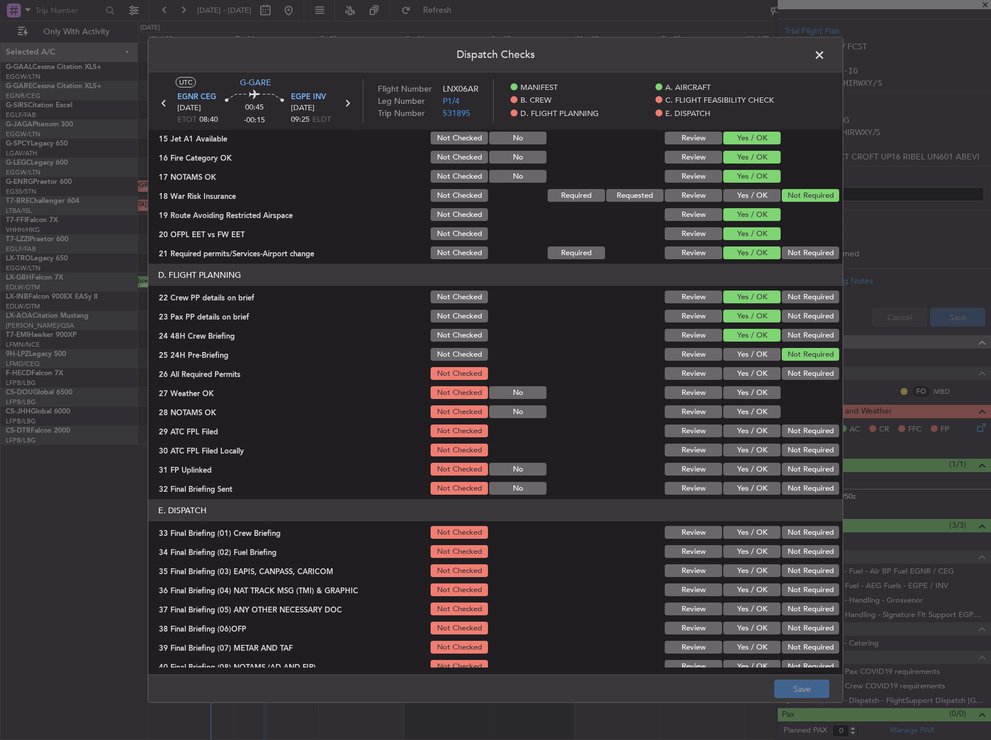
click at [743, 369] on button "Yes / OK" at bounding box center [751, 373] width 57 height 13
click at [748, 388] on button "Yes / OK" at bounding box center [751, 392] width 57 height 13
click at [748, 401] on section "D. FLIGHT PLANNING 22 Crew PP details on brief Not Checked Review Yes / OK Not …" at bounding box center [495, 380] width 694 height 232
click at [747, 413] on button "Yes / OK" at bounding box center [751, 411] width 57 height 13
click at [747, 424] on div "Yes / OK" at bounding box center [751, 431] width 59 height 16
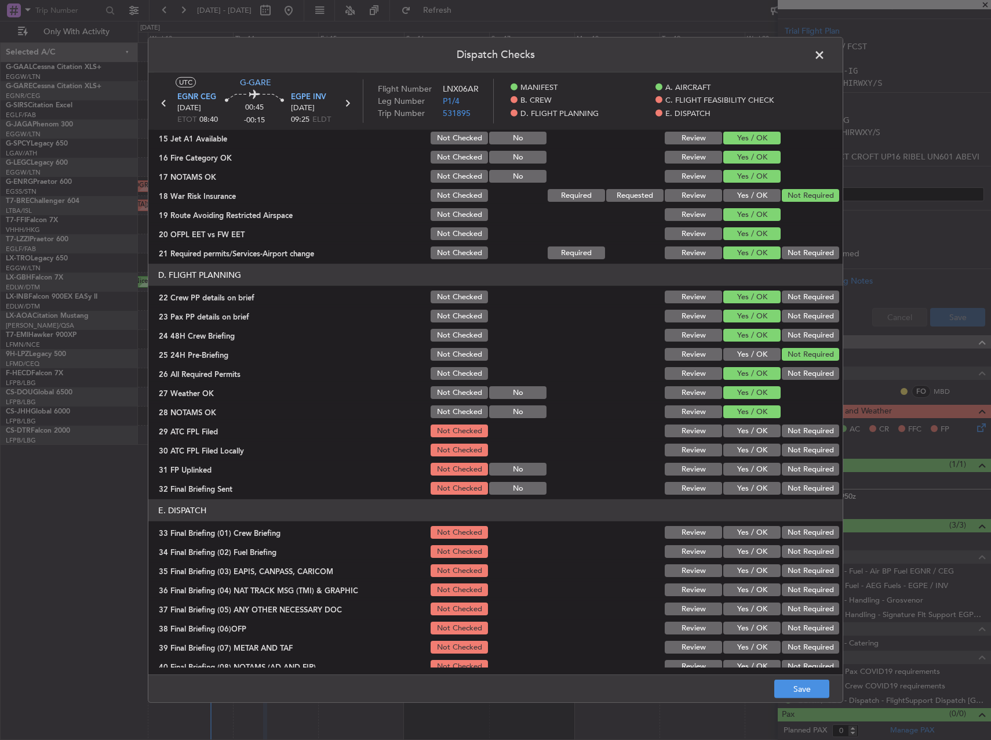
click at [746, 432] on button "Yes / OK" at bounding box center [751, 430] width 57 height 13
click at [787, 446] on button "Not Required" at bounding box center [810, 449] width 57 height 13
click at [751, 471] on button "Yes / OK" at bounding box center [751, 469] width 57 height 13
click at [796, 485] on button "Not Required" at bounding box center [810, 488] width 57 height 13
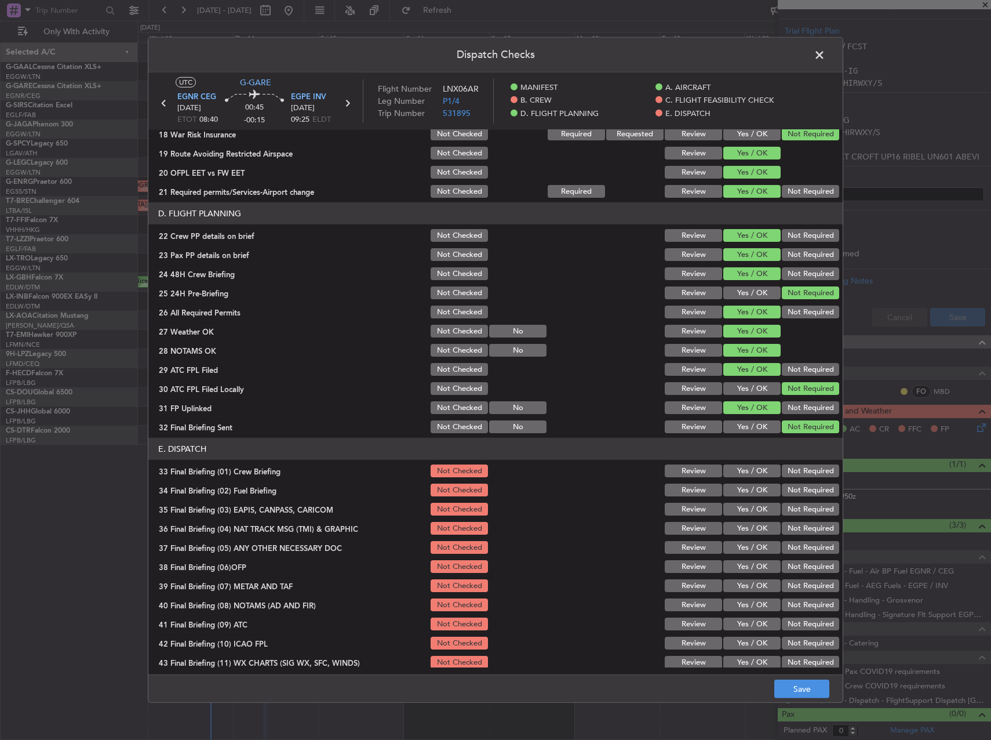
scroll to position [492, 0]
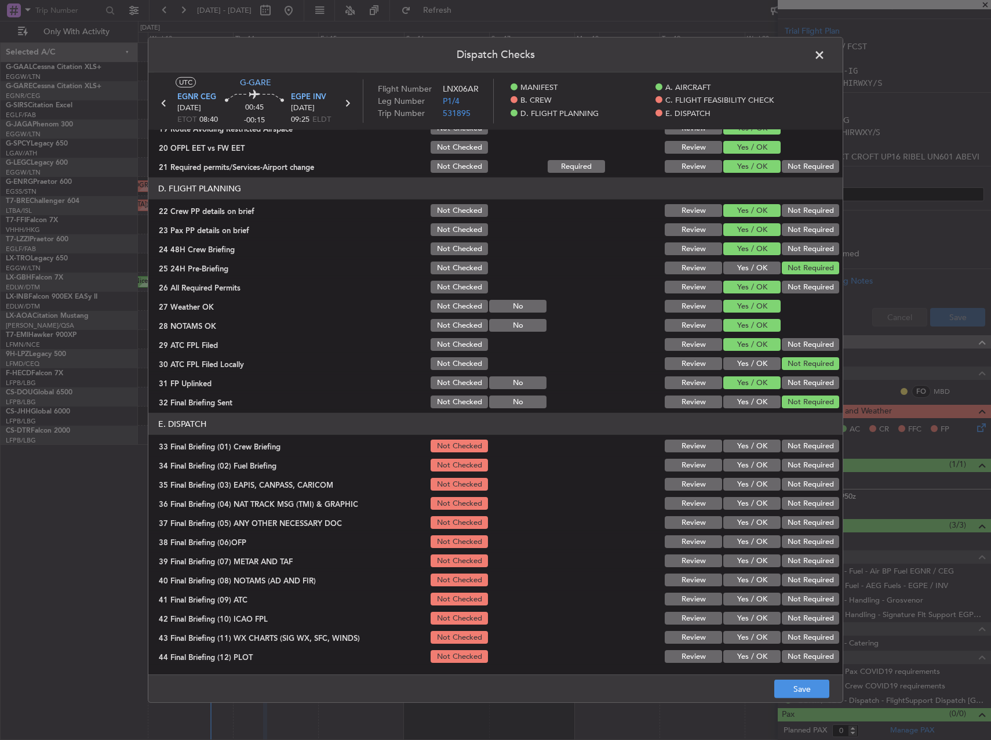
click at [759, 454] on div "Yes / OK" at bounding box center [751, 446] width 59 height 16
click at [753, 446] on button "Yes / OK" at bounding box center [751, 445] width 57 height 13
click at [759, 464] on button "Yes / OK" at bounding box center [751, 465] width 57 height 13
drag, startPoint x: 794, startPoint y: 481, endPoint x: 796, endPoint y: 488, distance: 6.6
click at [794, 482] on button "Not Required" at bounding box center [810, 484] width 57 height 13
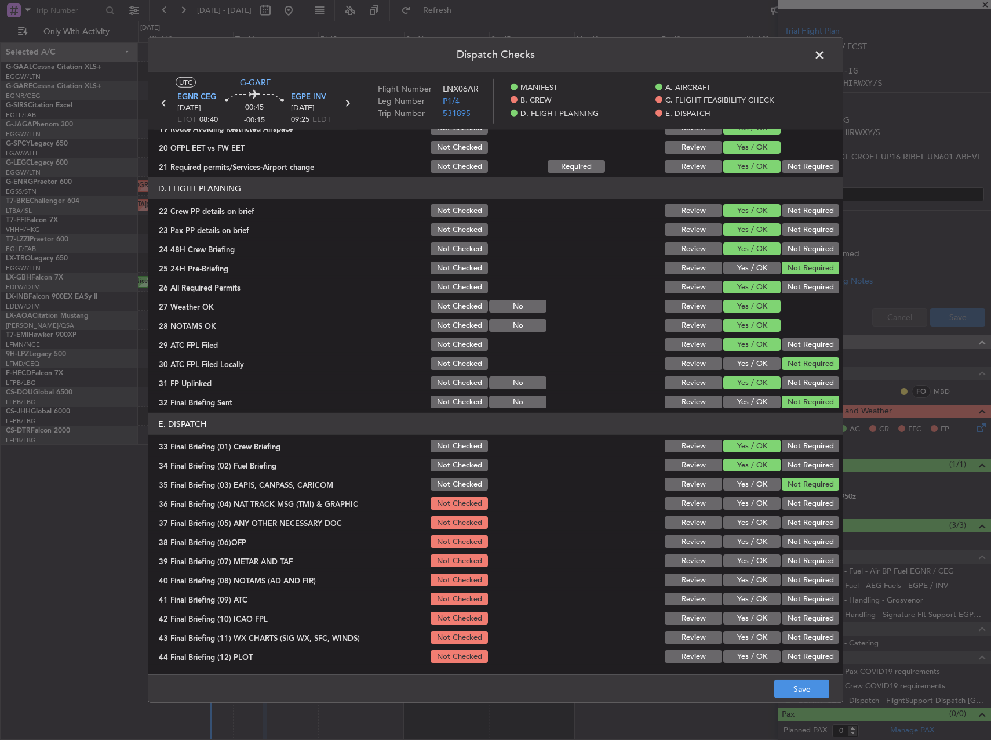
click at [799, 499] on button "Not Required" at bounding box center [810, 503] width 57 height 13
click at [805, 521] on button "Not Required" at bounding box center [810, 522] width 57 height 13
click at [766, 539] on button "Yes / OK" at bounding box center [751, 541] width 57 height 13
drag, startPoint x: 758, startPoint y: 559, endPoint x: 759, endPoint y: 565, distance: 5.9
click at [759, 559] on button "Yes / OK" at bounding box center [751, 560] width 57 height 13
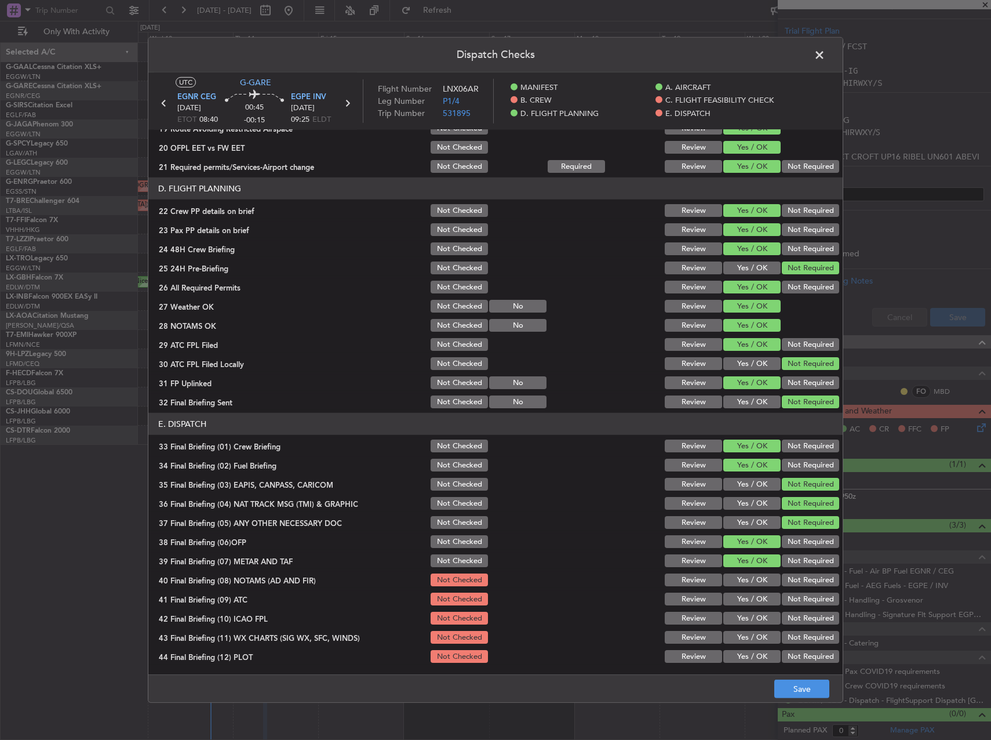
click at [759, 578] on button "Yes / OK" at bounding box center [751, 579] width 57 height 13
drag, startPoint x: 760, startPoint y: 594, endPoint x: 792, endPoint y: 602, distance: 33.3
click at [761, 594] on button "Yes / OK" at bounding box center [751, 598] width 57 height 13
click at [804, 615] on button "Not Required" at bounding box center [810, 618] width 57 height 13
click at [753, 631] on button "Yes / OK" at bounding box center [751, 637] width 57 height 13
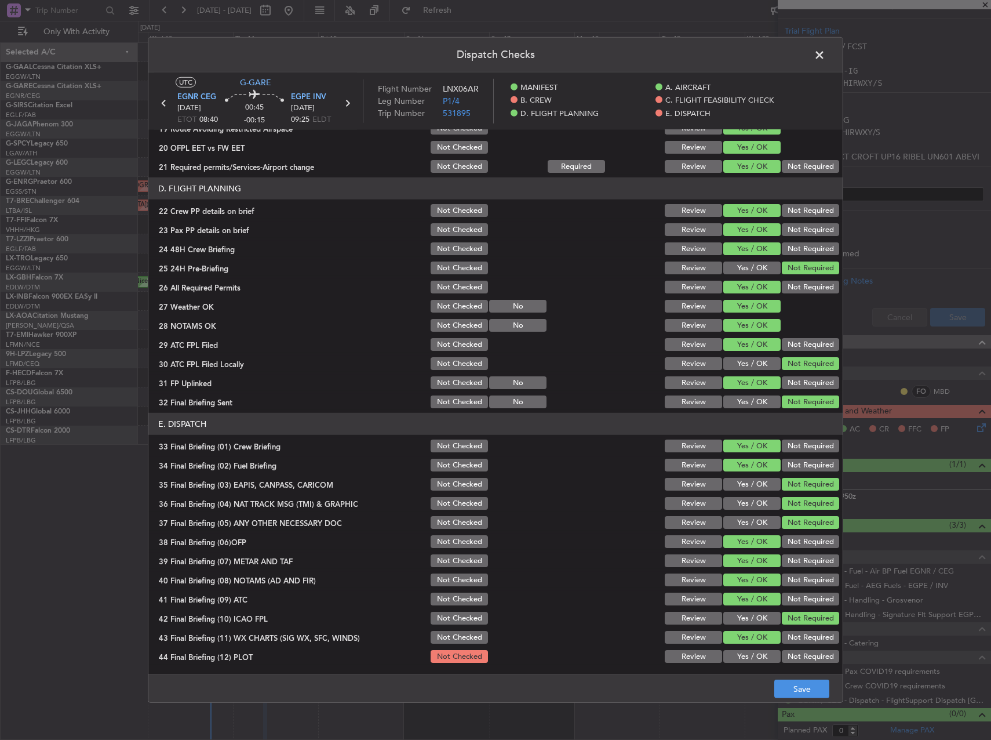
click at [753, 646] on section "E. DISPATCH 33 Final Briefing (01) Crew Briefing Not Checked Review Yes / OK No…" at bounding box center [495, 539] width 694 height 252
drag, startPoint x: 754, startPoint y: 652, endPoint x: 780, endPoint y: 683, distance: 40.7
click at [755, 656] on button "Yes / OK" at bounding box center [751, 656] width 57 height 13
click at [784, 686] on button "Save" at bounding box center [801, 688] width 55 height 19
click at [825, 51] on span at bounding box center [825, 57] width 0 height 23
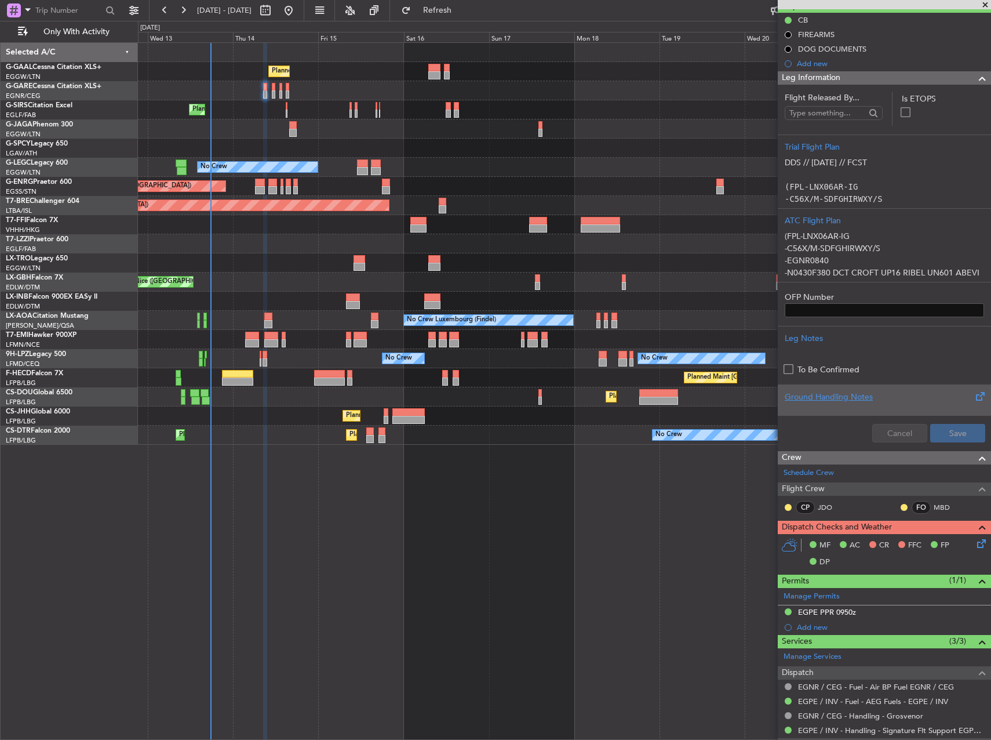
scroll to position [230, 0]
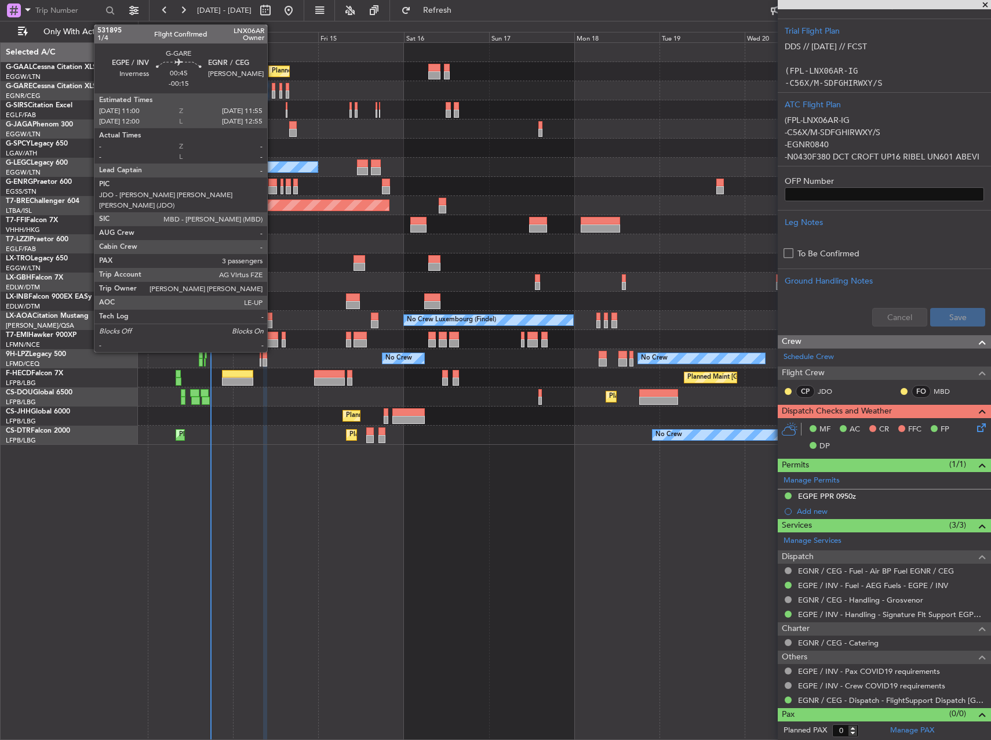
click at [272, 91] on div at bounding box center [273, 94] width 3 height 8
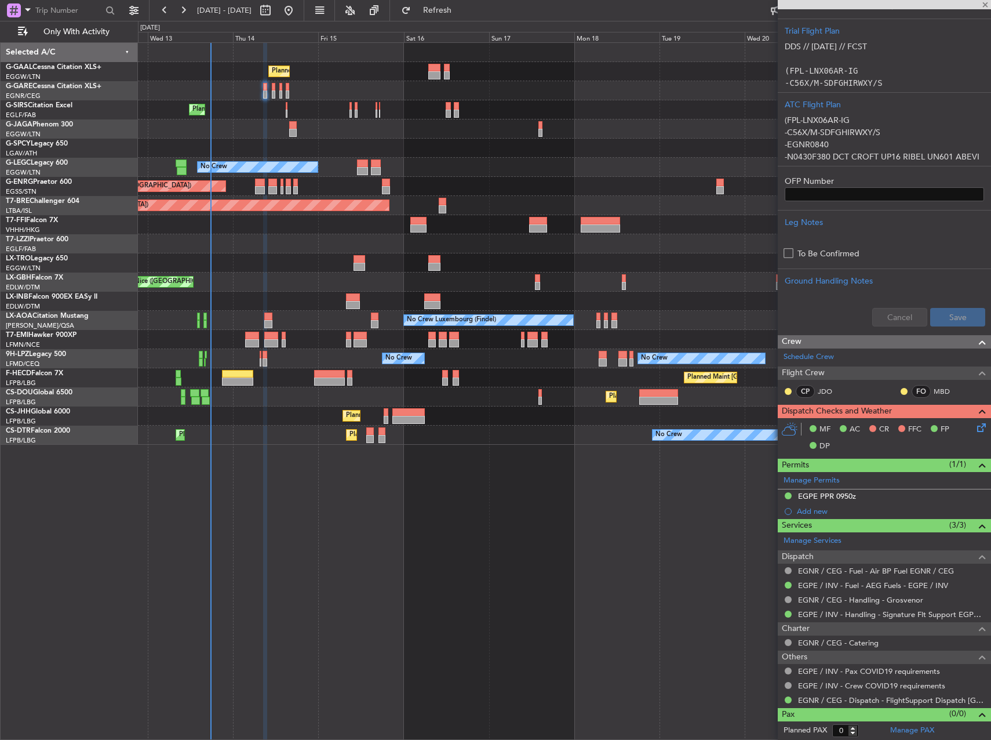
type input "3"
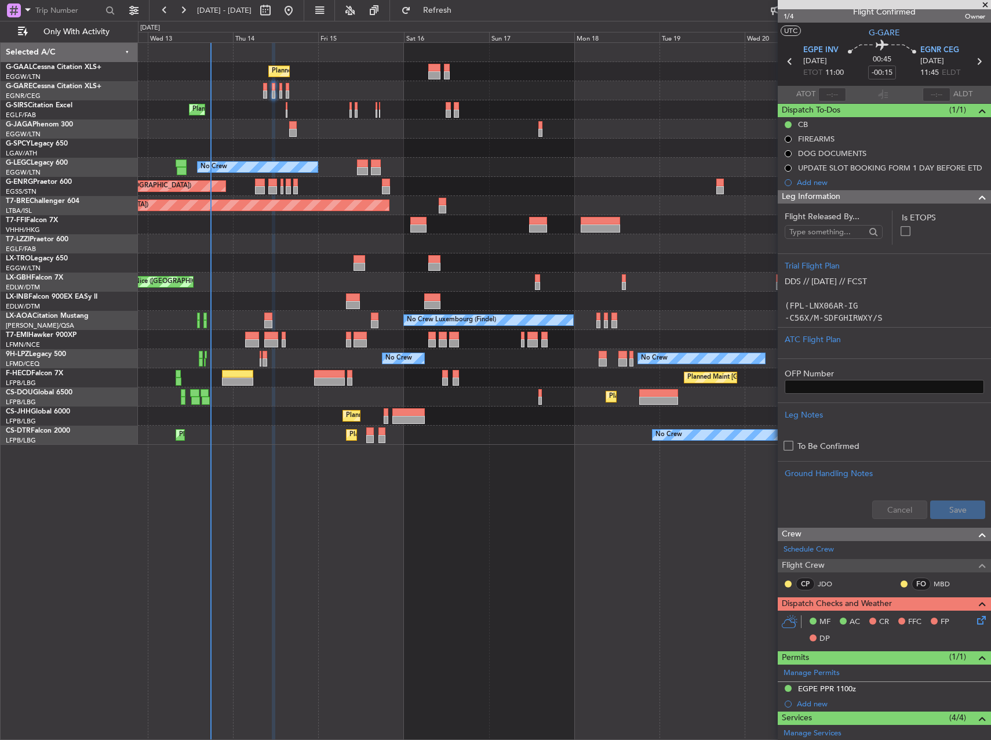
scroll to position [0, 0]
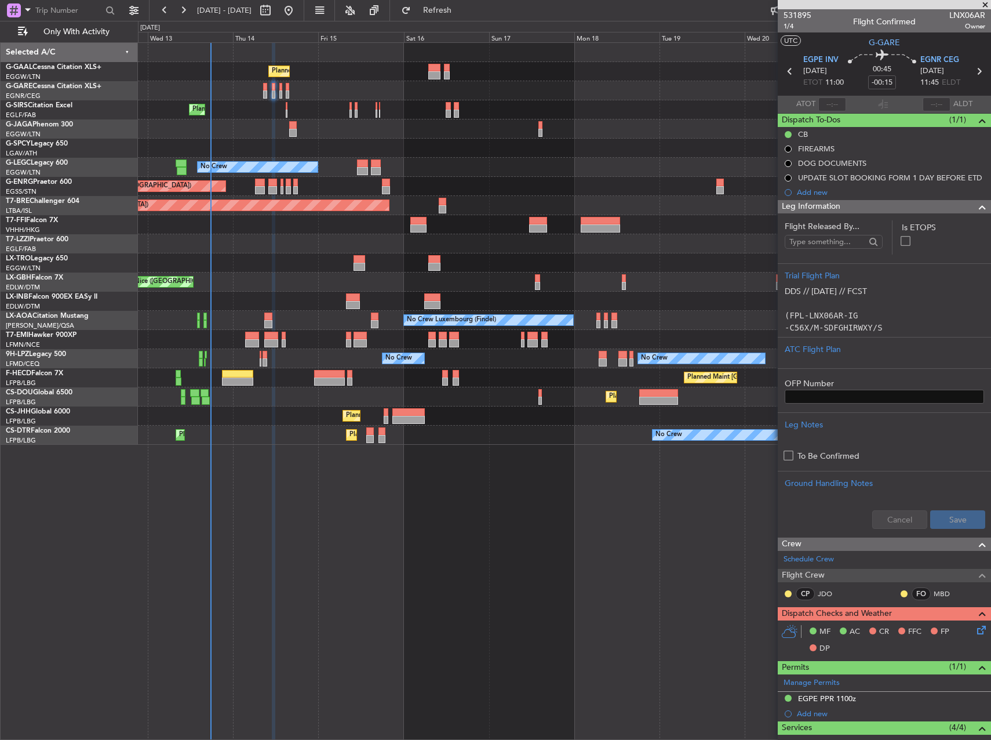
drag, startPoint x: 835, startPoint y: 696, endPoint x: 839, endPoint y: 682, distance: 14.9
click at [835, 696] on div "EGPE PPR 1100z" at bounding box center [827, 698] width 58 height 10
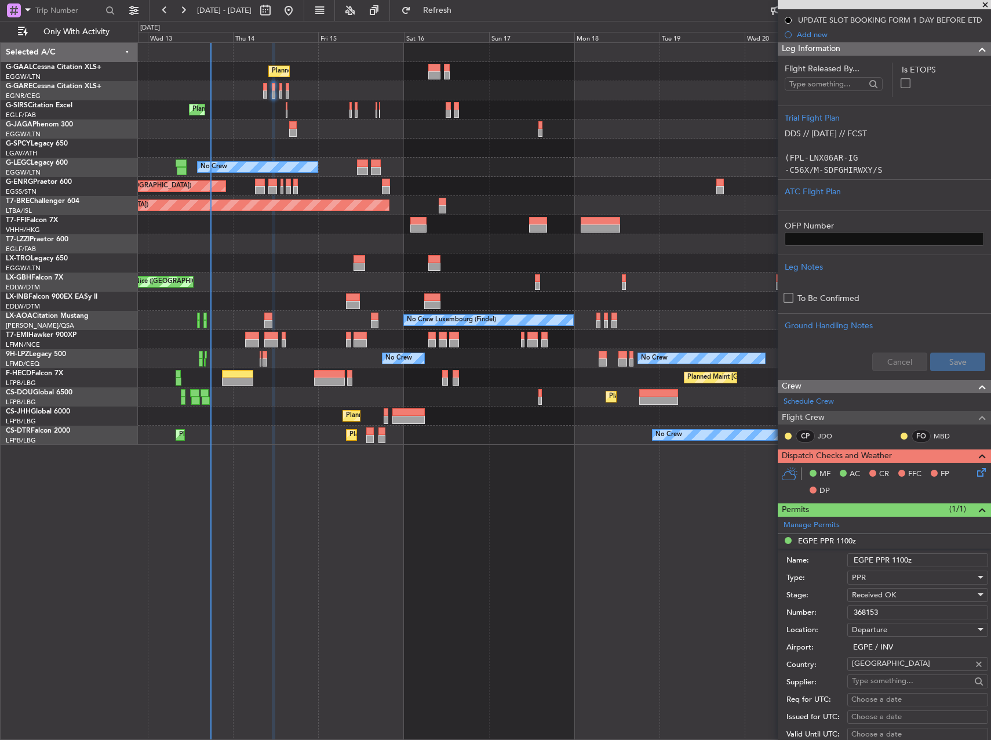
scroll to position [174, 0]
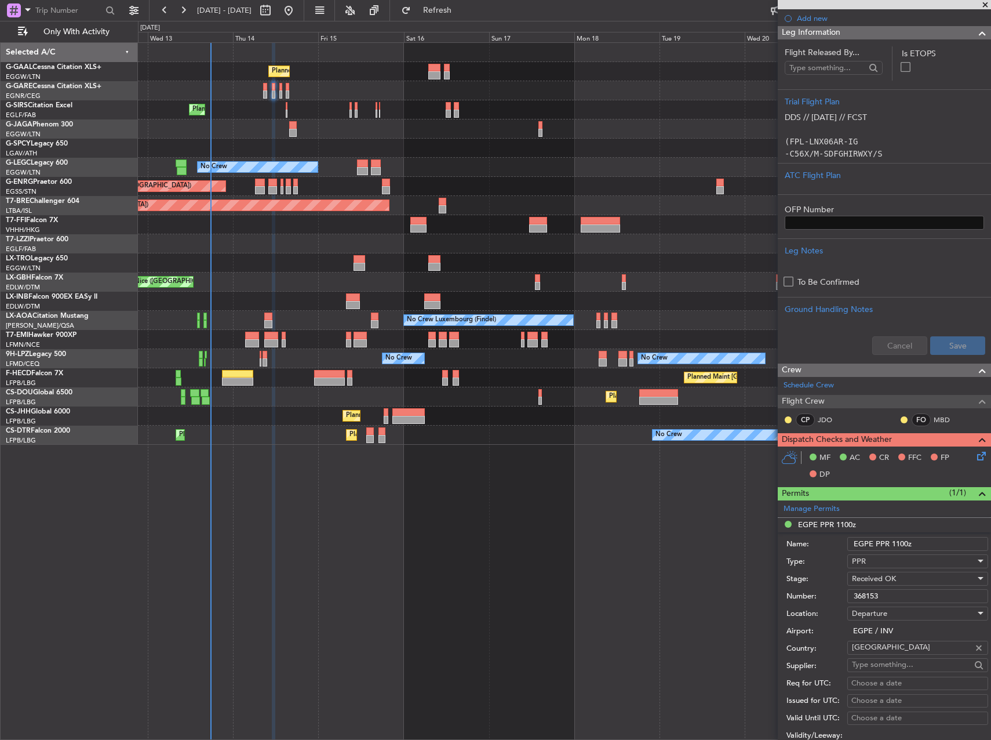
click at [888, 592] on input "368153" at bounding box center [917, 596] width 141 height 14
paste input "796"
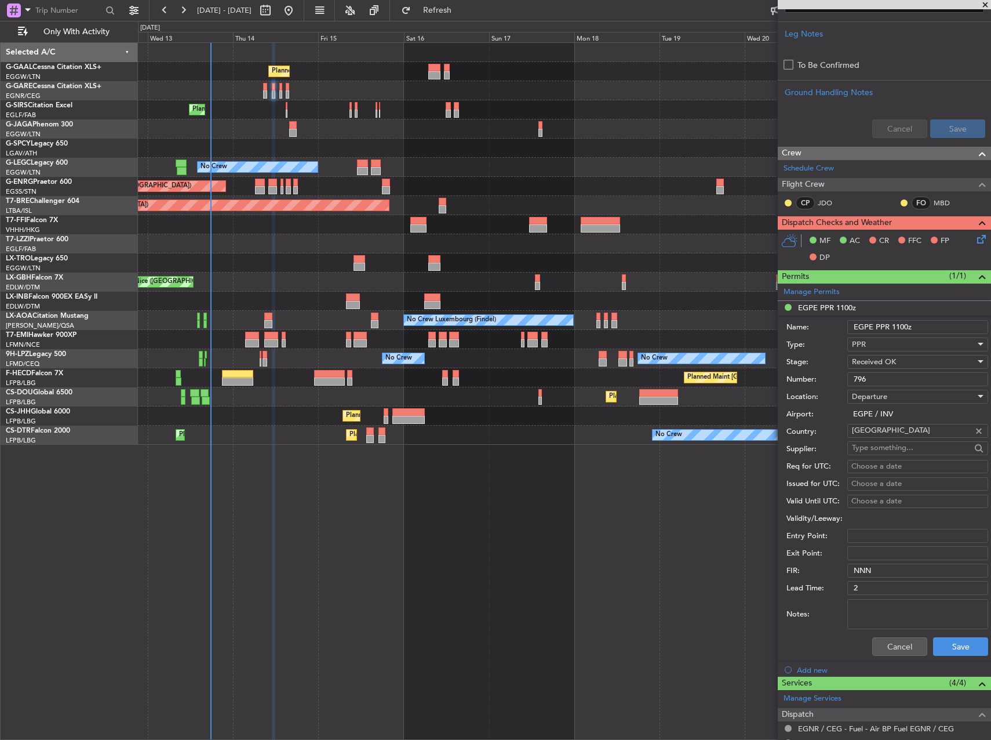
scroll to position [406, 0]
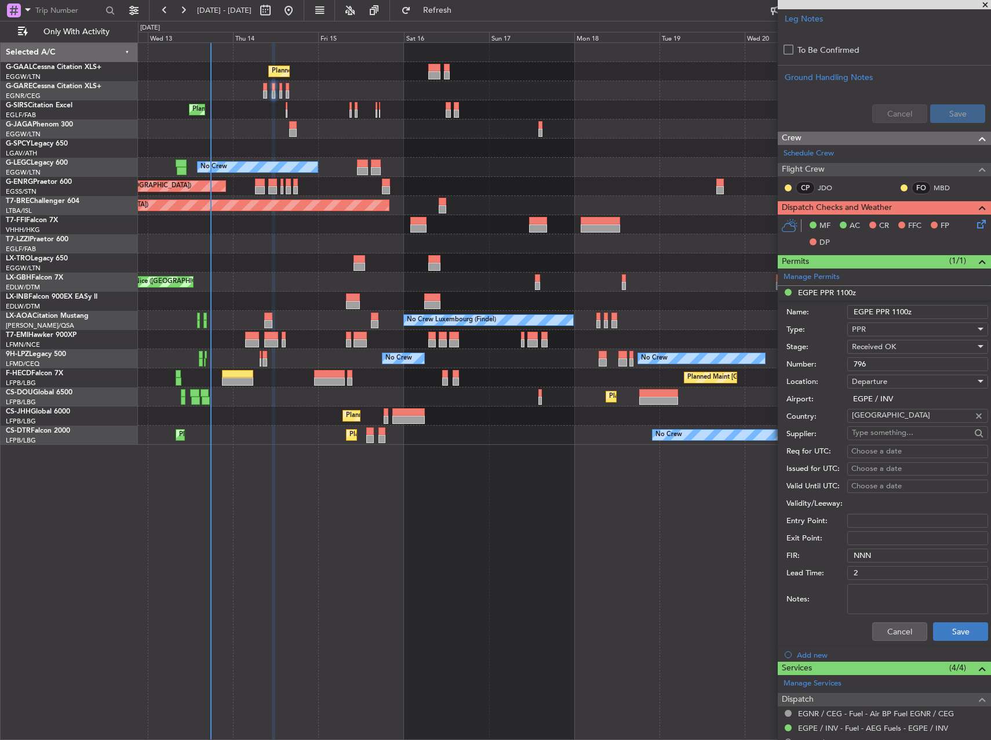
type input "796"
click at [951, 626] on button "Save" at bounding box center [960, 631] width 55 height 19
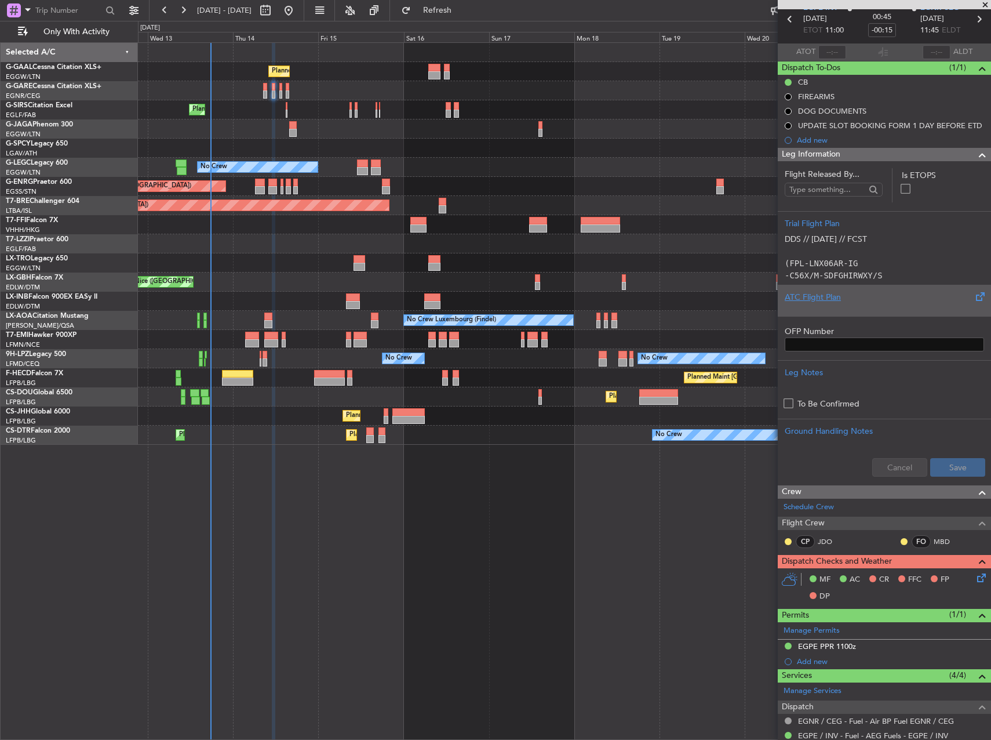
scroll to position [20, 0]
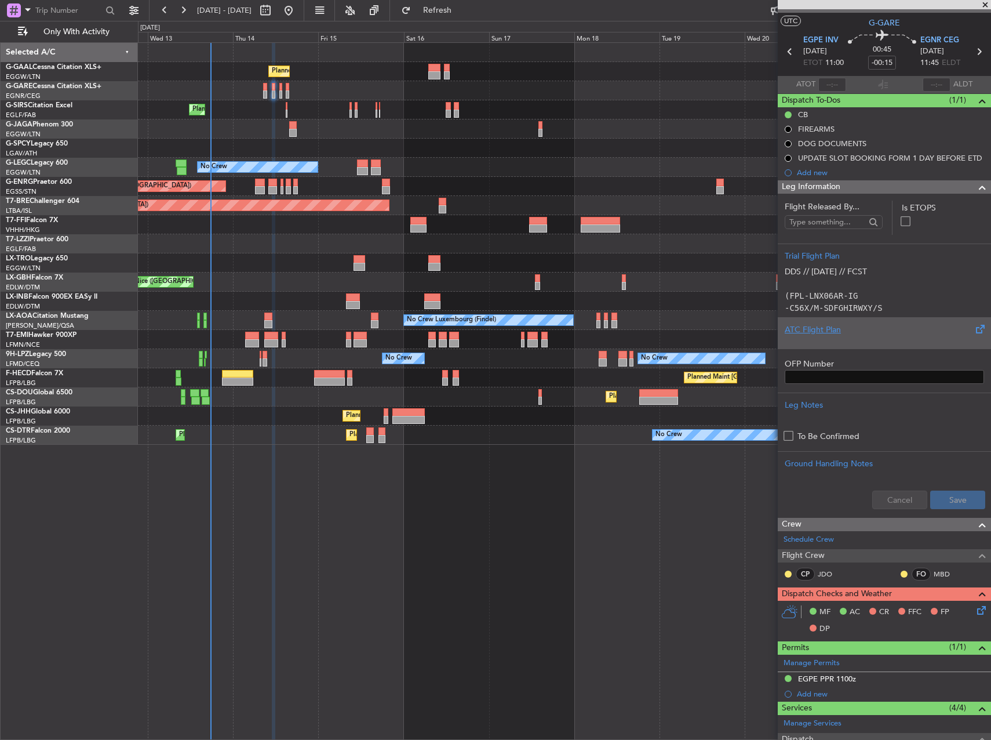
click at [893, 328] on div "ATC Flight Plan" at bounding box center [884, 329] width 199 height 12
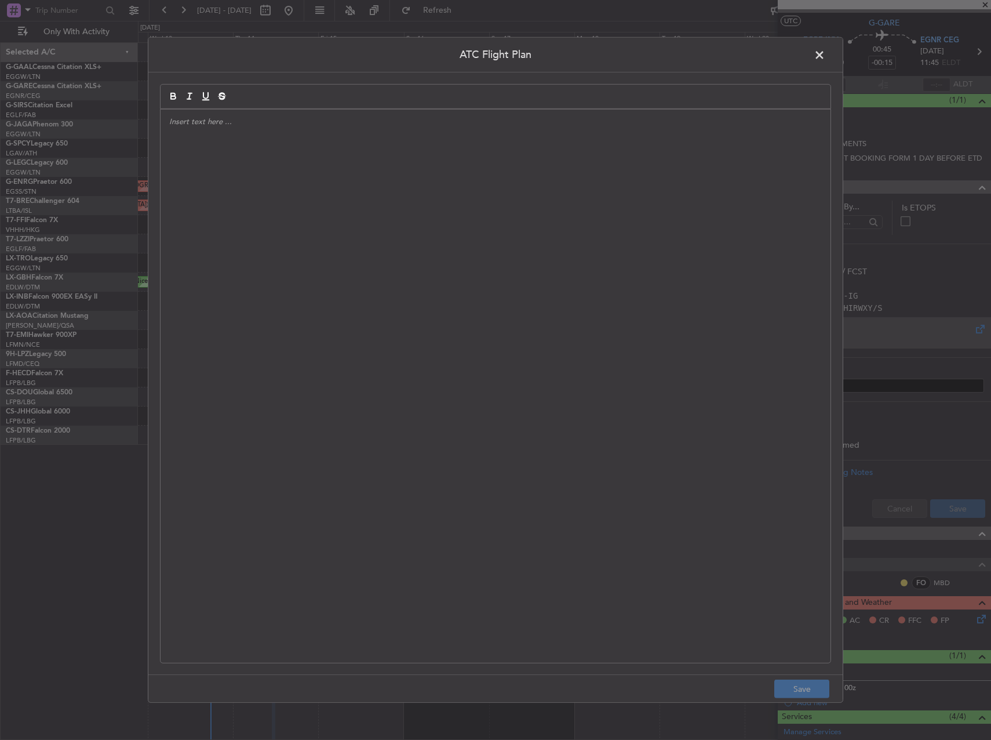
click at [330, 258] on div at bounding box center [496, 386] width 670 height 553
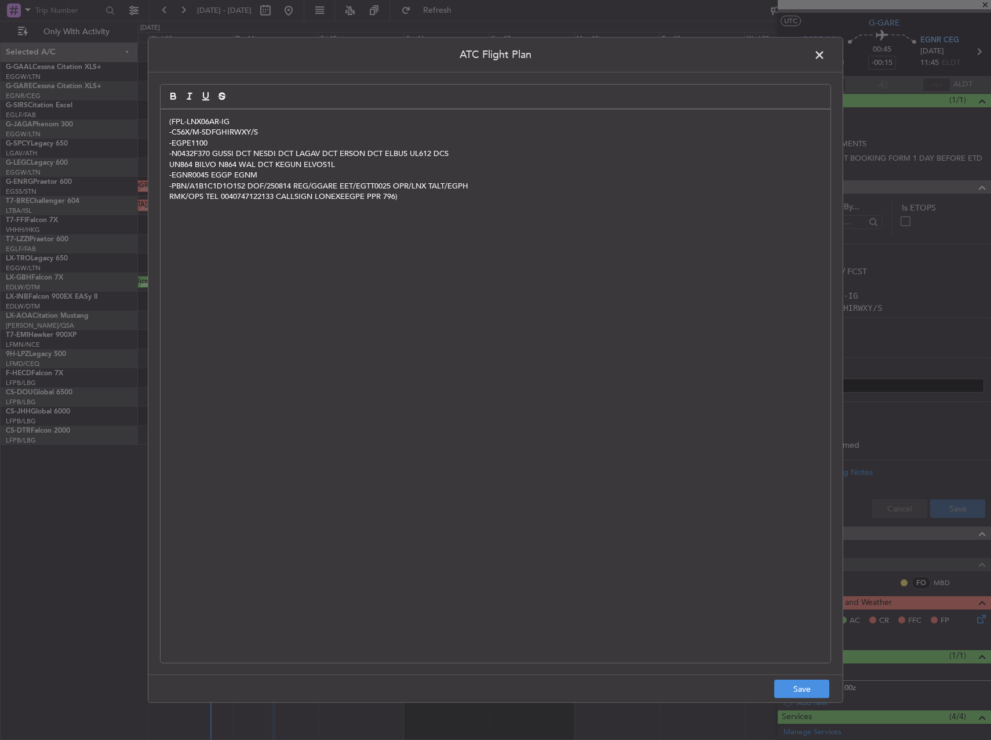
scroll to position [0, 0]
click at [806, 692] on button "Save" at bounding box center [801, 688] width 55 height 19
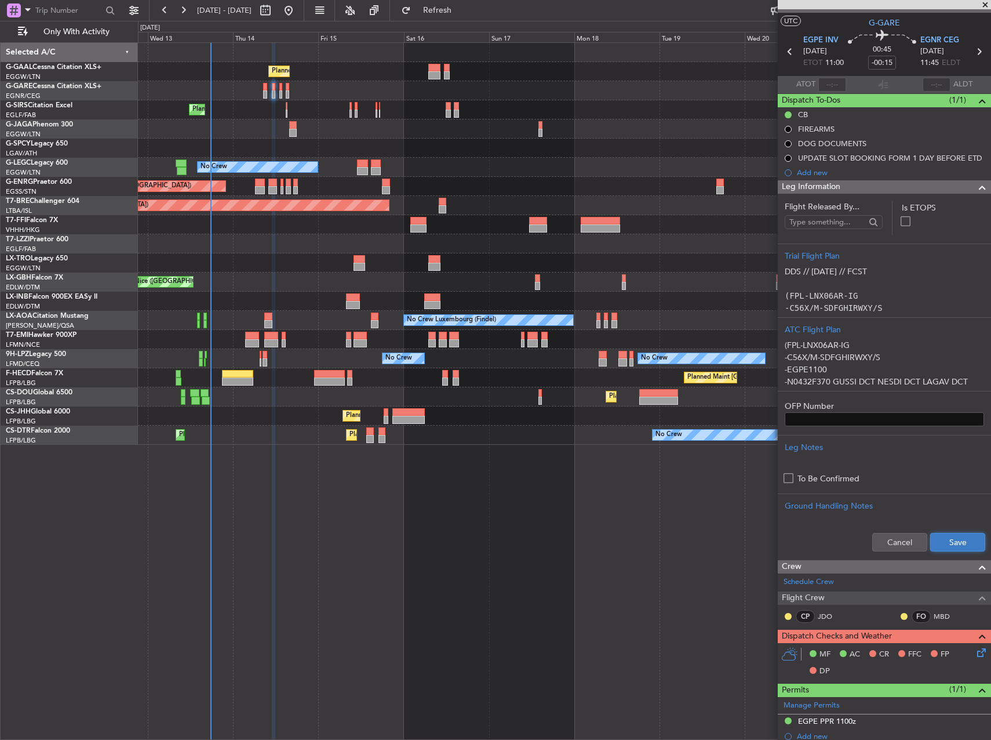
click at [951, 539] on button "Save" at bounding box center [957, 542] width 55 height 19
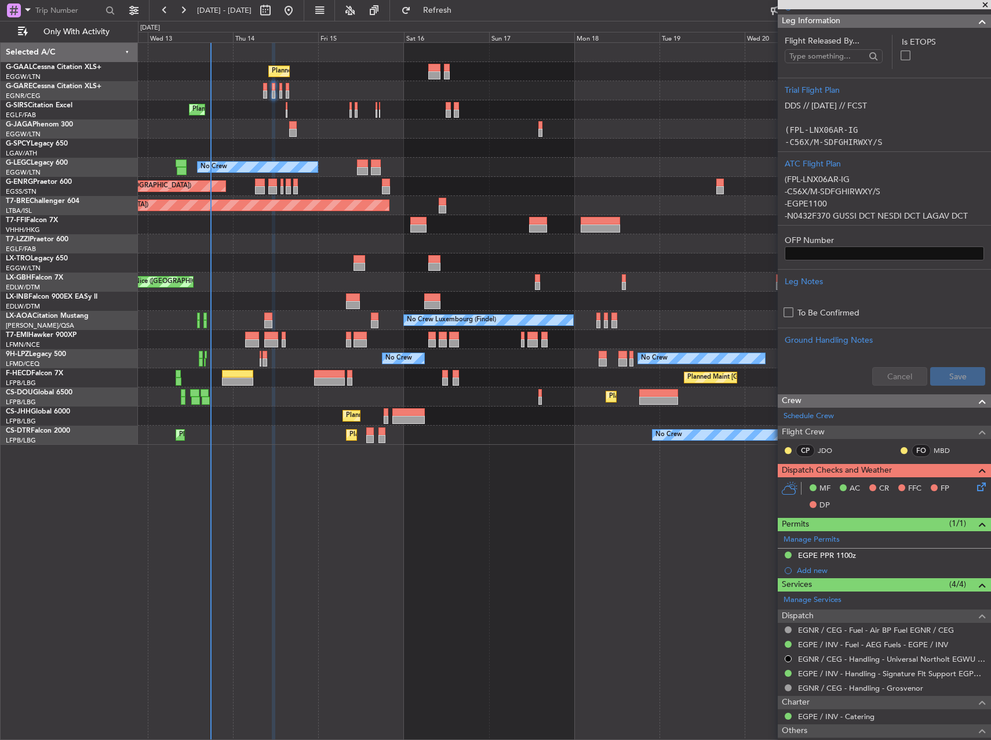
scroll to position [194, 0]
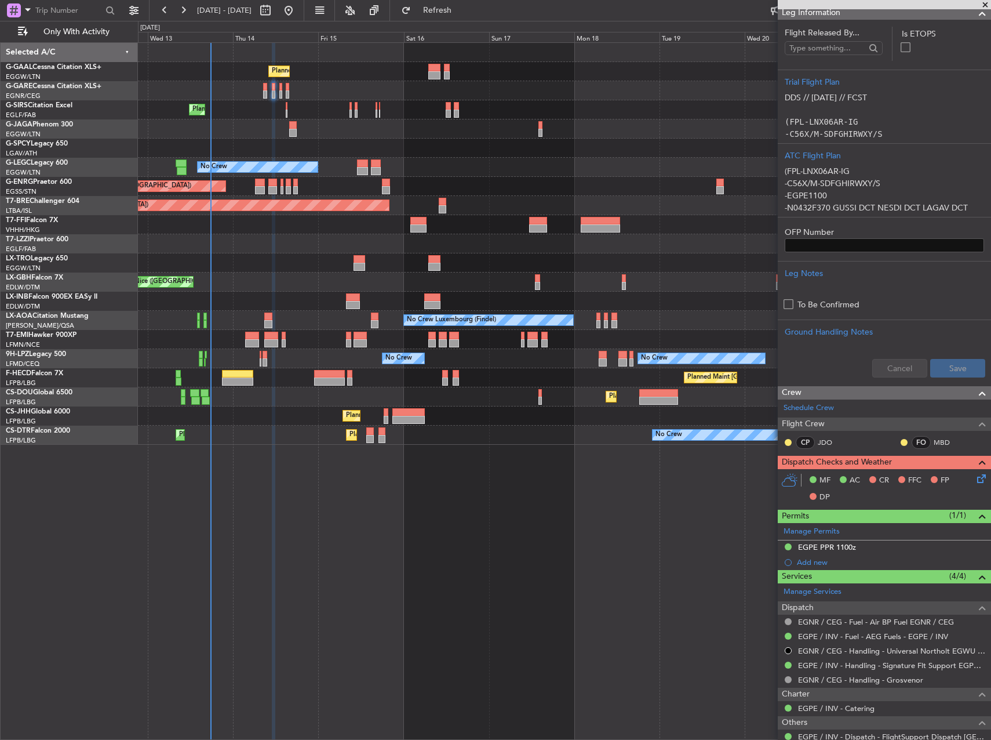
click at [975, 477] on icon at bounding box center [979, 476] width 9 height 9
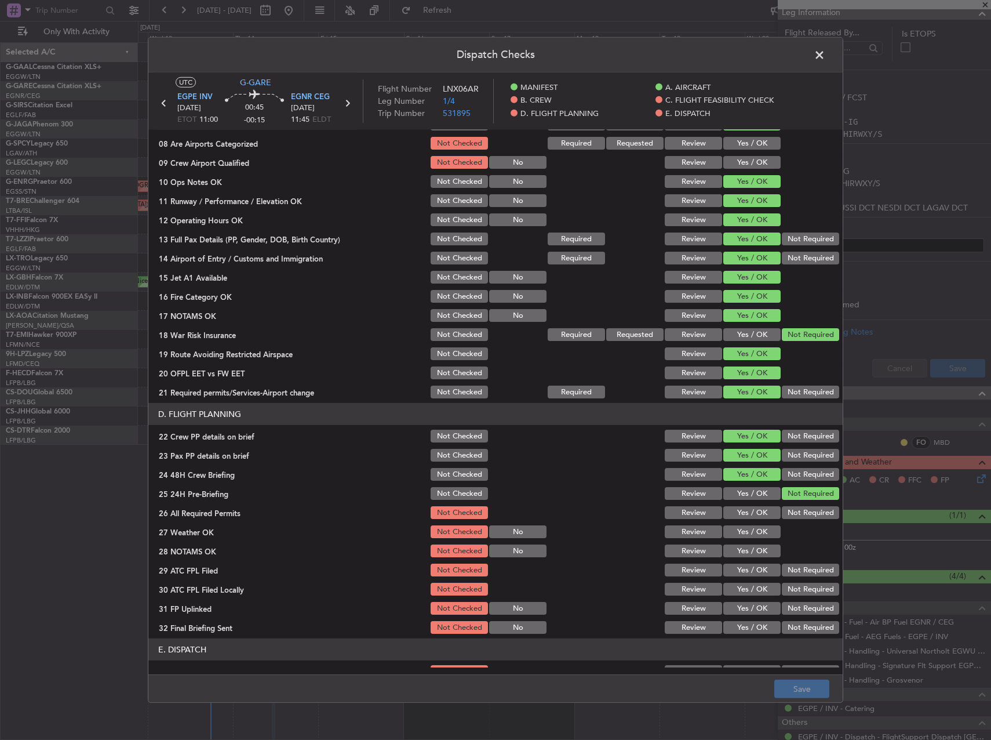
scroll to position [348, 0]
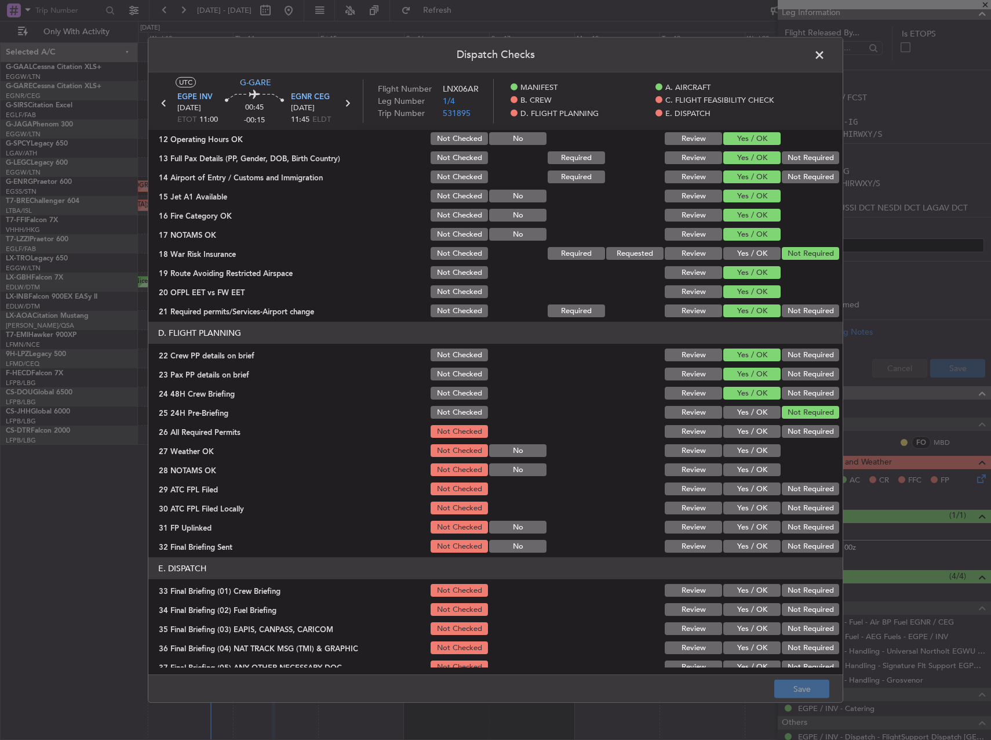
click at [751, 434] on button "Yes / OK" at bounding box center [751, 431] width 57 height 13
click at [751, 453] on button "Yes / OK" at bounding box center [751, 450] width 57 height 13
click at [755, 476] on div "Yes / OK" at bounding box center [751, 469] width 59 height 16
click at [740, 468] on button "Yes / OK" at bounding box center [751, 469] width 57 height 13
click at [743, 485] on button "Yes / OK" at bounding box center [751, 488] width 57 height 13
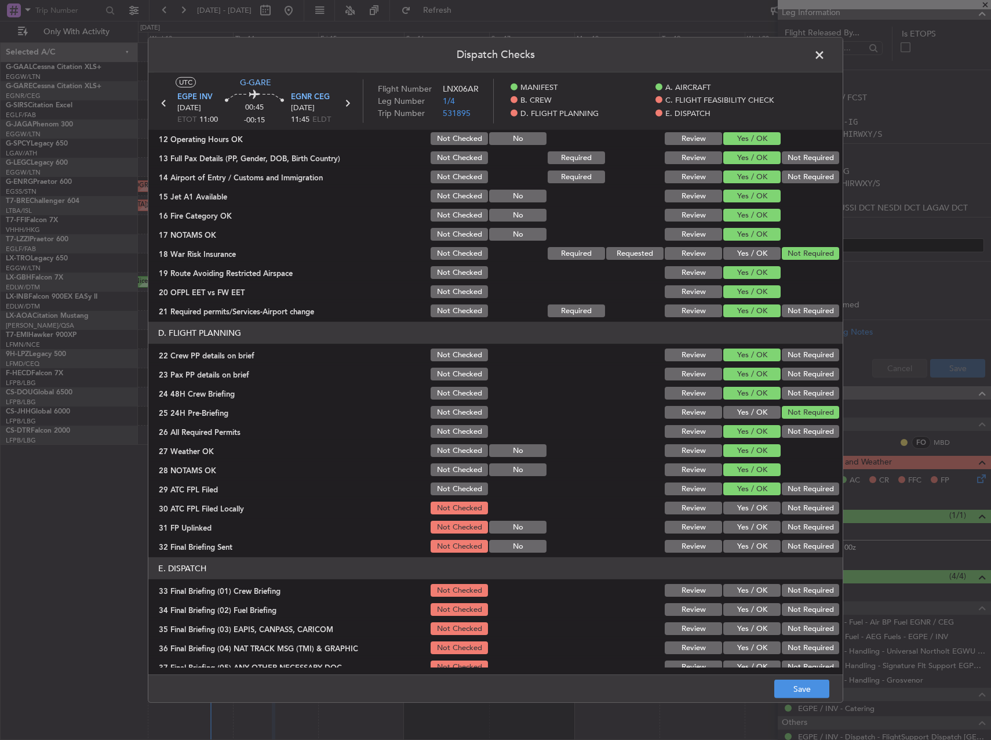
click at [782, 511] on button "Not Required" at bounding box center [810, 507] width 57 height 13
click at [756, 519] on div "Yes / OK" at bounding box center [751, 527] width 59 height 16
click at [758, 527] on button "Yes / OK" at bounding box center [751, 527] width 57 height 13
click at [786, 543] on button "Not Required" at bounding box center [810, 546] width 57 height 13
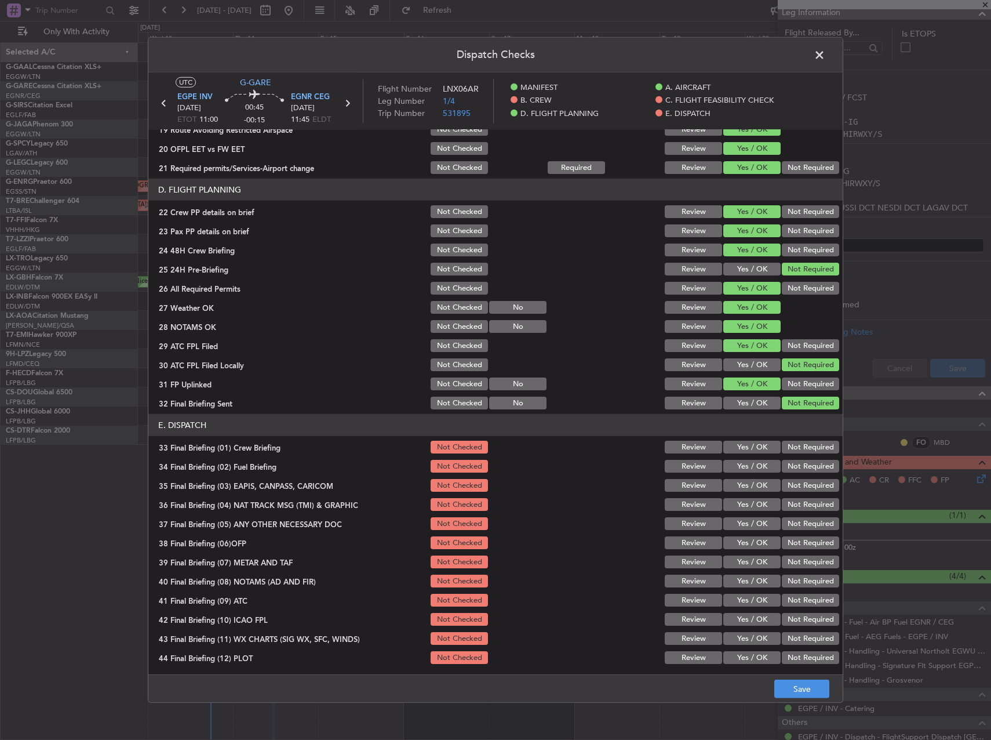
scroll to position [492, 0]
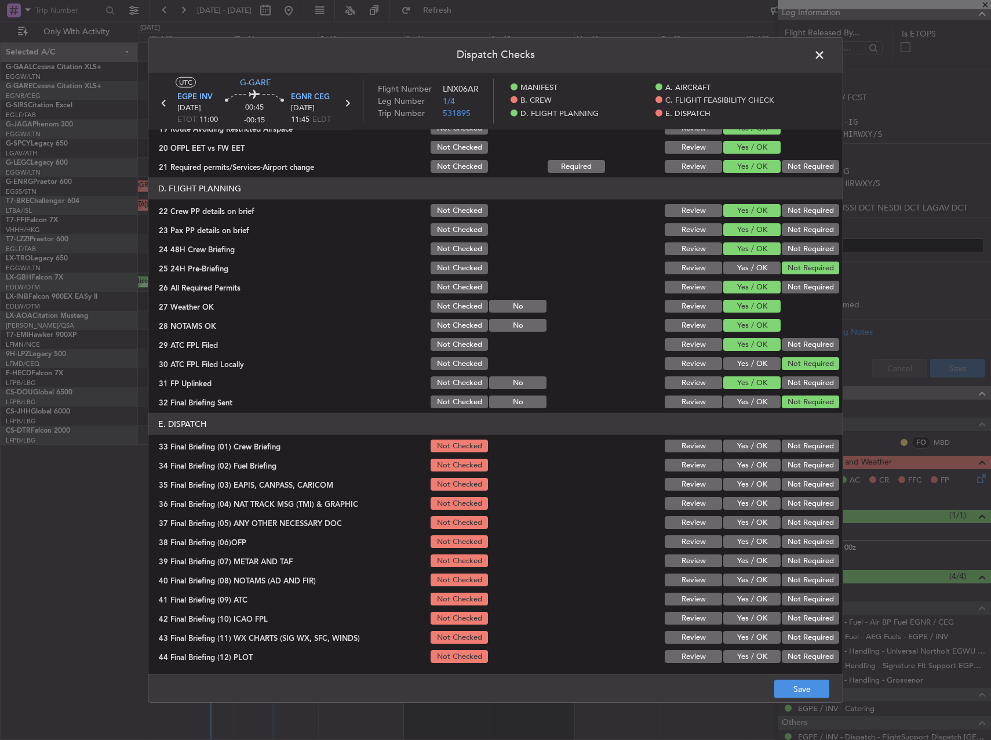
click at [739, 450] on button "Yes / OK" at bounding box center [751, 445] width 57 height 13
click at [740, 466] on button "Yes / OK" at bounding box center [751, 465] width 57 height 13
click at [812, 487] on button "Not Required" at bounding box center [810, 484] width 57 height 13
drag, startPoint x: 807, startPoint y: 503, endPoint x: 797, endPoint y: 520, distance: 20.0
click at [806, 503] on button "Not Required" at bounding box center [810, 503] width 57 height 13
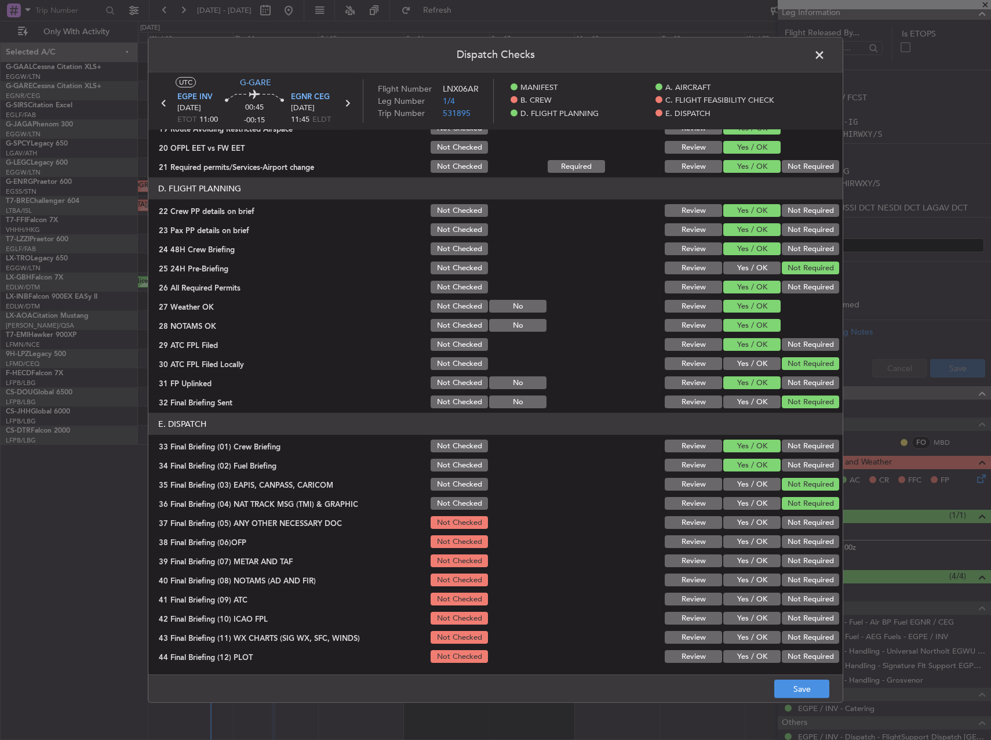
click at [797, 521] on button "Not Required" at bounding box center [810, 522] width 57 height 13
click at [761, 543] on button "Yes / OK" at bounding box center [751, 541] width 57 height 13
click at [756, 555] on button "Yes / OK" at bounding box center [751, 560] width 57 height 13
click at [756, 571] on section "E. DISPATCH 33 Final Briefing (01) Crew Briefing Not Checked Review Yes / OK No…" at bounding box center [495, 539] width 694 height 252
click at [757, 577] on button "Yes / OK" at bounding box center [751, 579] width 57 height 13
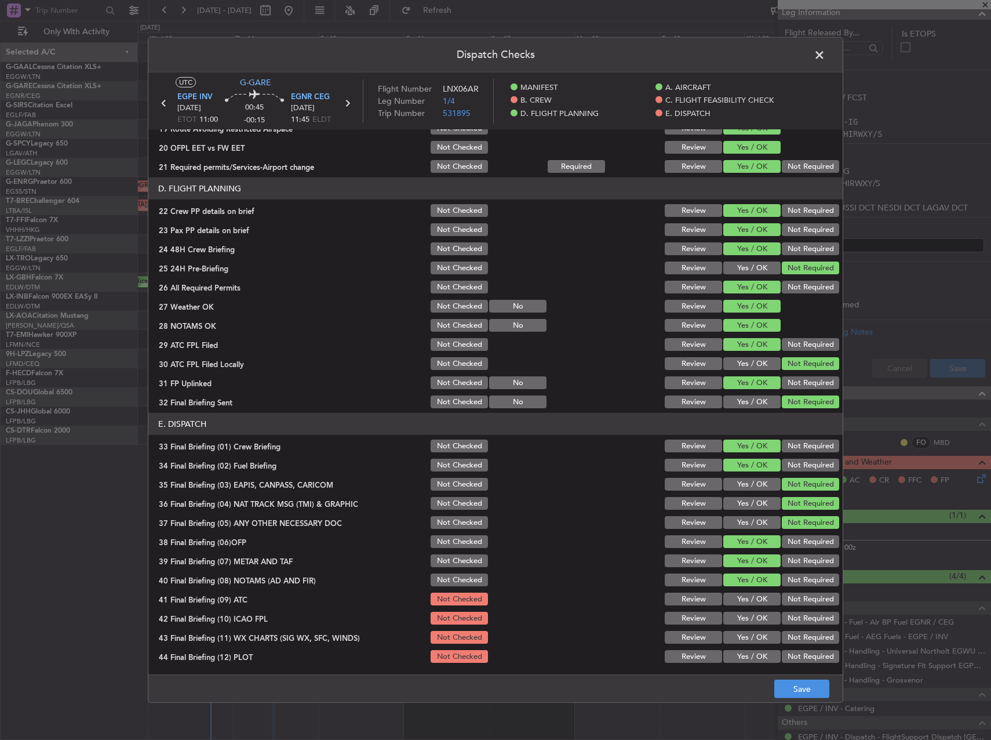
click at [760, 596] on button "Yes / OK" at bounding box center [751, 598] width 57 height 13
click at [790, 617] on button "Not Required" at bounding box center [810, 618] width 57 height 13
click at [735, 650] on button "Yes / OK" at bounding box center [751, 656] width 57 height 13
click at [739, 637] on button "Yes / OK" at bounding box center [751, 637] width 57 height 13
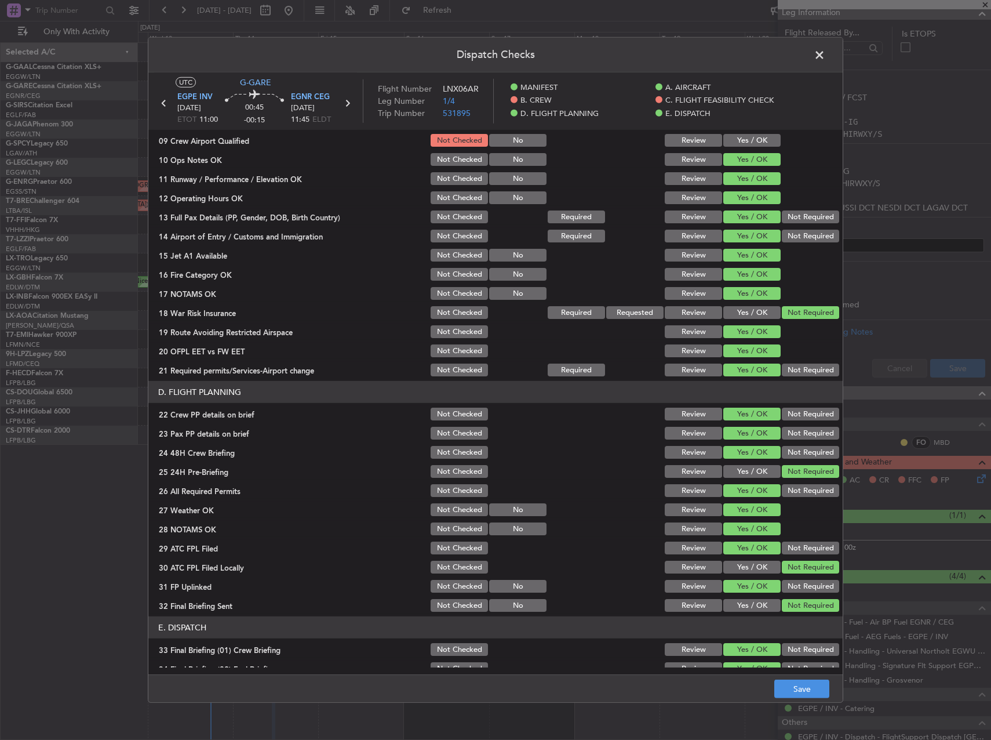
scroll to position [290, 0]
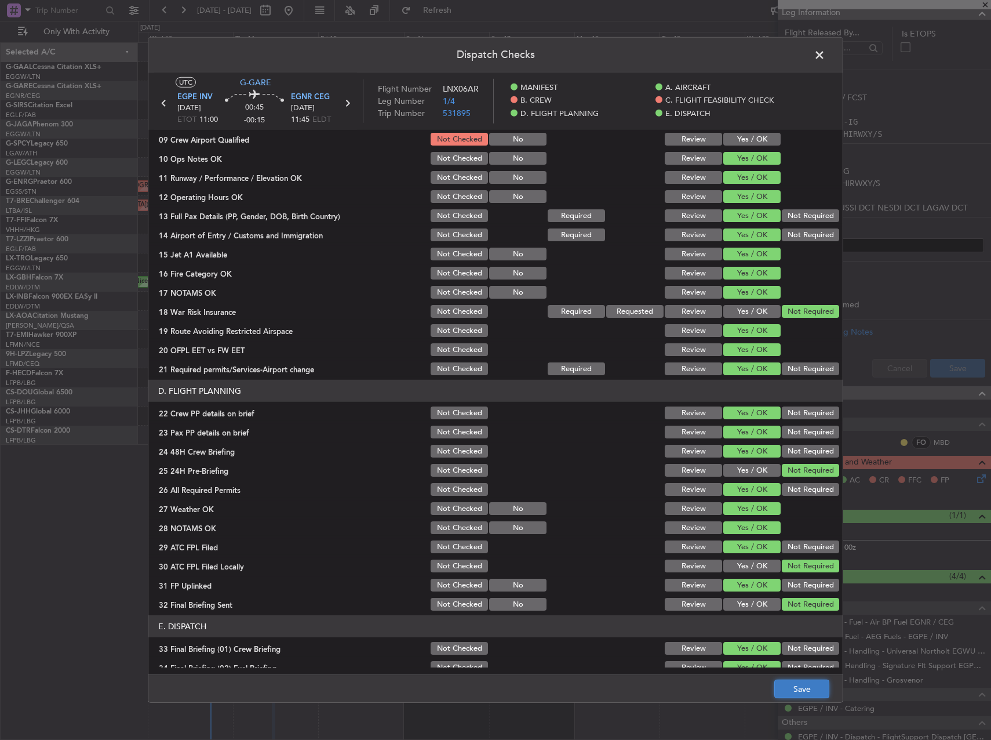
click at [799, 685] on button "Save" at bounding box center [801, 688] width 55 height 19
click at [825, 50] on span at bounding box center [825, 57] width 0 height 23
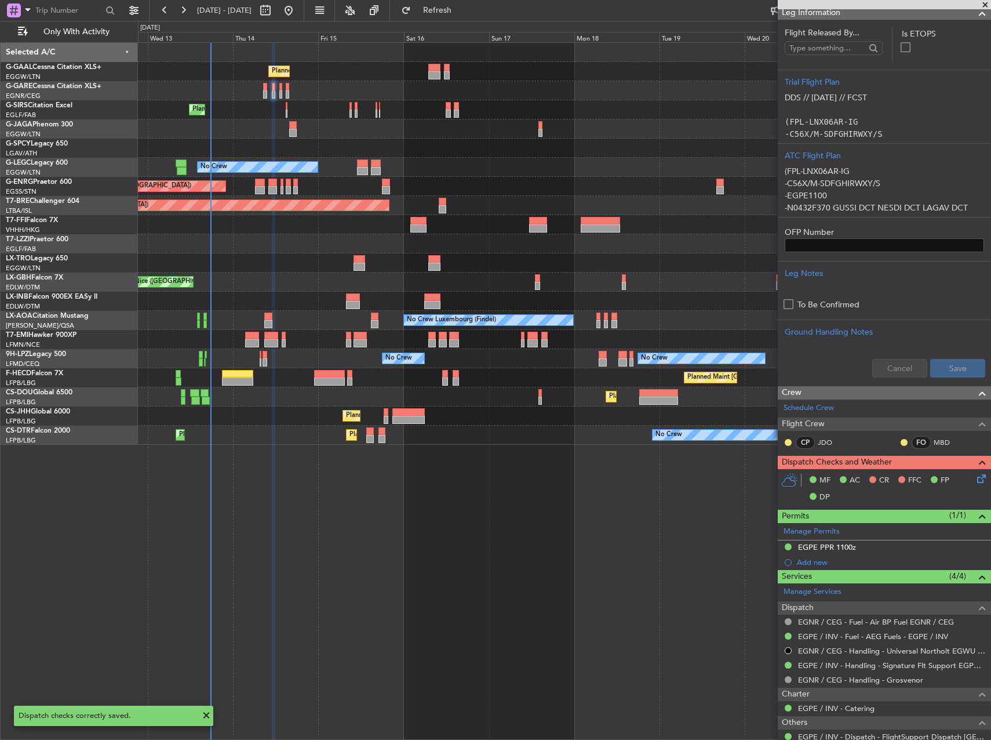
click at [491, 169] on div "No Crew A/C Unavailable [GEOGRAPHIC_DATA] ([GEOGRAPHIC_DATA])" at bounding box center [564, 167] width 853 height 19
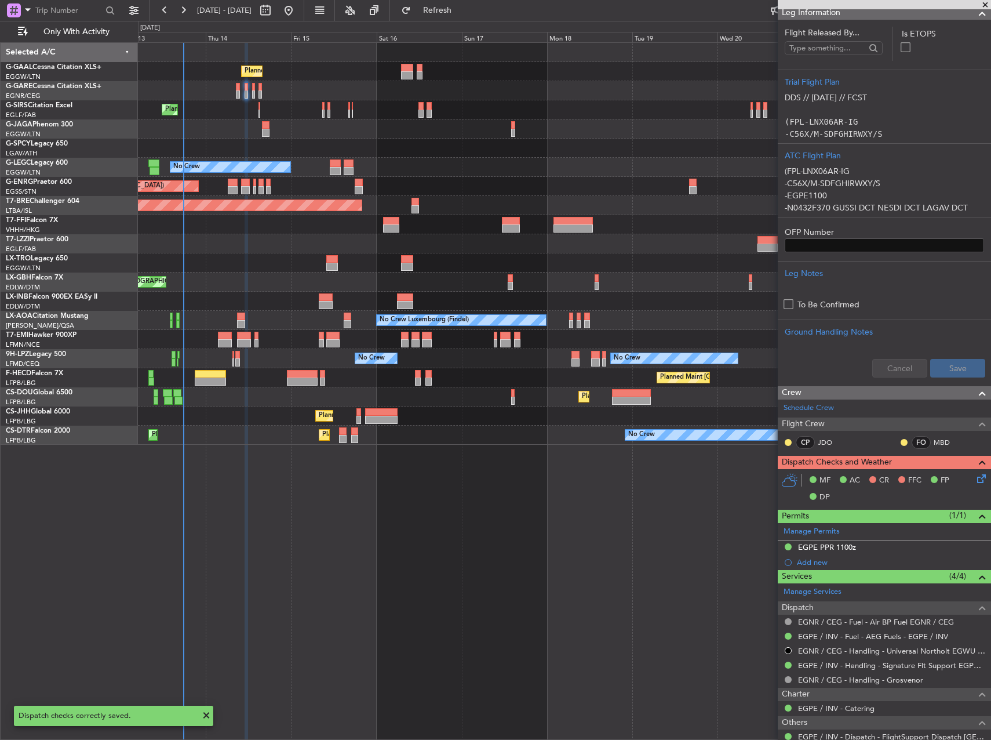
click at [454, 163] on div "No Crew A/C Unavailable [GEOGRAPHIC_DATA] ([GEOGRAPHIC_DATA])" at bounding box center [564, 167] width 853 height 19
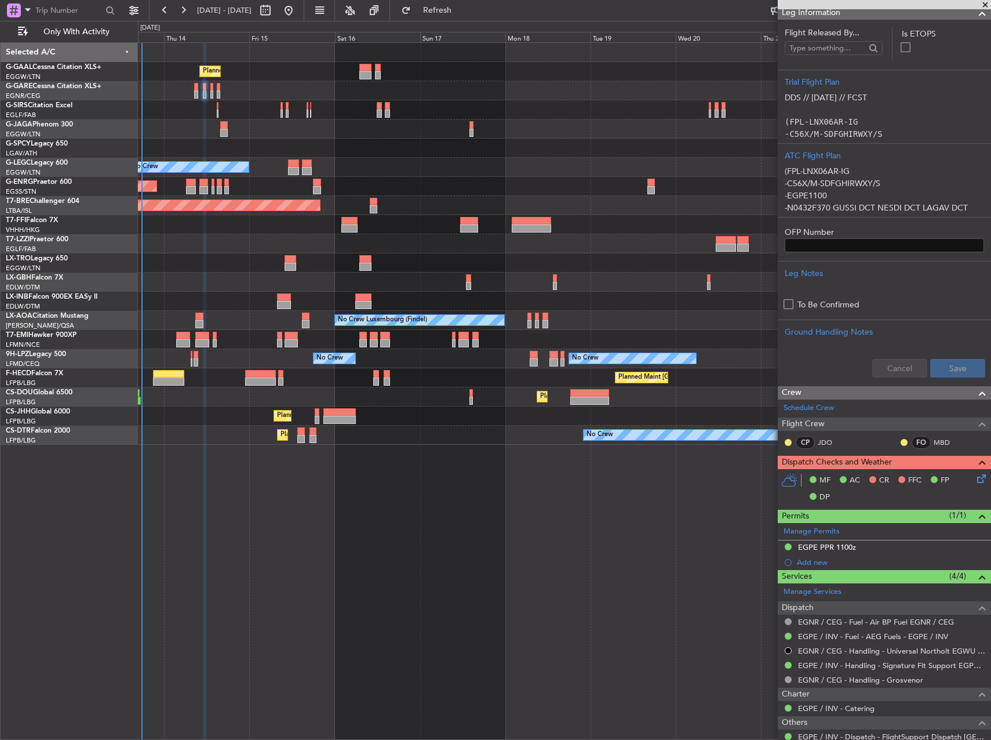
click at [445, 153] on div "Planned Maint Planned Maint [GEOGRAPHIC_DATA] ([GEOGRAPHIC_DATA]) No Crew A/C U…" at bounding box center [564, 244] width 853 height 402
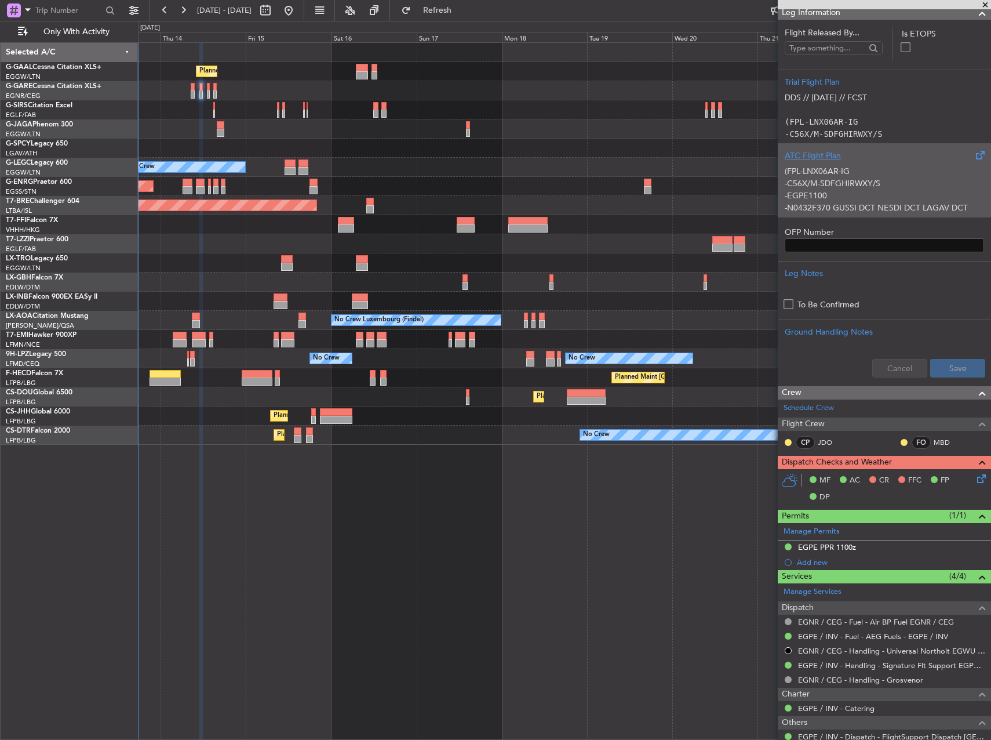
click at [919, 195] on p "-EGPE1100" at bounding box center [884, 196] width 199 height 12
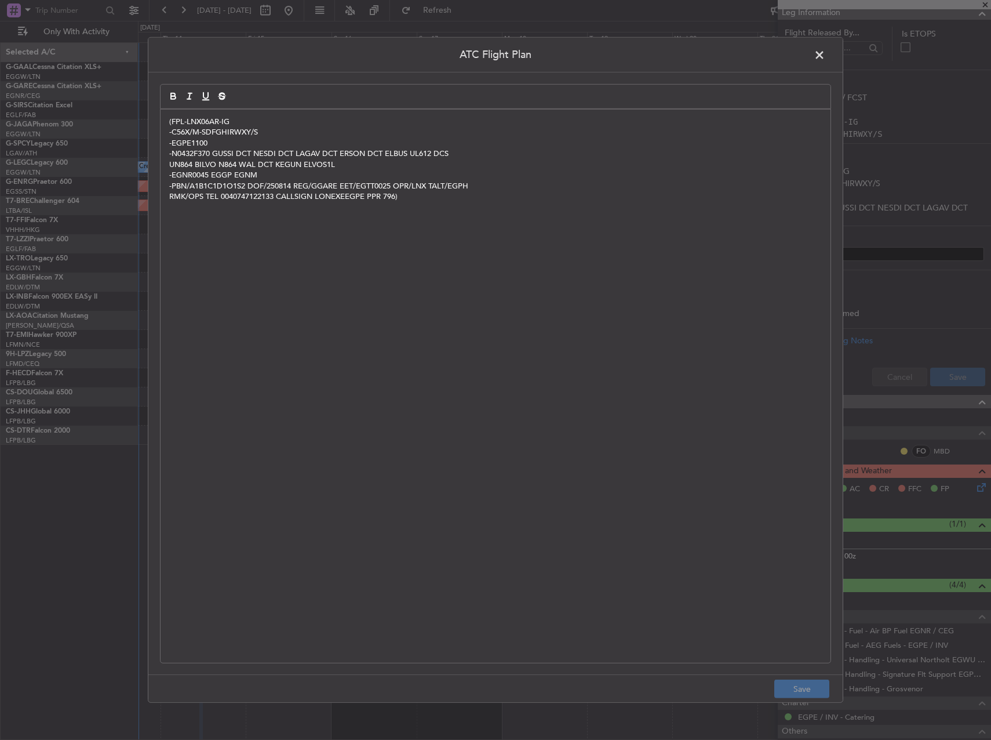
click at [365, 192] on p "RMK/OPS TEL 0040747122133 CALLSIGN LONEXEEGPE PPR 796)" at bounding box center [495, 196] width 653 height 10
click at [794, 696] on button "Save" at bounding box center [801, 688] width 55 height 19
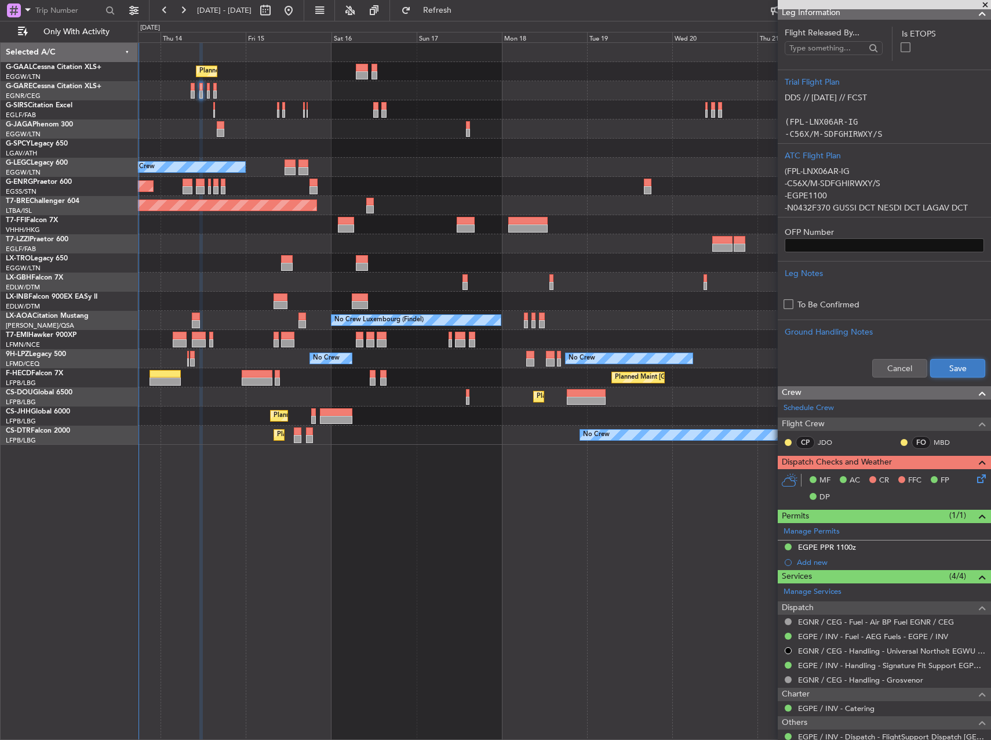
click at [950, 369] on button "Save" at bounding box center [957, 368] width 55 height 19
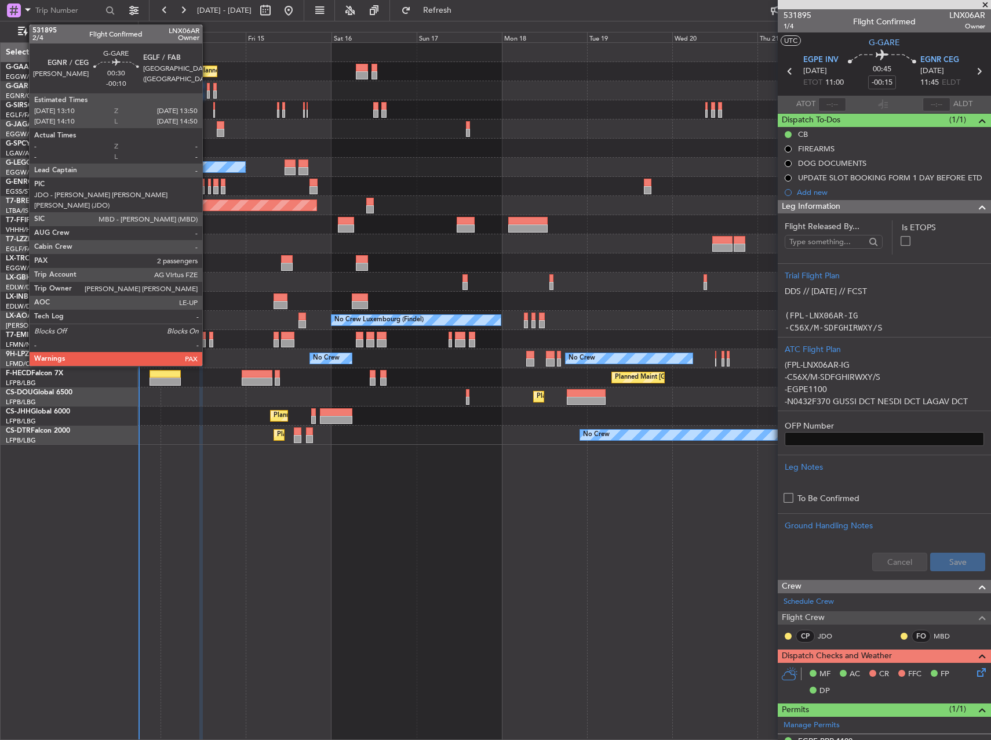
click at [208, 94] on div at bounding box center [208, 94] width 3 height 8
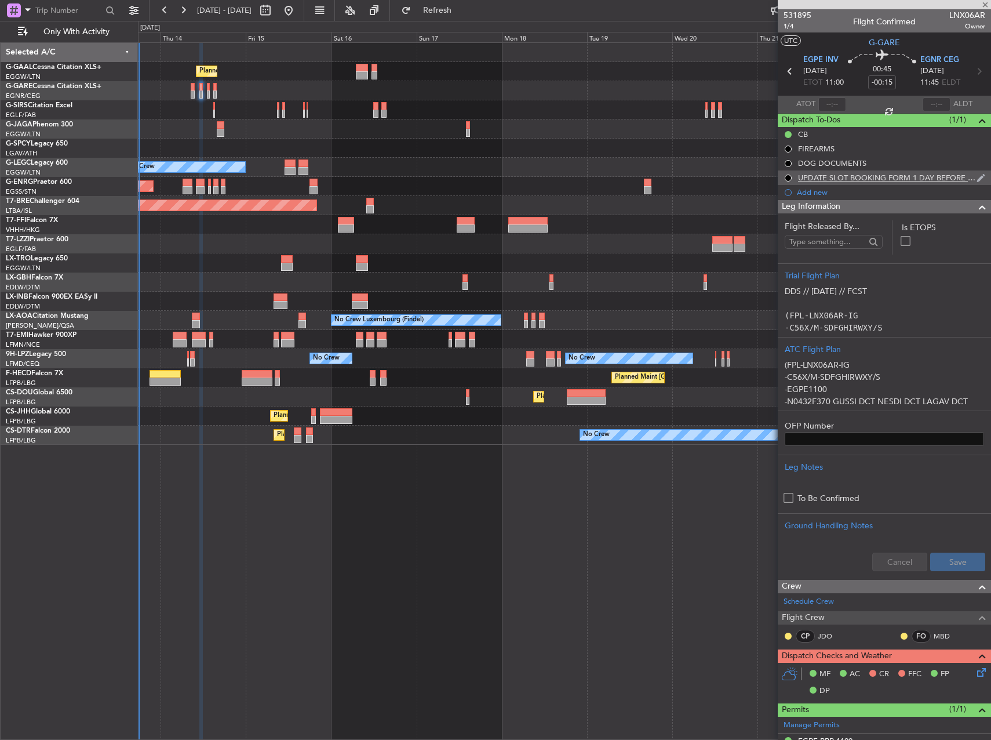
type input "-00:10"
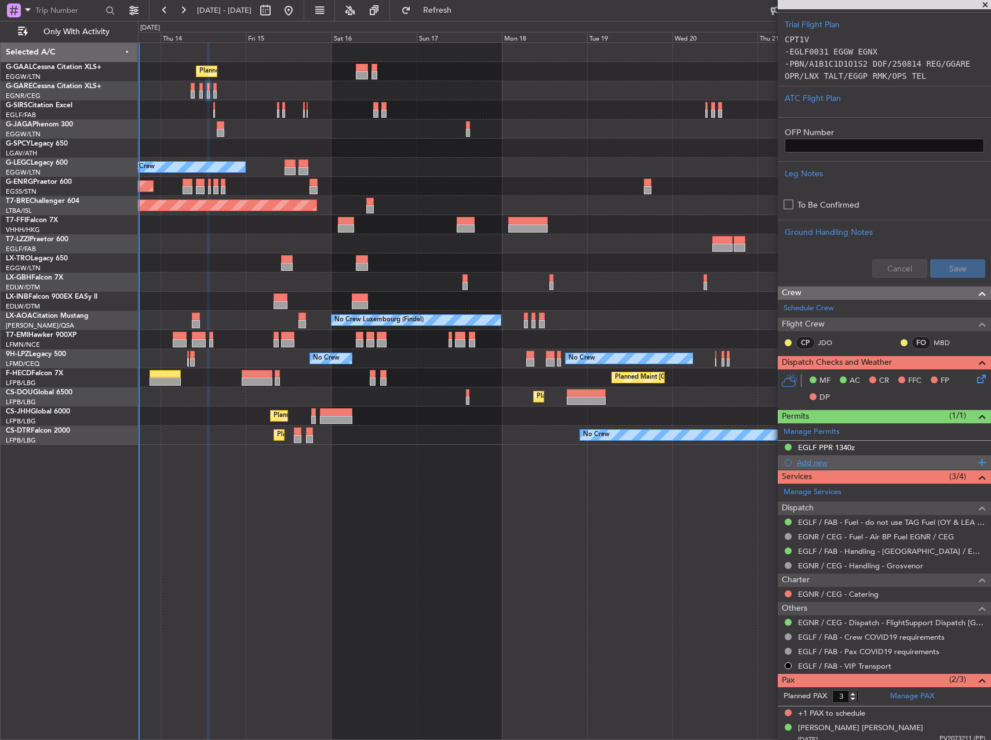
scroll to position [290, 0]
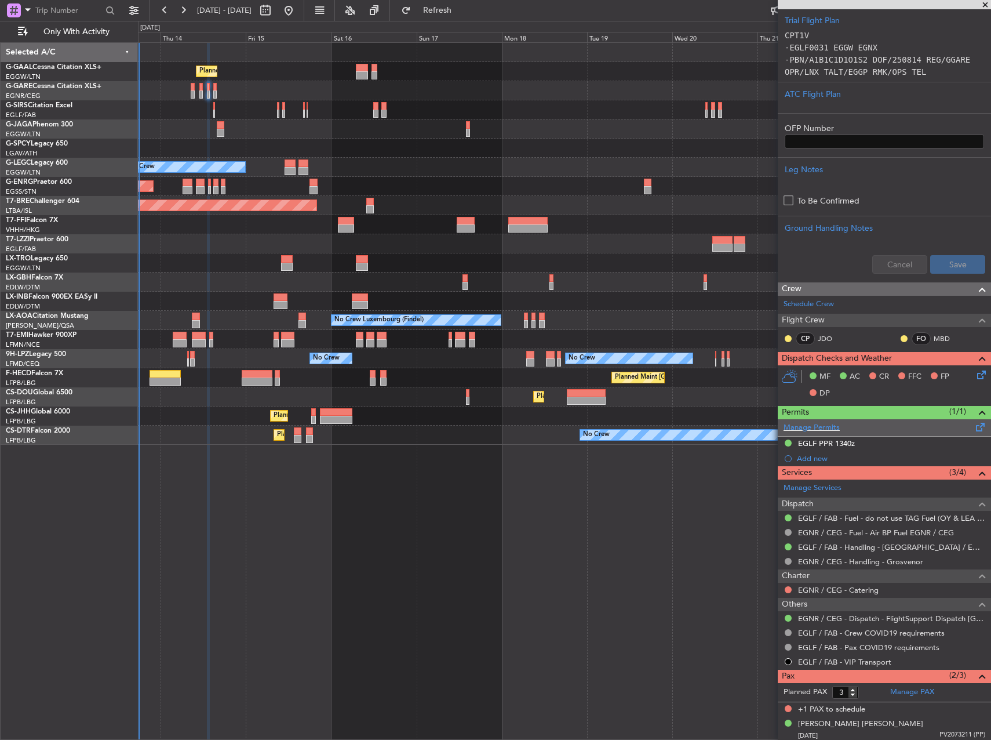
click at [835, 435] on div "Manage Permits" at bounding box center [884, 427] width 213 height 17
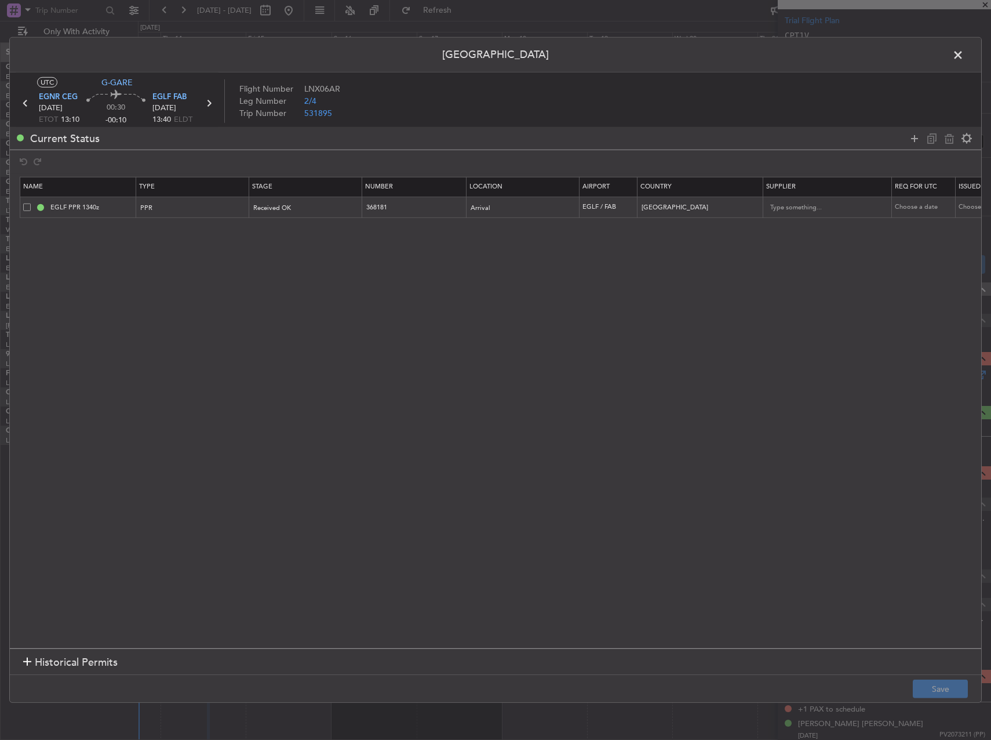
click at [964, 53] on span at bounding box center [964, 57] width 0 height 23
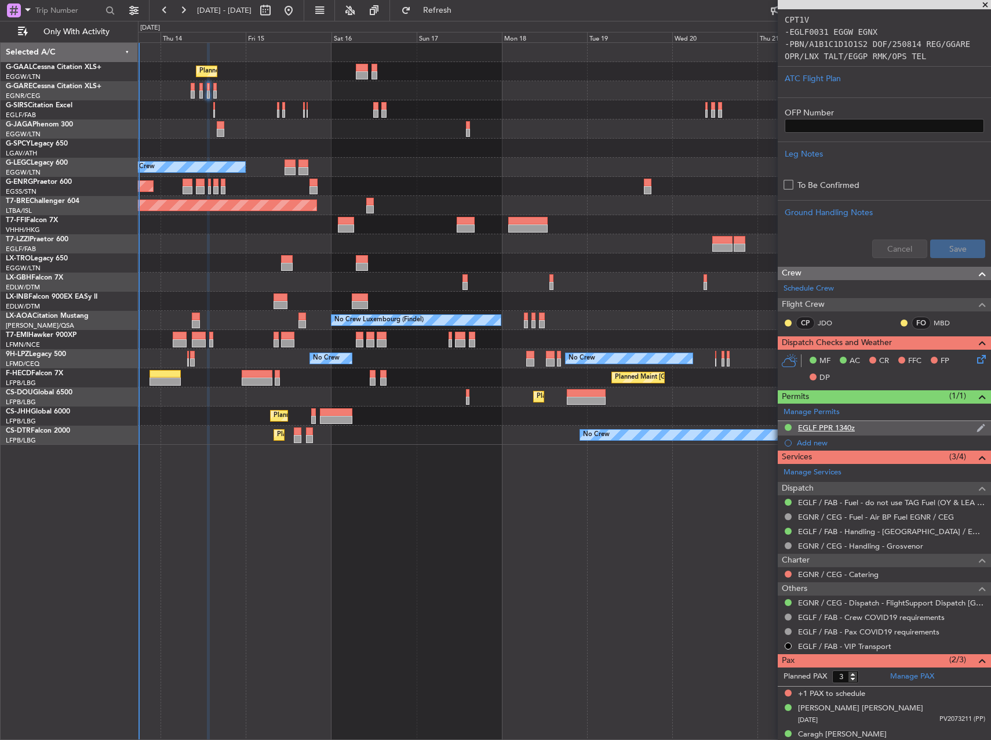
scroll to position [318, 0]
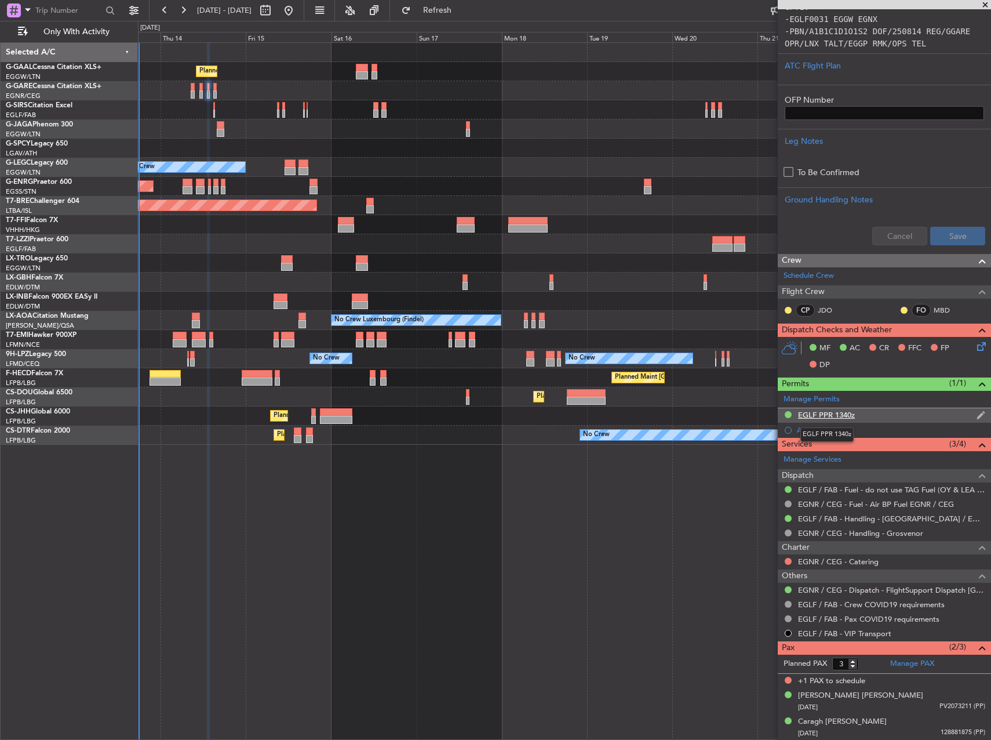
click at [830, 418] on div "EGLF PPR 1340z" at bounding box center [826, 415] width 57 height 10
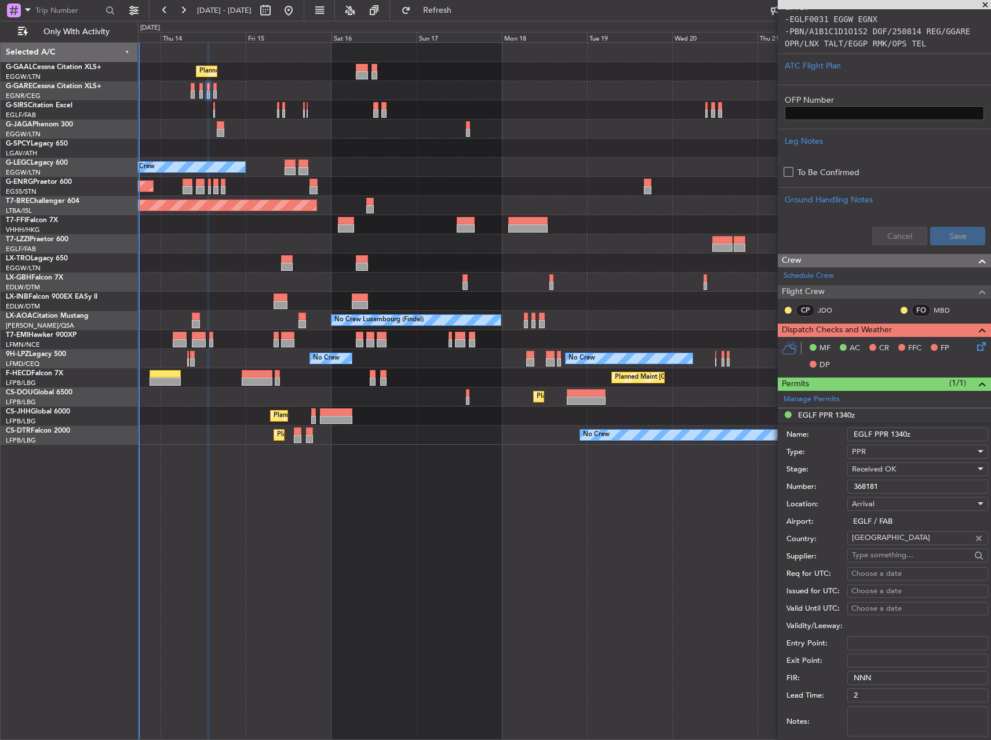
click at [886, 484] on input "368181" at bounding box center [917, 486] width 141 height 14
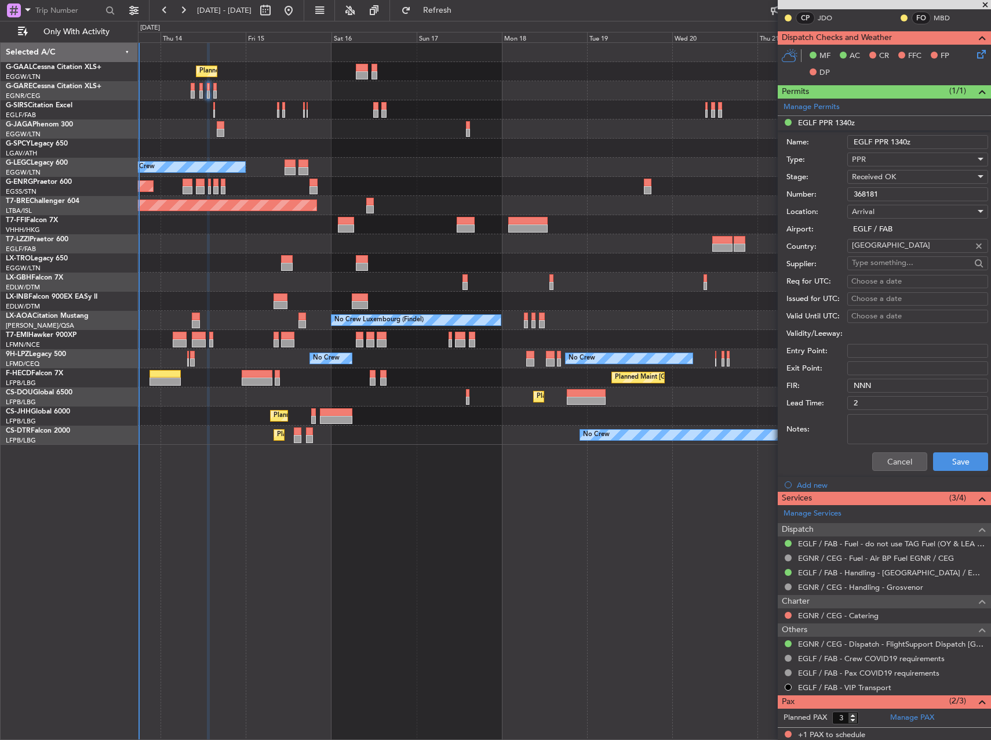
scroll to position [664, 0]
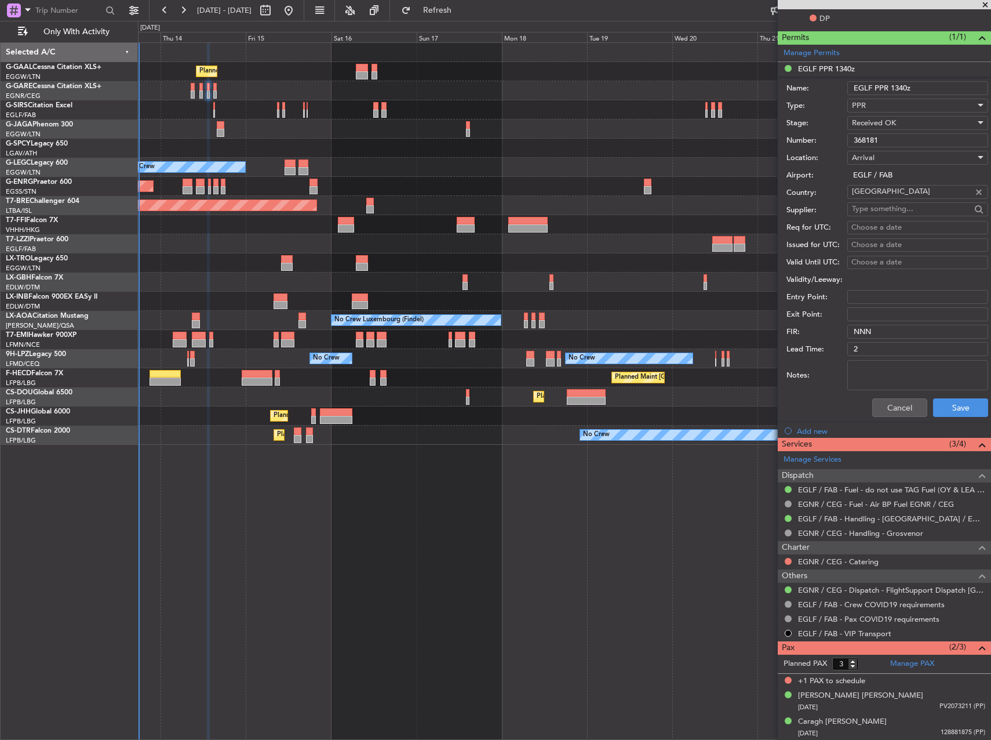
click at [894, 396] on div "Cancel Save" at bounding box center [888, 407] width 202 height 30
click at [896, 408] on button "Cancel" at bounding box center [899, 407] width 55 height 19
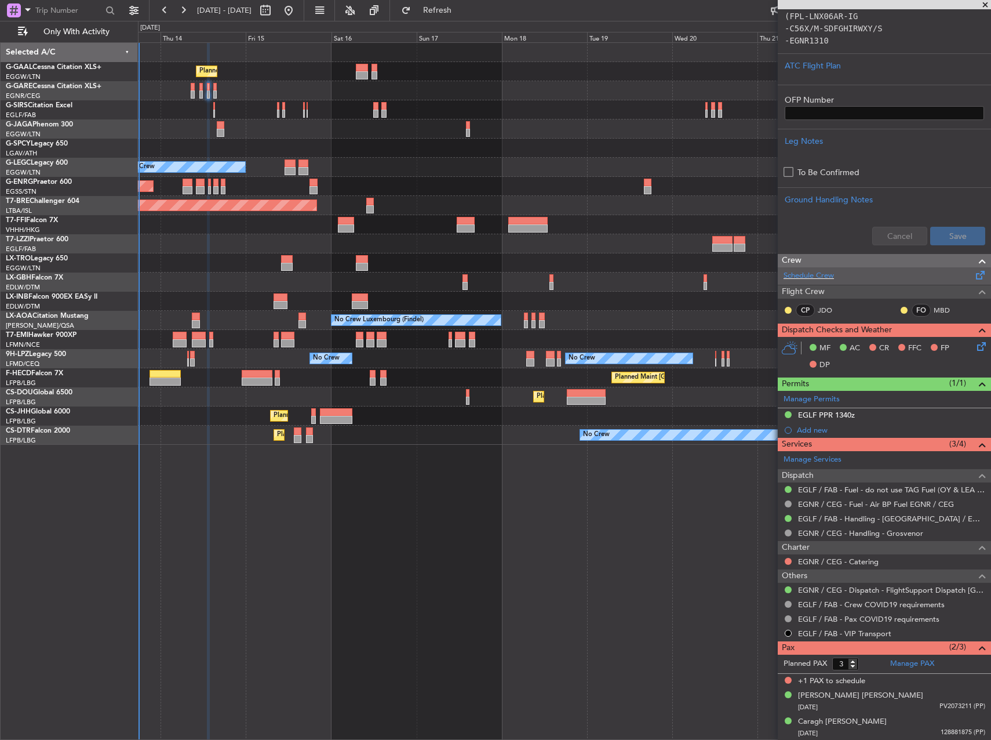
scroll to position [0, 0]
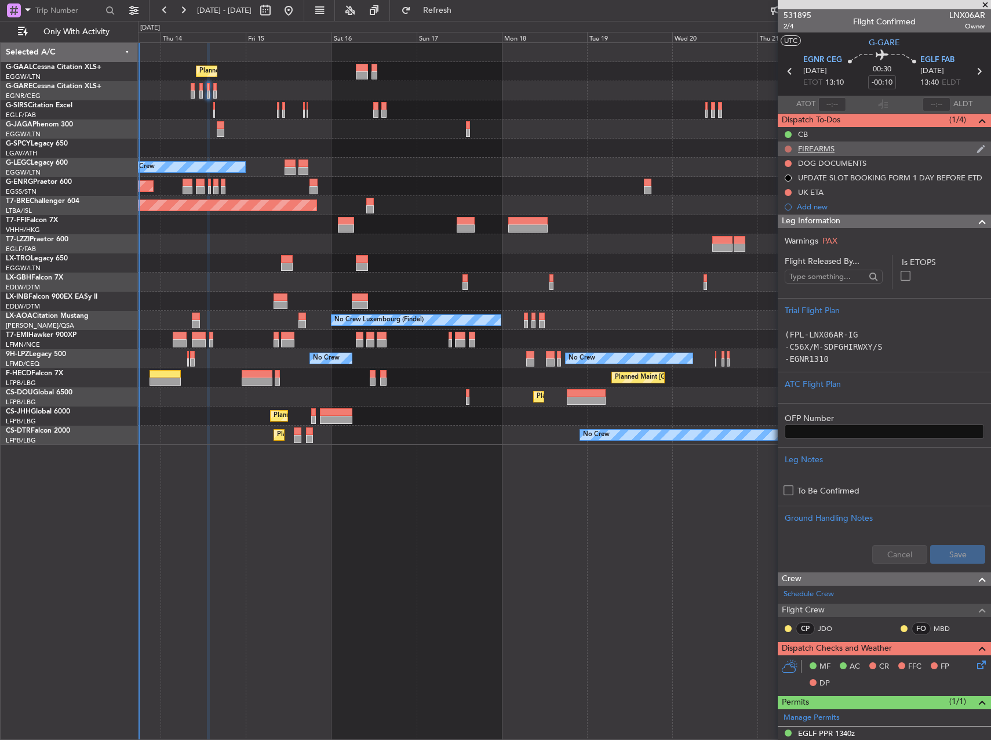
click at [788, 150] on button at bounding box center [788, 149] width 7 height 7
click at [786, 216] on span "Cancelled" at bounding box center [790, 218] width 33 height 12
click at [786, 163] on button at bounding box center [788, 163] width 7 height 7
click at [785, 227] on span "Cancelled" at bounding box center [790, 232] width 33 height 12
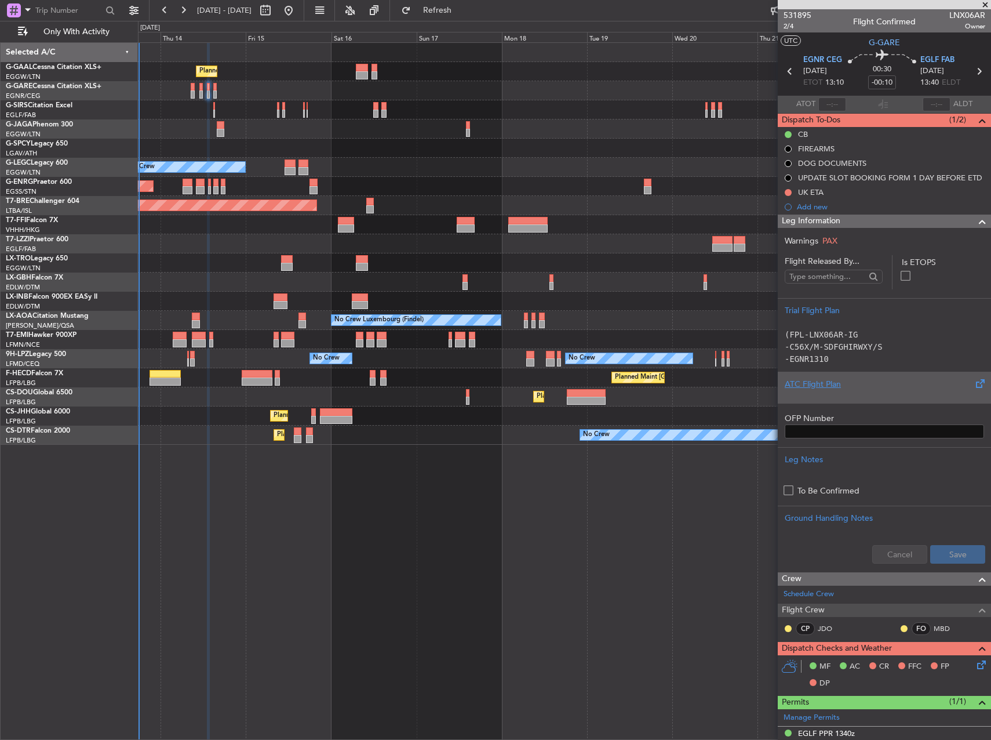
click at [897, 391] on div at bounding box center [884, 393] width 199 height 7
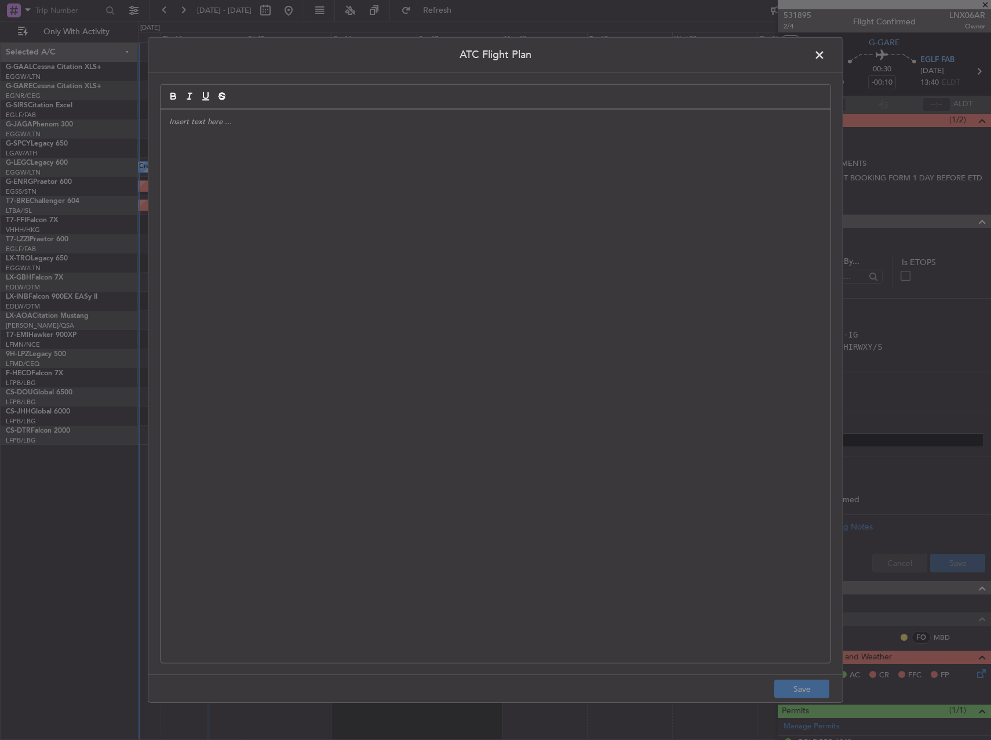
click at [270, 154] on div at bounding box center [496, 386] width 670 height 553
paste div
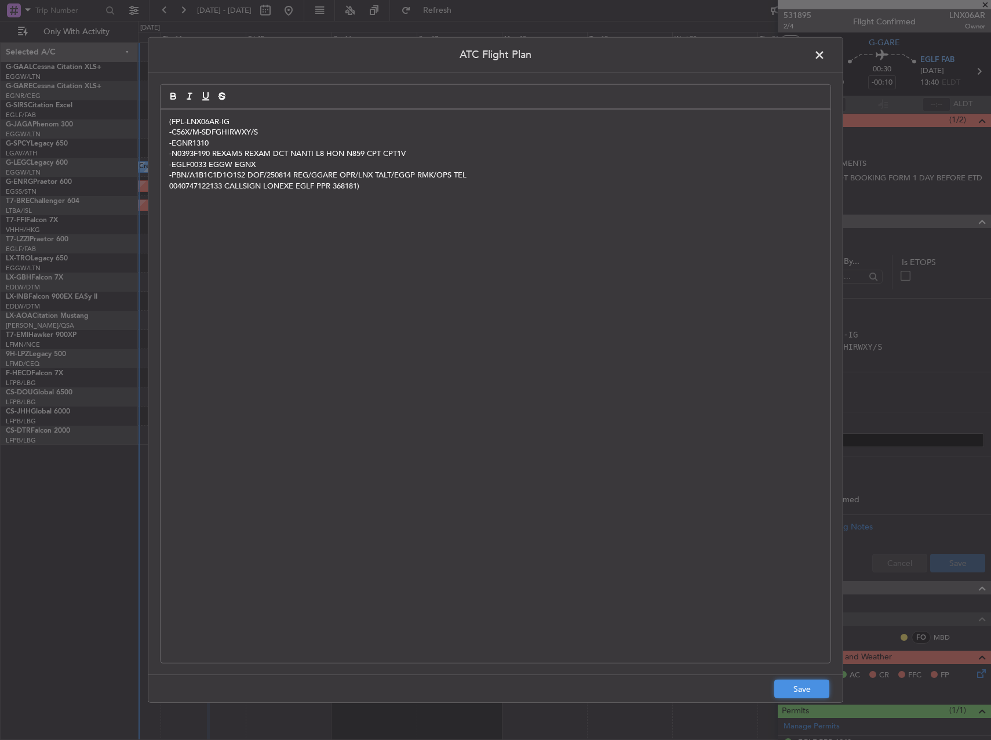
click at [803, 693] on button "Save" at bounding box center [801, 688] width 55 height 19
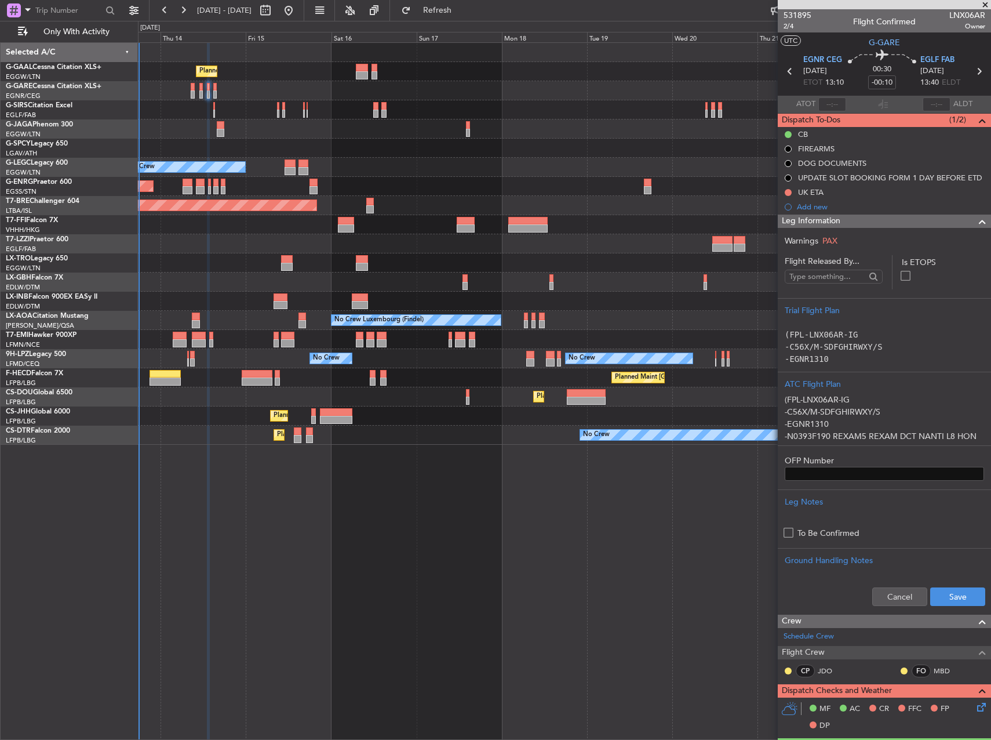
click at [946, 584] on div "Cancel Save" at bounding box center [884, 596] width 213 height 35
click at [950, 591] on button "Save" at bounding box center [957, 596] width 55 height 19
click at [788, 189] on button at bounding box center [788, 192] width 7 height 7
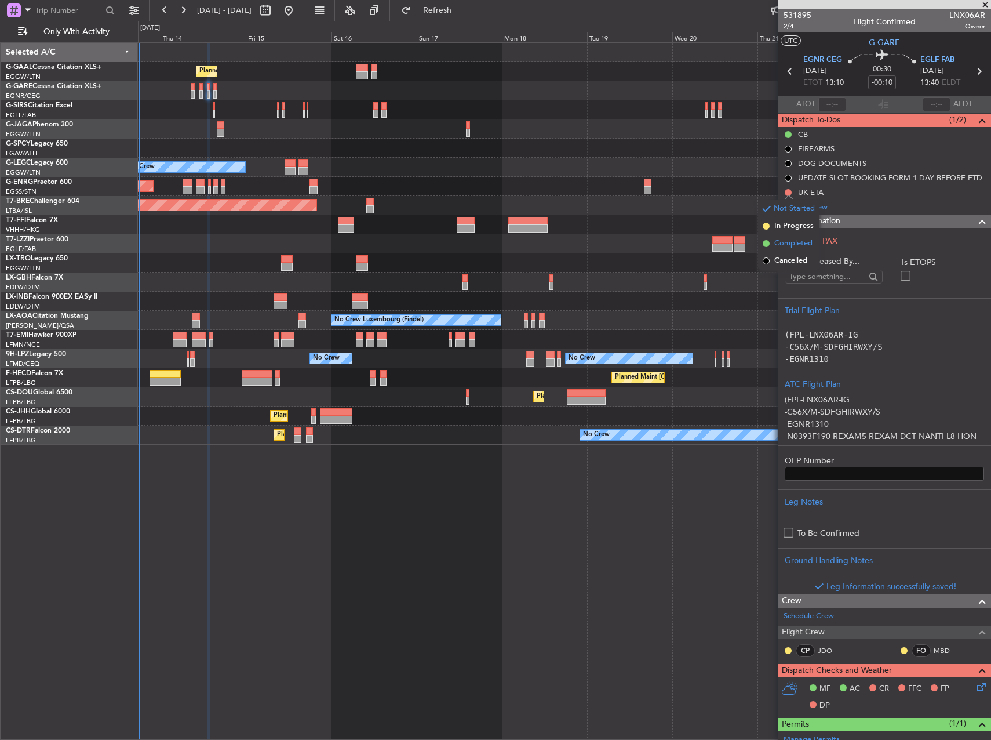
drag, startPoint x: 794, startPoint y: 260, endPoint x: 791, endPoint y: 245, distance: 14.8
click at [791, 245] on ul "Not Started In Progress Completed Cancelled" at bounding box center [788, 235] width 61 height 70
click at [791, 245] on span "Completed" at bounding box center [793, 244] width 38 height 12
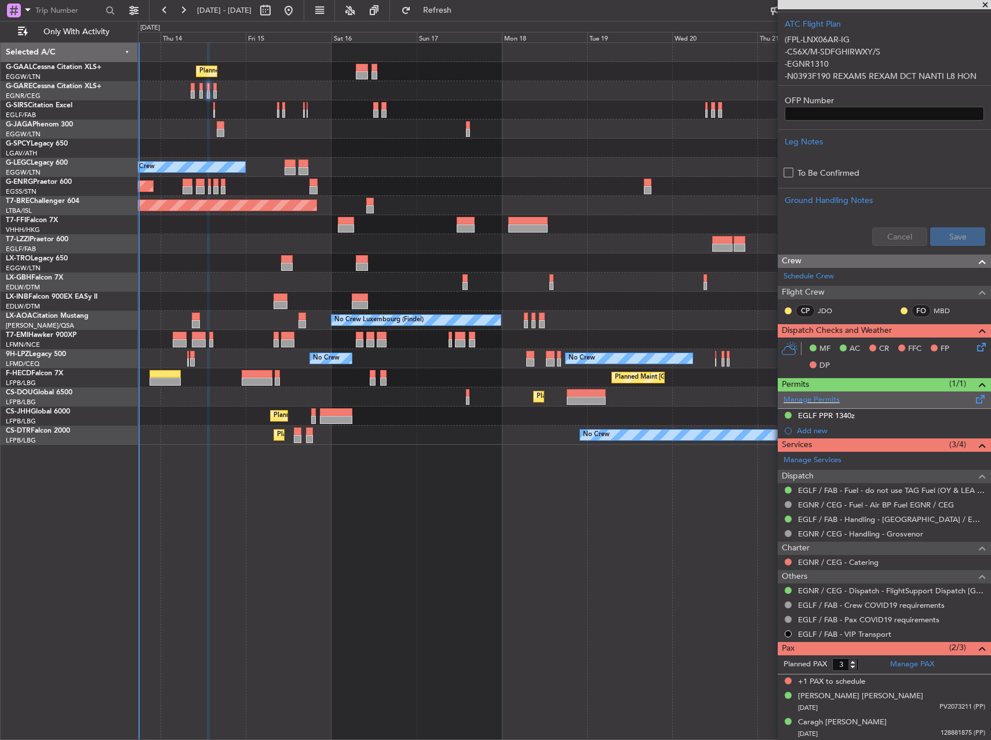
scroll to position [361, 0]
click at [791, 562] on button at bounding box center [788, 561] width 7 height 7
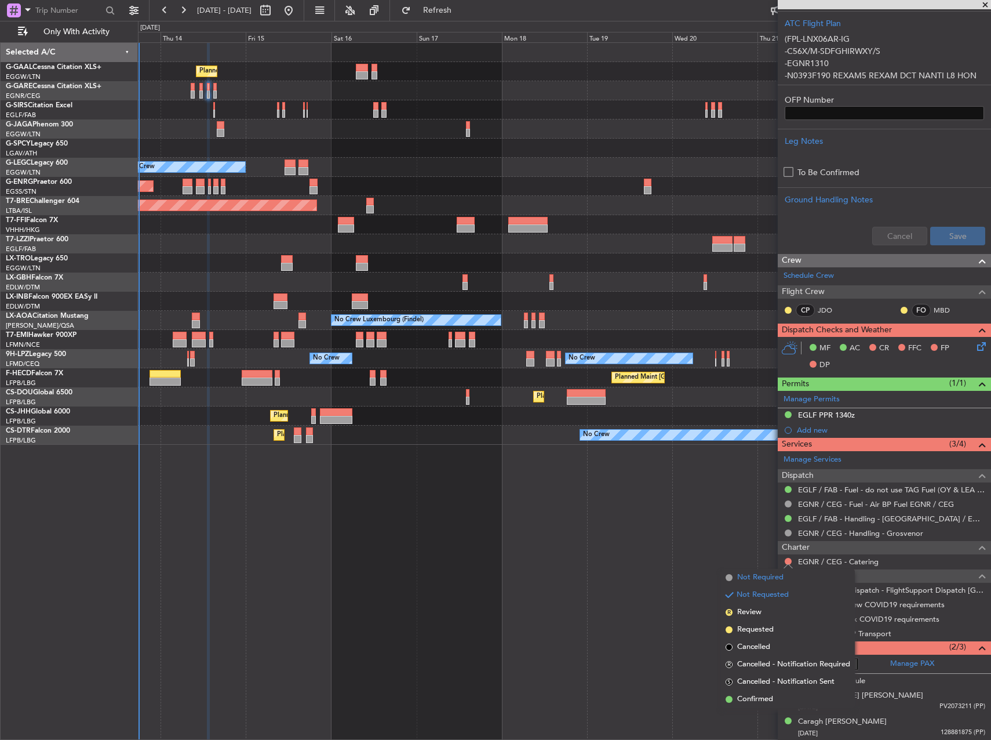
click at [757, 580] on span "Not Required" at bounding box center [760, 578] width 46 height 12
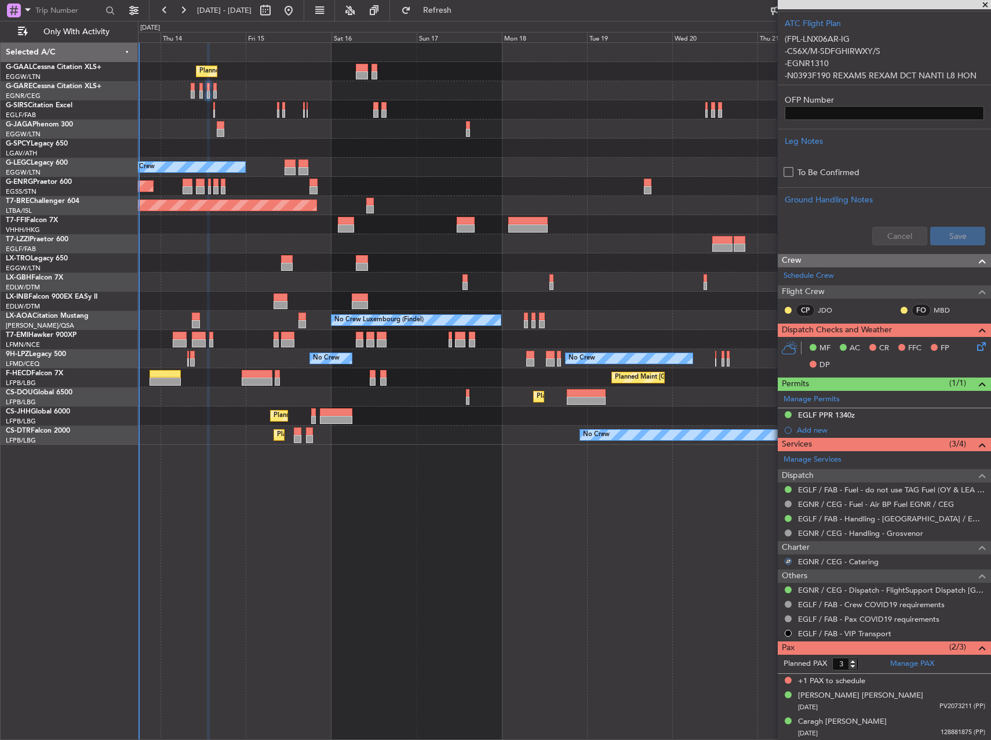
click at [621, 569] on div "Planned Maint Planned Maint [GEOGRAPHIC_DATA] ([GEOGRAPHIC_DATA]) No Crew A/C U…" at bounding box center [564, 390] width 853 height 697
click at [975, 348] on icon at bounding box center [979, 344] width 9 height 9
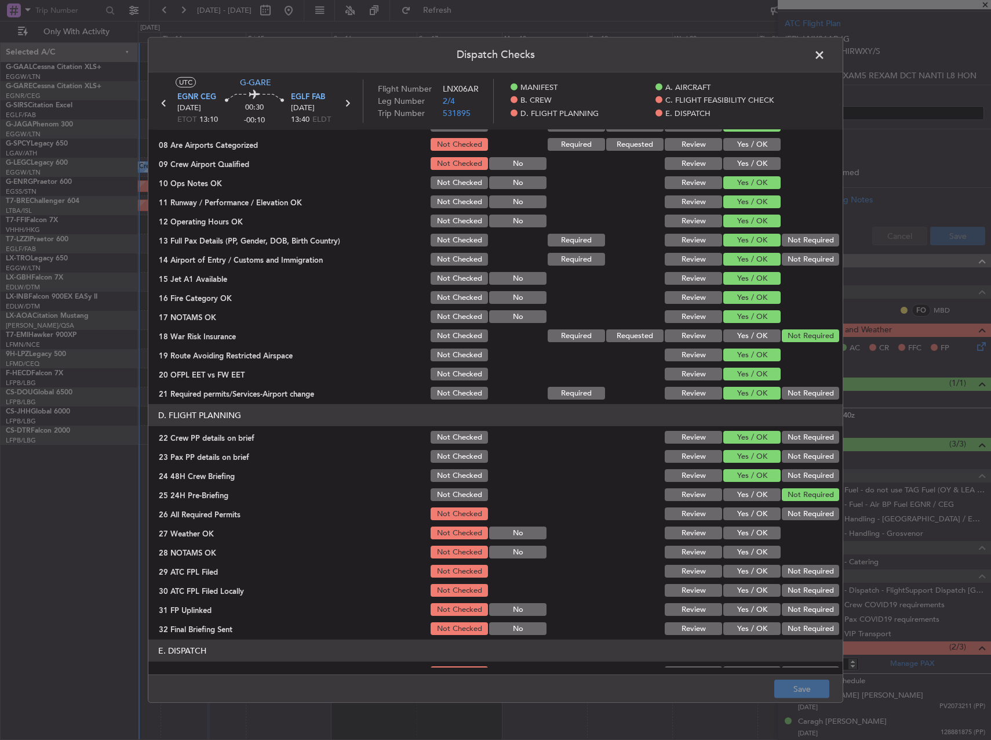
scroll to position [406, 0]
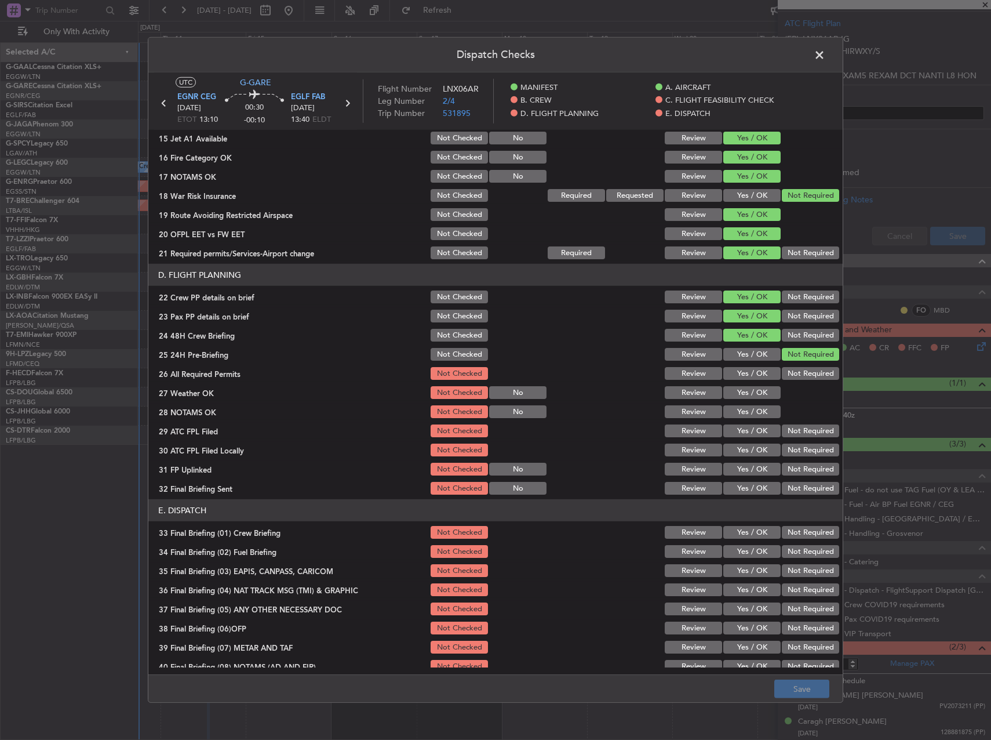
drag, startPoint x: 753, startPoint y: 373, endPoint x: 752, endPoint y: 382, distance: 8.8
click at [752, 374] on button "Yes / OK" at bounding box center [751, 373] width 57 height 13
drag, startPoint x: 751, startPoint y: 390, endPoint x: 751, endPoint y: 399, distance: 8.7
click at [751, 396] on button "Yes / OK" at bounding box center [751, 392] width 57 height 13
drag, startPoint x: 753, startPoint y: 412, endPoint x: 756, endPoint y: 424, distance: 13.1
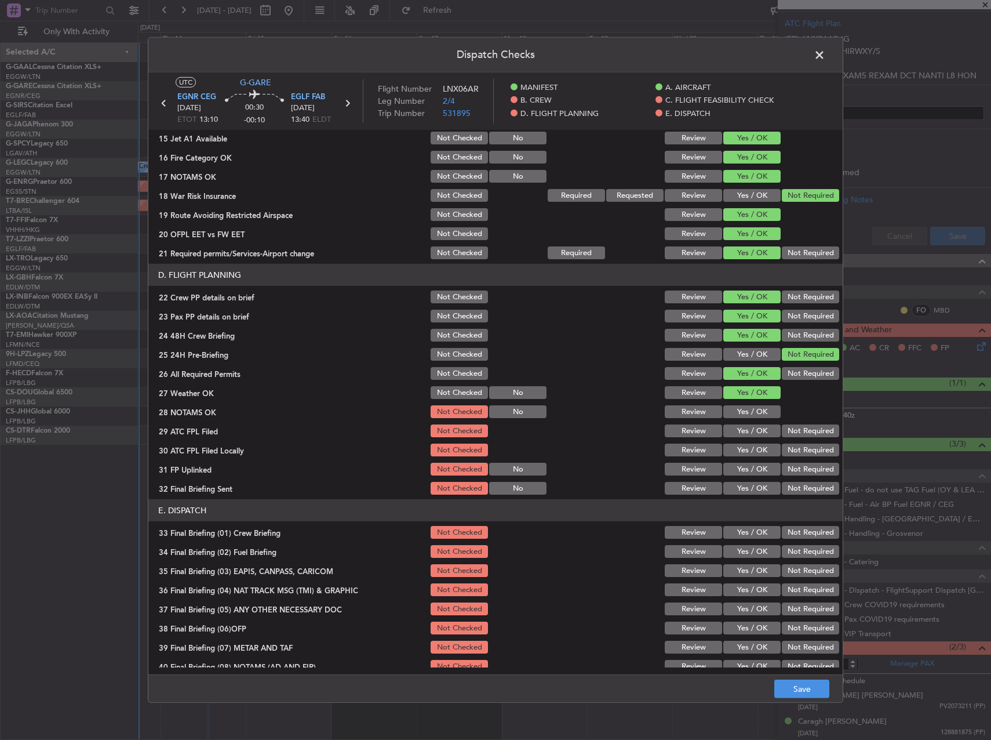
click at [753, 412] on button "Yes / OK" at bounding box center [751, 411] width 57 height 13
click at [756, 428] on button "Yes / OK" at bounding box center [751, 430] width 57 height 13
click at [794, 461] on div "Not Required" at bounding box center [809, 469] width 59 height 16
click at [791, 454] on button "Not Required" at bounding box center [810, 449] width 57 height 13
click at [754, 470] on button "Yes / OK" at bounding box center [751, 469] width 57 height 13
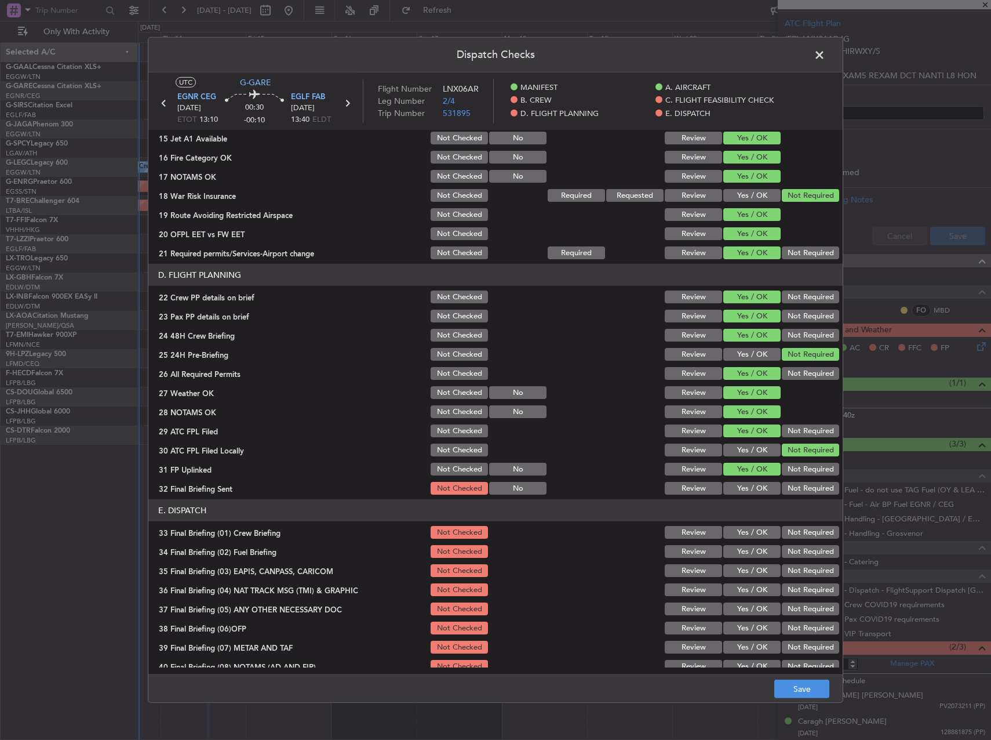
click at [784, 488] on button "Not Required" at bounding box center [810, 488] width 57 height 13
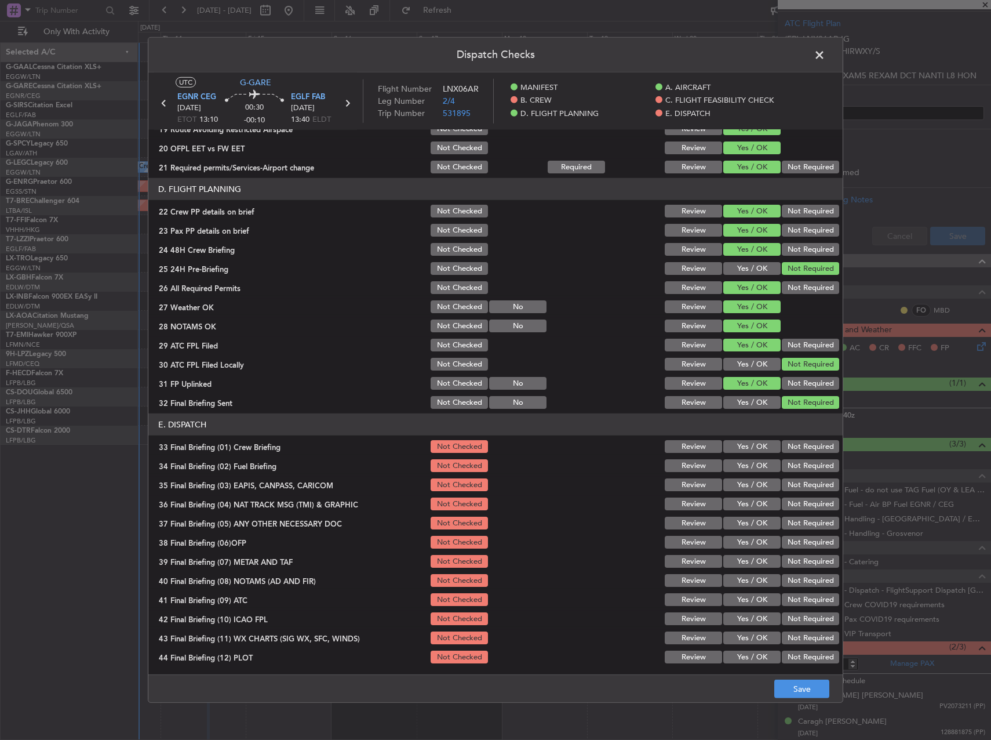
scroll to position [492, 0]
click at [733, 440] on button "Yes / OK" at bounding box center [751, 445] width 57 height 13
click at [735, 458] on div "Yes / OK" at bounding box center [751, 465] width 59 height 16
click at [765, 463] on button "Yes / OK" at bounding box center [751, 465] width 57 height 13
click at [799, 477] on div "Not Required" at bounding box center [809, 484] width 59 height 16
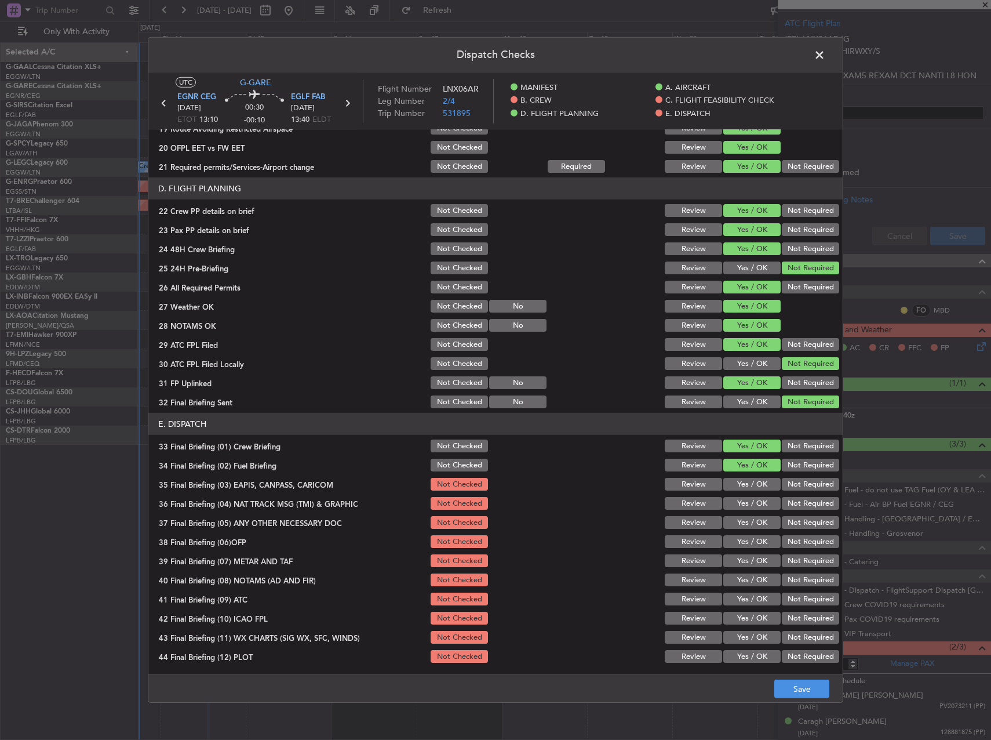
click at [801, 490] on button "Not Required" at bounding box center [810, 484] width 57 height 13
click at [798, 501] on button "Not Required" at bounding box center [810, 503] width 57 height 13
click at [798, 519] on button "Not Required" at bounding box center [810, 522] width 57 height 13
click at [754, 536] on button "Yes / OK" at bounding box center [751, 541] width 57 height 13
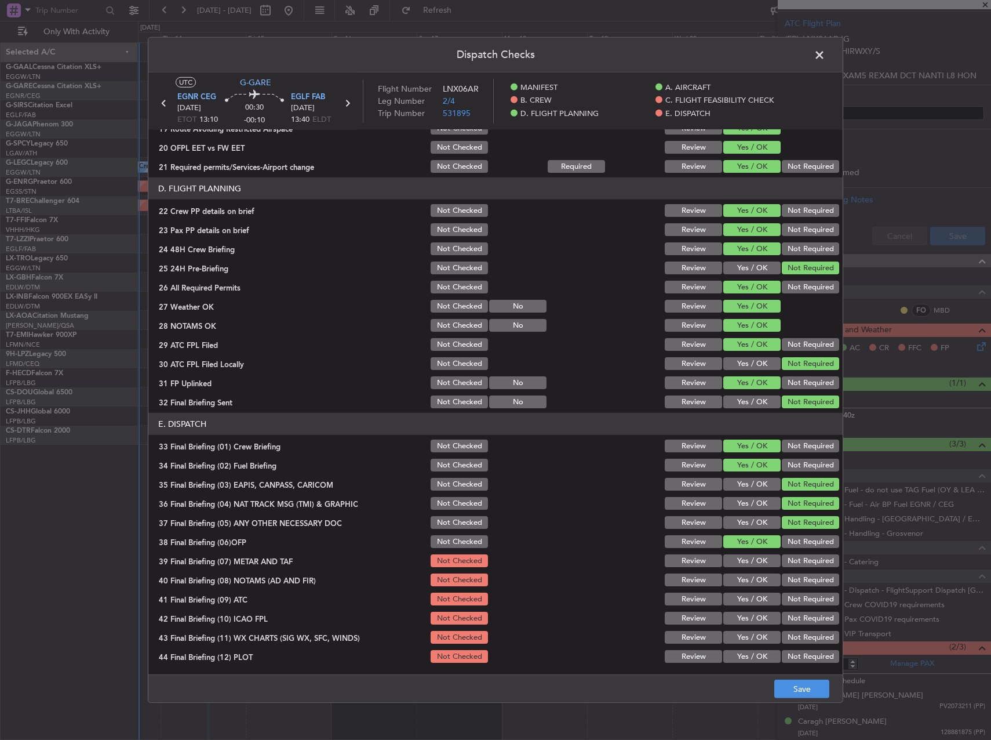
click at [751, 565] on button "Yes / OK" at bounding box center [751, 560] width 57 height 13
drag, startPoint x: 751, startPoint y: 577, endPoint x: 751, endPoint y: 591, distance: 13.9
click at [751, 578] on button "Yes / OK" at bounding box center [751, 579] width 57 height 13
click at [752, 591] on div "Yes / OK" at bounding box center [751, 599] width 59 height 16
click at [754, 595] on button "Yes / OK" at bounding box center [751, 598] width 57 height 13
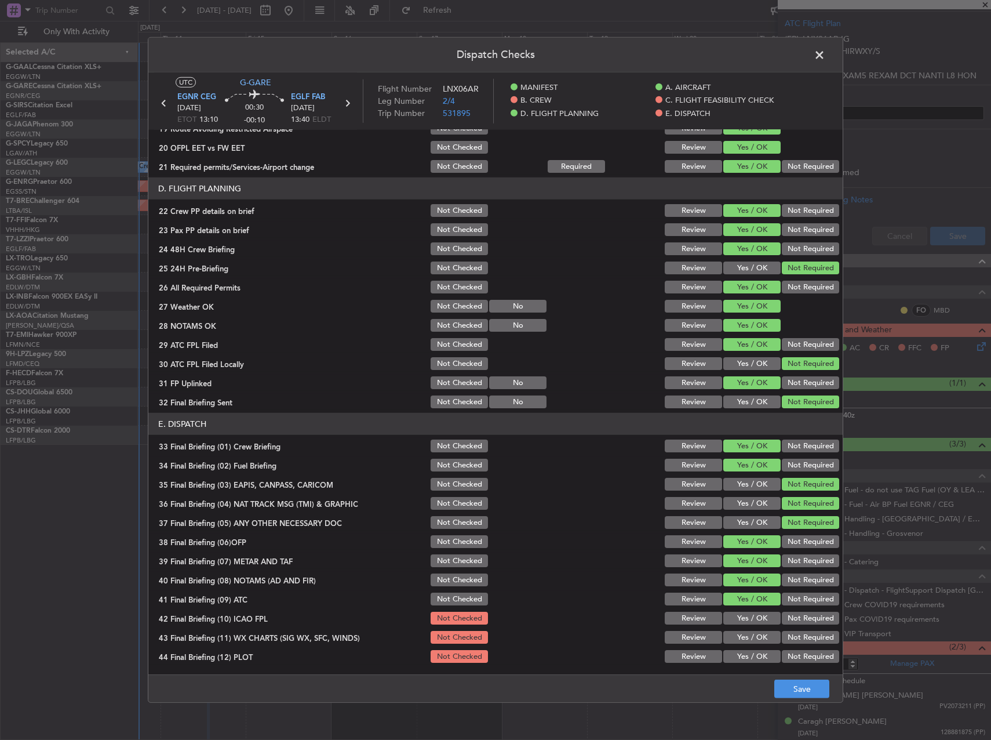
click at [793, 616] on button "Not Required" at bounding box center [810, 618] width 57 height 13
click at [755, 636] on button "Yes / OK" at bounding box center [751, 637] width 57 height 13
click at [754, 658] on button "Yes / OK" at bounding box center [751, 656] width 57 height 13
click at [794, 683] on button "Save" at bounding box center [801, 688] width 55 height 19
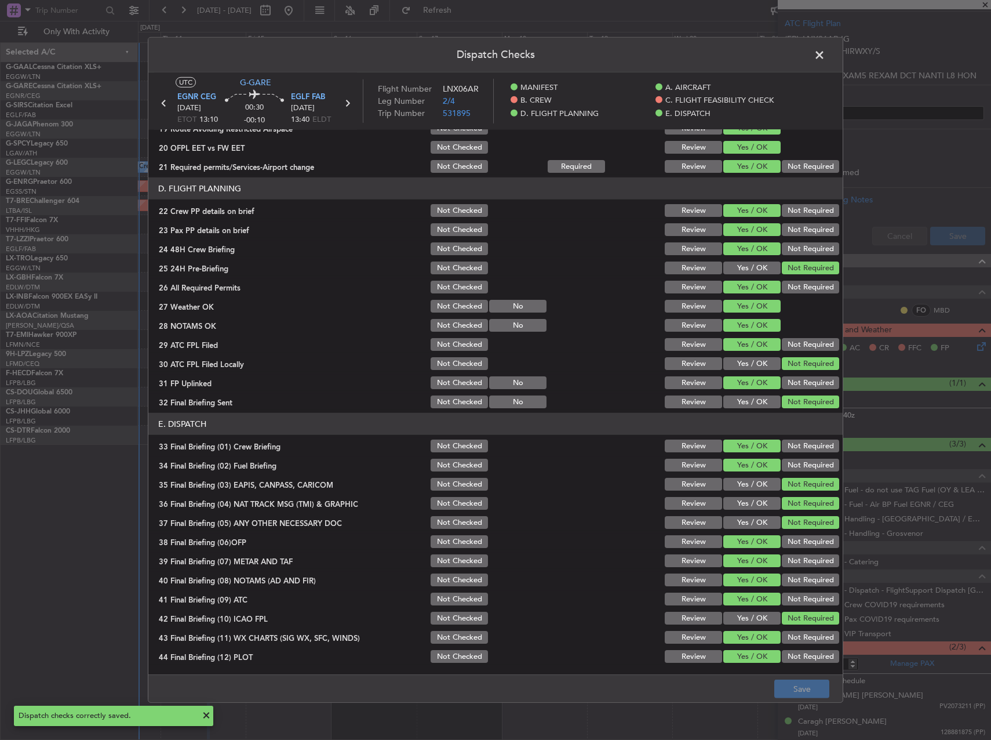
click at [825, 51] on span at bounding box center [825, 57] width 0 height 23
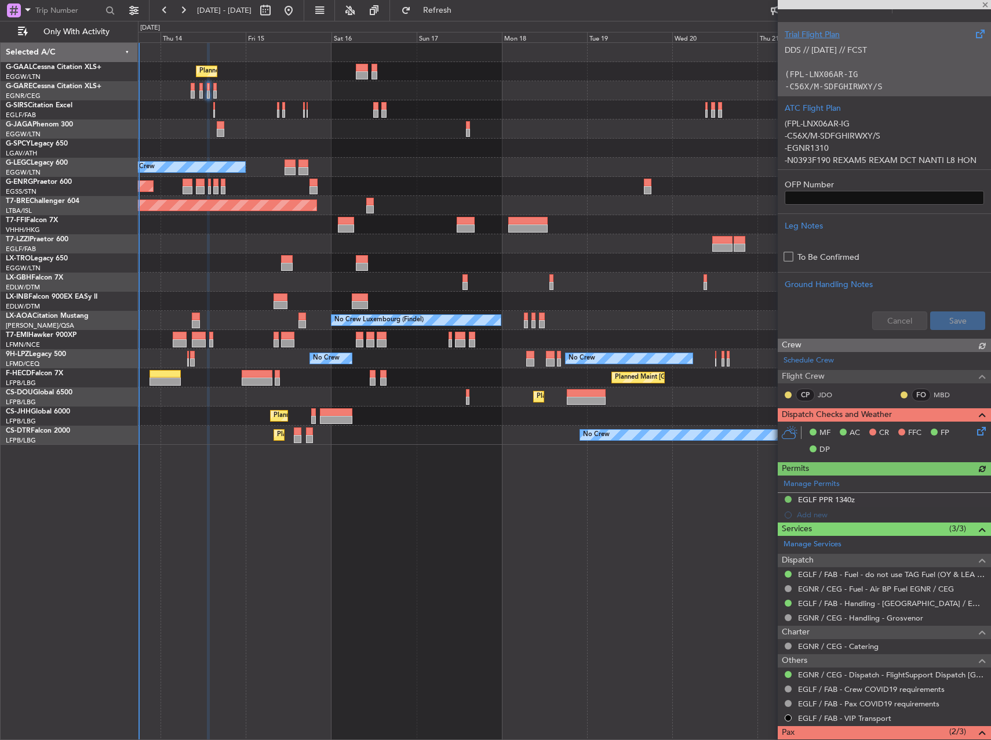
scroll to position [361, 0]
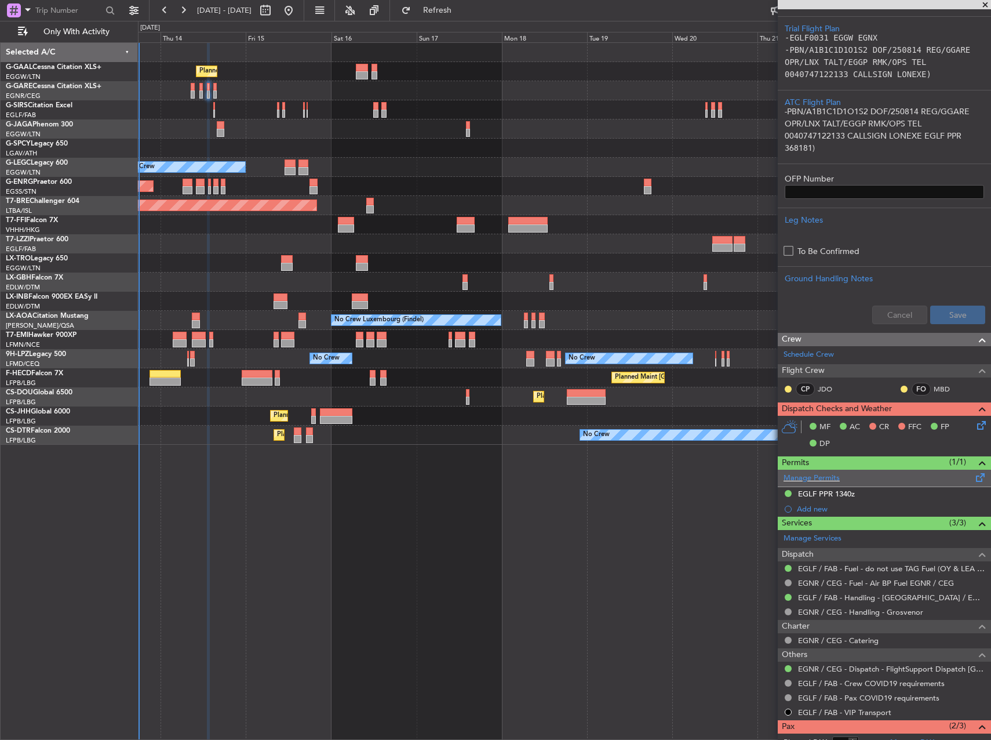
scroll to position [361, 0]
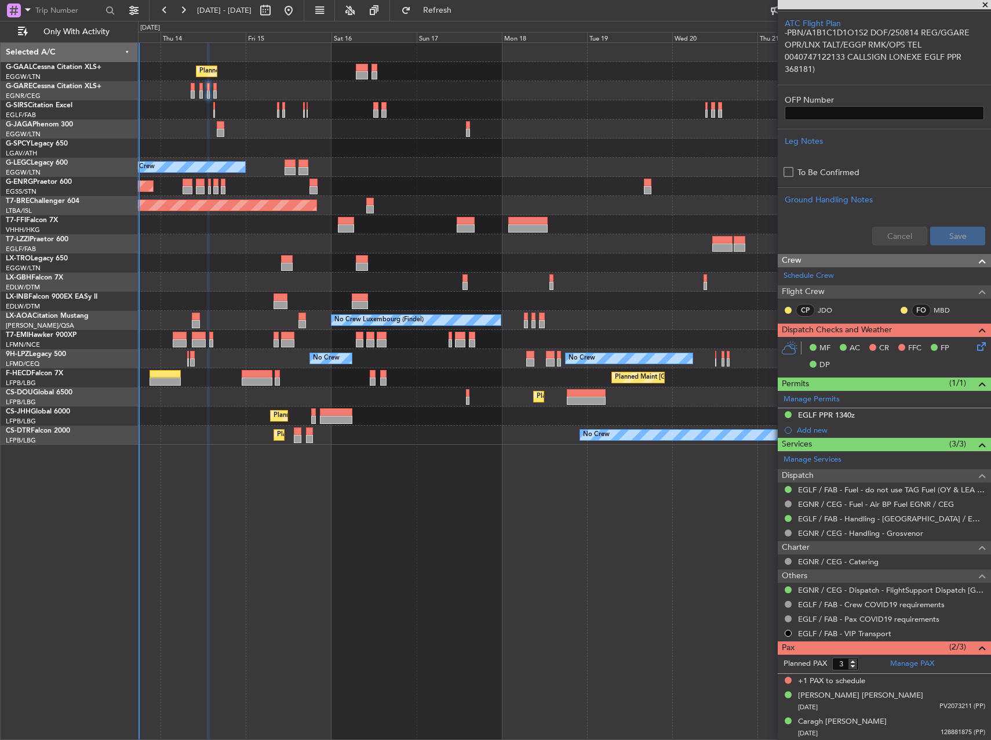
click at [976, 348] on icon at bounding box center [979, 344] width 9 height 9
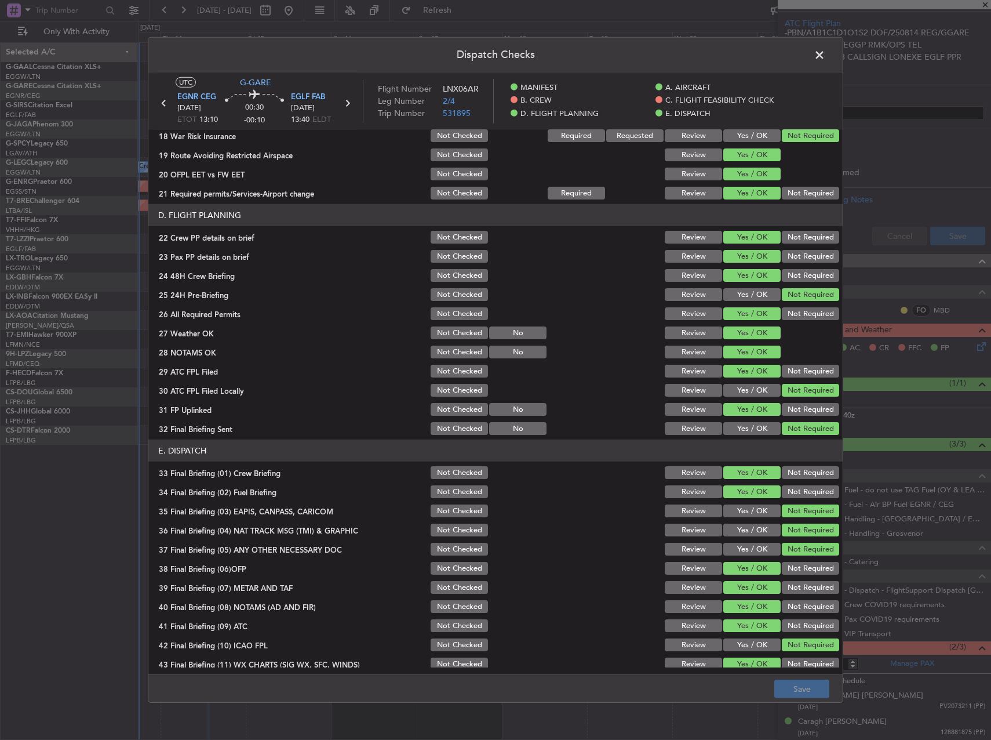
scroll to position [492, 0]
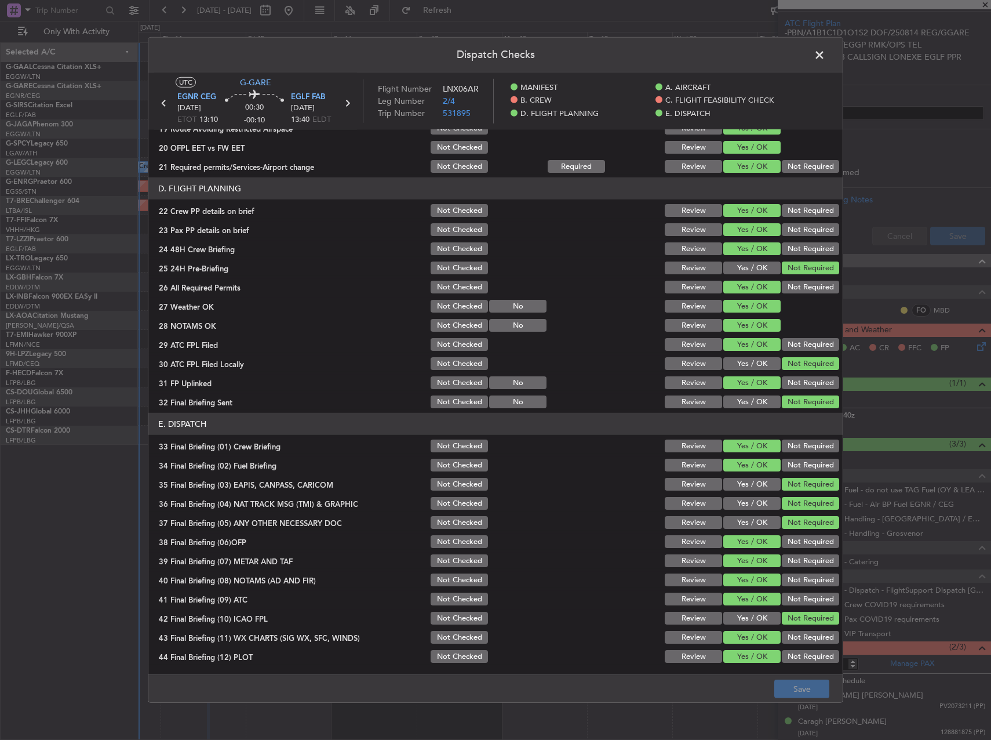
click at [825, 54] on span at bounding box center [825, 57] width 0 height 23
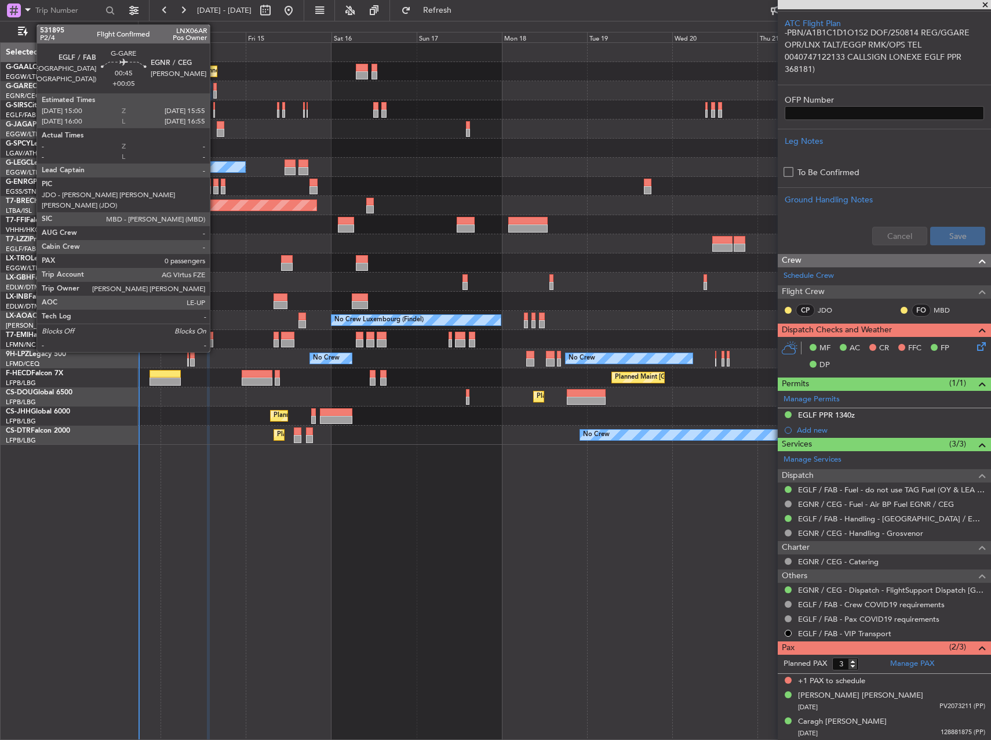
click at [214, 90] on div at bounding box center [214, 94] width 3 height 8
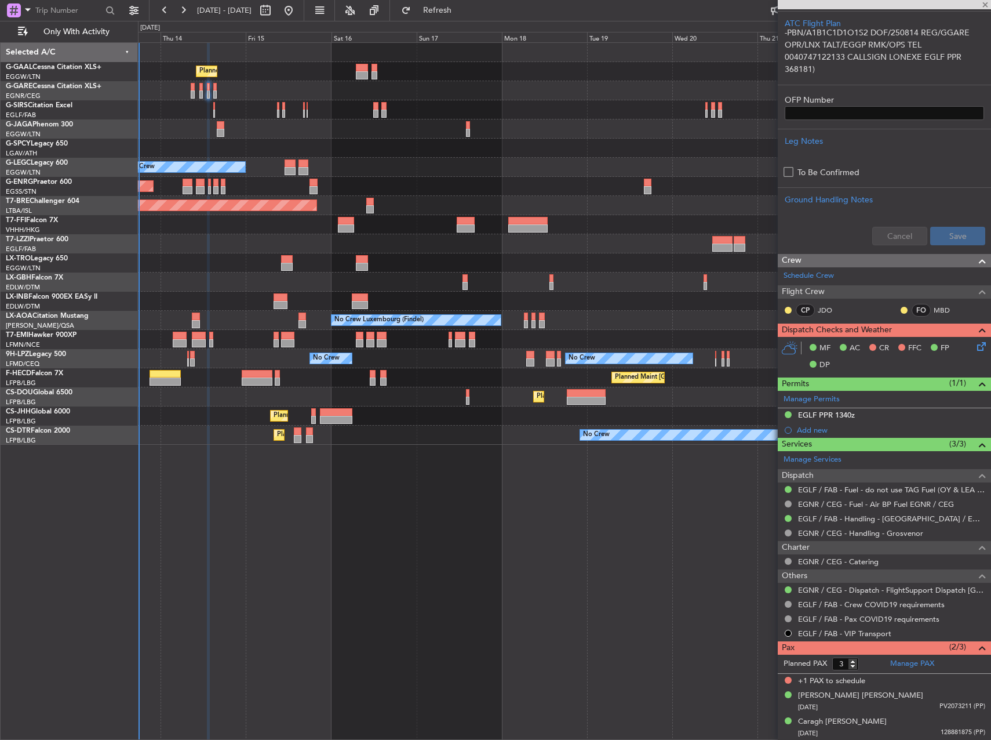
type input "+00:05"
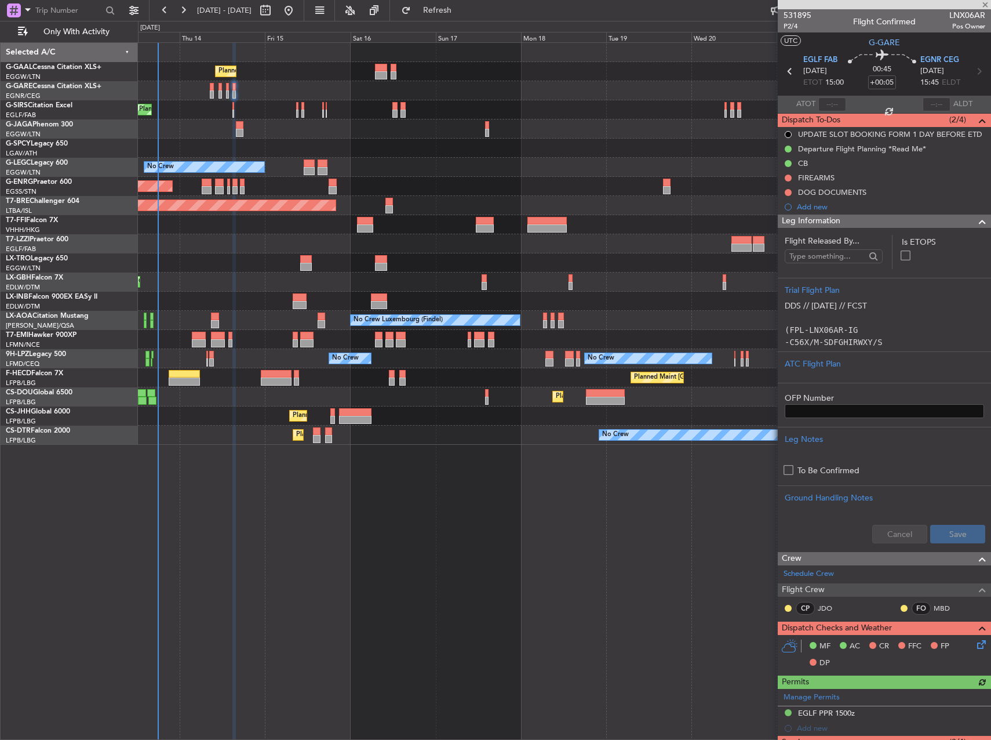
click at [274, 251] on div at bounding box center [564, 243] width 853 height 19
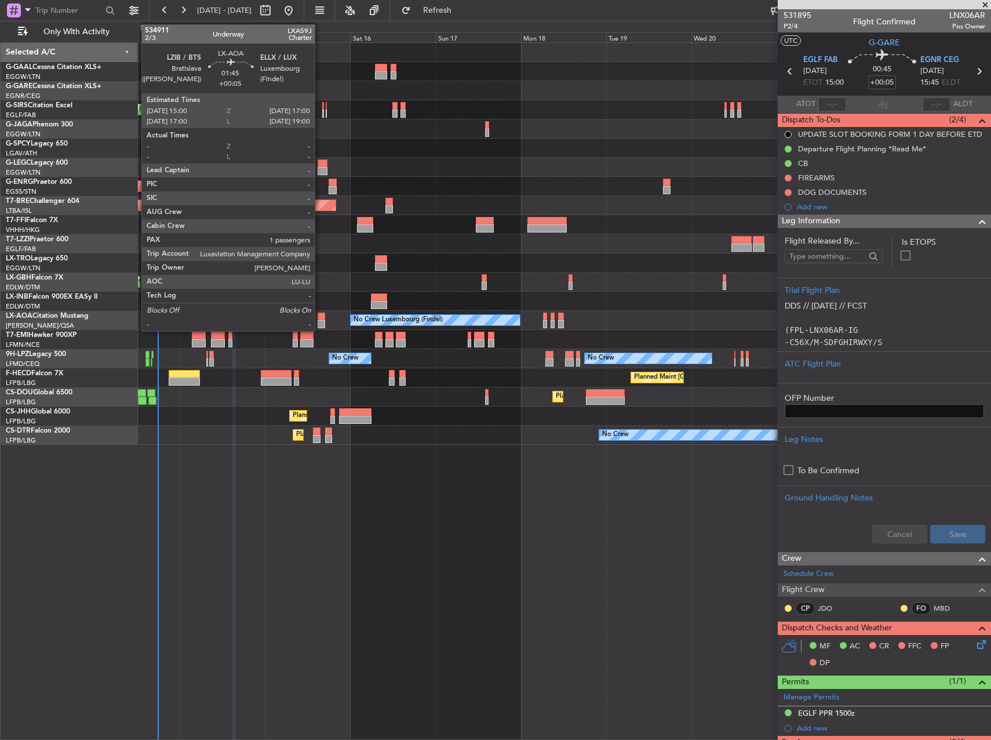
click at [320, 319] on div at bounding box center [322, 316] width 8 height 8
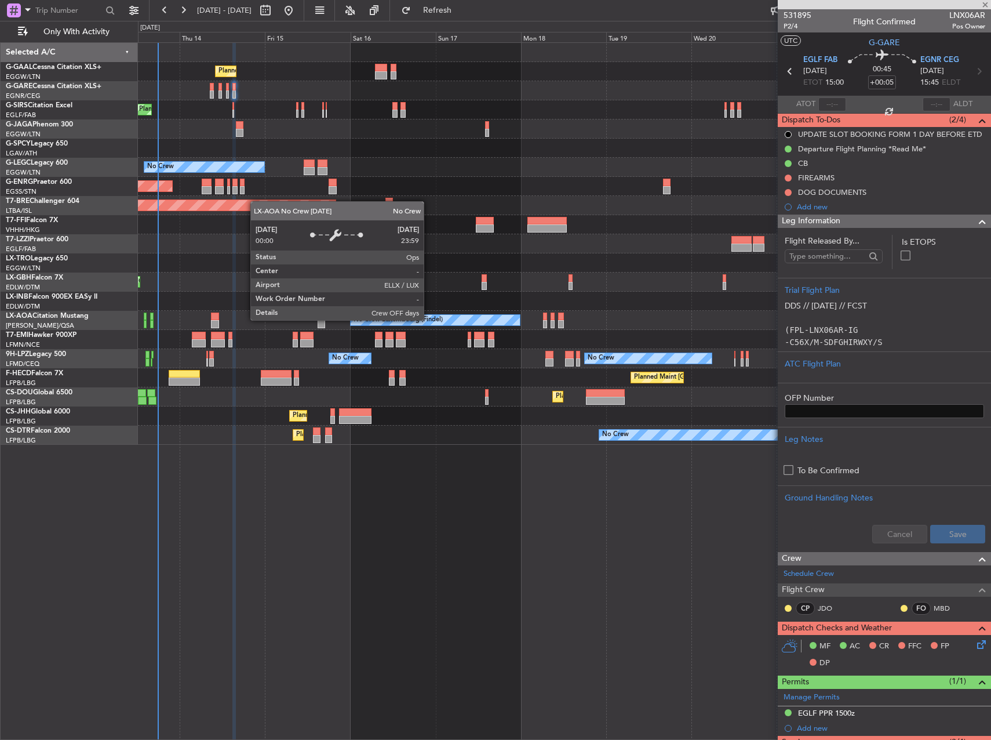
type input "1"
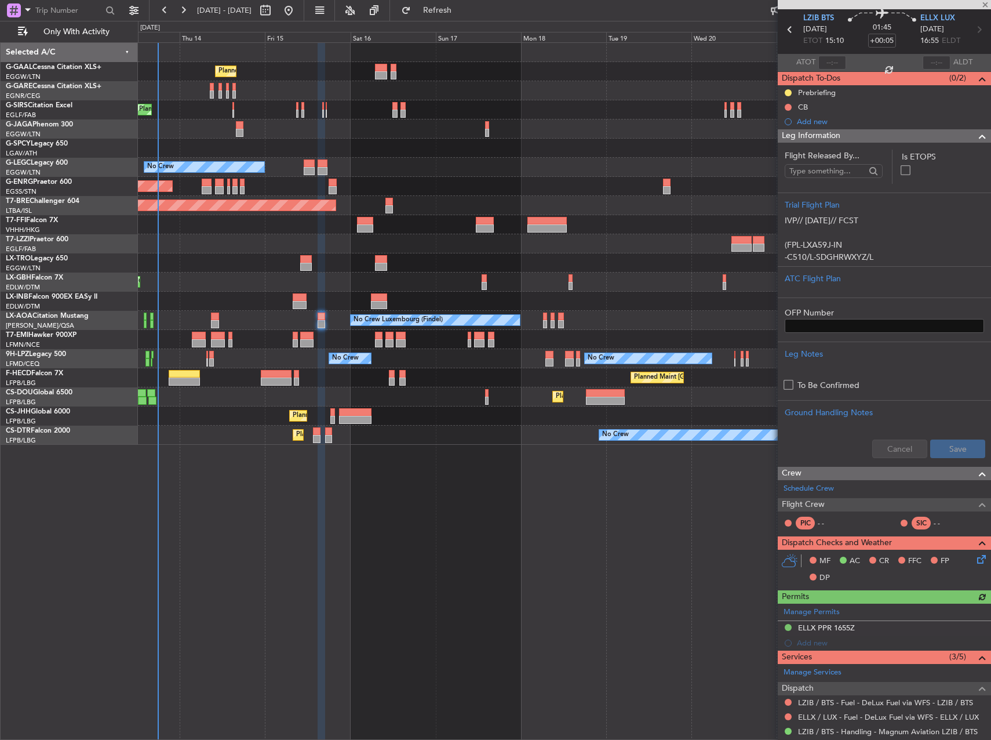
scroll to position [58, 0]
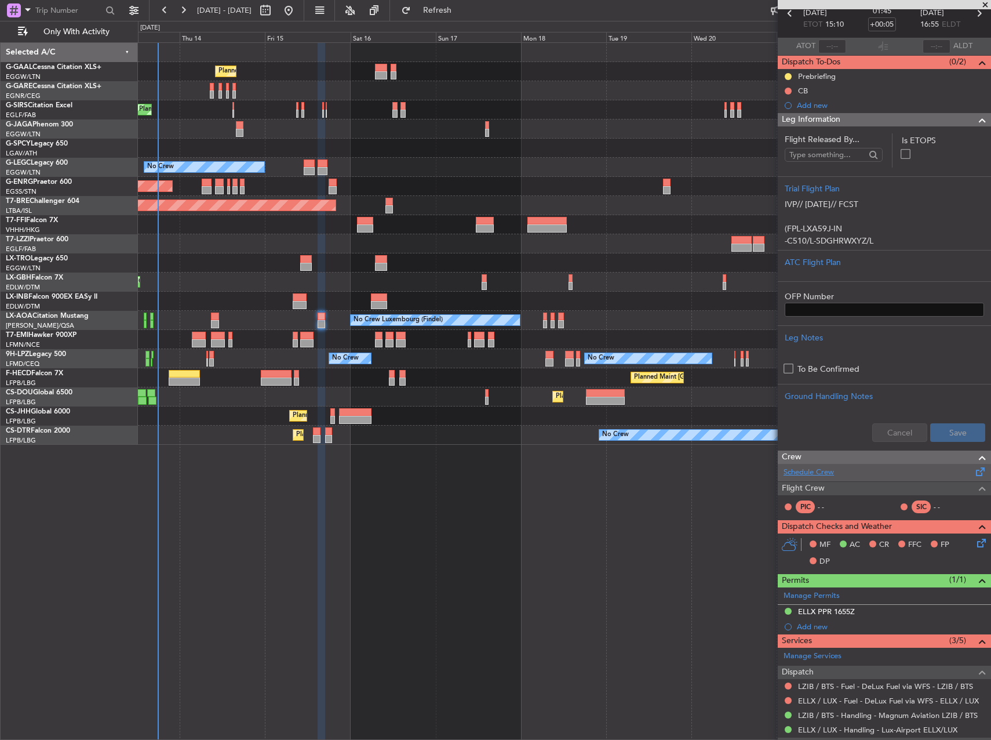
click at [809, 477] on link "Schedule Crew" at bounding box center [809, 473] width 50 height 12
click at [463, 17] on button "Refresh" at bounding box center [431, 10] width 70 height 19
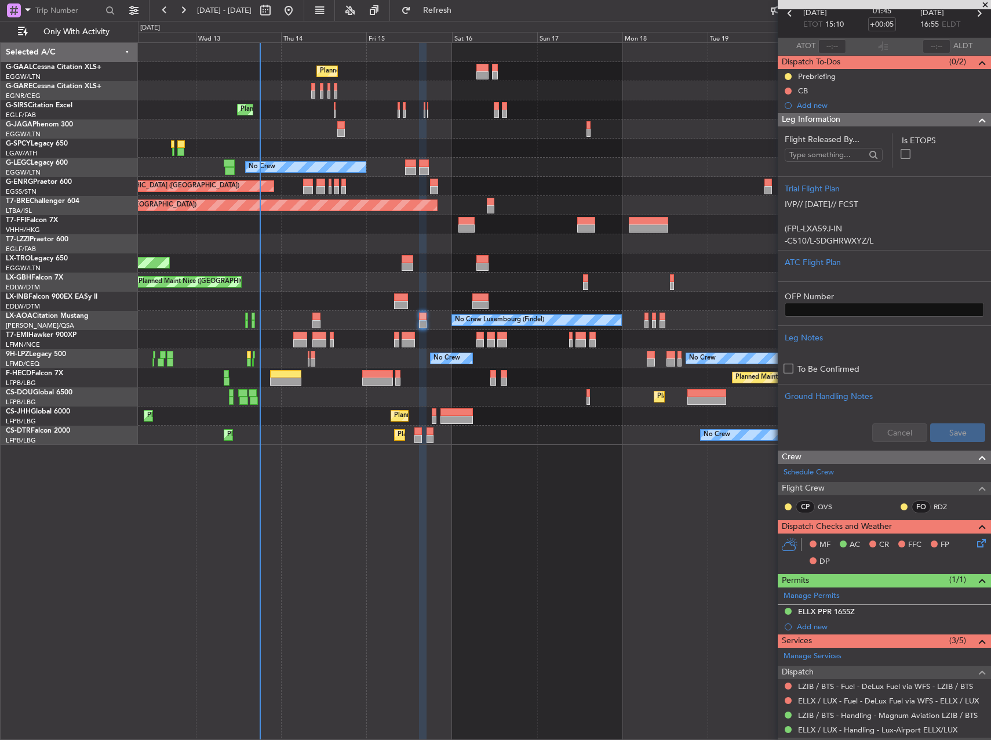
click at [421, 550] on div at bounding box center [423, 391] width 8 height 697
click at [363, 384] on div at bounding box center [377, 381] width 31 height 8
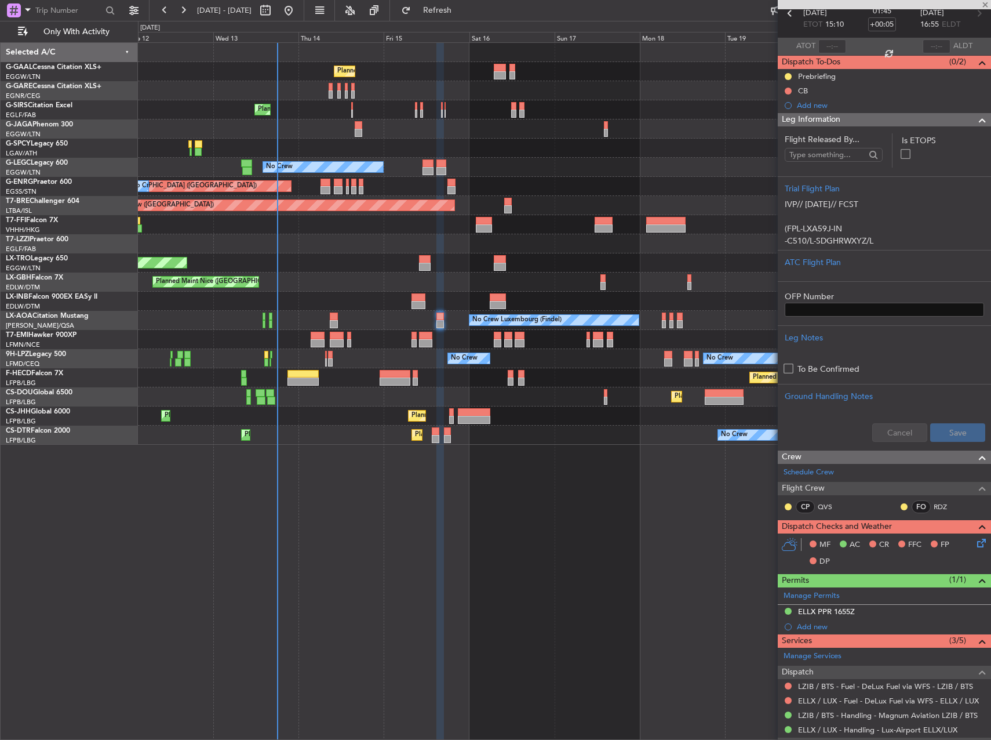
click at [349, 374] on div "Planned Maint [GEOGRAPHIC_DATA] ([GEOGRAPHIC_DATA])" at bounding box center [564, 377] width 853 height 19
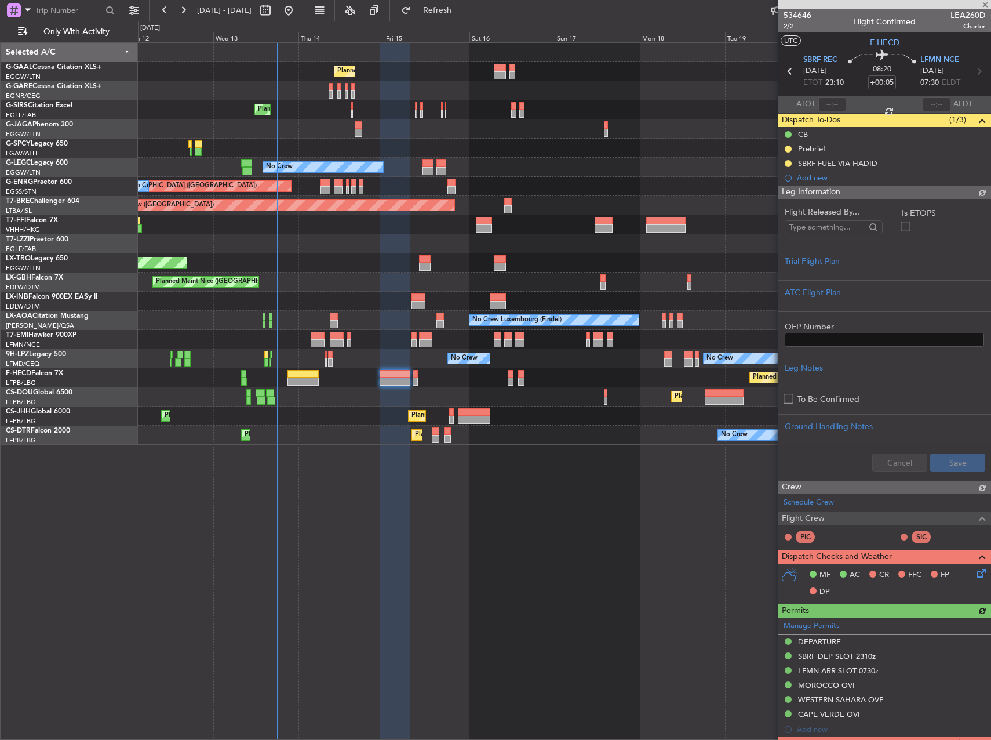
click at [340, 377] on div "Planned Maint [GEOGRAPHIC_DATA] ([GEOGRAPHIC_DATA])" at bounding box center [564, 377] width 853 height 19
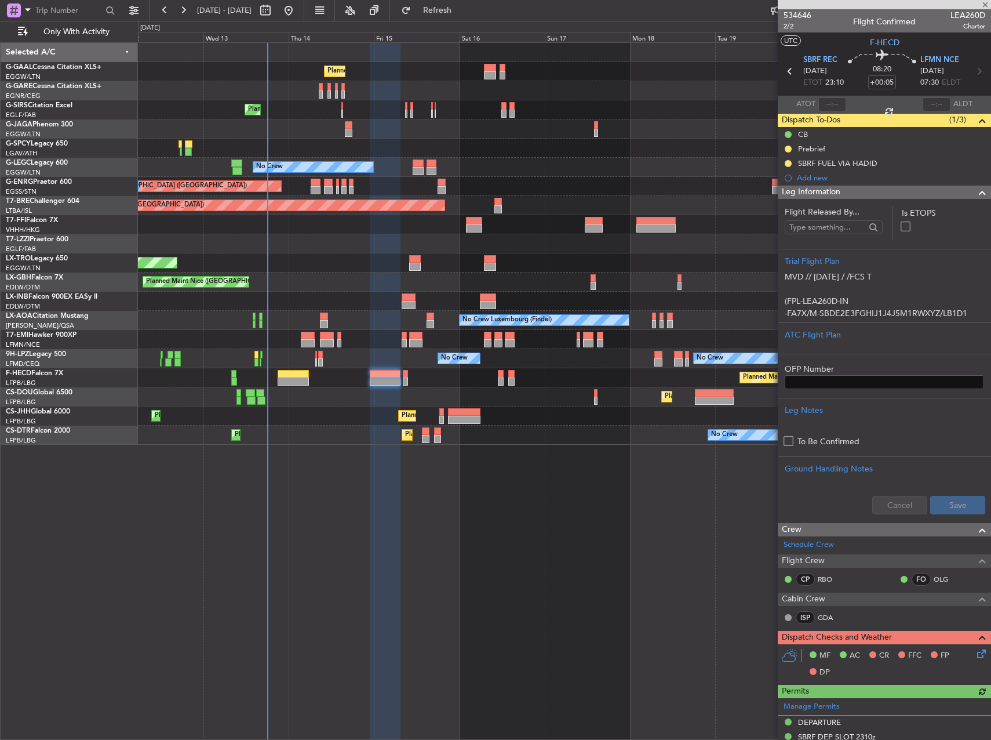
click at [333, 377] on div "Planned Maint [GEOGRAPHIC_DATA] ([GEOGRAPHIC_DATA])" at bounding box center [564, 377] width 853 height 19
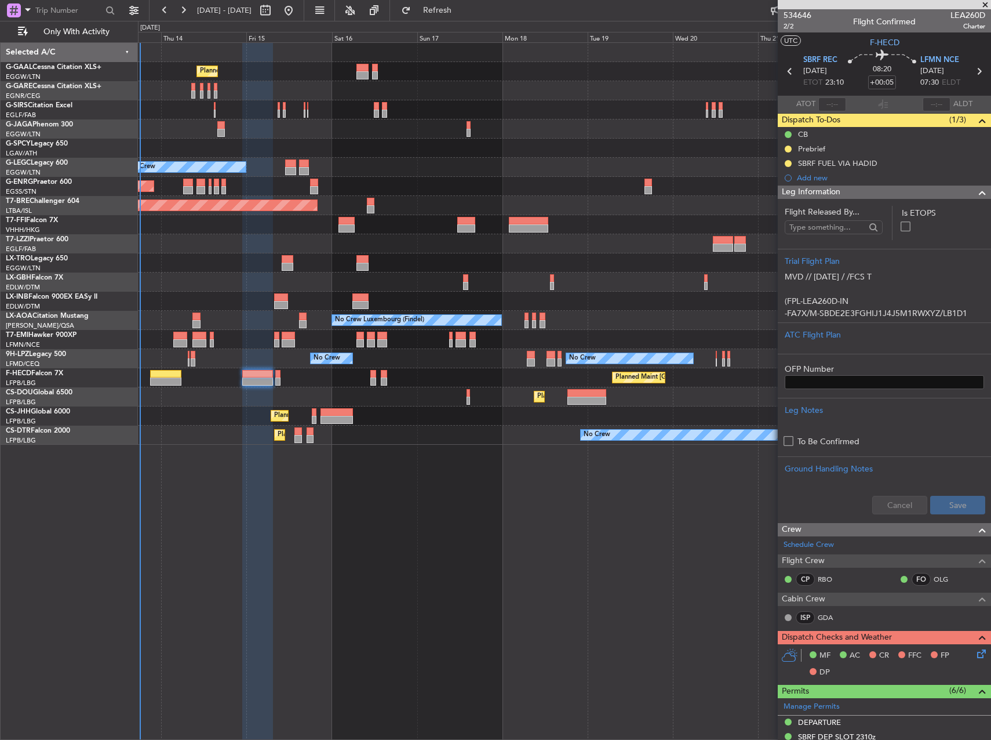
click at [261, 192] on div "Planned Maint London (Stansted) No Crew" at bounding box center [564, 186] width 853 height 19
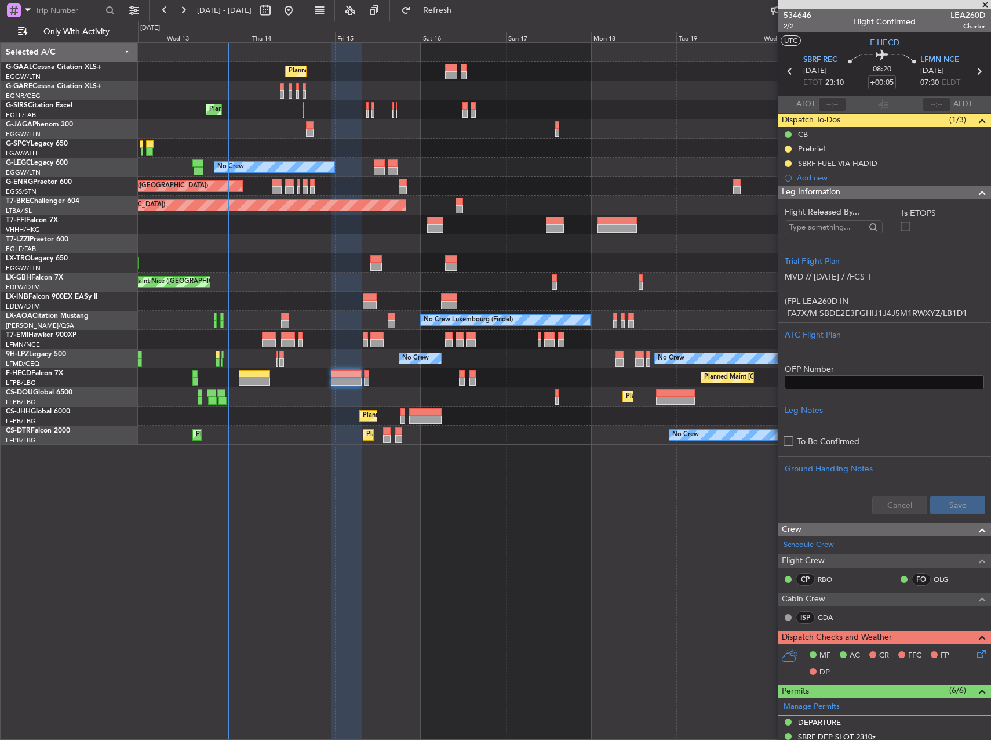
click at [312, 448] on div "Planned Maint Planned Maint London (Farnborough) No Crew A/C Unavailable London…" at bounding box center [564, 390] width 853 height 697
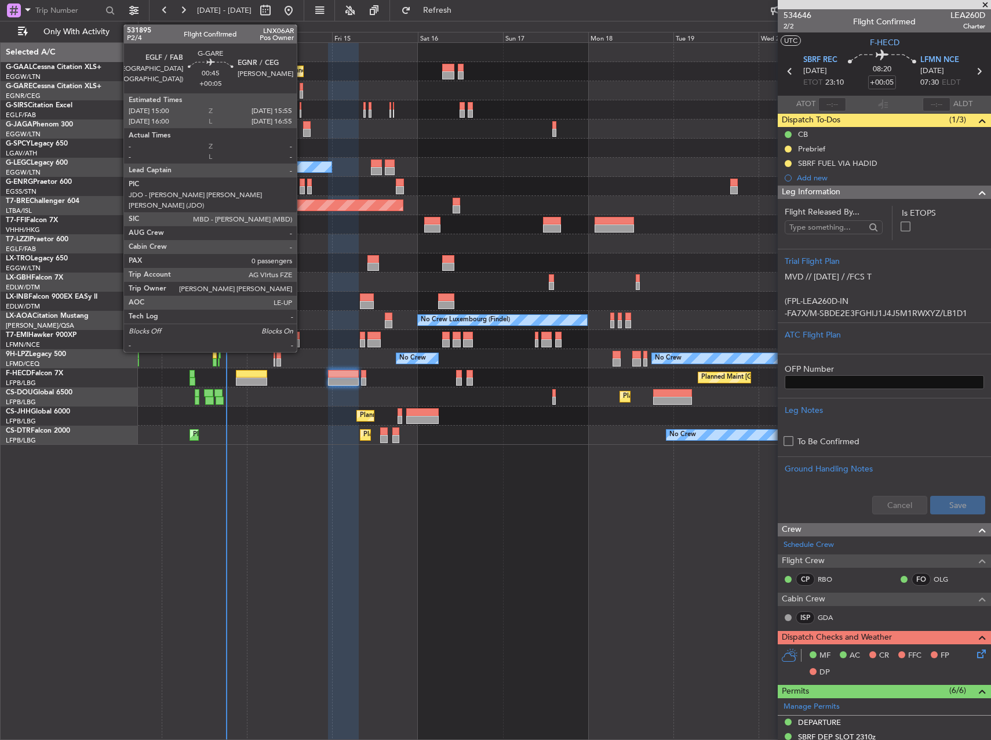
click at [302, 93] on div at bounding box center [301, 94] width 3 height 8
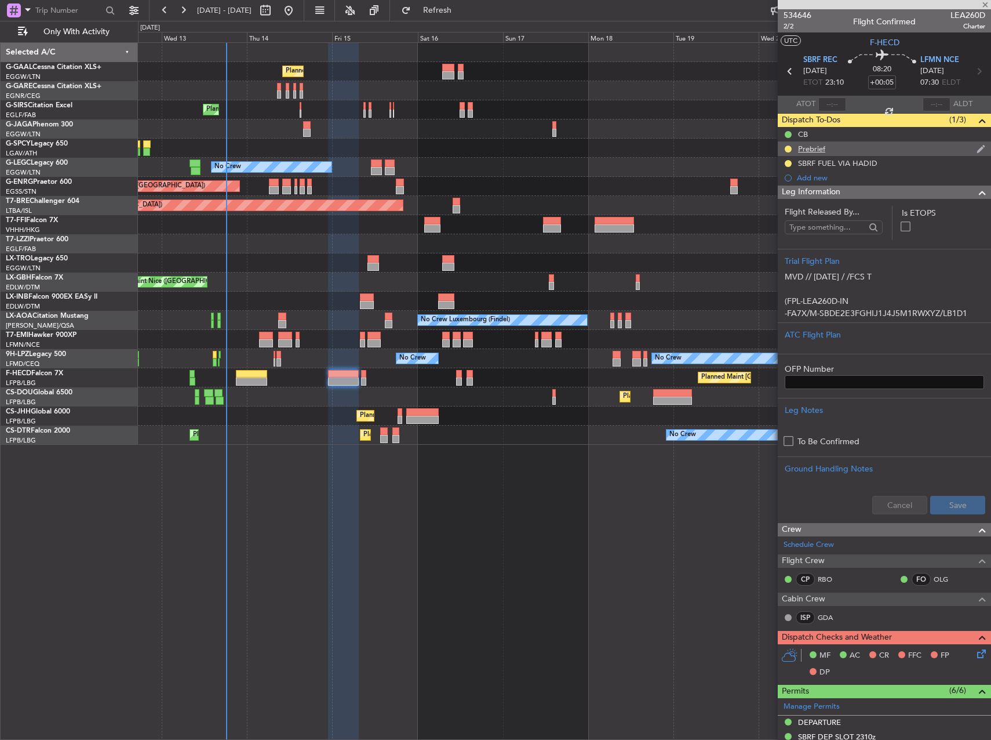
type input "0"
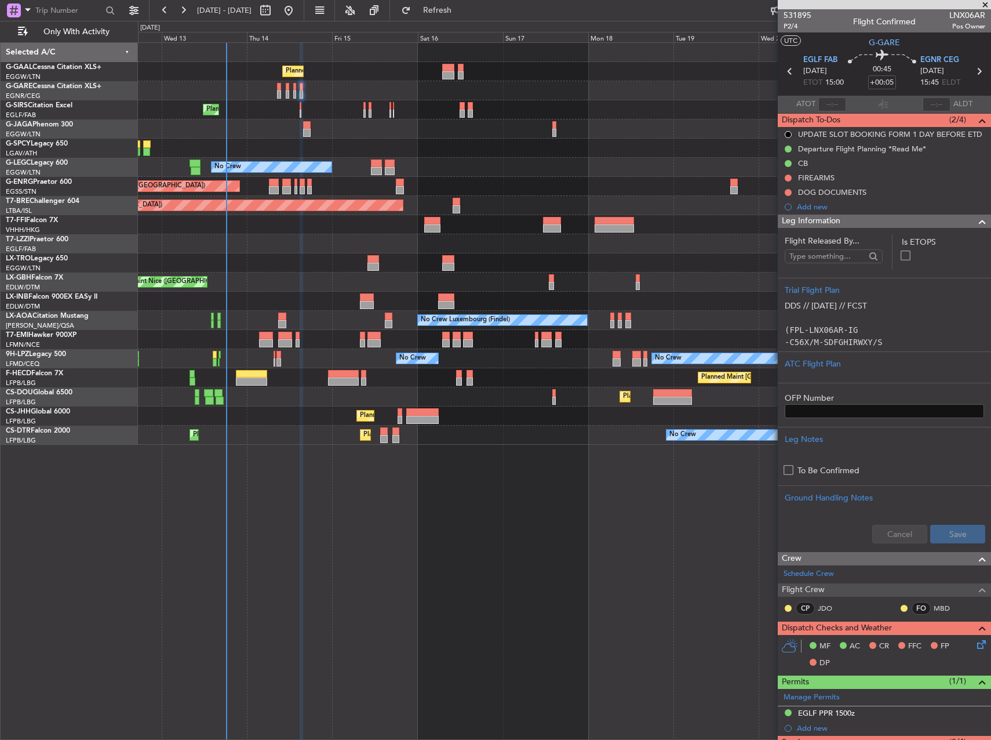
click at [565, 168] on div "No Crew A/C Unavailable [GEOGRAPHIC_DATA] ([GEOGRAPHIC_DATA])" at bounding box center [564, 167] width 853 height 19
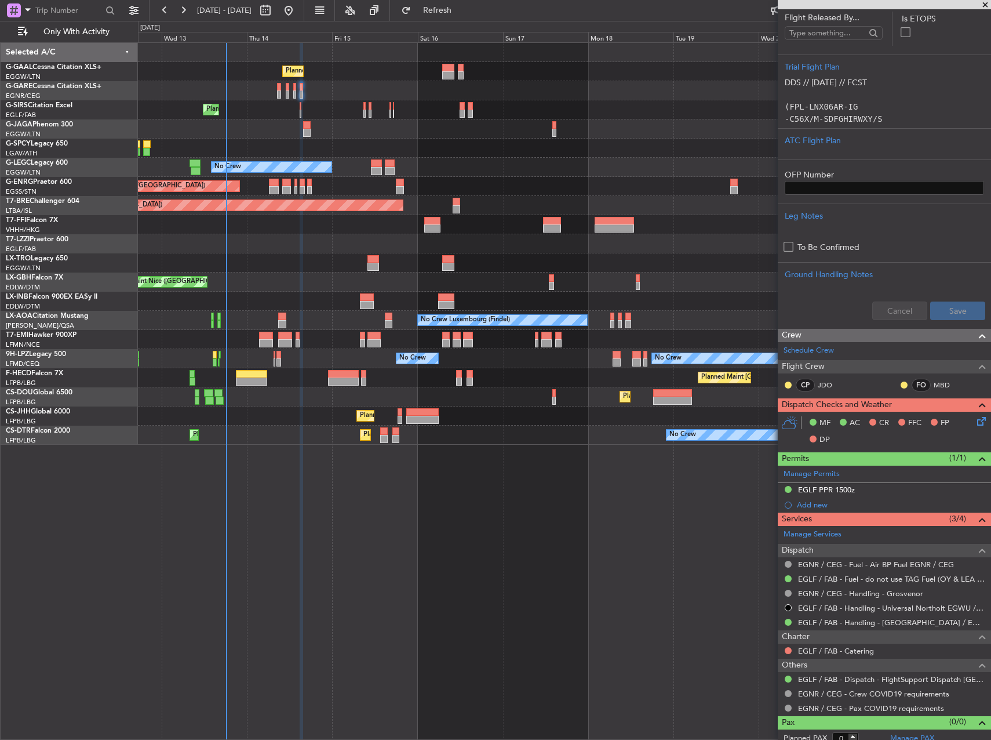
scroll to position [231, 0]
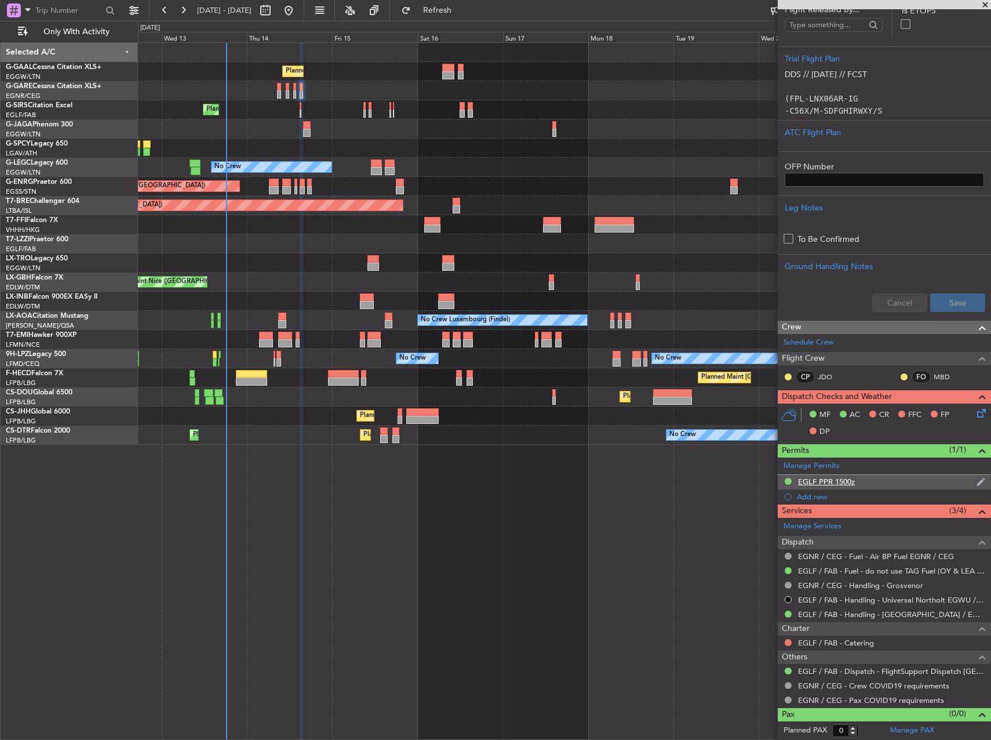
click at [832, 480] on div "EGLF PPR 1500z" at bounding box center [826, 481] width 57 height 10
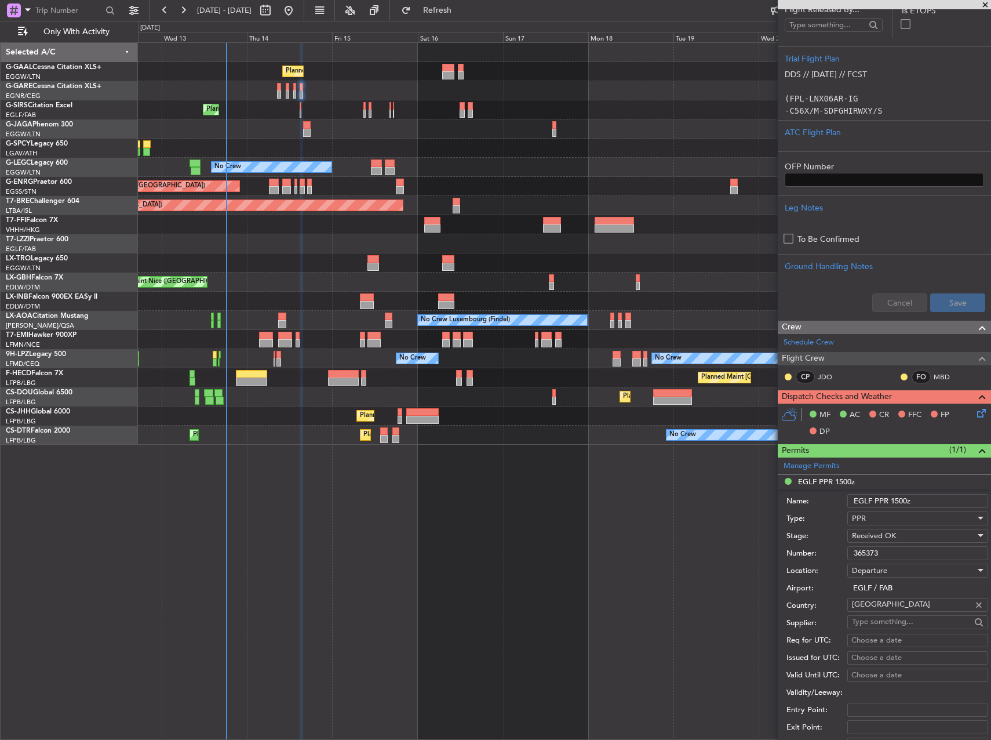
click at [884, 558] on input "365373" at bounding box center [917, 553] width 141 height 14
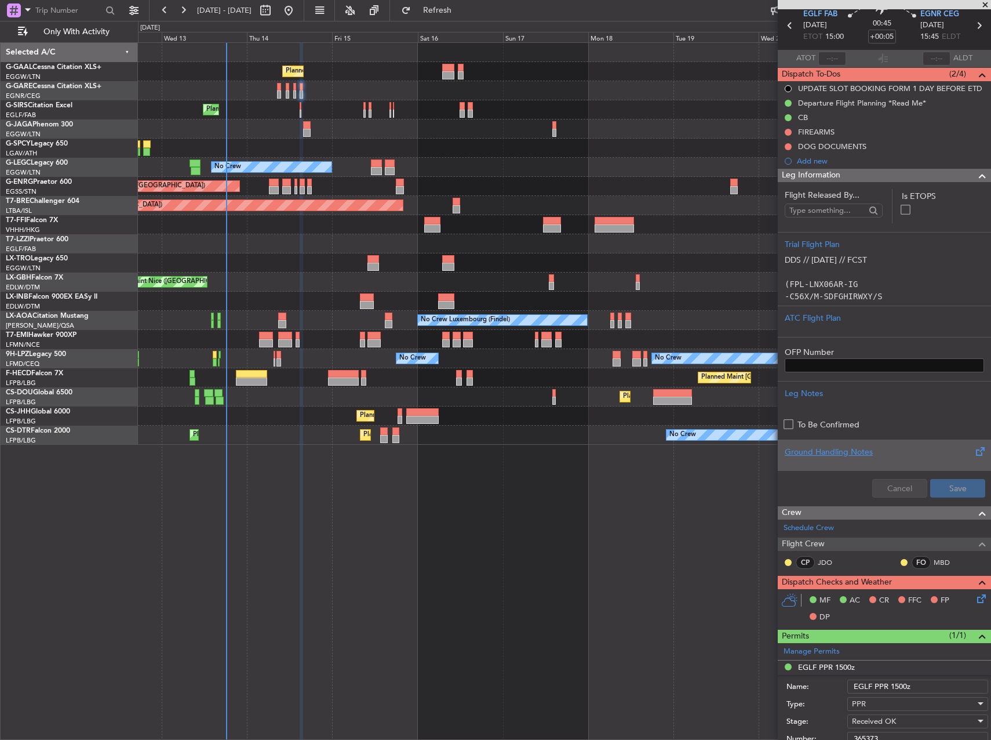
scroll to position [0, 0]
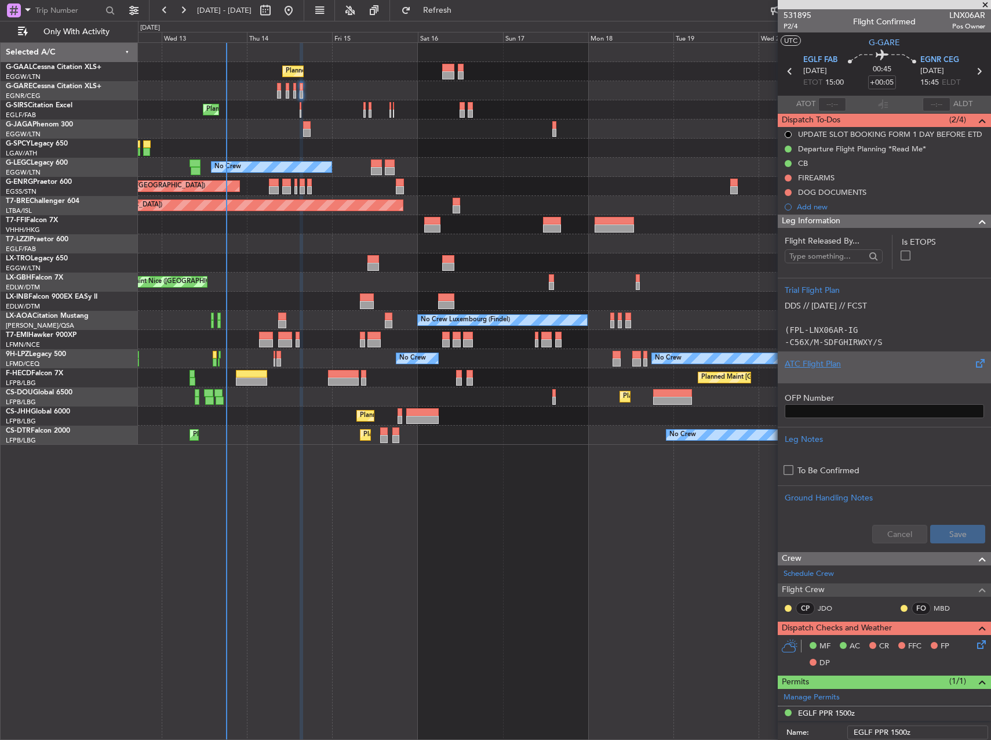
click at [876, 365] on div "ATC Flight Plan" at bounding box center [884, 364] width 199 height 12
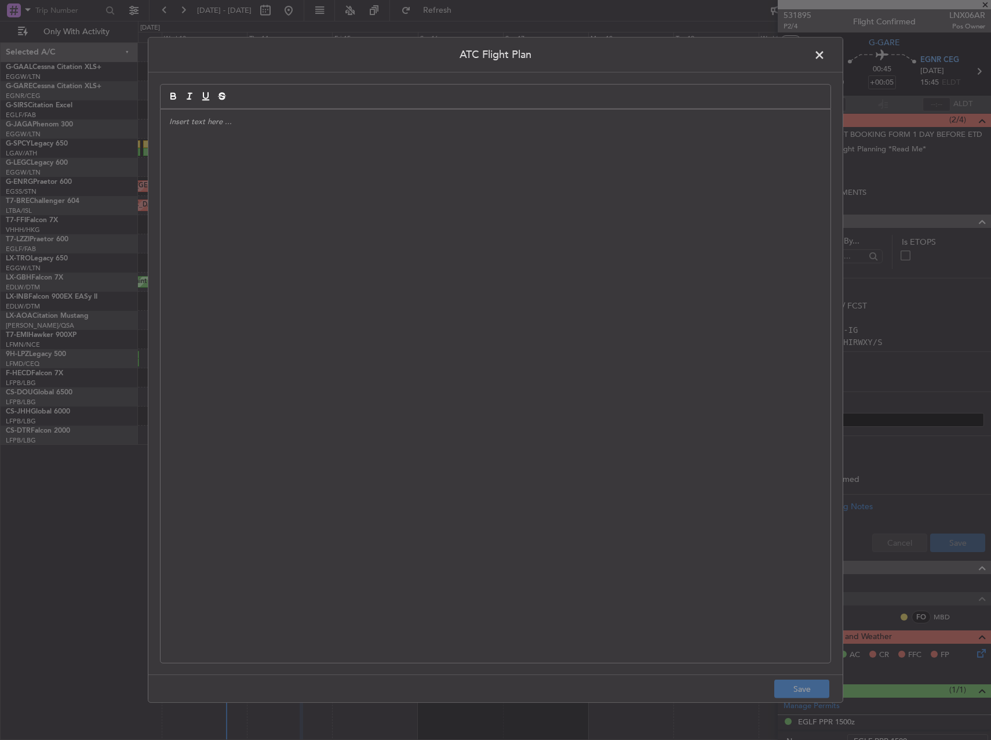
click at [295, 274] on div at bounding box center [496, 386] width 670 height 553
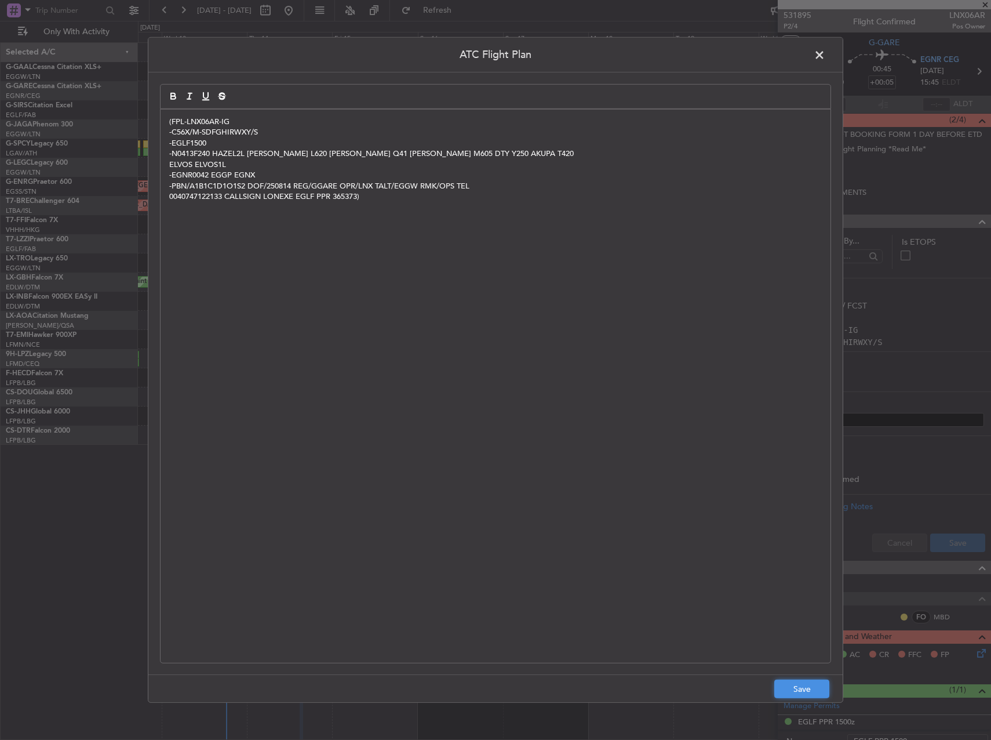
drag, startPoint x: 792, startPoint y: 683, endPoint x: 800, endPoint y: 668, distance: 16.3
click at [793, 683] on button "Save" at bounding box center [801, 688] width 55 height 19
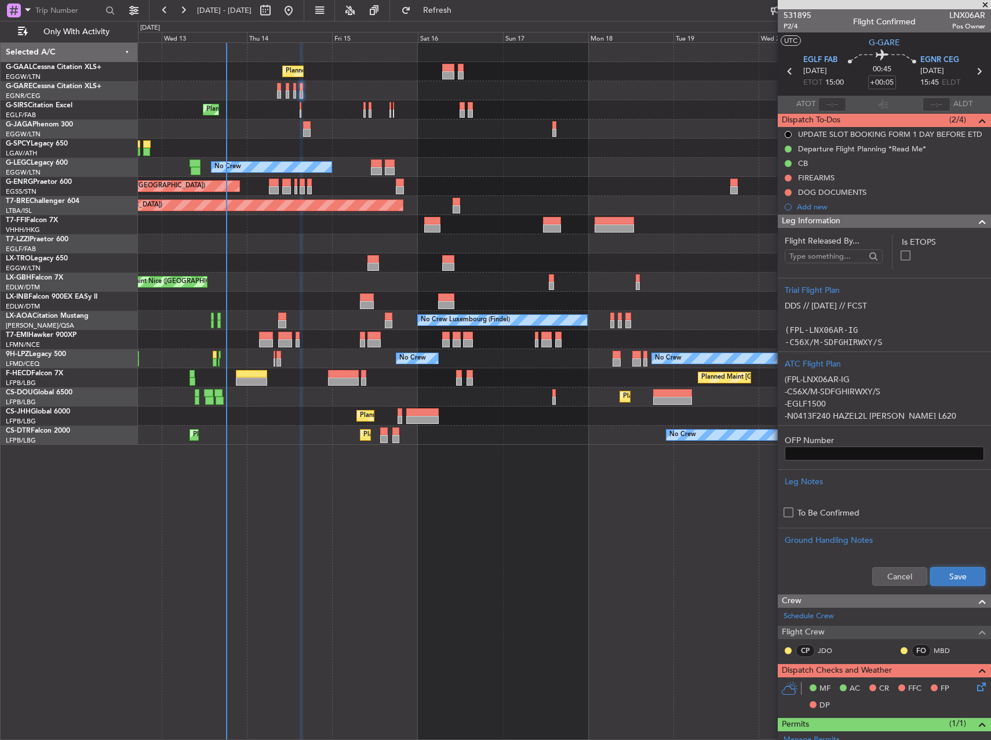
click at [962, 574] on button "Save" at bounding box center [957, 576] width 55 height 19
click at [792, 177] on div "FIREARMS" at bounding box center [884, 177] width 213 height 14
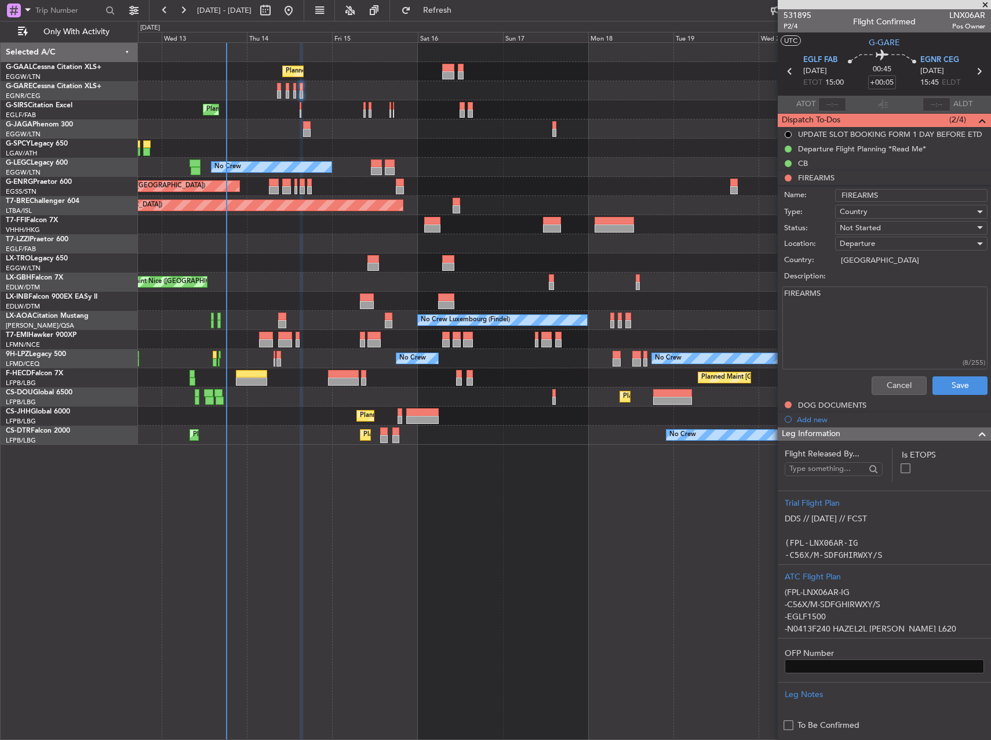
click at [788, 178] on li "FIREARMS Name: FIREARMS Type: Country Status: Not Started Location: Departure C…" at bounding box center [884, 284] width 213 height 229
click at [882, 388] on button "Cancel" at bounding box center [899, 385] width 55 height 19
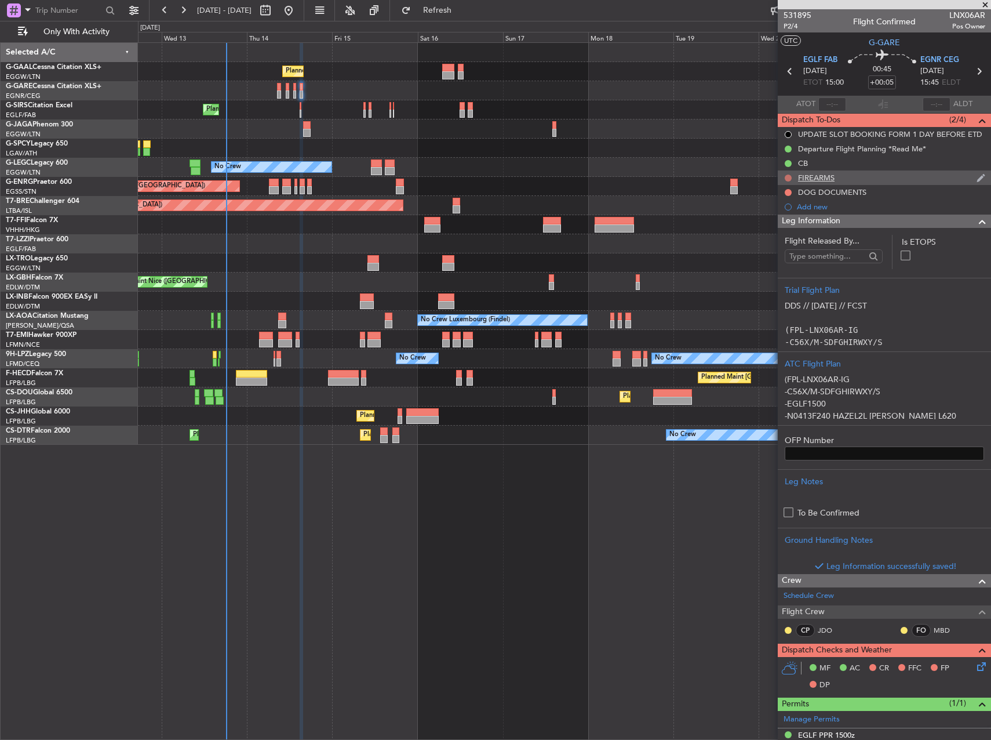
click at [788, 179] on button at bounding box center [788, 177] width 7 height 7
click at [782, 239] on li "Cancelled" at bounding box center [788, 246] width 61 height 17
click at [788, 194] on button at bounding box center [788, 192] width 7 height 7
click at [787, 256] on span "Cancelled" at bounding box center [790, 261] width 33 height 12
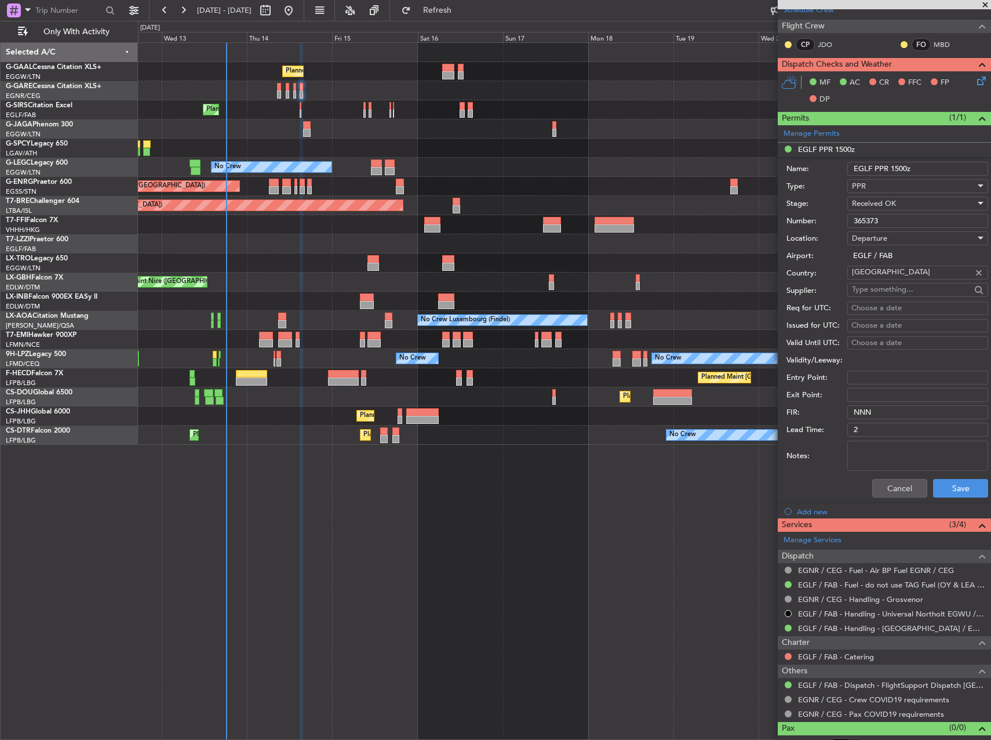
scroll to position [620, 0]
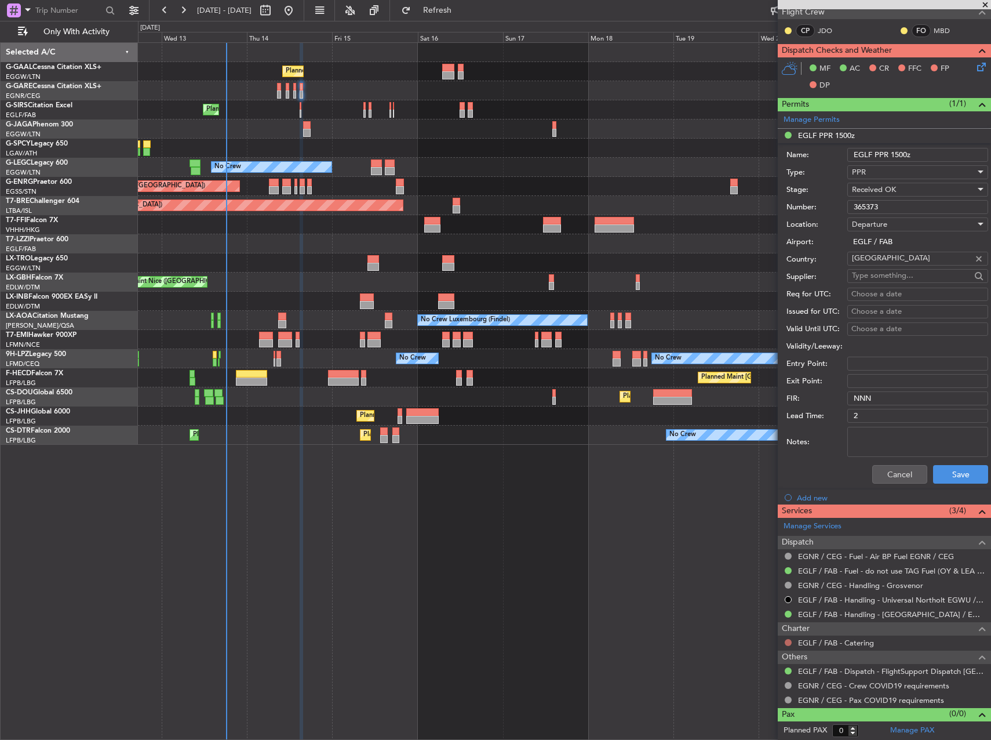
click at [787, 644] on button at bounding box center [788, 642] width 7 height 7
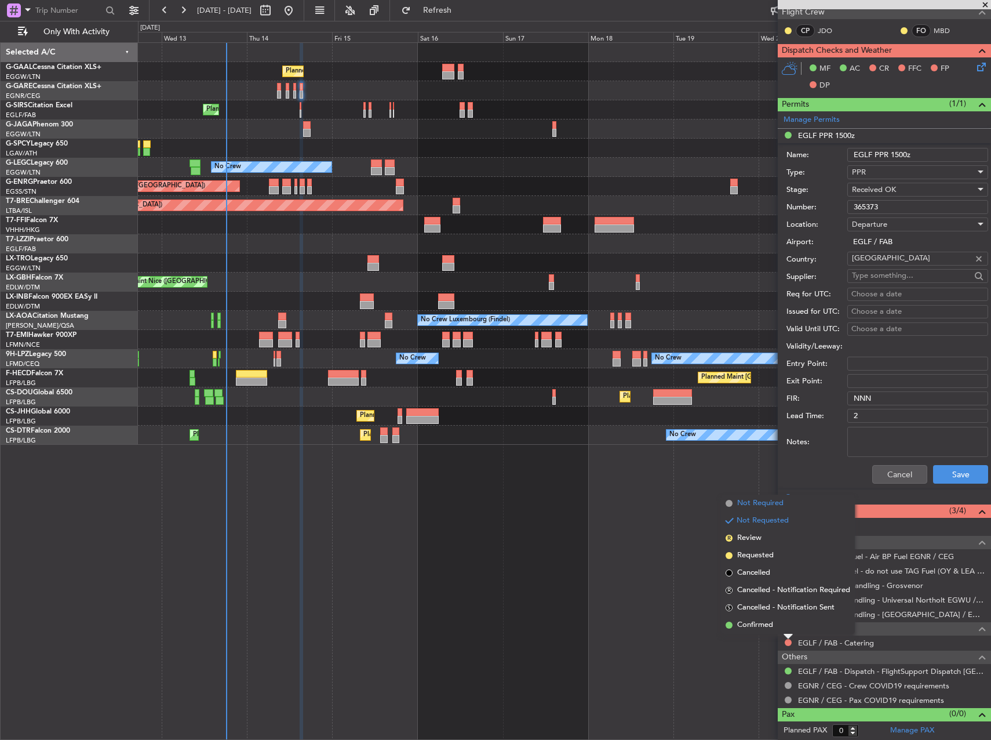
click at [745, 505] on span "Not Required" at bounding box center [760, 503] width 46 height 12
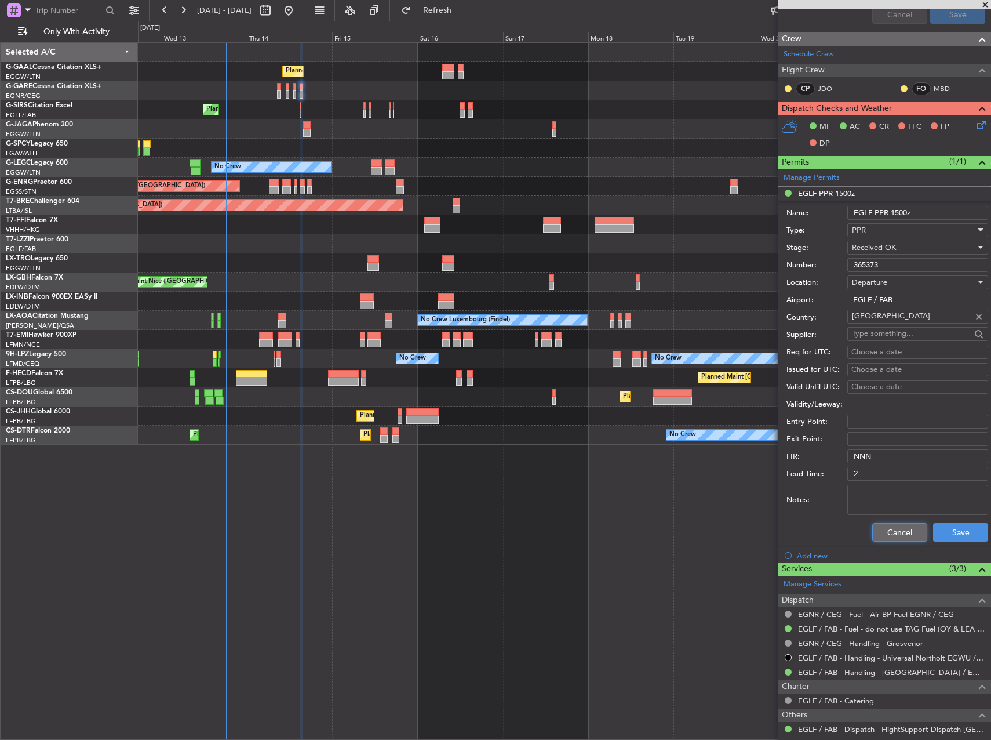
click at [894, 525] on button "Cancel" at bounding box center [899, 532] width 55 height 19
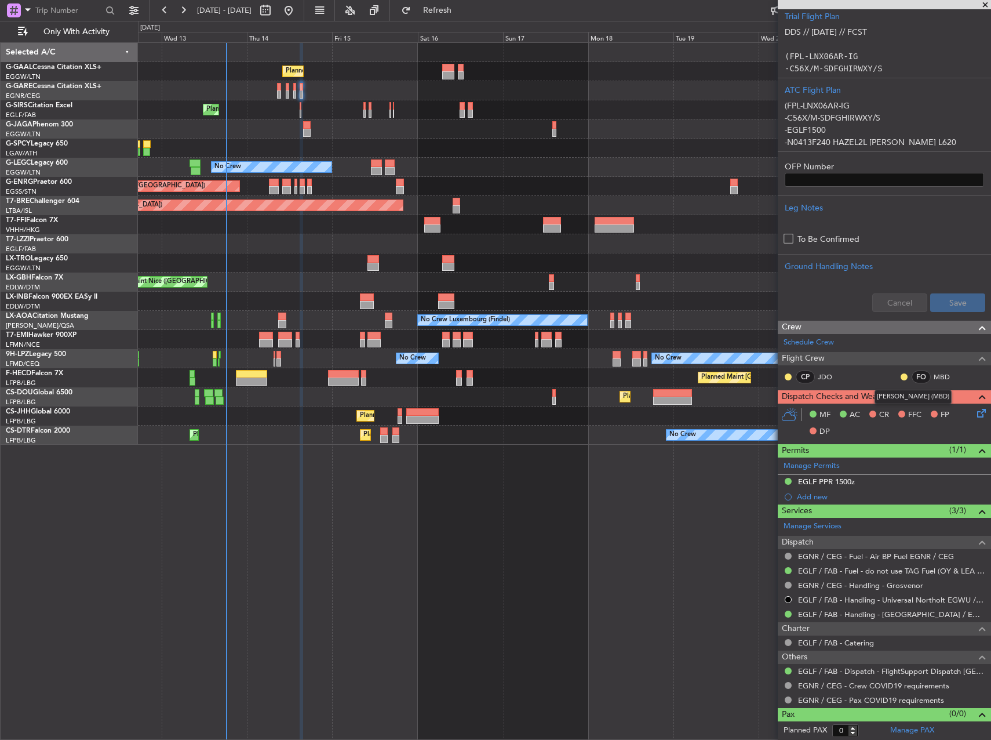
click at [960, 410] on mat-tooltip-component "[PERSON_NAME] (MBD)" at bounding box center [913, 396] width 93 height 31
click at [976, 410] on icon at bounding box center [979, 410] width 9 height 9
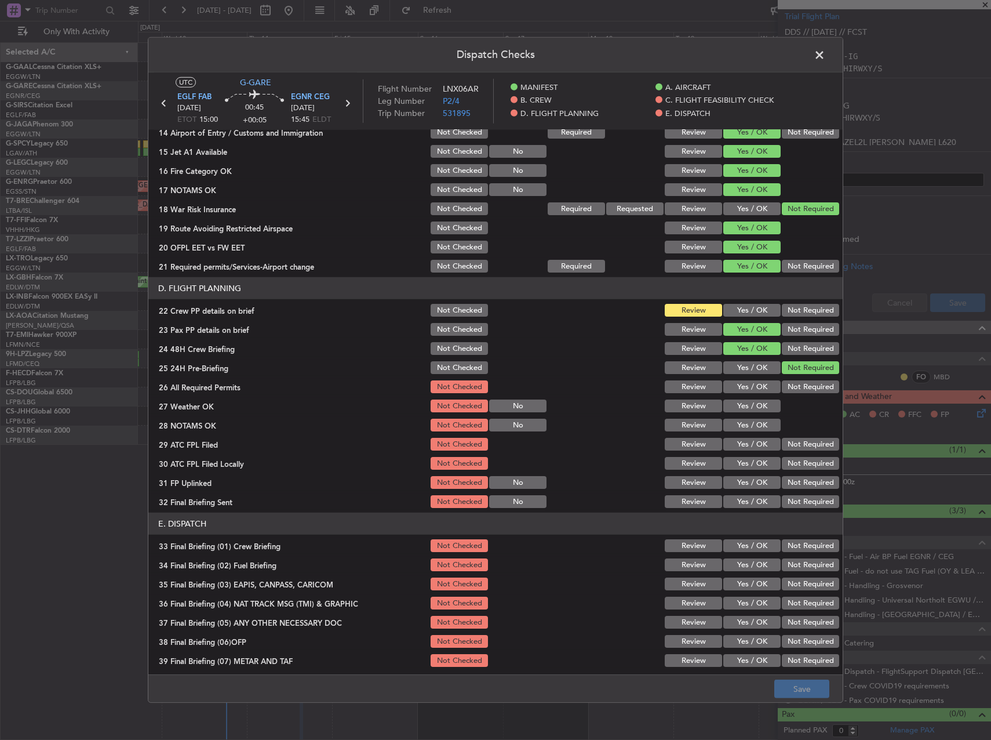
scroll to position [492, 0]
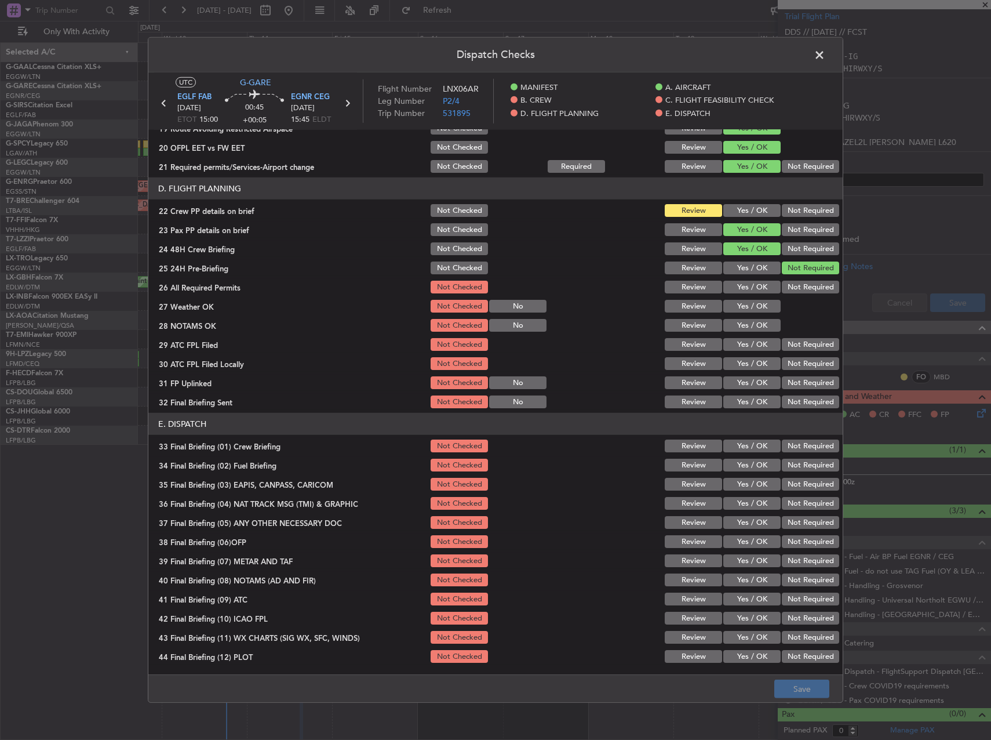
click at [741, 216] on button "Yes / OK" at bounding box center [751, 210] width 57 height 13
click at [744, 281] on button "Yes / OK" at bounding box center [751, 287] width 57 height 13
drag, startPoint x: 744, startPoint y: 297, endPoint x: 748, endPoint y: 306, distance: 9.4
click at [745, 299] on section "D. FLIGHT PLANNING 22 Crew PP details on brief Not Checked Review Yes / OK Not …" at bounding box center [495, 293] width 694 height 232
click at [748, 308] on button "Yes / OK" at bounding box center [751, 306] width 57 height 13
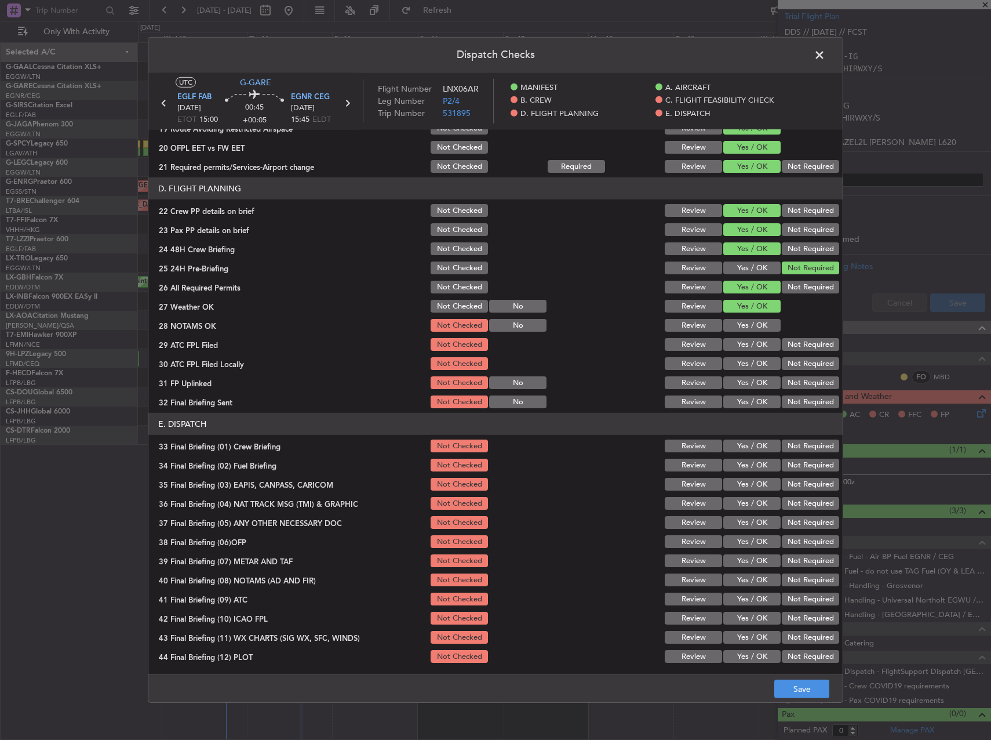
click at [749, 325] on button "Yes / OK" at bounding box center [751, 325] width 57 height 13
click at [748, 347] on button "Yes / OK" at bounding box center [751, 344] width 57 height 13
click at [787, 371] on div "Not Required" at bounding box center [809, 363] width 59 height 16
click at [783, 363] on button "Not Required" at bounding box center [810, 363] width 57 height 13
click at [750, 382] on button "Yes / OK" at bounding box center [751, 382] width 57 height 13
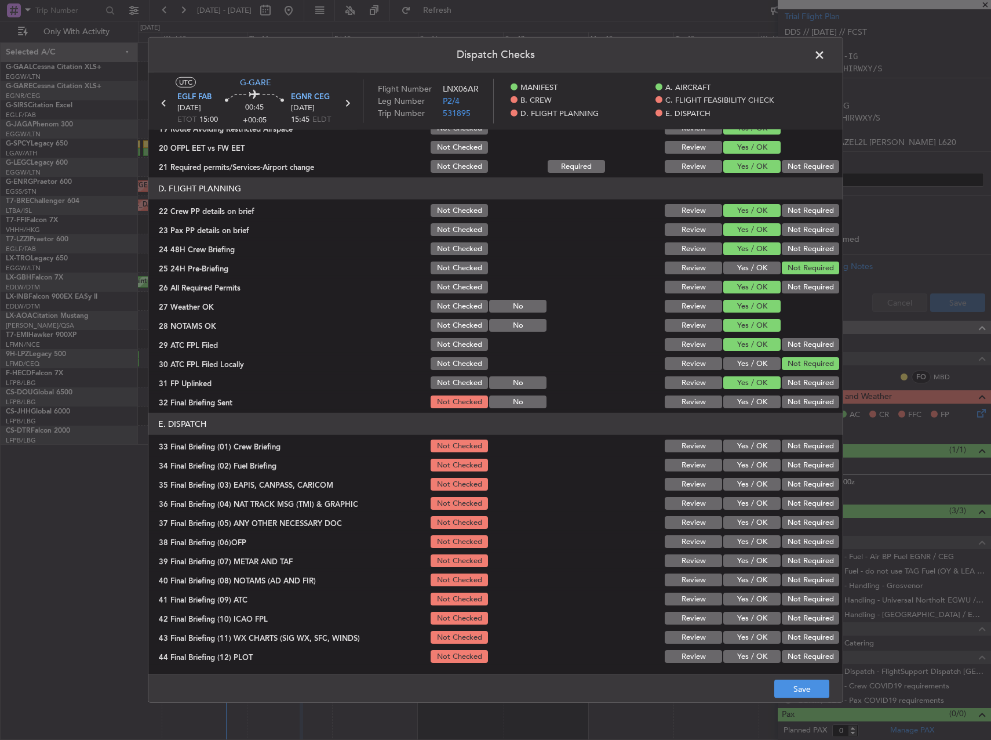
click at [789, 401] on button "Not Required" at bounding box center [810, 401] width 57 height 13
click at [754, 436] on section "E. DISPATCH 33 Final Briefing (01) Crew Briefing Not Checked Review Yes / OK No…" at bounding box center [495, 539] width 694 height 252
drag, startPoint x: 753, startPoint y: 439, endPoint x: 752, endPoint y: 454, distance: 15.1
click at [753, 440] on button "Yes / OK" at bounding box center [751, 445] width 57 height 13
click at [751, 459] on button "Yes / OK" at bounding box center [751, 465] width 57 height 13
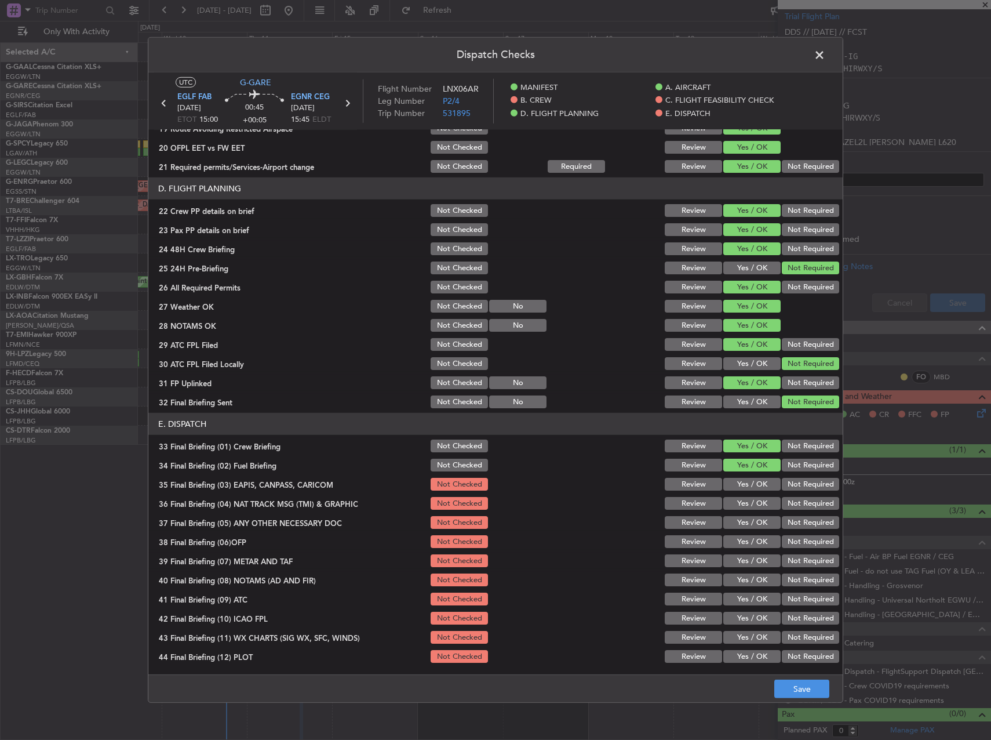
click at [787, 491] on div "Not Required" at bounding box center [809, 484] width 59 height 16
click at [787, 508] on button "Not Required" at bounding box center [810, 503] width 57 height 13
click at [787, 489] on button "Not Required" at bounding box center [810, 484] width 57 height 13
click at [784, 512] on section "E. DISPATCH 33 Final Briefing (01) Crew Briefing Not Checked Review Yes / OK No…" at bounding box center [495, 539] width 694 height 252
click at [783, 519] on button "Not Required" at bounding box center [810, 522] width 57 height 13
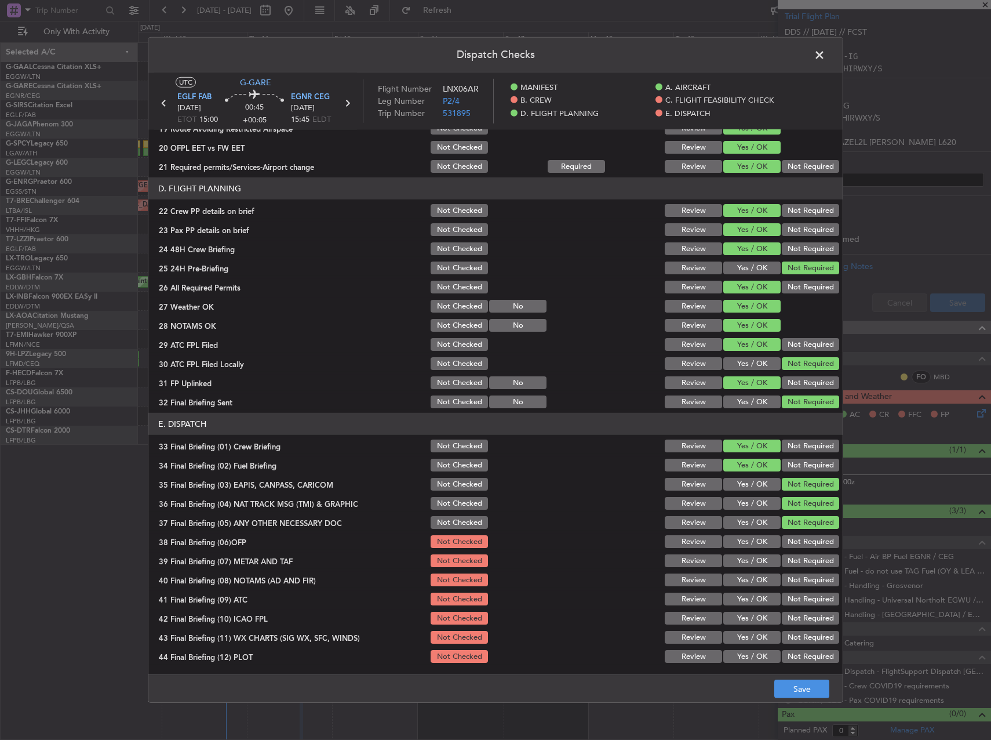
click at [755, 536] on button "Yes / OK" at bounding box center [751, 541] width 57 height 13
drag, startPoint x: 751, startPoint y: 551, endPoint x: 751, endPoint y: 562, distance: 10.5
click at [751, 552] on section "E. DISPATCH 33 Final Briefing (01) Crew Briefing Not Checked Review Yes / OK No…" at bounding box center [495, 539] width 694 height 252
click at [751, 562] on button "Yes / OK" at bounding box center [751, 560] width 57 height 13
click at [751, 577] on button "Yes / OK" at bounding box center [751, 579] width 57 height 13
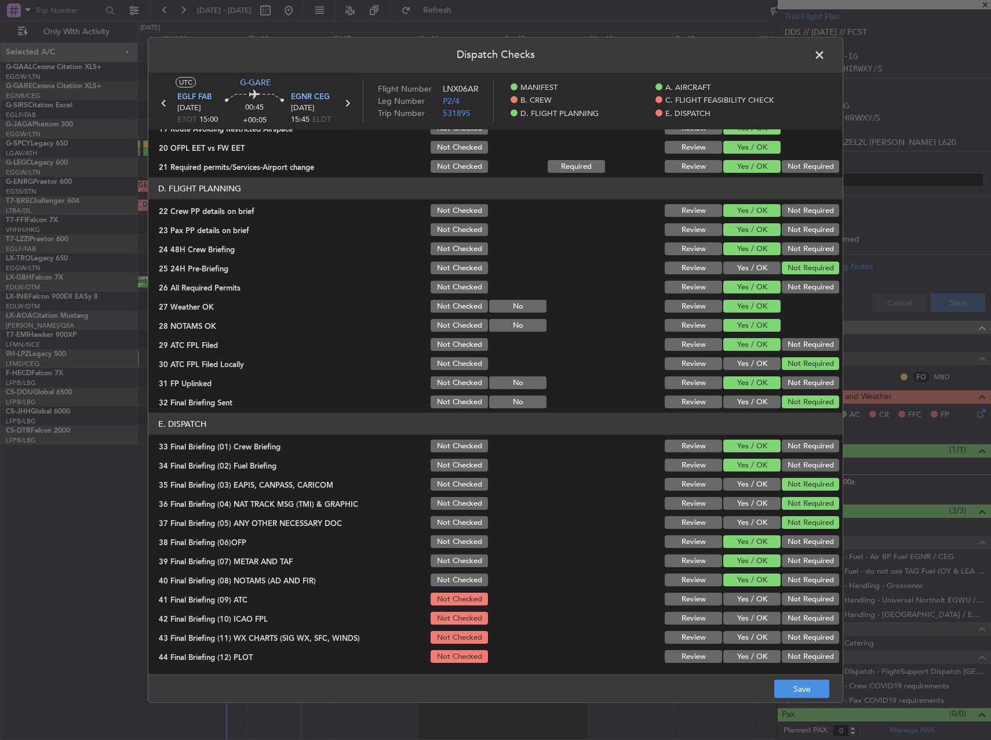
click at [751, 590] on section "E. DISPATCH 33 Final Briefing (01) Crew Briefing Not Checked Review Yes / OK No…" at bounding box center [495, 539] width 694 height 252
click at [753, 592] on div "Yes / OK" at bounding box center [751, 599] width 59 height 16
drag, startPoint x: 791, startPoint y: 597, endPoint x: 790, endPoint y: 609, distance: 12.3
click at [791, 598] on button "Not Required" at bounding box center [810, 598] width 57 height 13
click at [790, 614] on button "Not Required" at bounding box center [810, 618] width 57 height 13
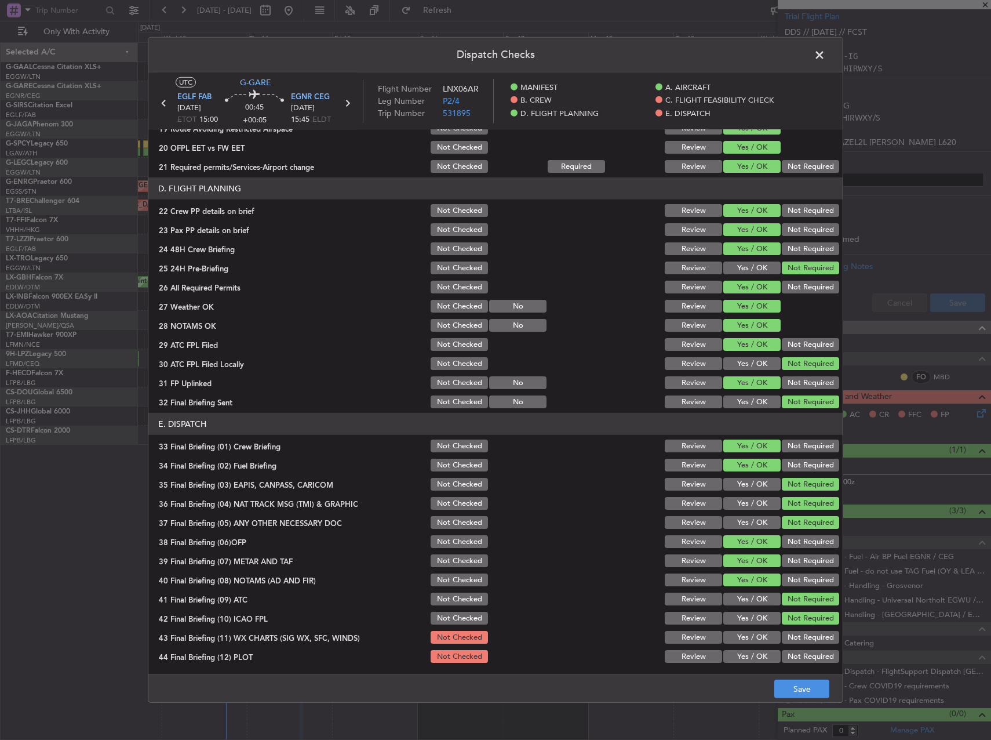
click at [751, 597] on button "Yes / OK" at bounding box center [751, 598] width 57 height 13
drag, startPoint x: 751, startPoint y: 617, endPoint x: 754, endPoint y: 623, distance: 6.2
click at [752, 619] on button "Yes / OK" at bounding box center [751, 618] width 57 height 13
click at [754, 633] on button "Yes / OK" at bounding box center [751, 637] width 57 height 13
click at [784, 615] on button "Not Required" at bounding box center [810, 618] width 57 height 13
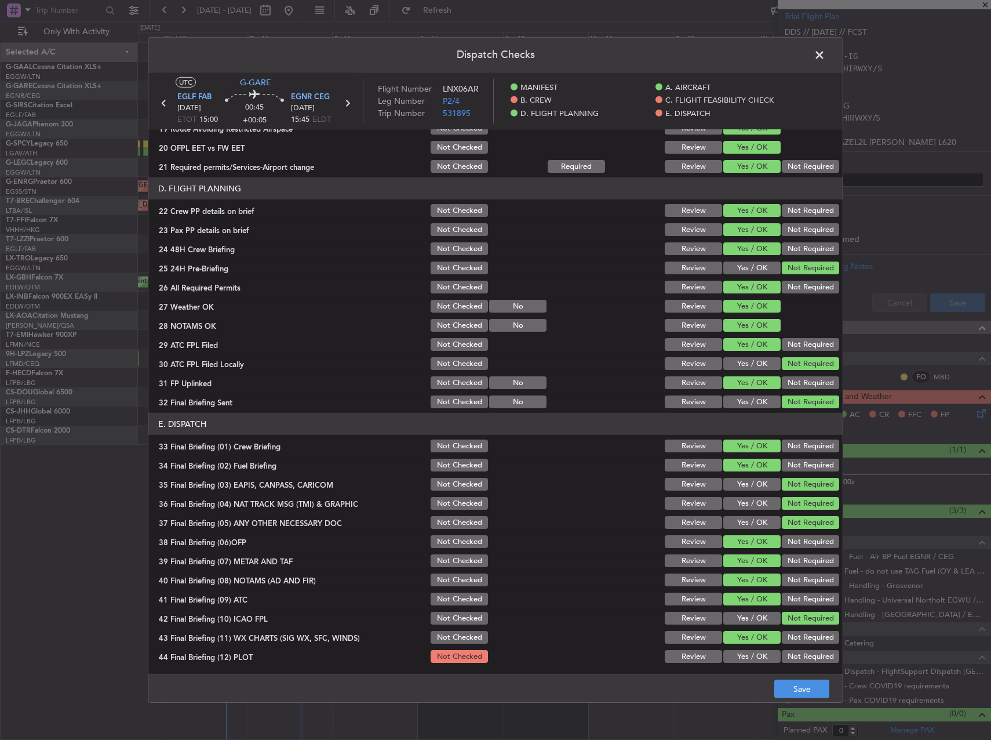
click at [760, 649] on section "E. DISPATCH 33 Final Briefing (01) Crew Briefing Not Checked Review Yes / OK No…" at bounding box center [495, 539] width 694 height 252
drag, startPoint x: 760, startPoint y: 649, endPoint x: 761, endPoint y: 658, distance: 8.8
click at [761, 653] on button "Yes / OK" at bounding box center [751, 656] width 57 height 13
click at [583, 627] on section "E. DISPATCH 33 Final Briefing (01) Crew Briefing Not Checked Review Yes / OK No…" at bounding box center [495, 539] width 694 height 252
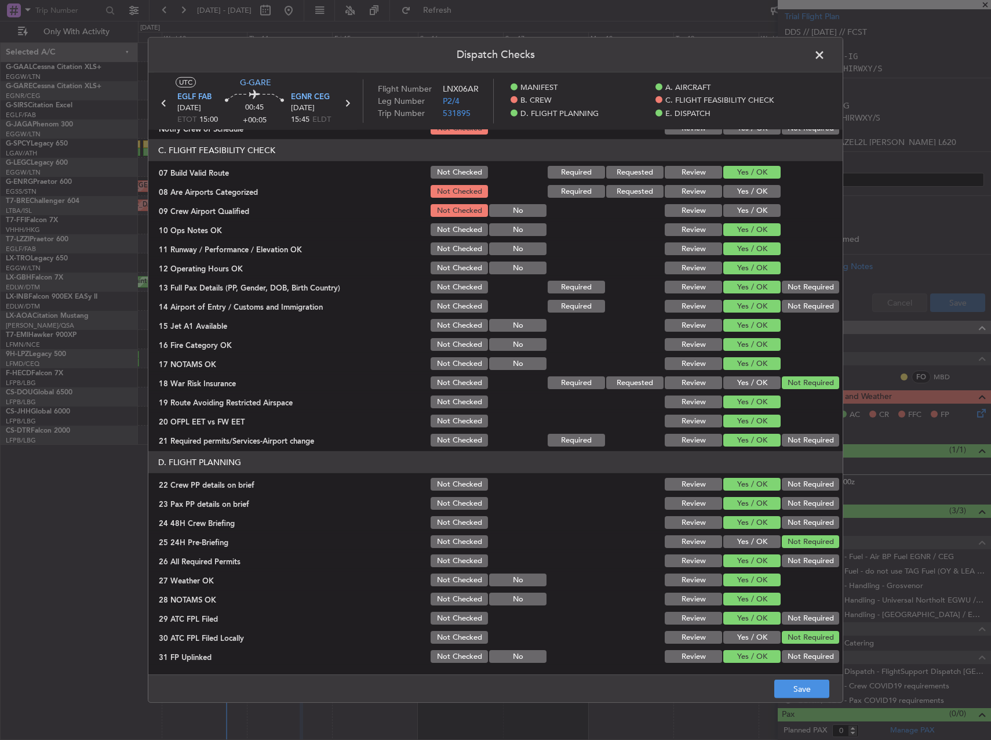
scroll to position [0, 0]
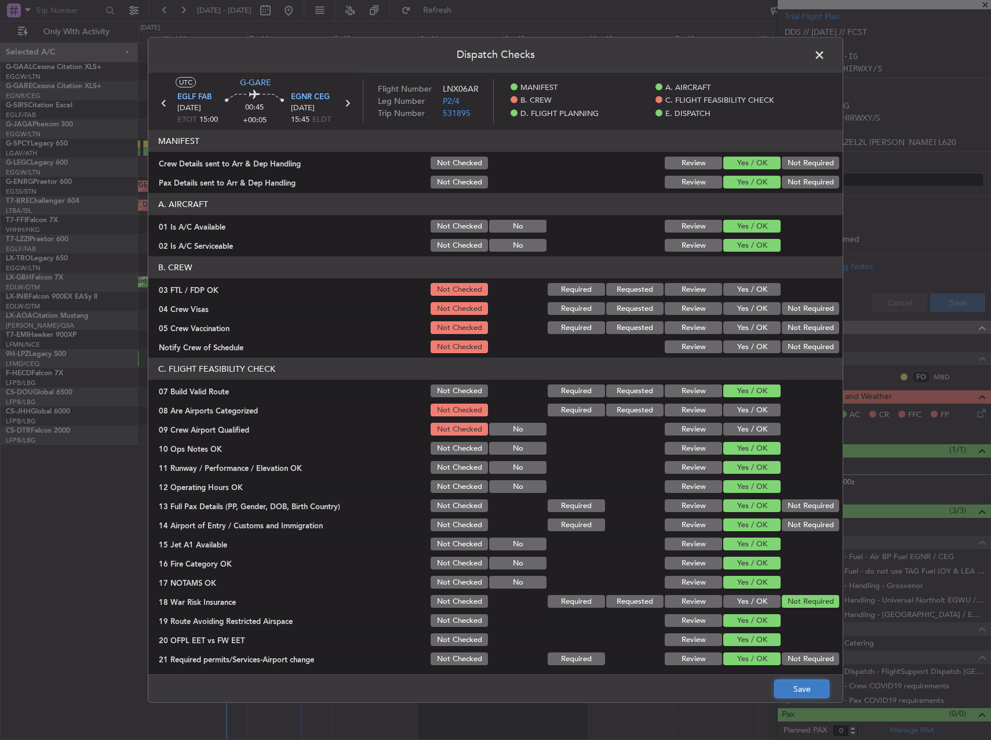
click at [816, 689] on button "Save" at bounding box center [801, 688] width 55 height 19
click at [825, 46] on span at bounding box center [825, 57] width 0 height 23
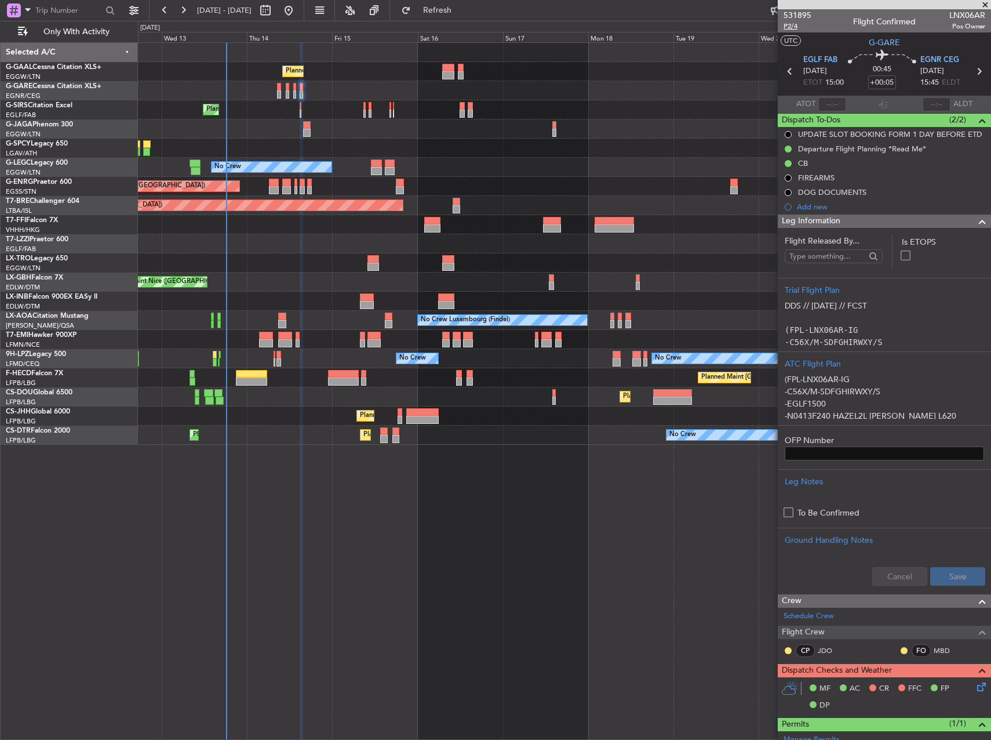
click at [796, 24] on span "P2/4" at bounding box center [798, 26] width 28 height 10
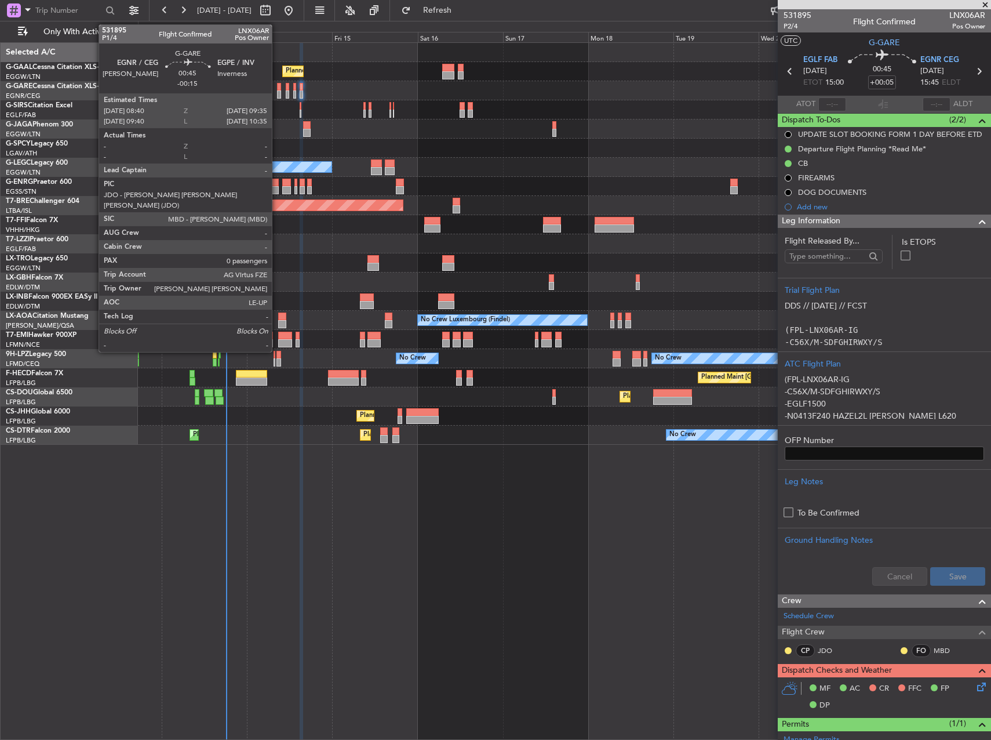
click at [277, 90] on div at bounding box center [278, 87] width 3 height 8
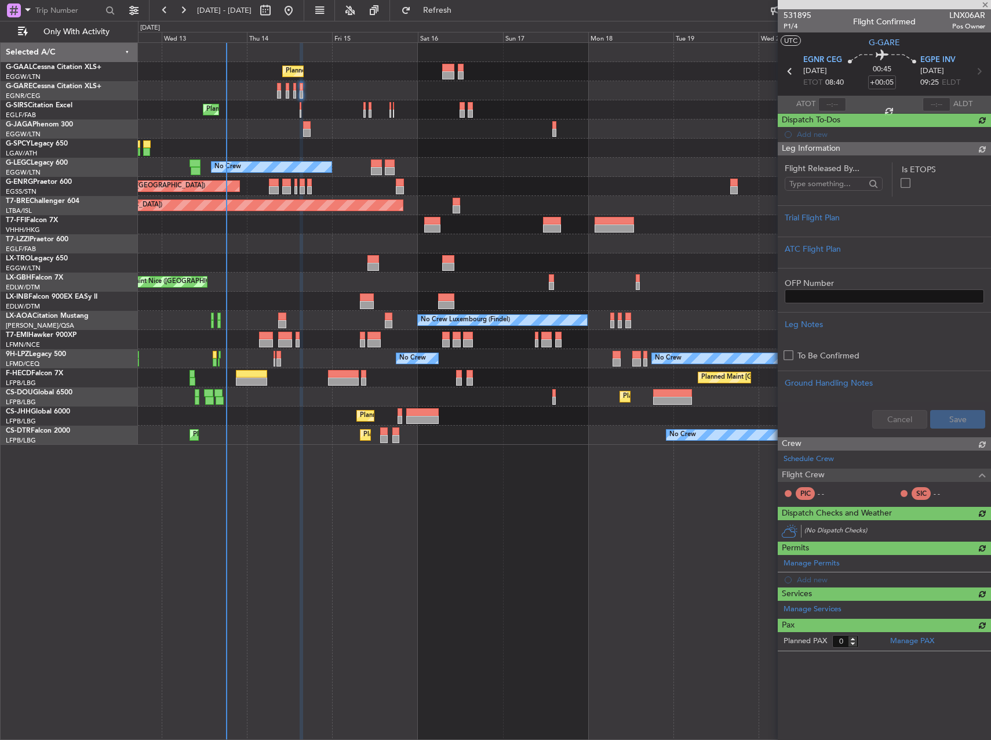
type input "-00:15"
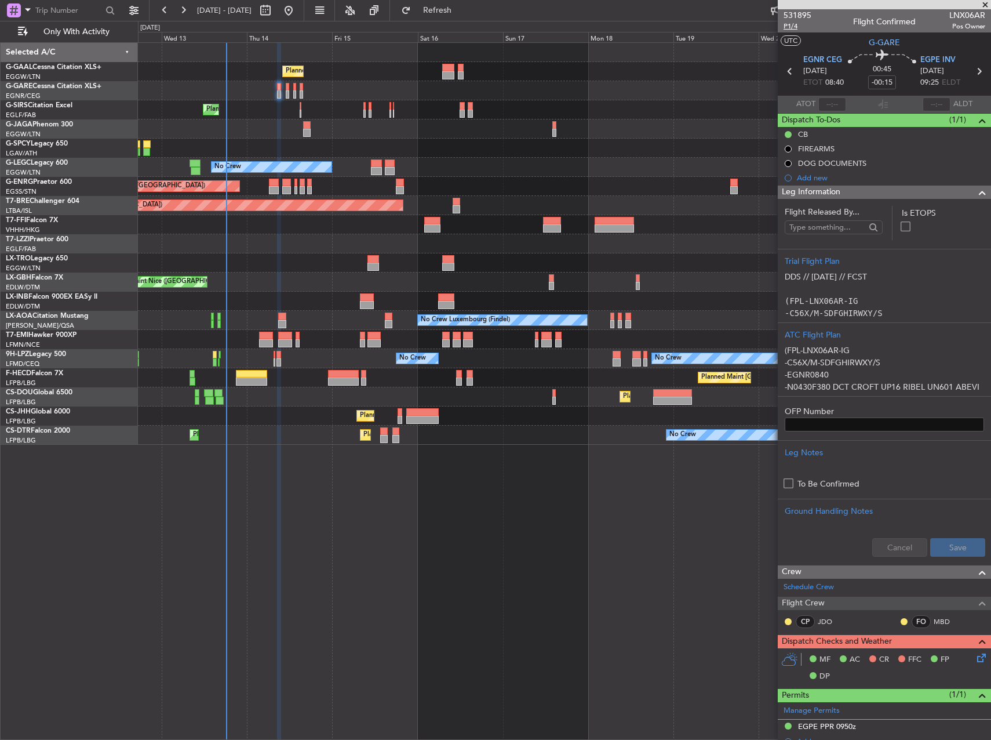
click at [796, 24] on span "P1/4" at bounding box center [798, 26] width 28 height 10
